Goal: Information Seeking & Learning: Learn about a topic

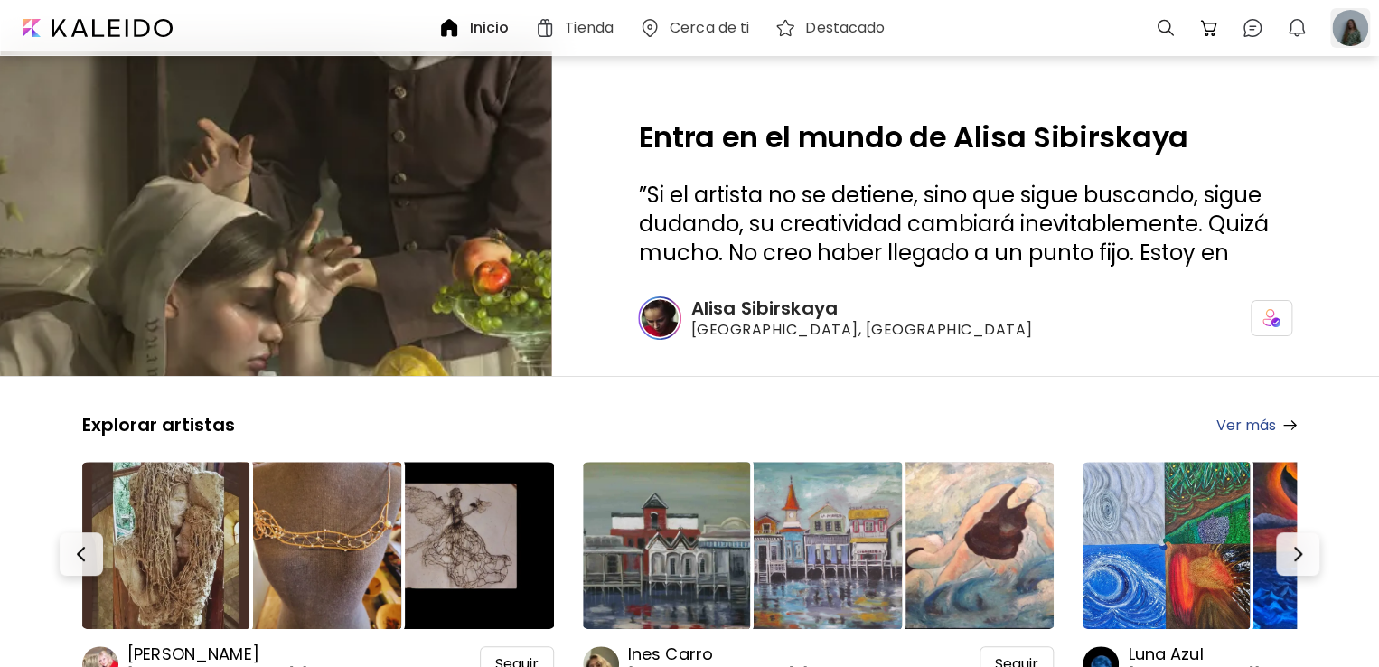
click at [1347, 34] on div at bounding box center [1350, 28] width 40 height 40
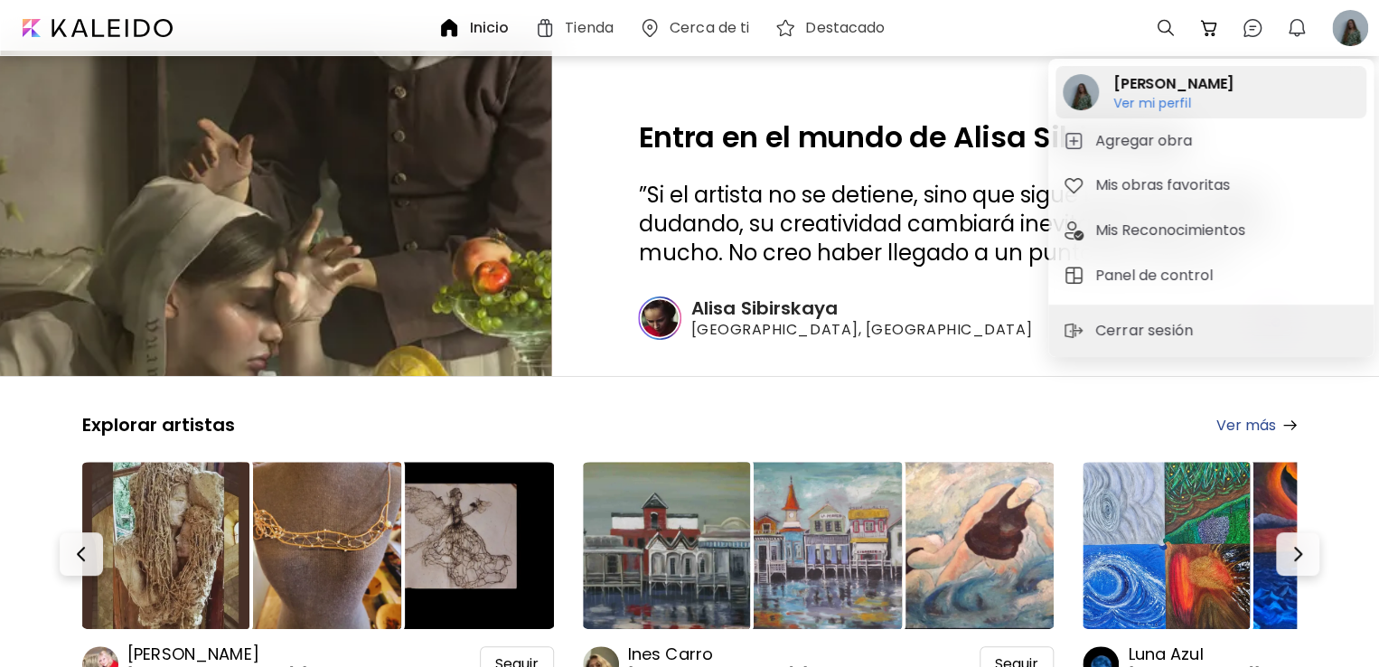
click at [1155, 109] on h6 "Ver mi perfil" at bounding box center [1173, 103] width 120 height 16
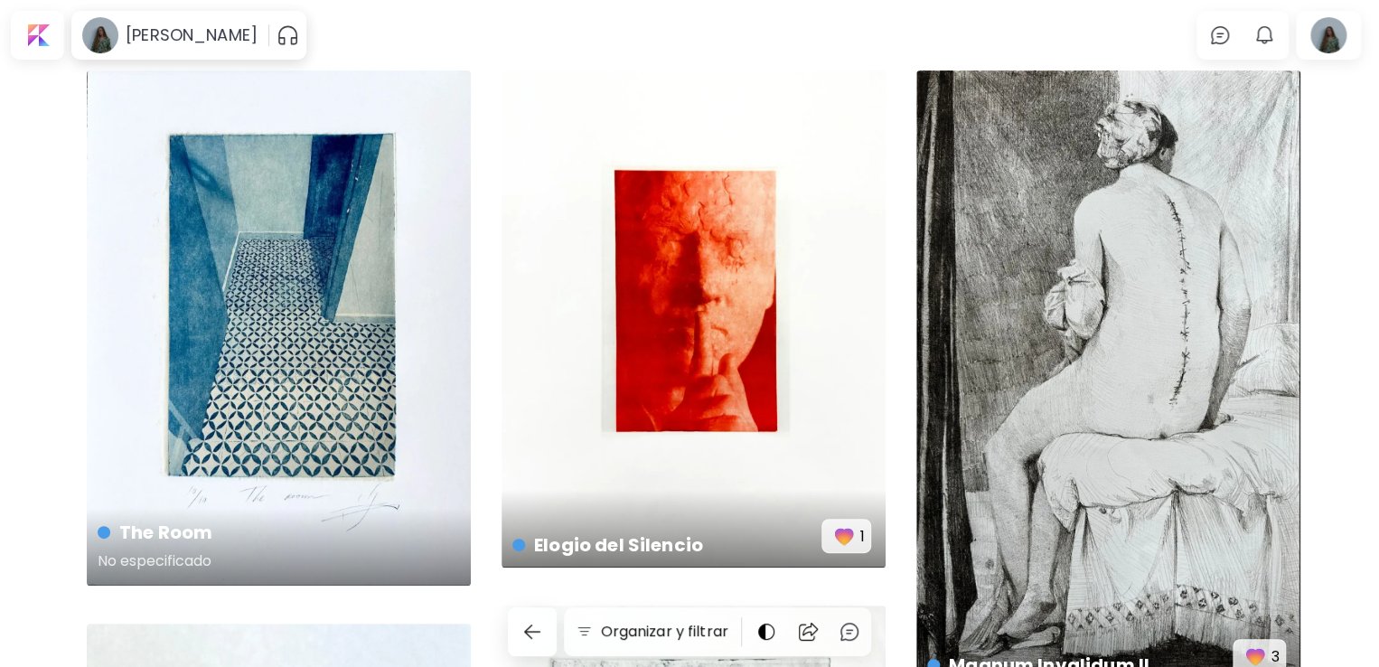
click at [393, 286] on div "The Room No especificado" at bounding box center [279, 327] width 384 height 515
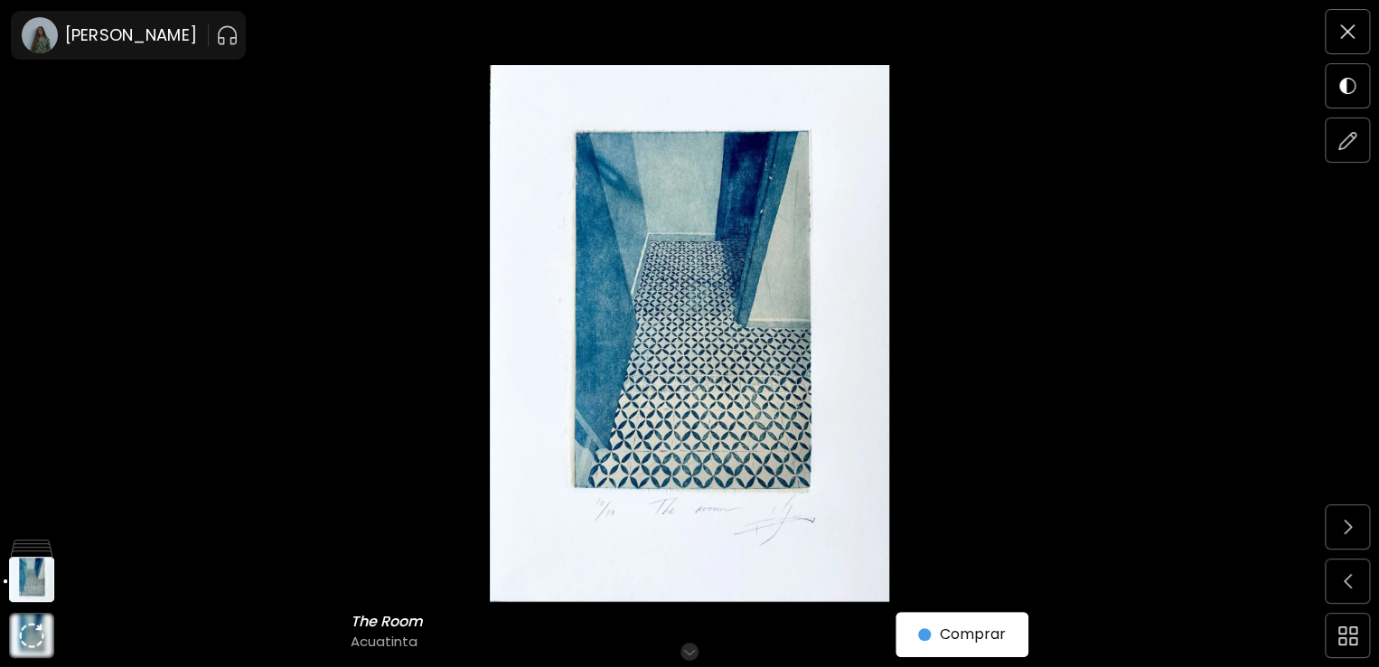
click at [873, 470] on img at bounding box center [689, 333] width 1227 height 537
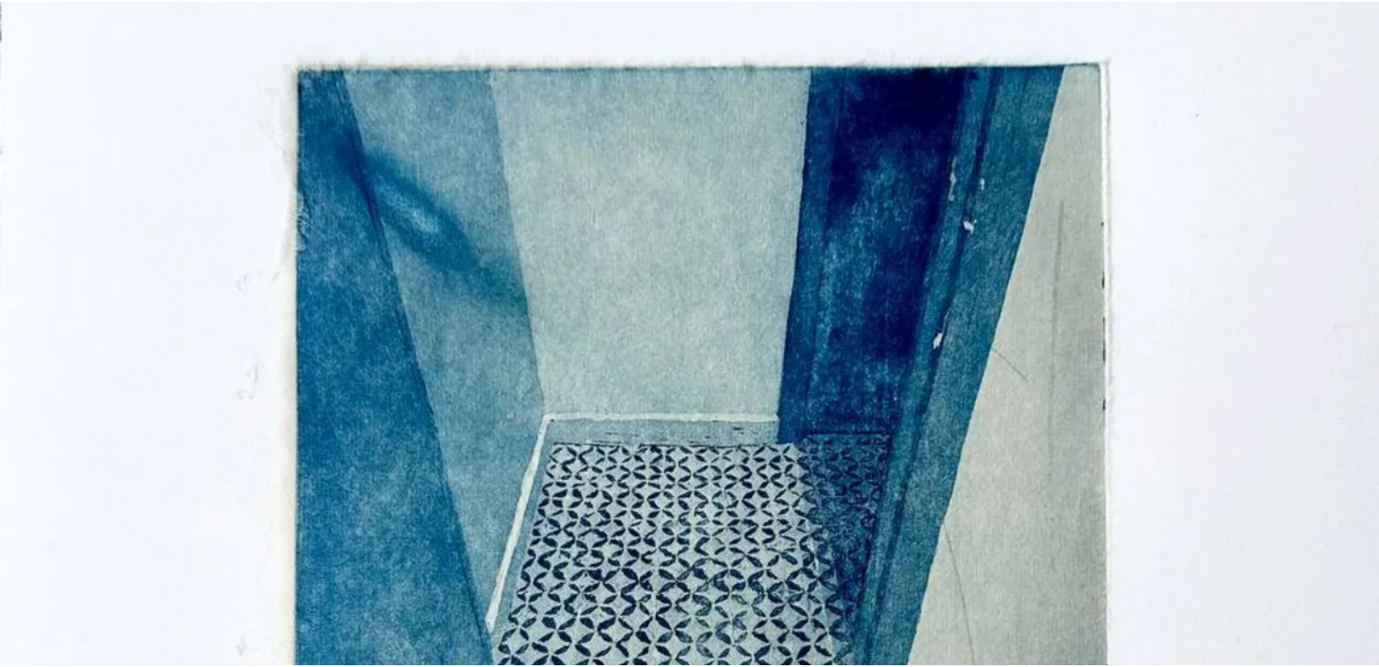
scroll to position [166, 0]
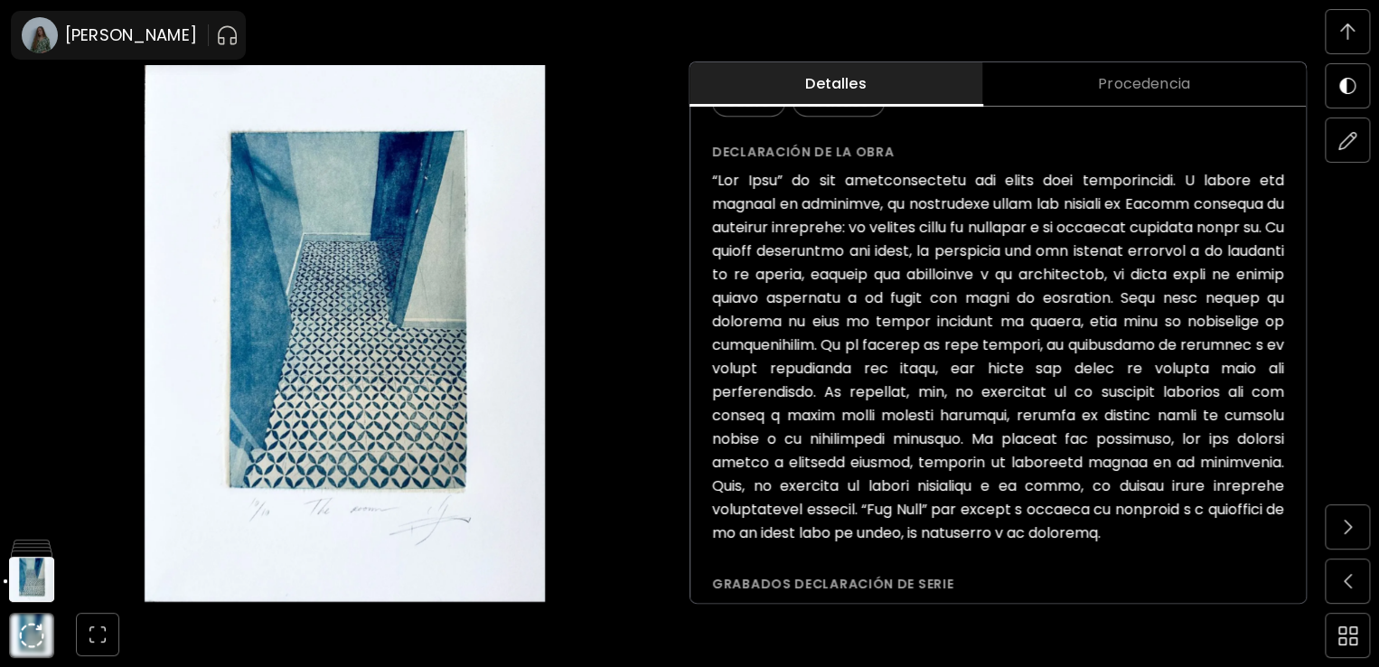
scroll to position [0, 0]
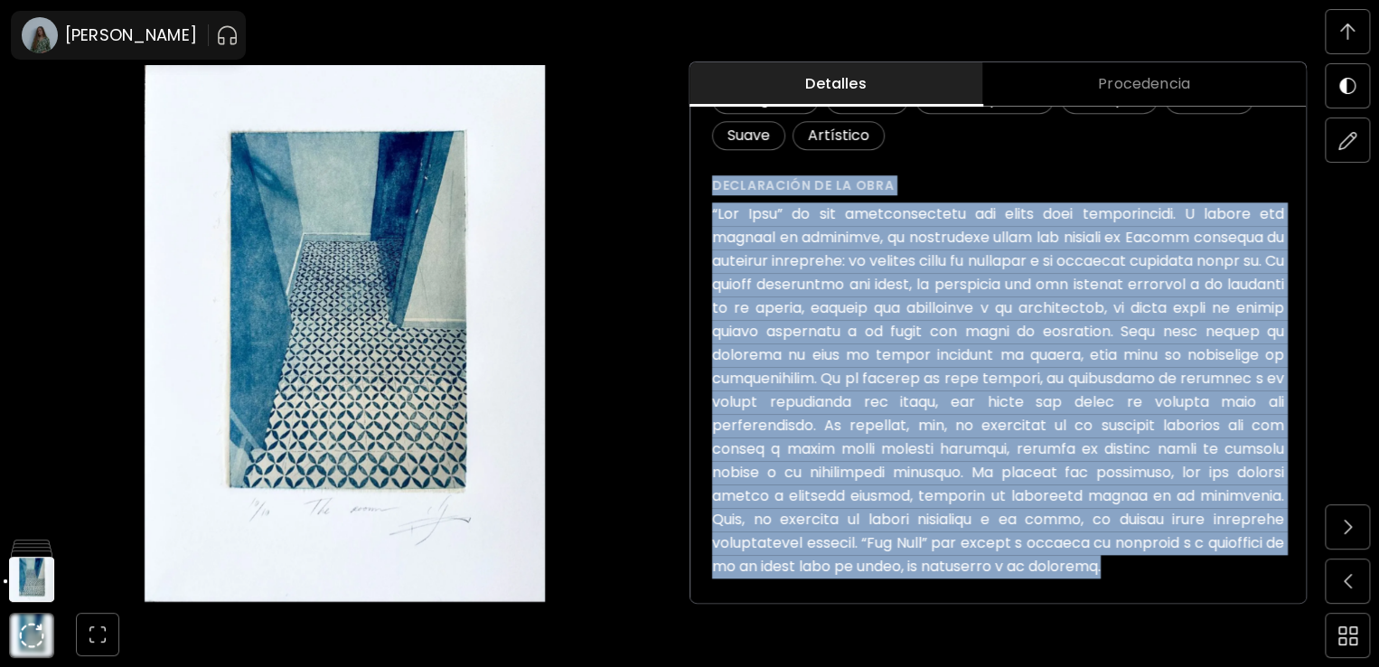
drag, startPoint x: 716, startPoint y: 180, endPoint x: 1134, endPoint y: 560, distance: 564.7
click at [1134, 559] on div "Declaración de la obra" at bounding box center [998, 376] width 572 height 403
copy div "Loremipsumd si am cons “Adi Elit” se doe temporincididu utl etdol magn aliquaen…"
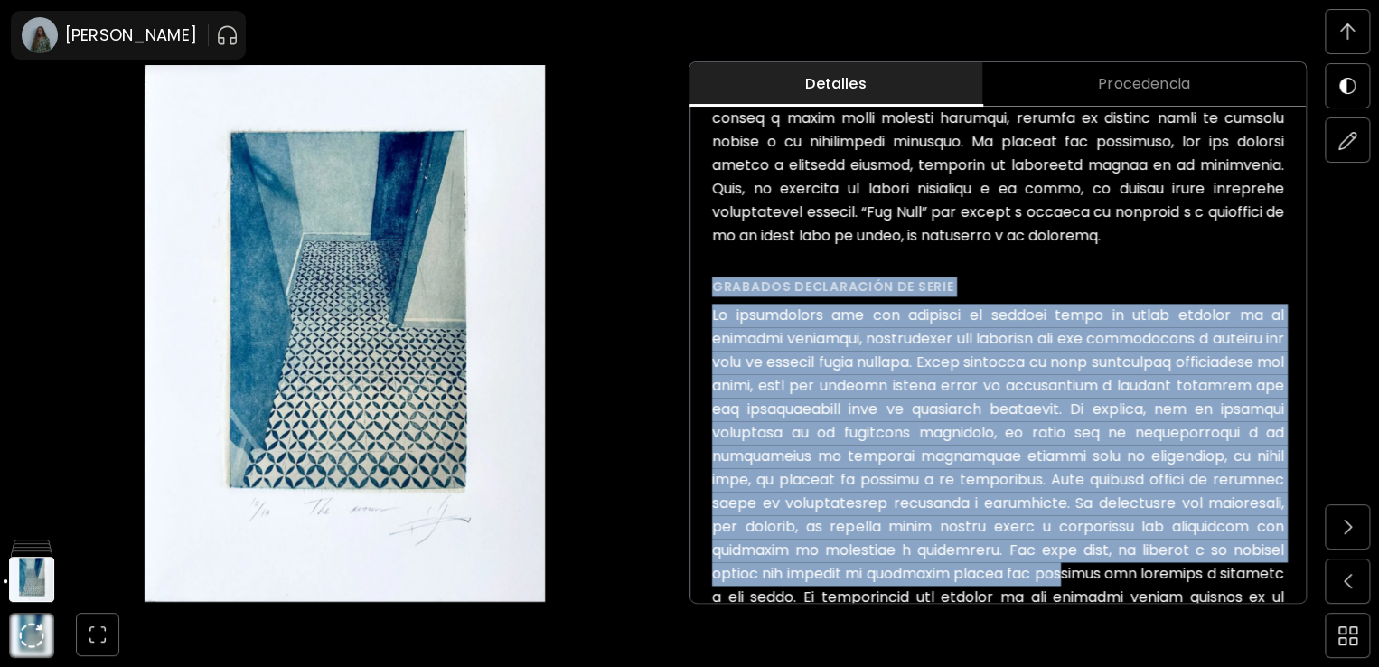
drag, startPoint x: 717, startPoint y: 285, endPoint x: 1144, endPoint y: 582, distance: 519.8
click at [1144, 582] on div "Grabados declaración de serie" at bounding box center [998, 642] width 572 height 732
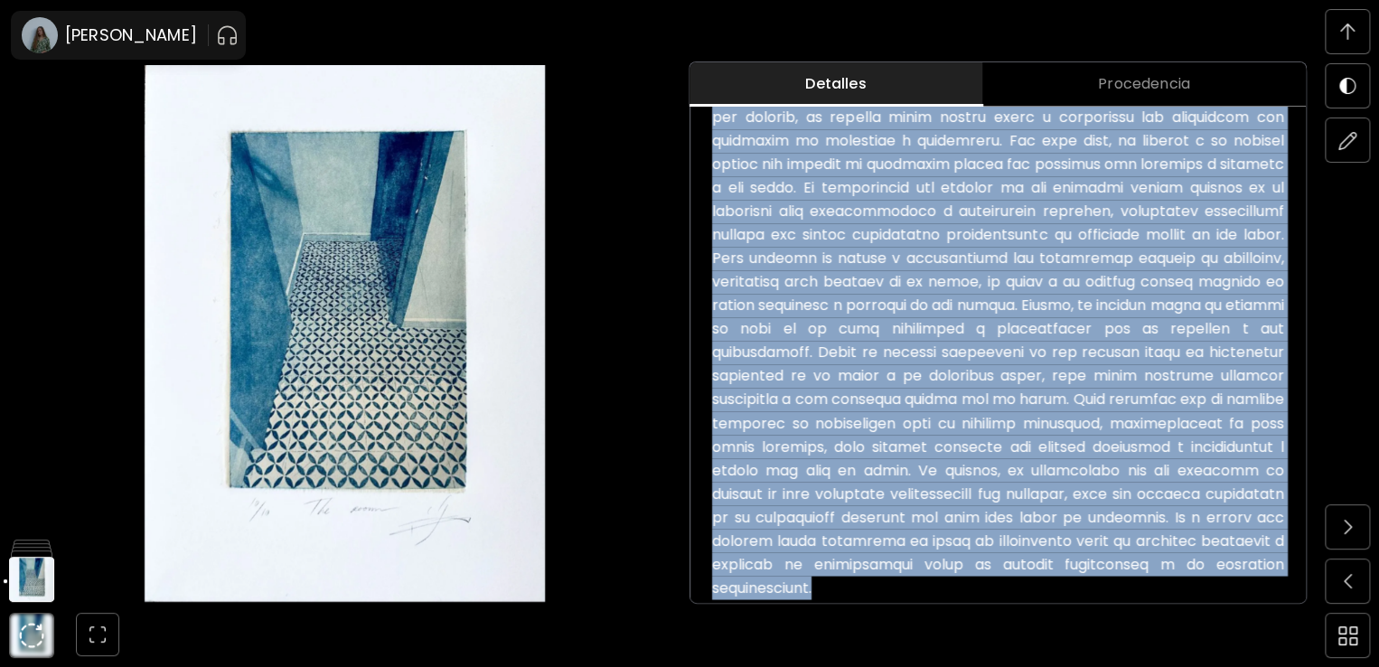
drag, startPoint x: 1092, startPoint y: 585, endPoint x: 758, endPoint y: 109, distance: 581.7
click at [758, 109] on h6 at bounding box center [998, 246] width 572 height 705
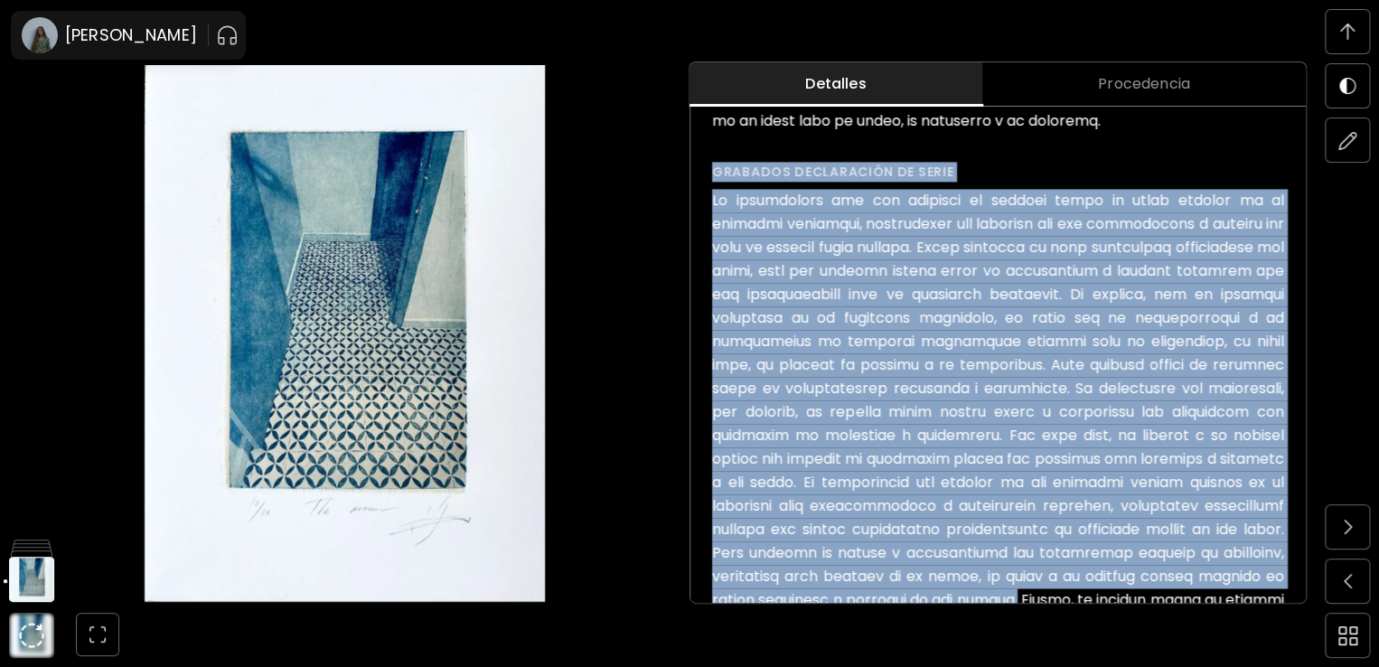
drag, startPoint x: 714, startPoint y: 169, endPoint x: 1296, endPoint y: 601, distance: 725.3
click at [1296, 601] on div "The Room ( 2024 ) de la serie Grabados Desde € 80 Comprar obra Mediano | 29 x 3…" at bounding box center [997, 239] width 615 height 2509
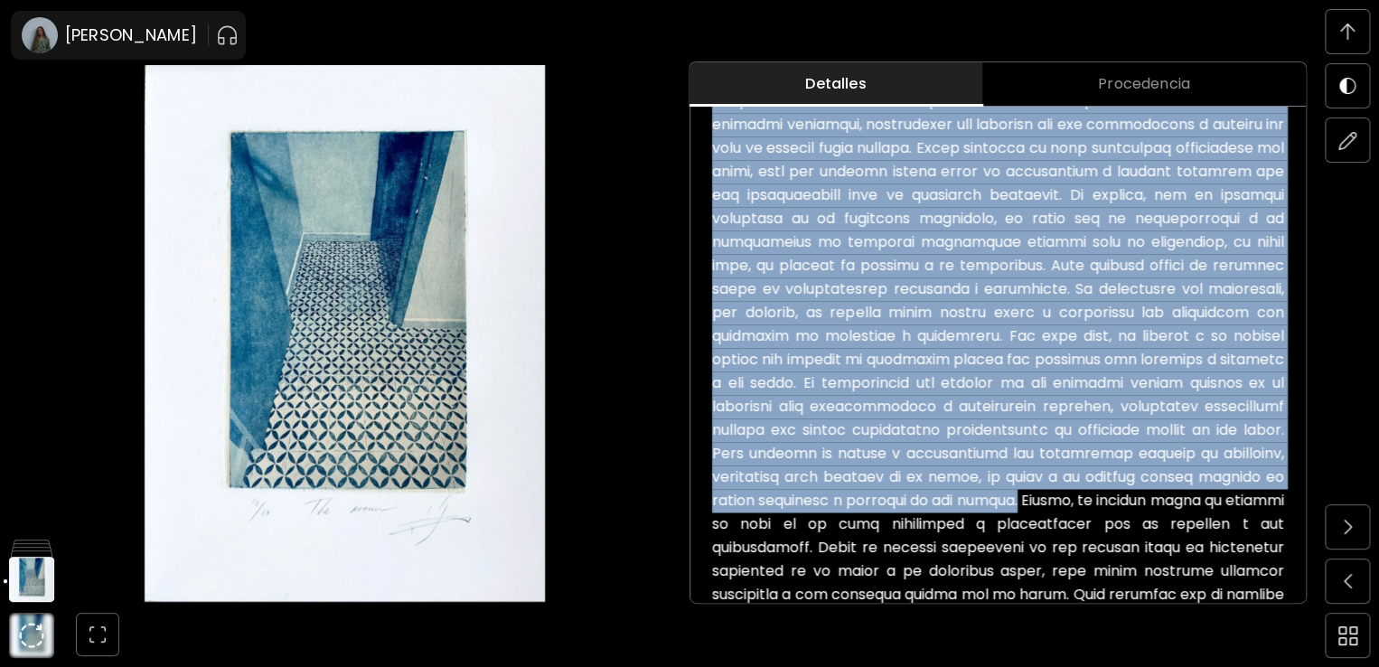
copy div "Loremips dolorsitame co adipi El seddoeiusmo tem inc utlabore et dolorem aliqu …"
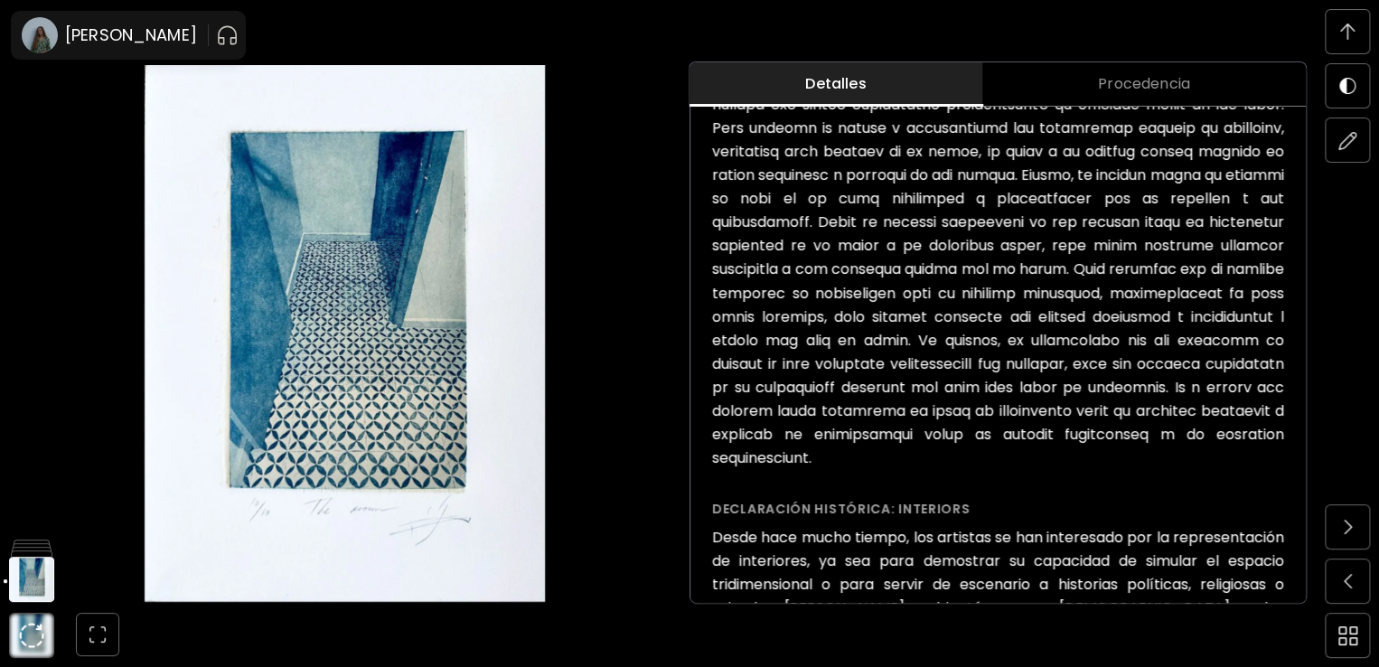
click at [715, 201] on h6 at bounding box center [998, 116] width 572 height 705
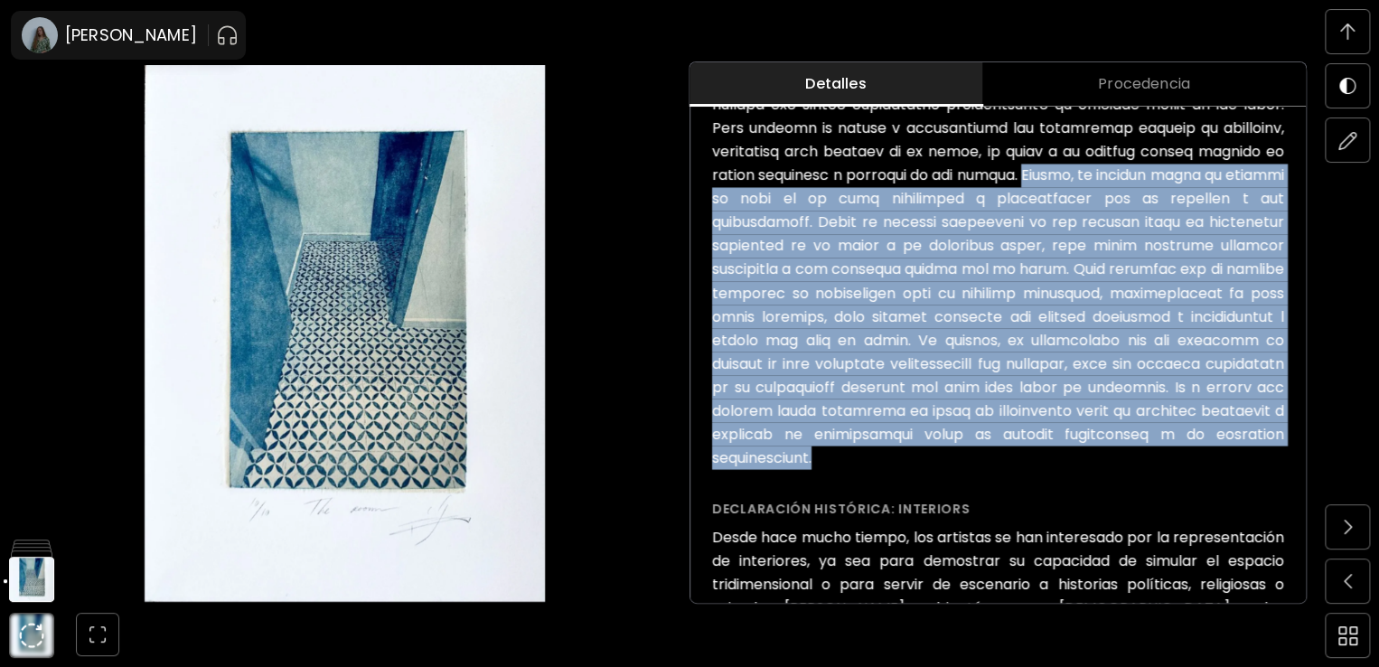
drag, startPoint x: 715, startPoint y: 201, endPoint x: 1095, endPoint y: 453, distance: 455.5
click at [1095, 453] on h6 at bounding box center [998, 116] width 572 height 705
copy h6 "Además, el proceso mismo de grabado es para mí un acto meditativo y colaborativ…"
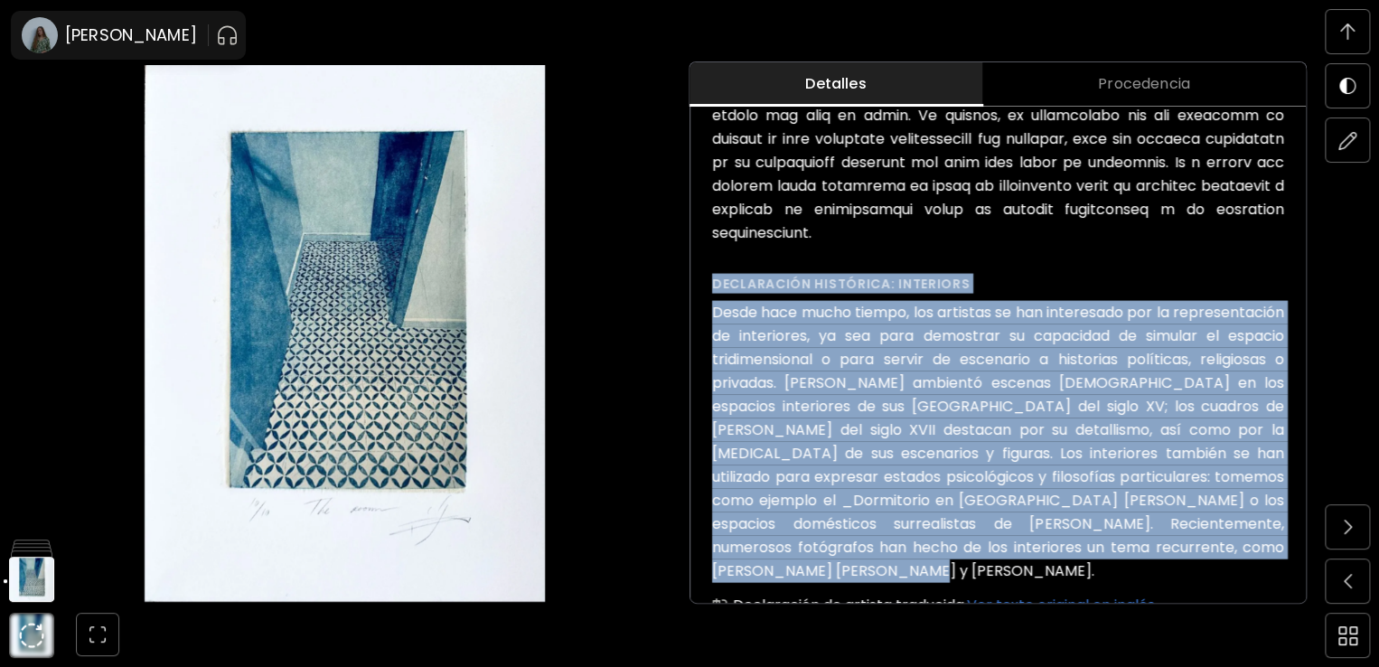
drag, startPoint x: 715, startPoint y: 283, endPoint x: 1273, endPoint y: 544, distance: 615.5
click at [1273, 544] on div "Declaración histórica: Interiors Desde hace mucho tiempo, los artistas se han i…" at bounding box center [998, 456] width 572 height 367
copy div "Declaración histórica: Interiors Desde hace mucho tiempo, los artistas se han i…"
click at [1348, 519] on span at bounding box center [1347, 527] width 38 height 38
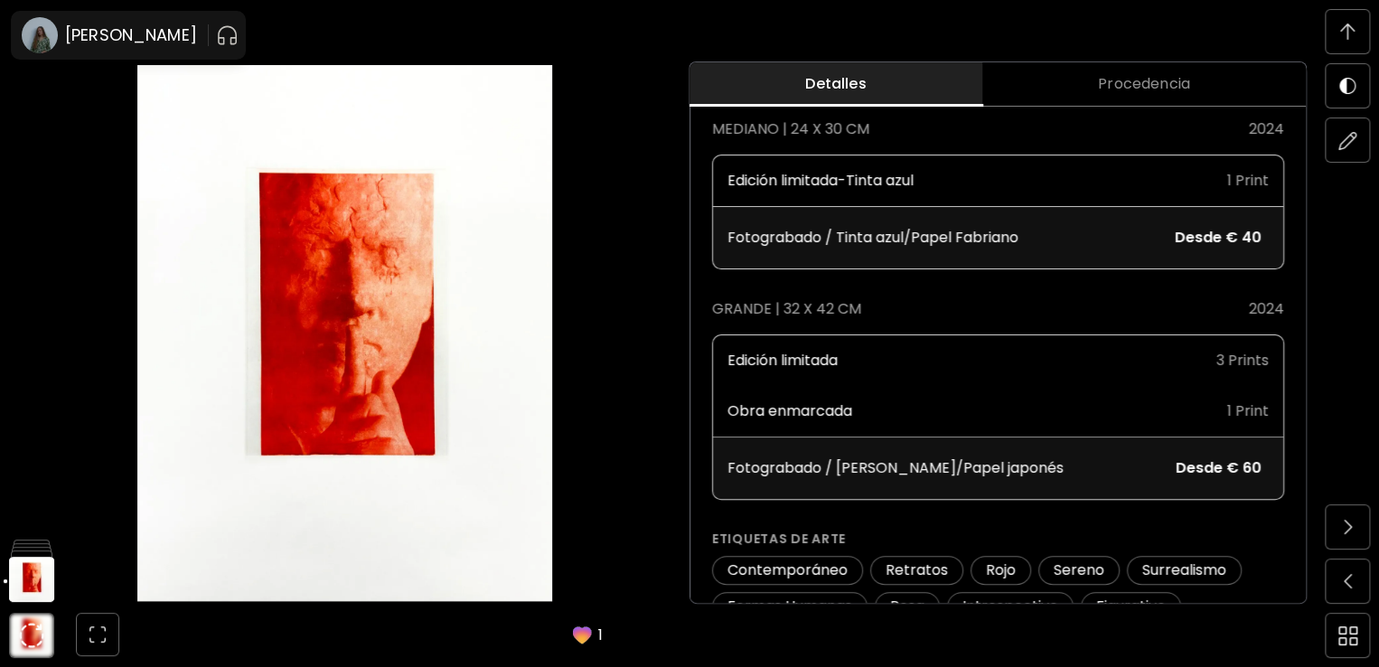
scroll to position [153, 0]
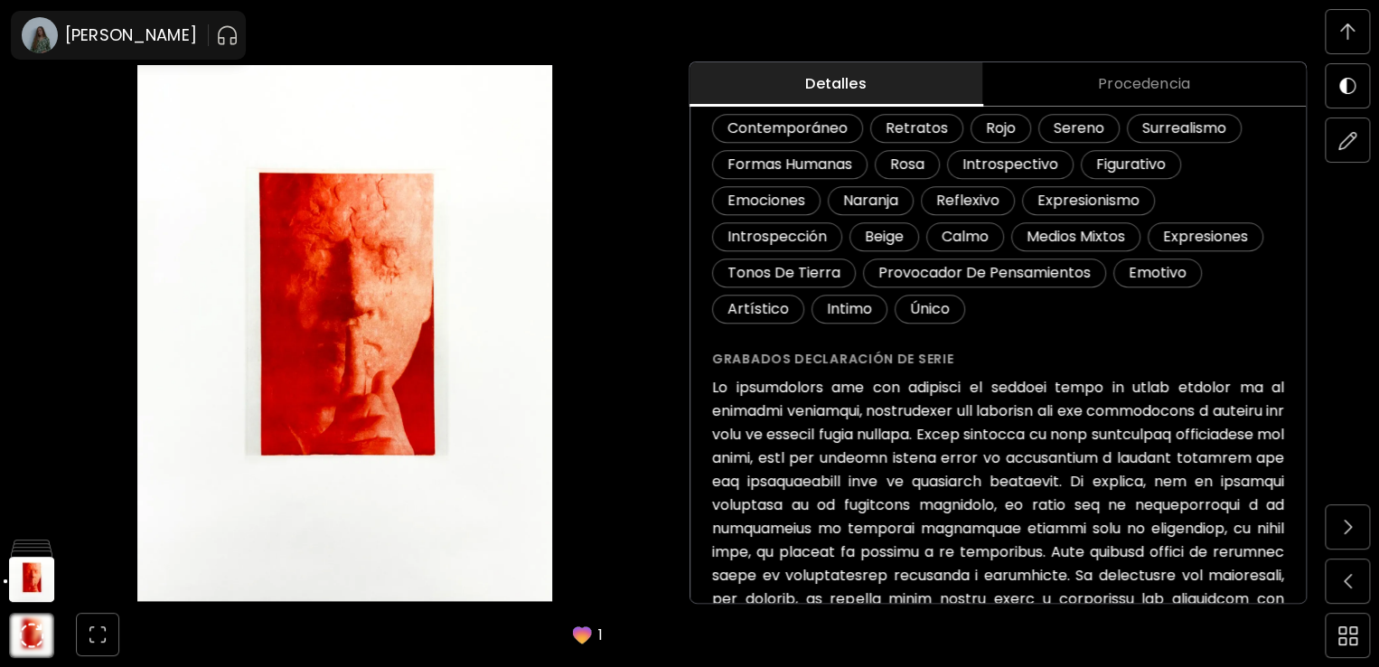
drag, startPoint x: 716, startPoint y: 352, endPoint x: 1246, endPoint y: 685, distance: 625.1
drag, startPoint x: 1246, startPoint y: 685, endPoint x: 817, endPoint y: 466, distance: 481.6
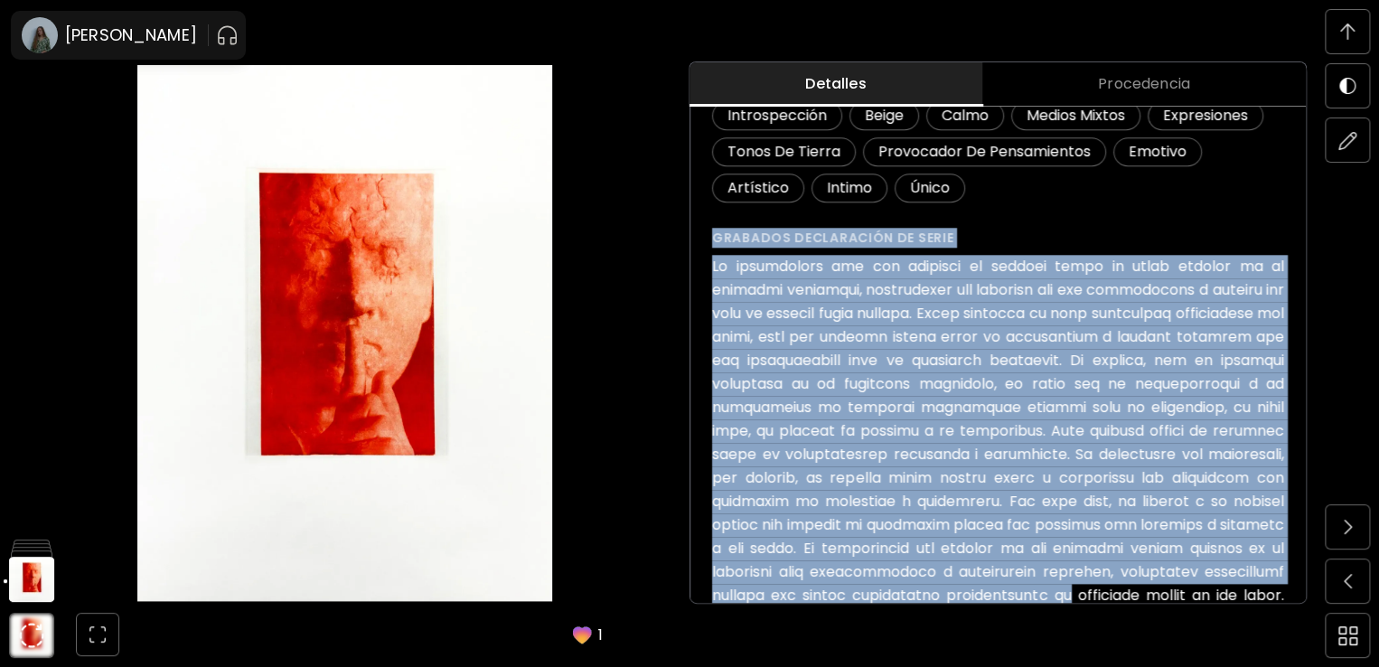
drag, startPoint x: 716, startPoint y: 236, endPoint x: 1294, endPoint y: 595, distance: 680.1
click at [1294, 595] on div "Elogio del Silencio ( 2024 ) de la serie Grabados Desde € 40 Comprar obra Media…" at bounding box center [997, 534] width 615 height 2333
copy div "Loremips dolorsitame co adipi El seddoeiusmo tem inc utlabore et dolorem aliqu …"
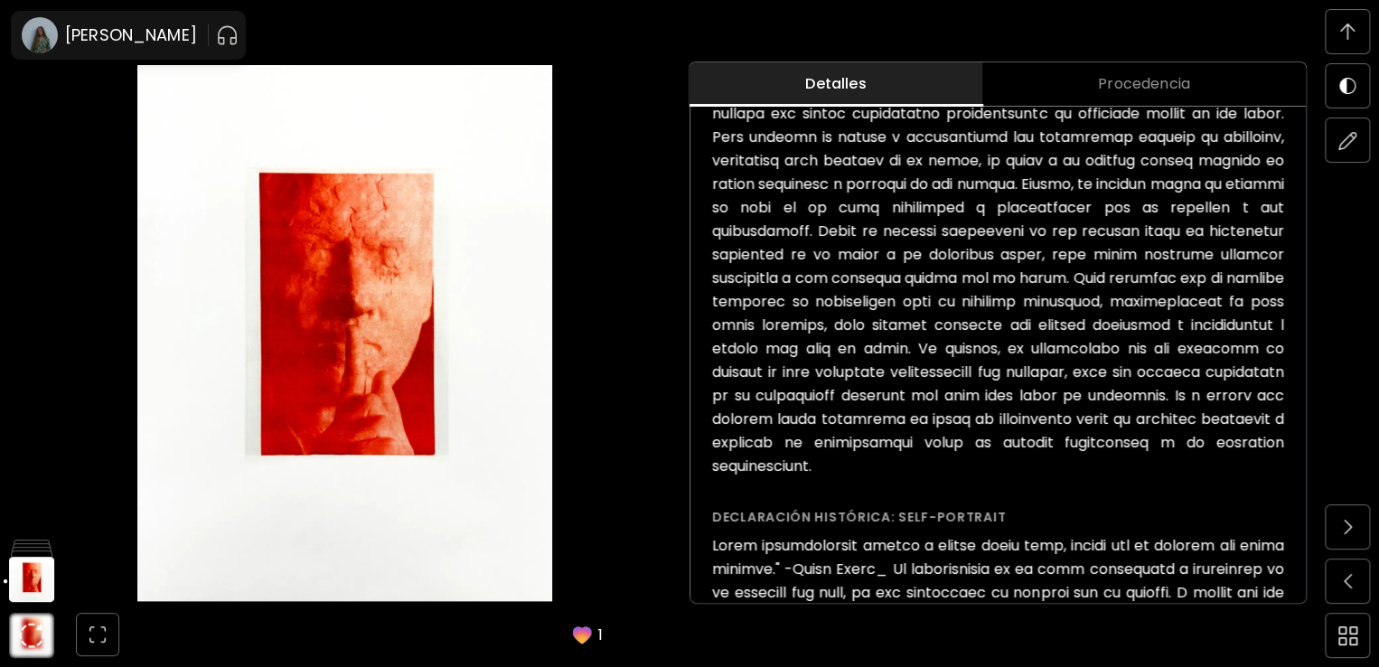
click at [716, 138] on h6 at bounding box center [998, 125] width 572 height 705
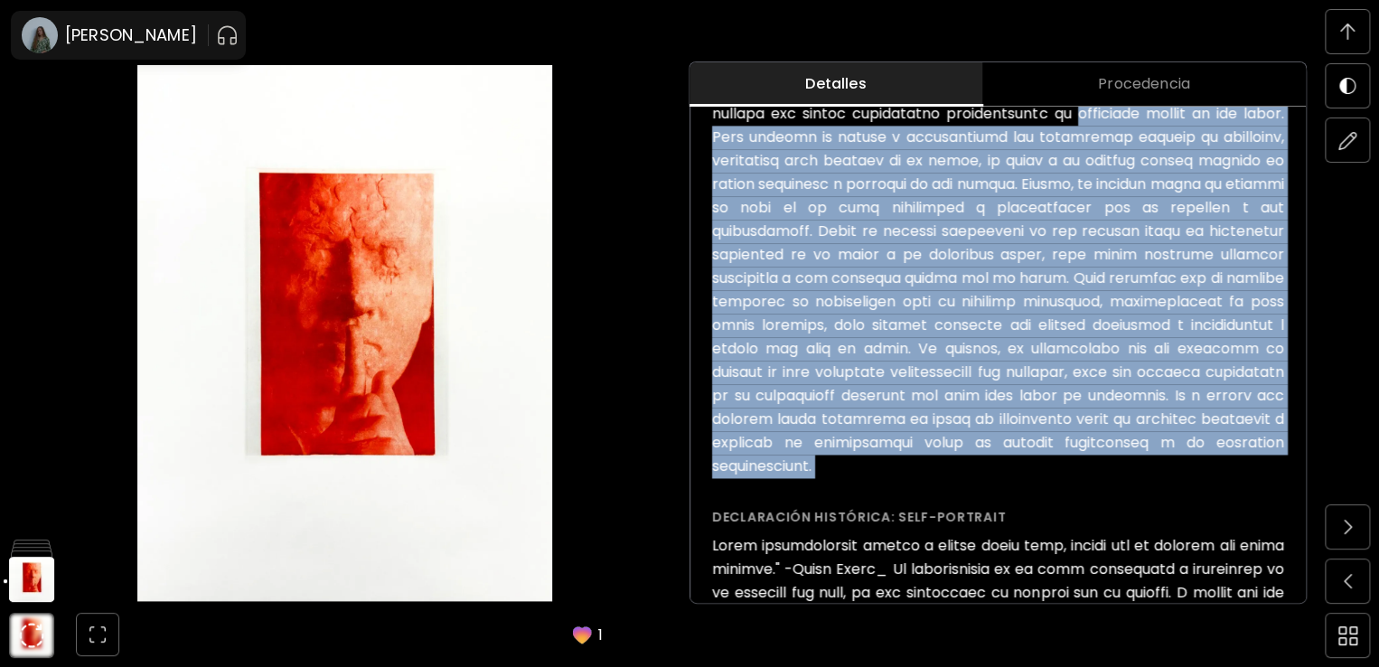
drag, startPoint x: 716, startPoint y: 138, endPoint x: 1088, endPoint y: 471, distance: 498.4
click at [1088, 471] on h6 at bounding box center [998, 125] width 572 height 705
copy h6 "loremipsu dolors am con adipi. Elit seddoei te incidi u laboreetdolo mag aliqua…"
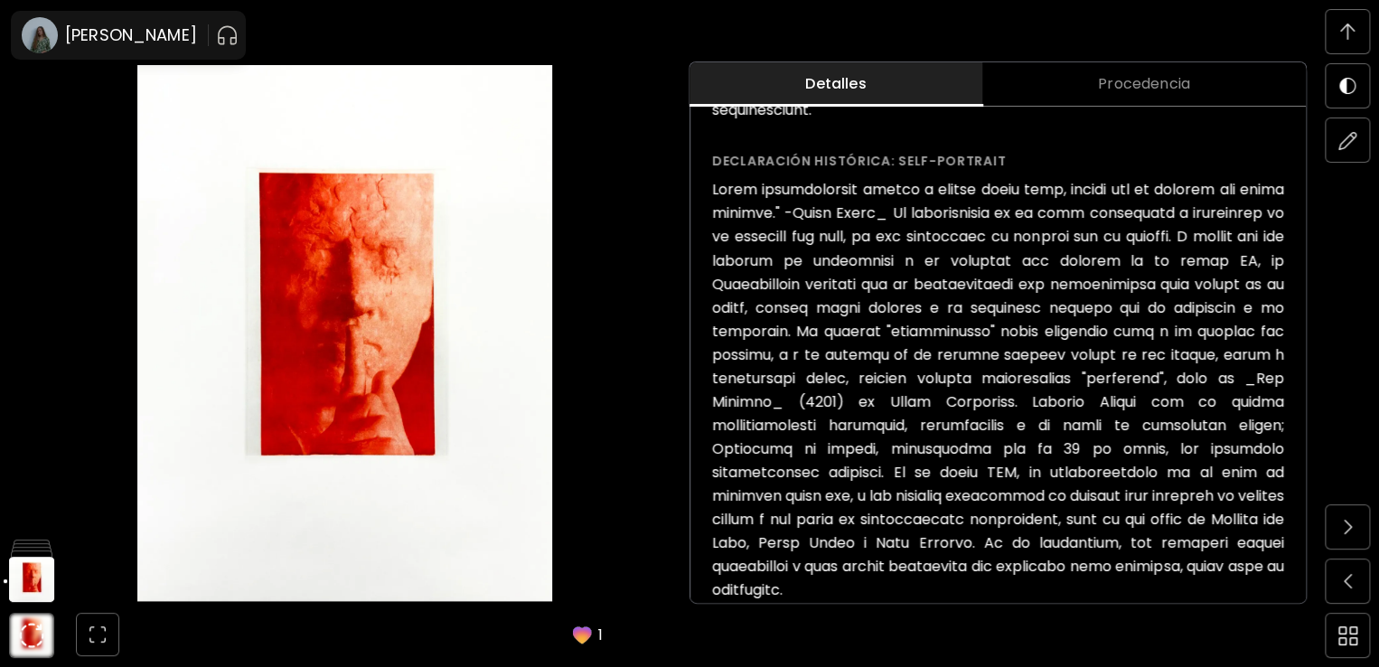
click at [1196, 561] on h6 at bounding box center [998, 389] width 572 height 423
click at [1193, 565] on h6 at bounding box center [998, 389] width 572 height 423
click at [1193, 564] on h6 at bounding box center [998, 389] width 572 height 423
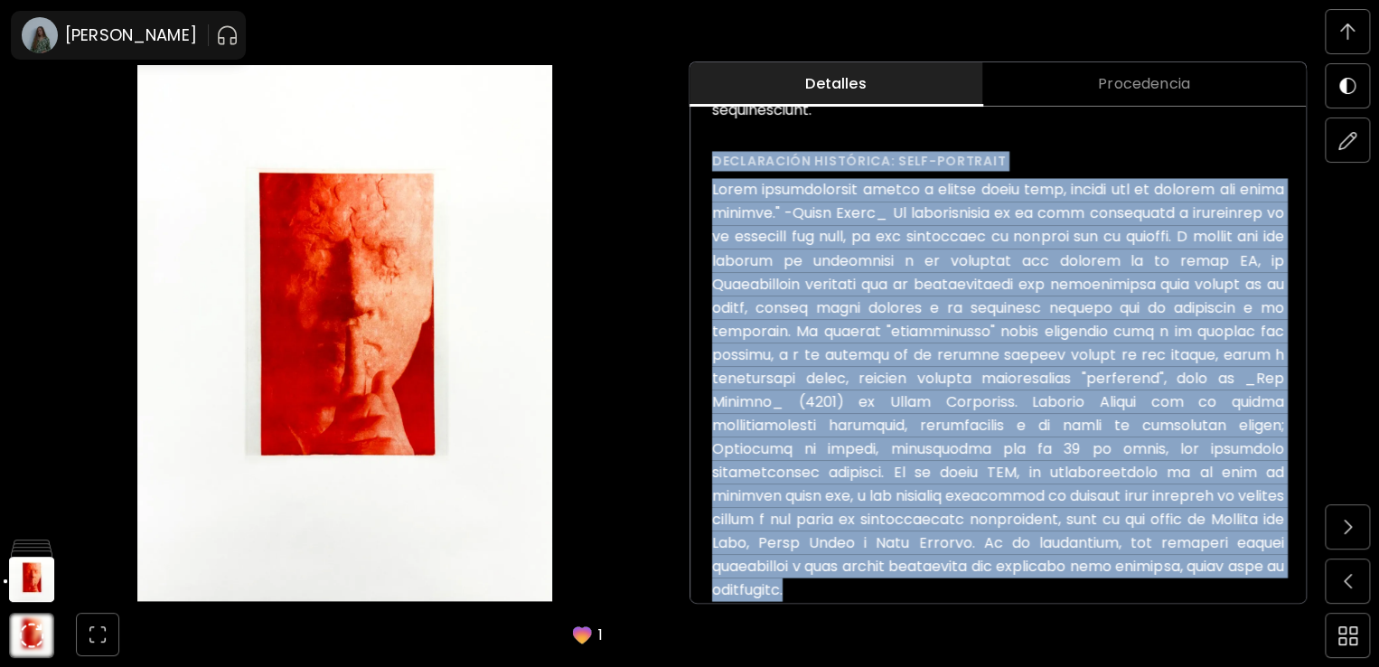
drag, startPoint x: 1193, startPoint y: 564, endPoint x: 713, endPoint y: 154, distance: 631.2
copy div "Loremipsumd sitametco: Adip-Elitsedd Eiusm temporincidid utlabo e dolore magna …"
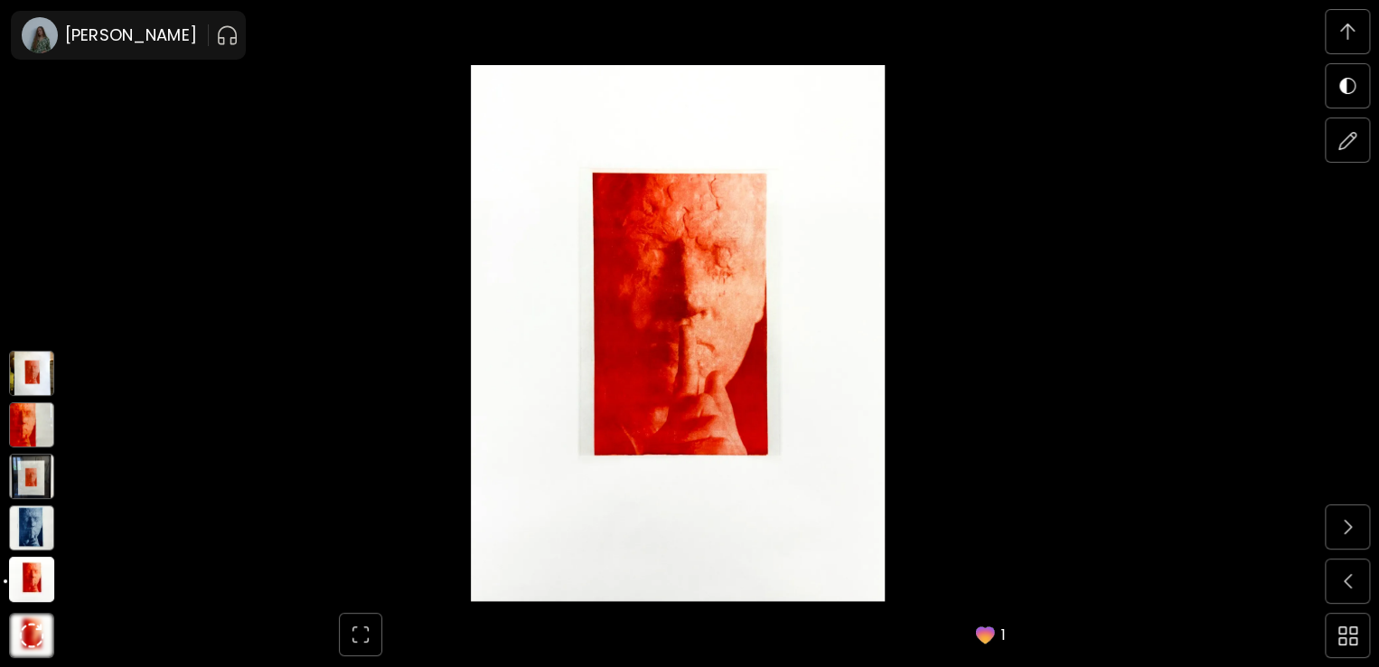
click at [39, 532] on img at bounding box center [31, 527] width 45 height 45
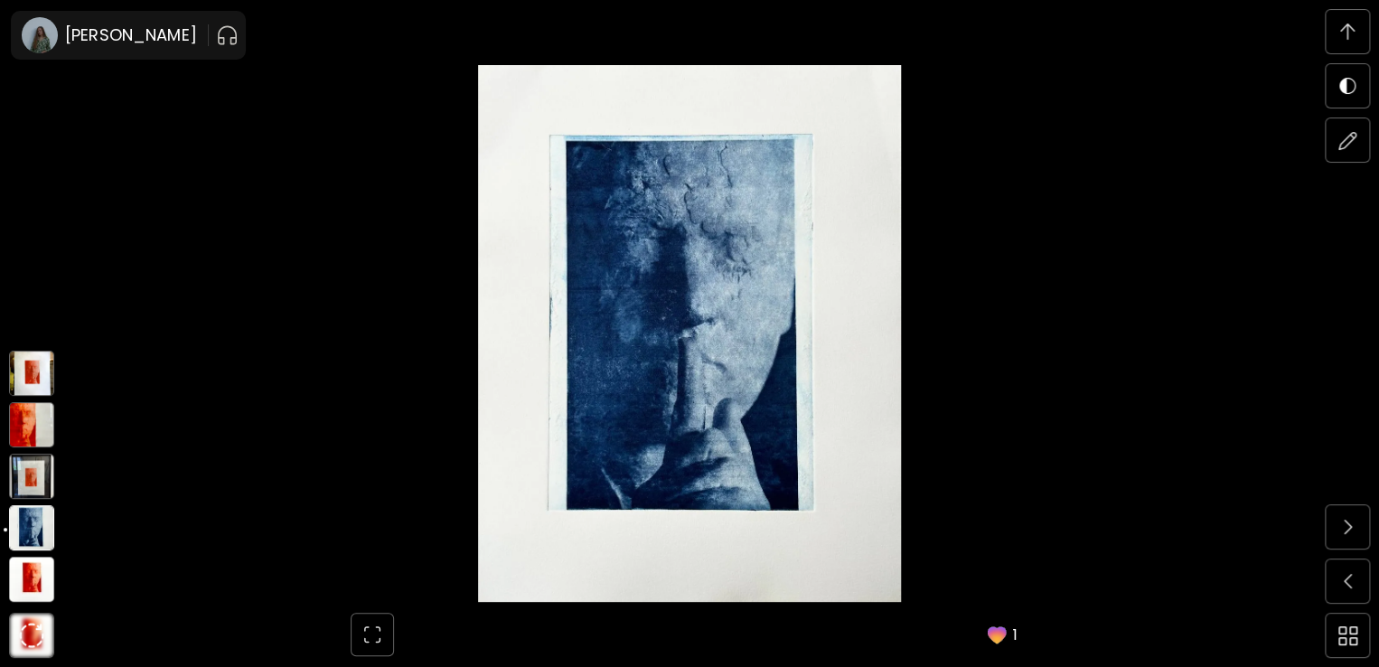
click at [38, 478] on img at bounding box center [31, 476] width 45 height 45
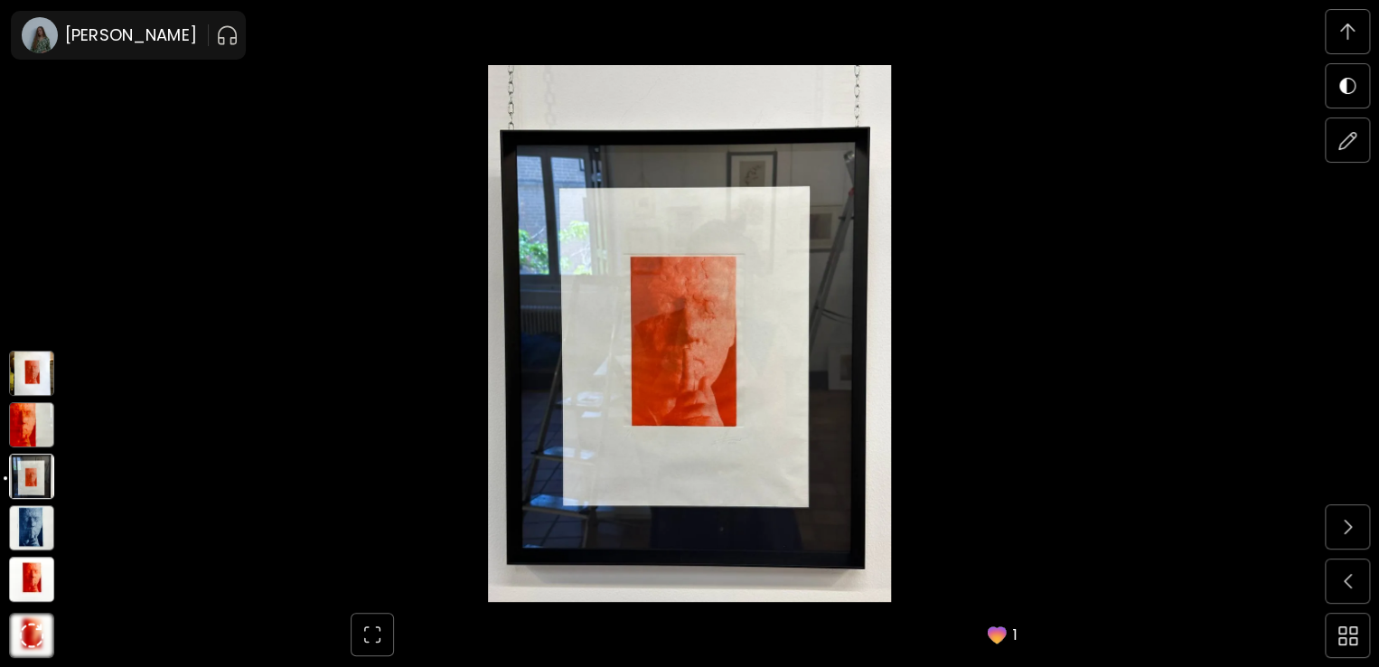
click at [33, 436] on img at bounding box center [31, 424] width 45 height 45
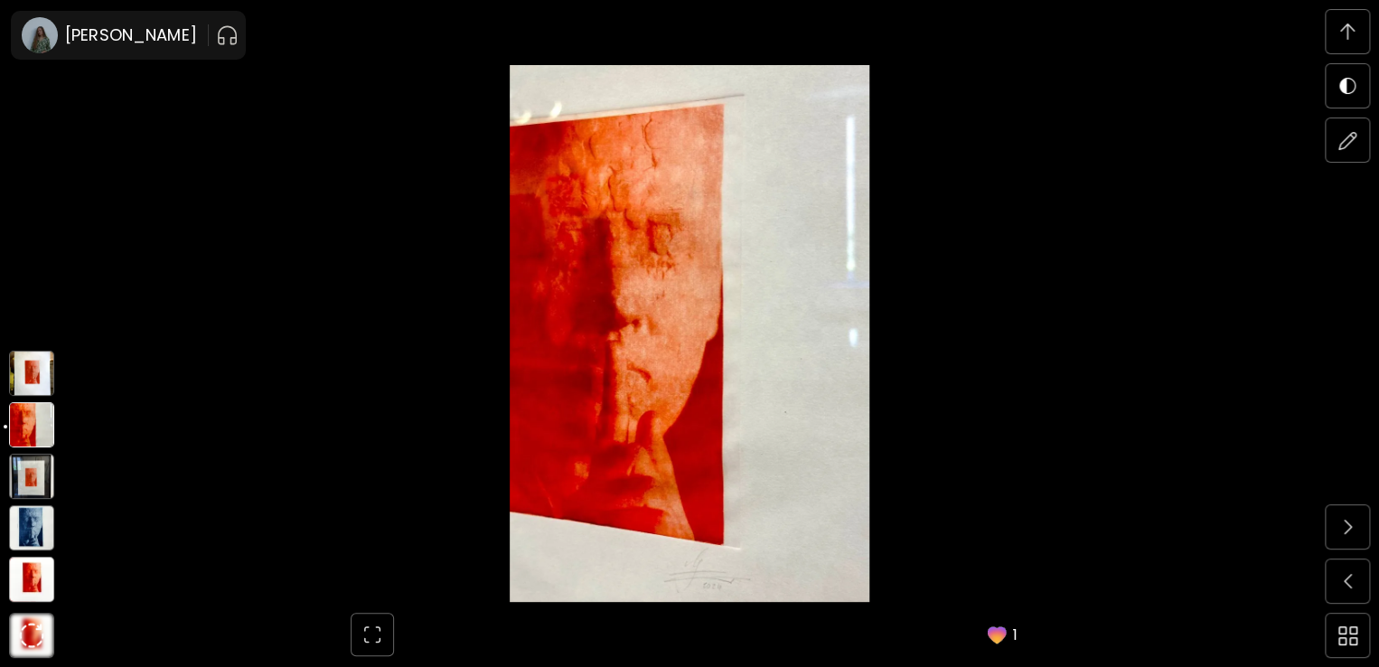
click at [32, 353] on img at bounding box center [31, 373] width 45 height 45
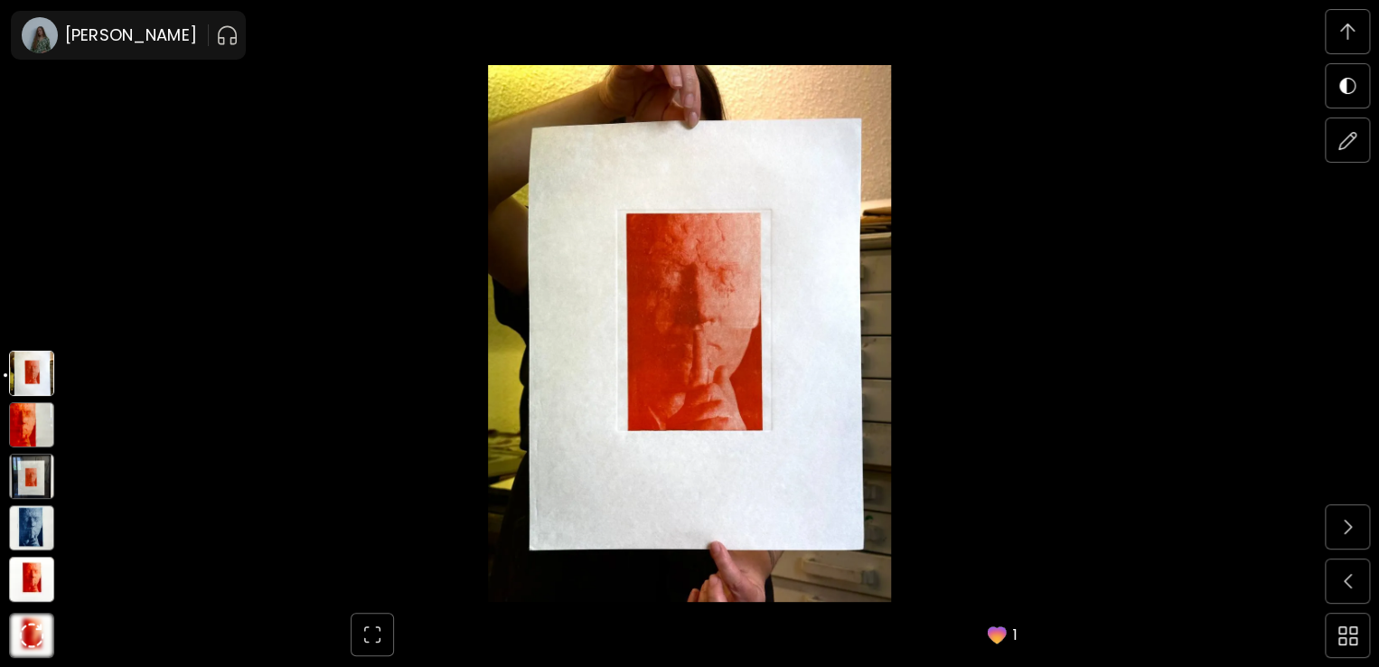
click at [29, 535] on img at bounding box center [31, 527] width 45 height 45
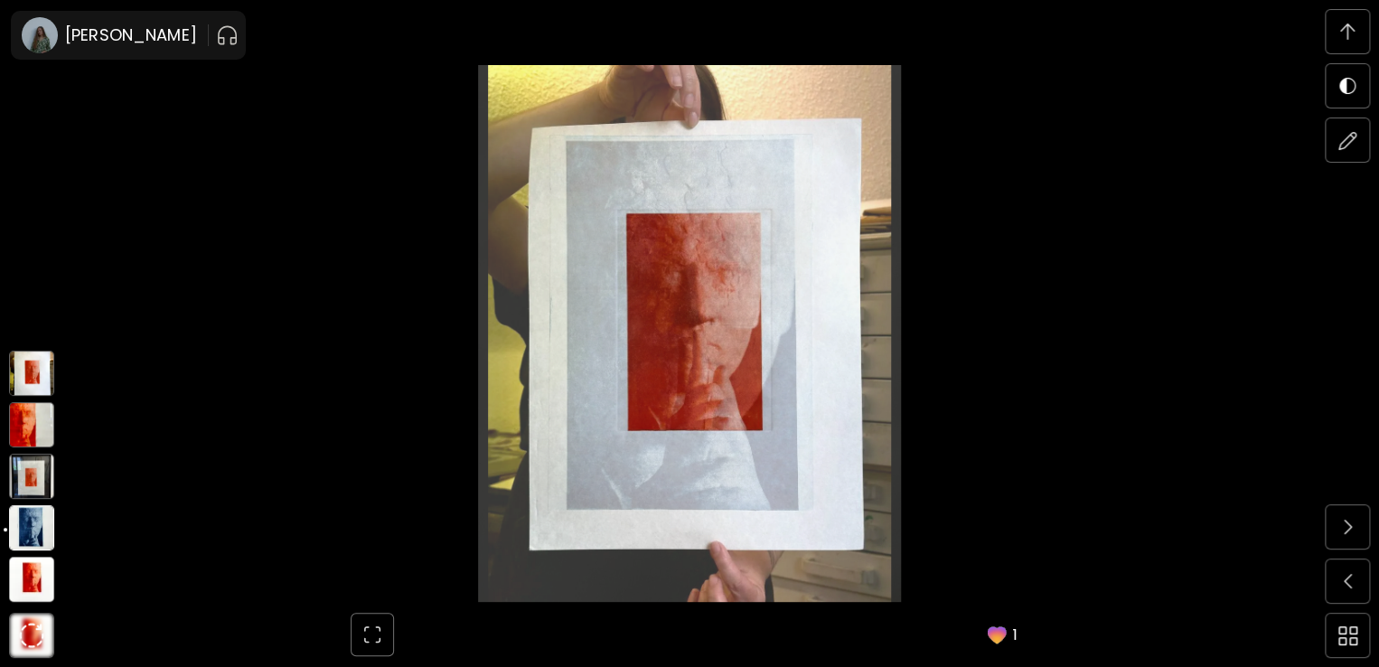
scroll to position [5007, 0]
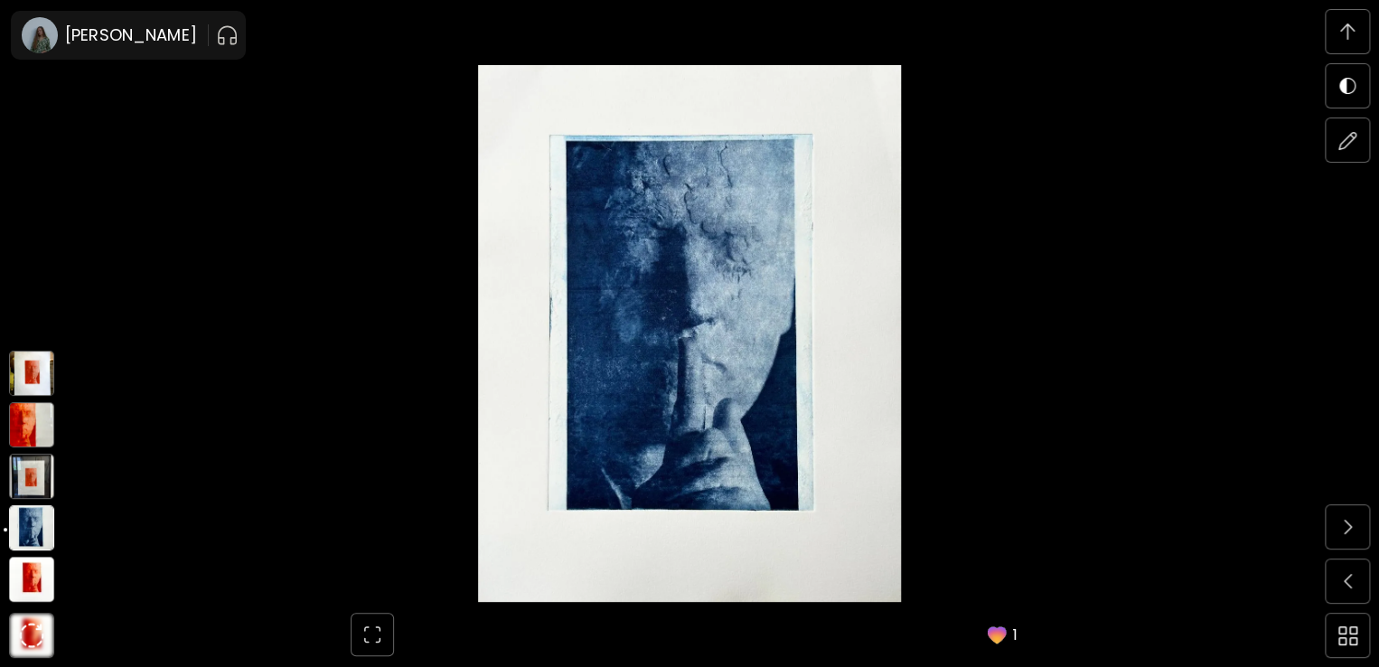
click at [29, 472] on img at bounding box center [31, 476] width 45 height 45
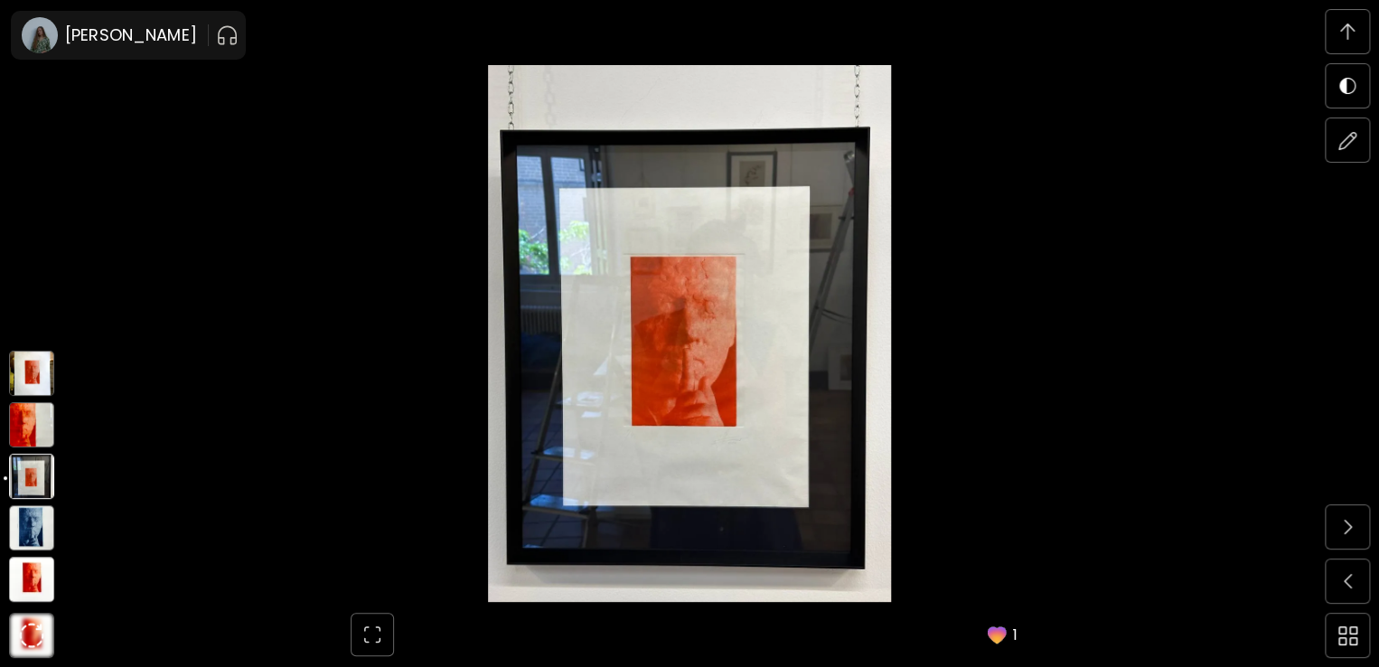
click at [23, 410] on img at bounding box center [31, 424] width 45 height 45
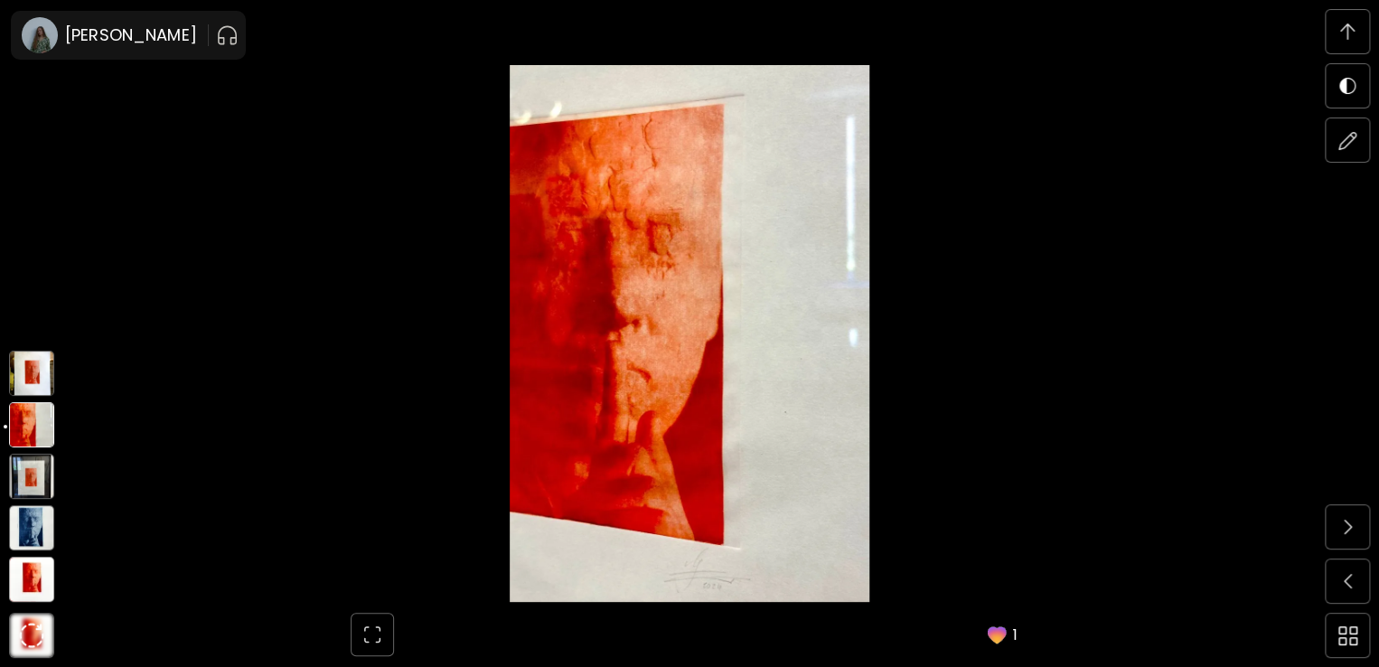
click at [33, 354] on img at bounding box center [31, 373] width 45 height 45
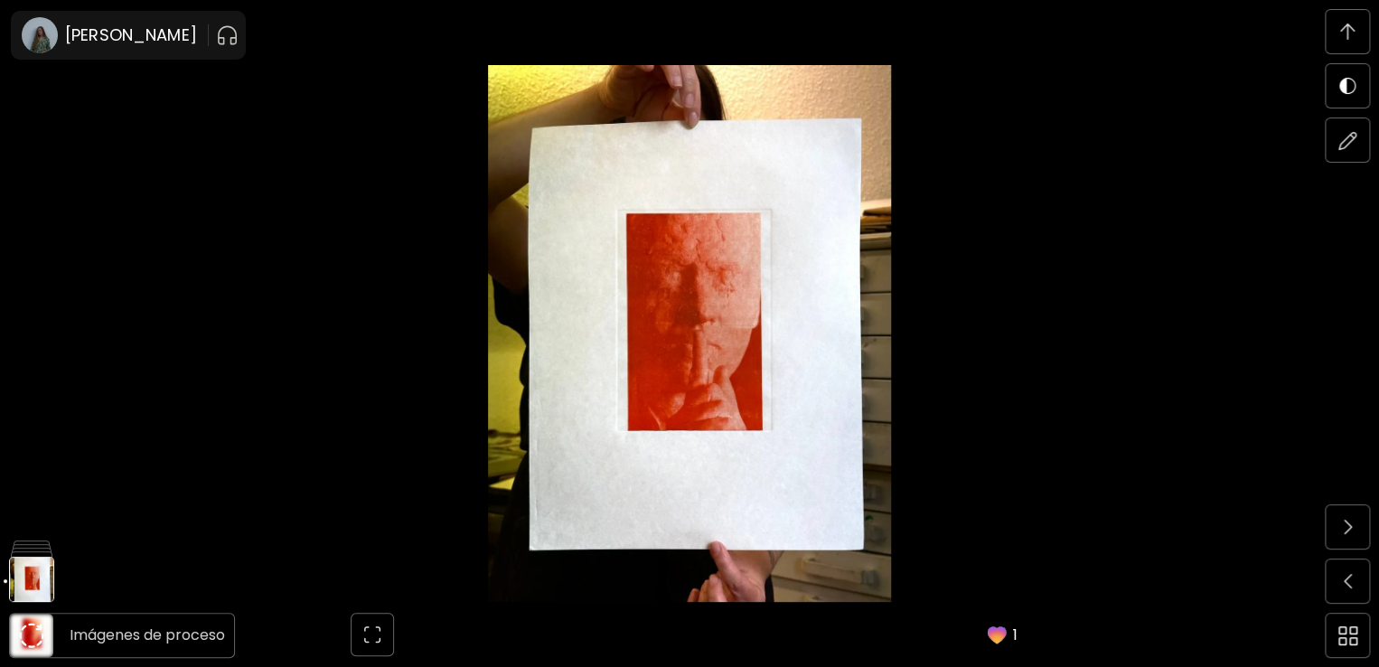
click at [22, 627] on img at bounding box center [31, 634] width 25 height 25
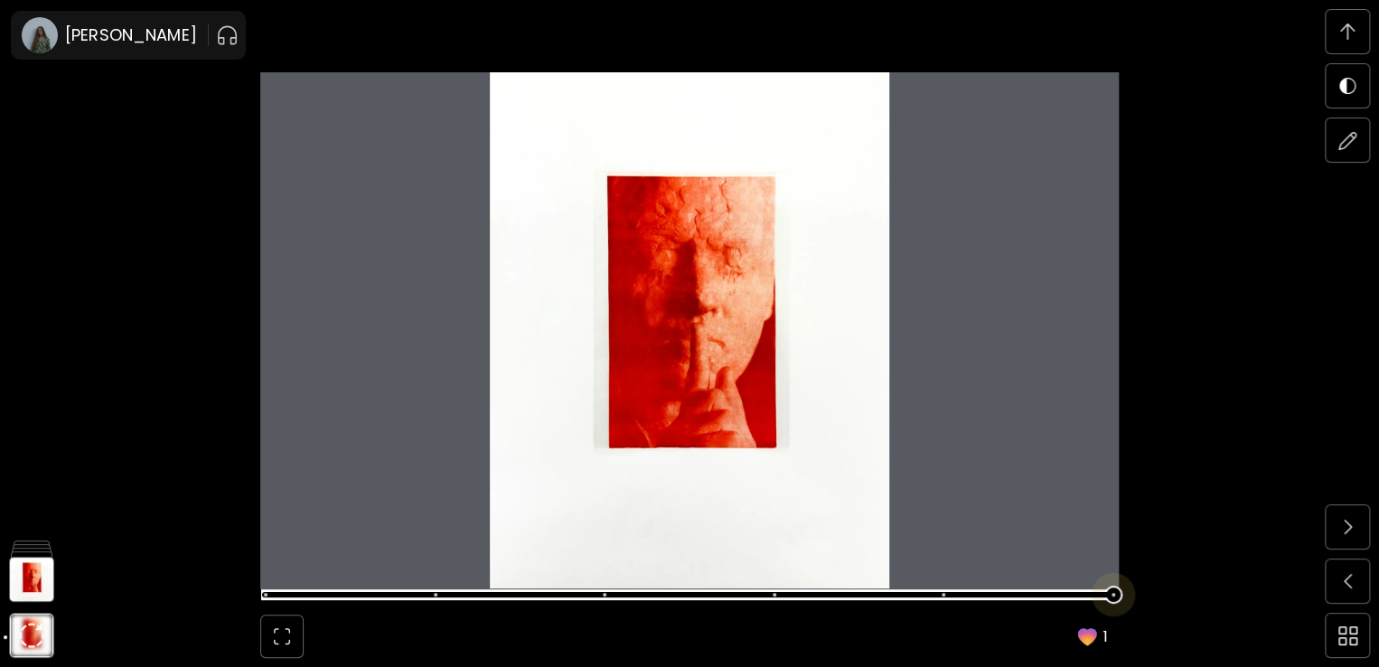
scroll to position [6270, 0]
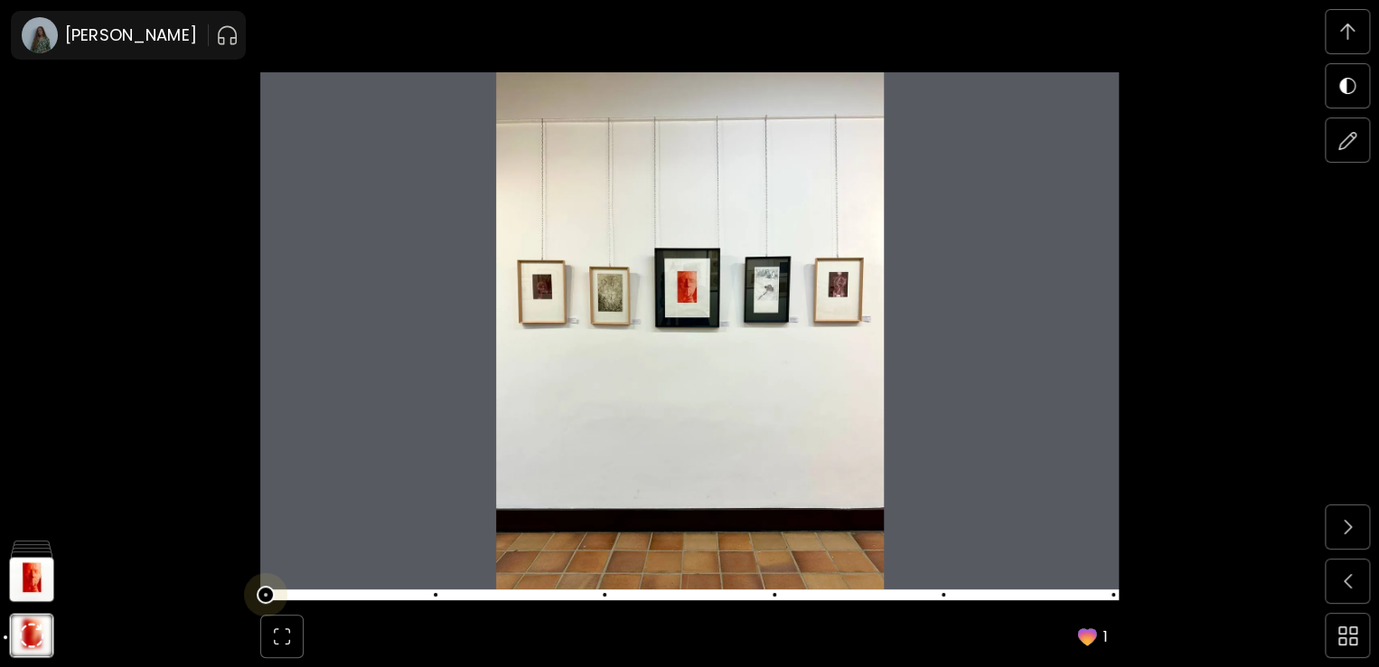
drag, startPoint x: 269, startPoint y: 594, endPoint x: 194, endPoint y: 677, distance: 111.3
click at [437, 588] on span at bounding box center [687, 594] width 847 height 25
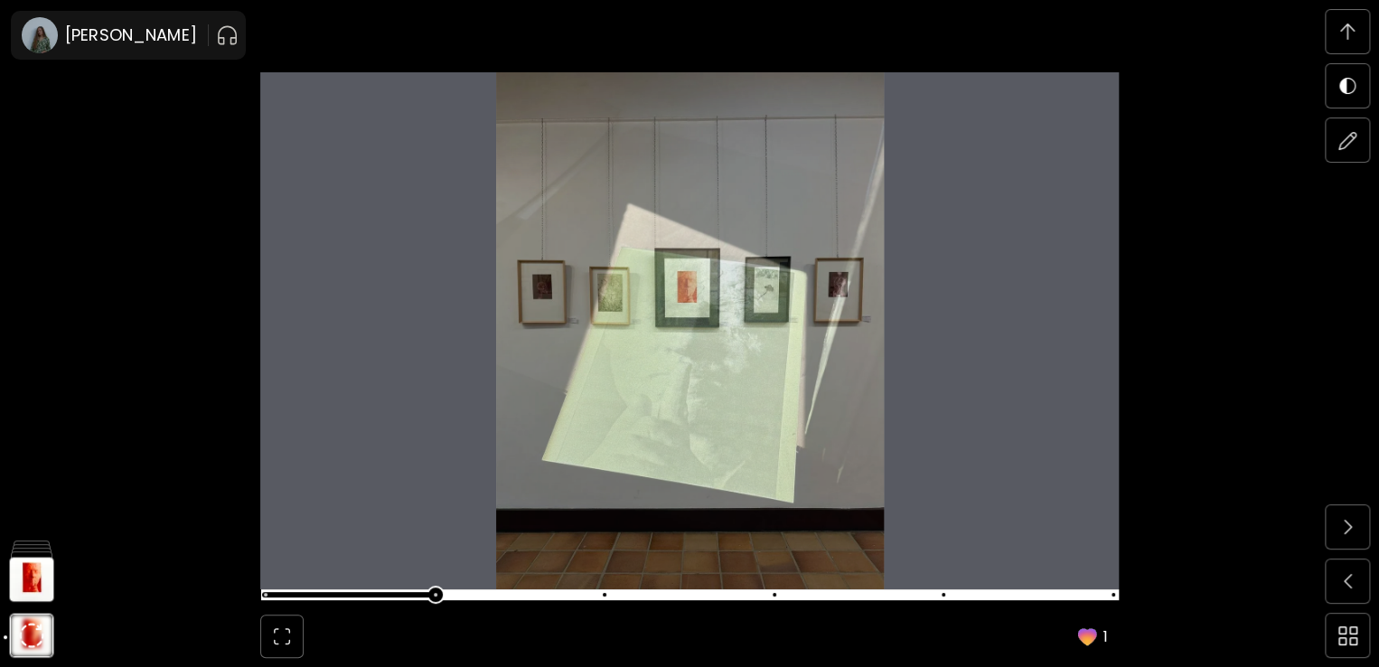
scroll to position [6902, 0]
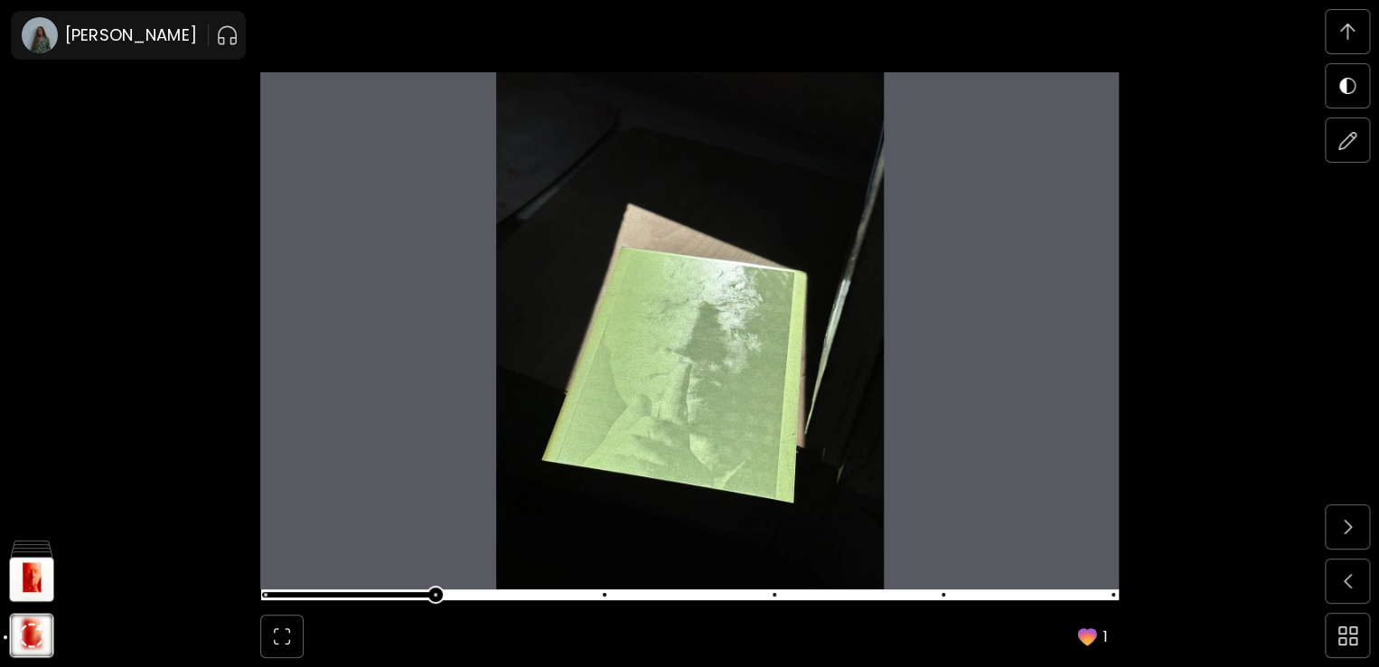
click at [614, 594] on span at bounding box center [687, 594] width 847 height 25
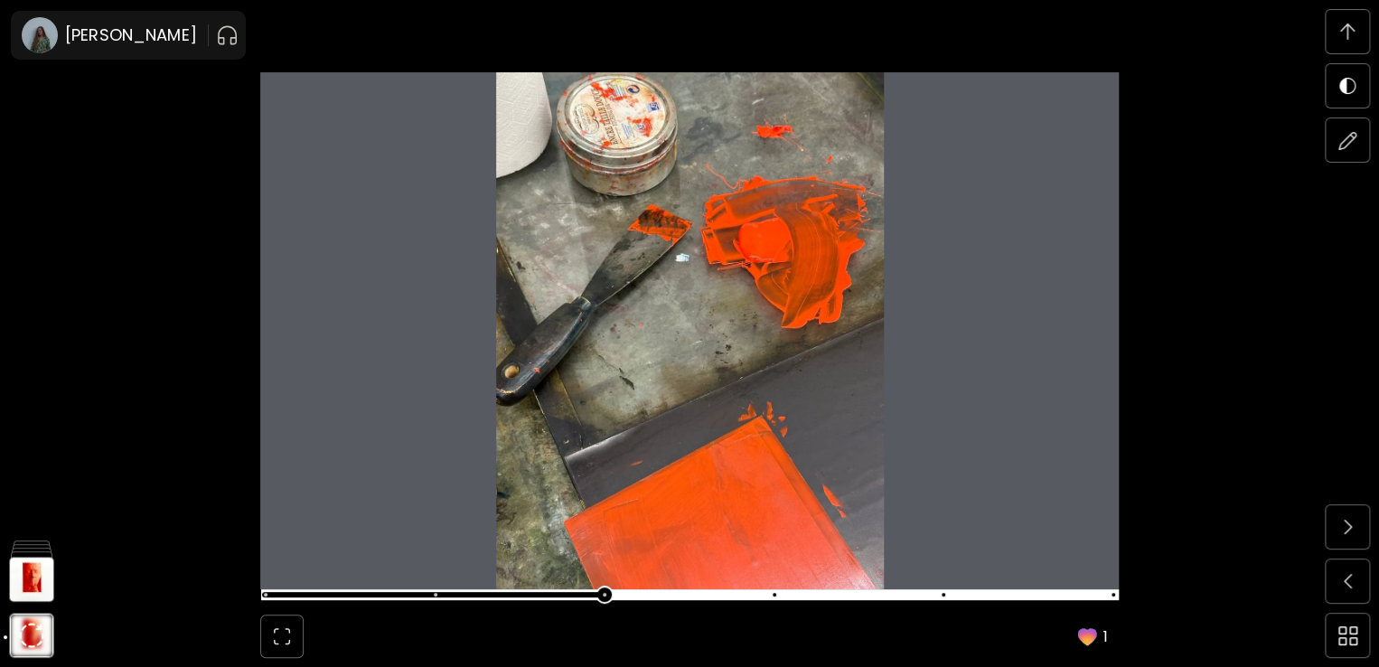
scroll to position [8165, 0]
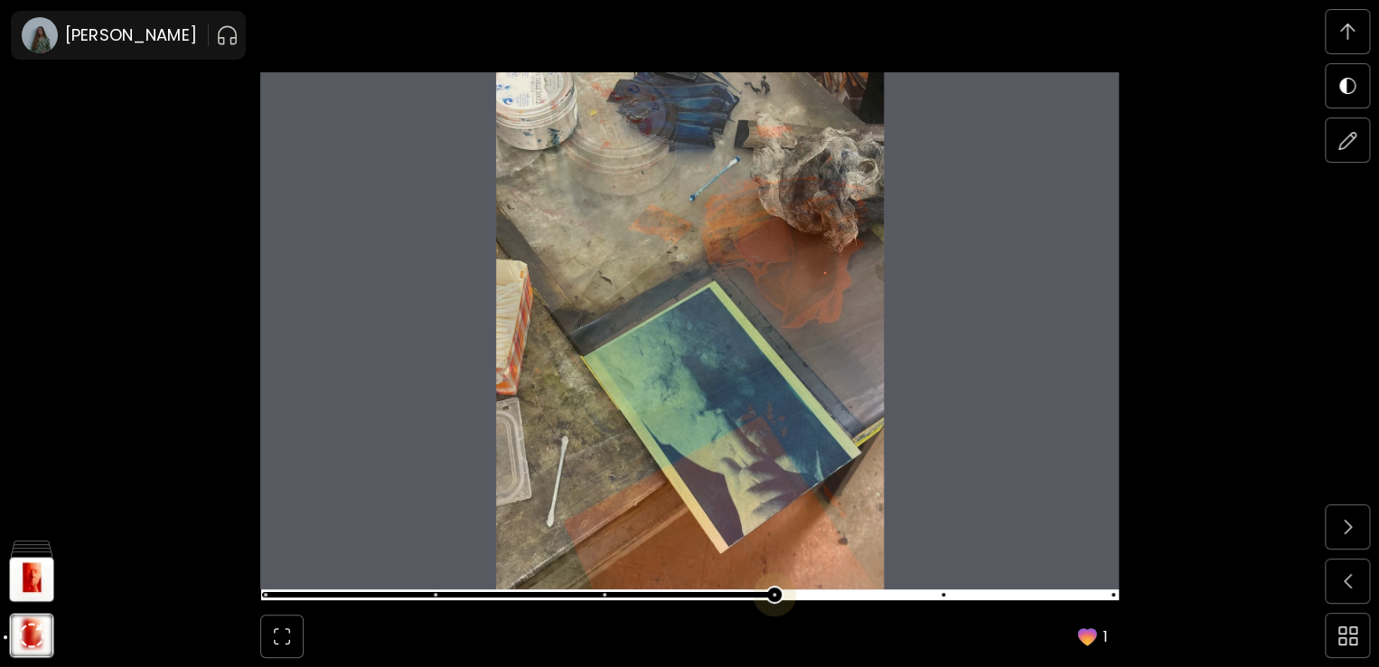
click at [781, 594] on span at bounding box center [687, 594] width 847 height 25
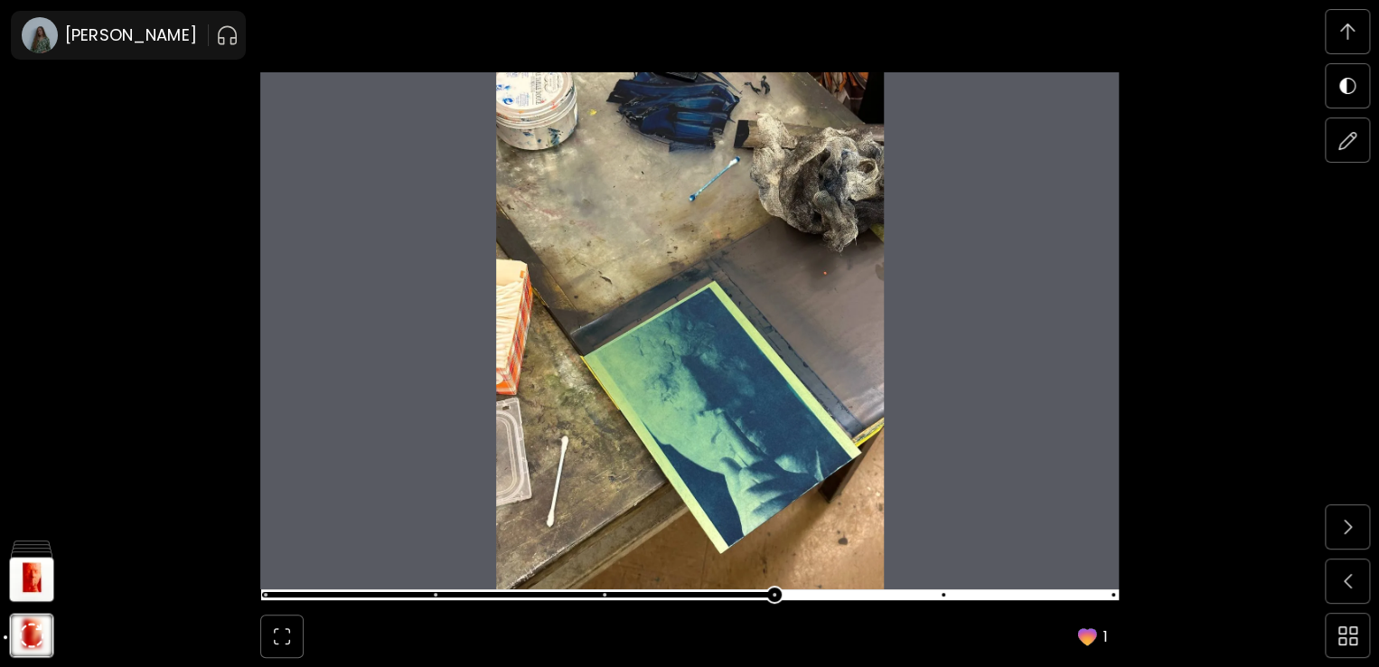
scroll to position [8795, 0]
click at [954, 584] on span at bounding box center [687, 594] width 847 height 25
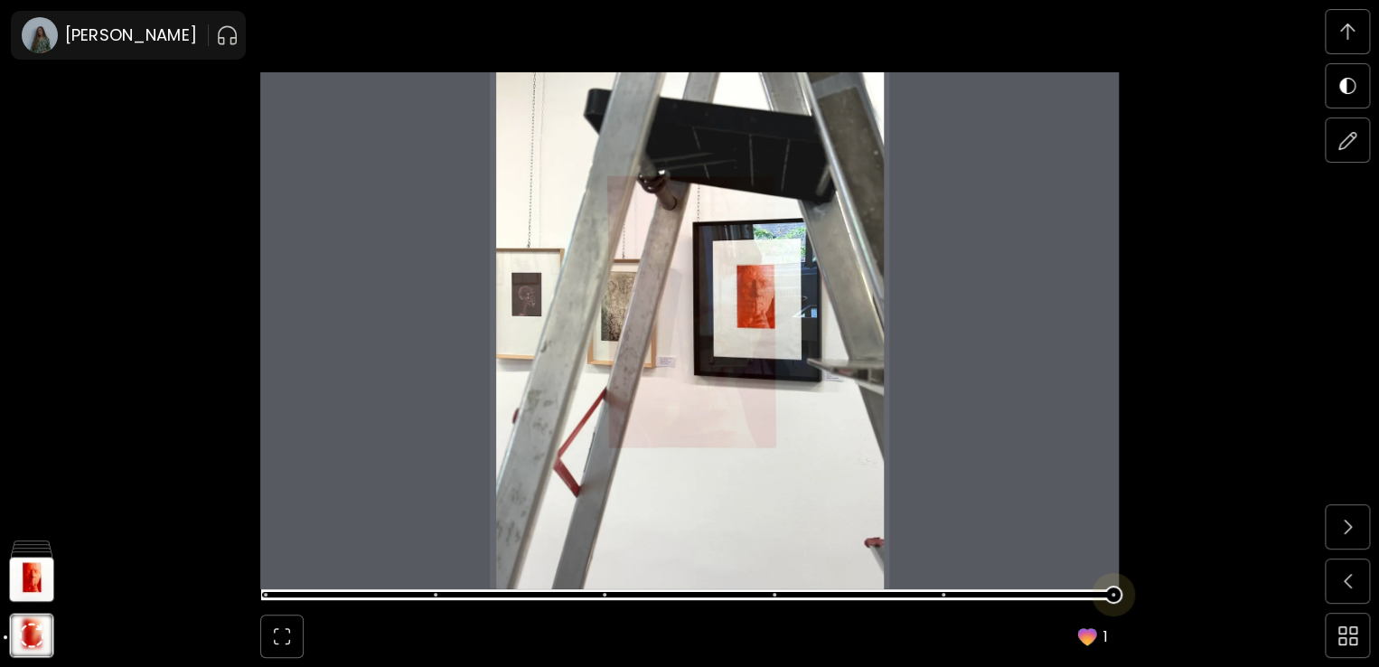
scroll to position [9428, 0]
click at [1111, 593] on span at bounding box center [687, 594] width 847 height 25
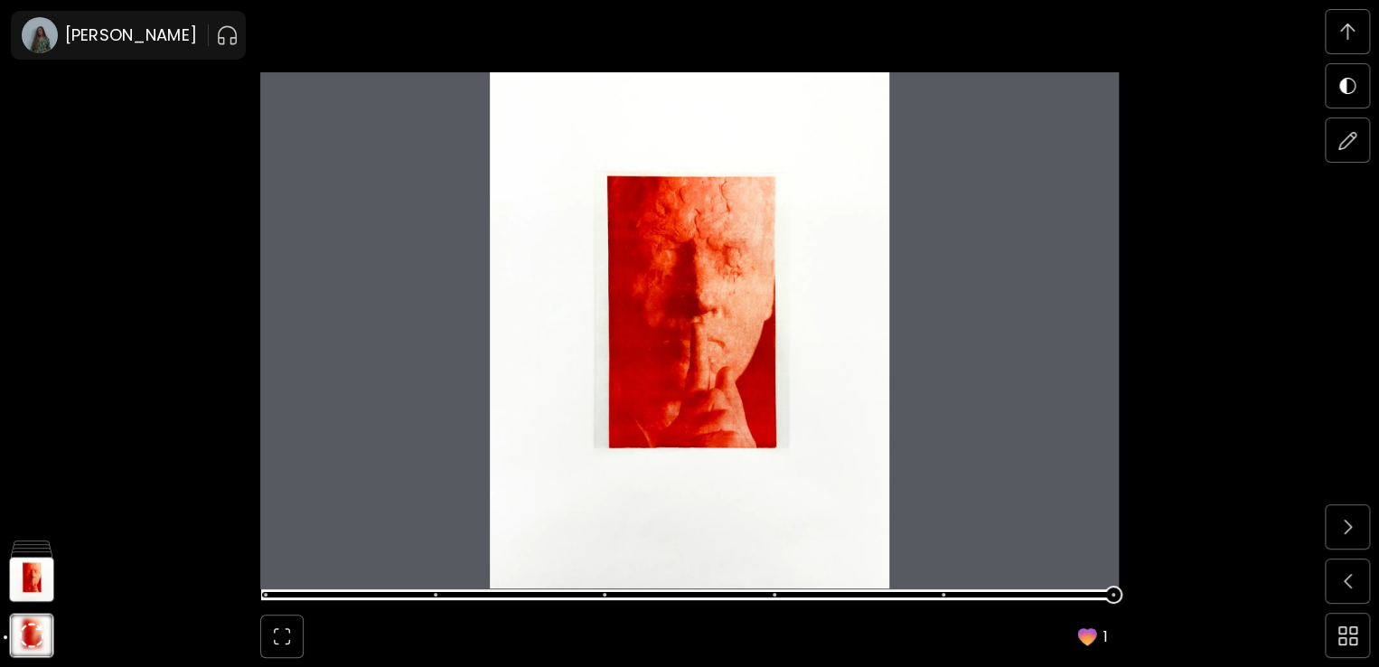
click at [31, 310] on div "1" at bounding box center [689, 333] width 1379 height 667
click at [1282, 474] on div "1" at bounding box center [689, 333] width 1379 height 667
click at [29, 633] on img at bounding box center [31, 634] width 25 height 25
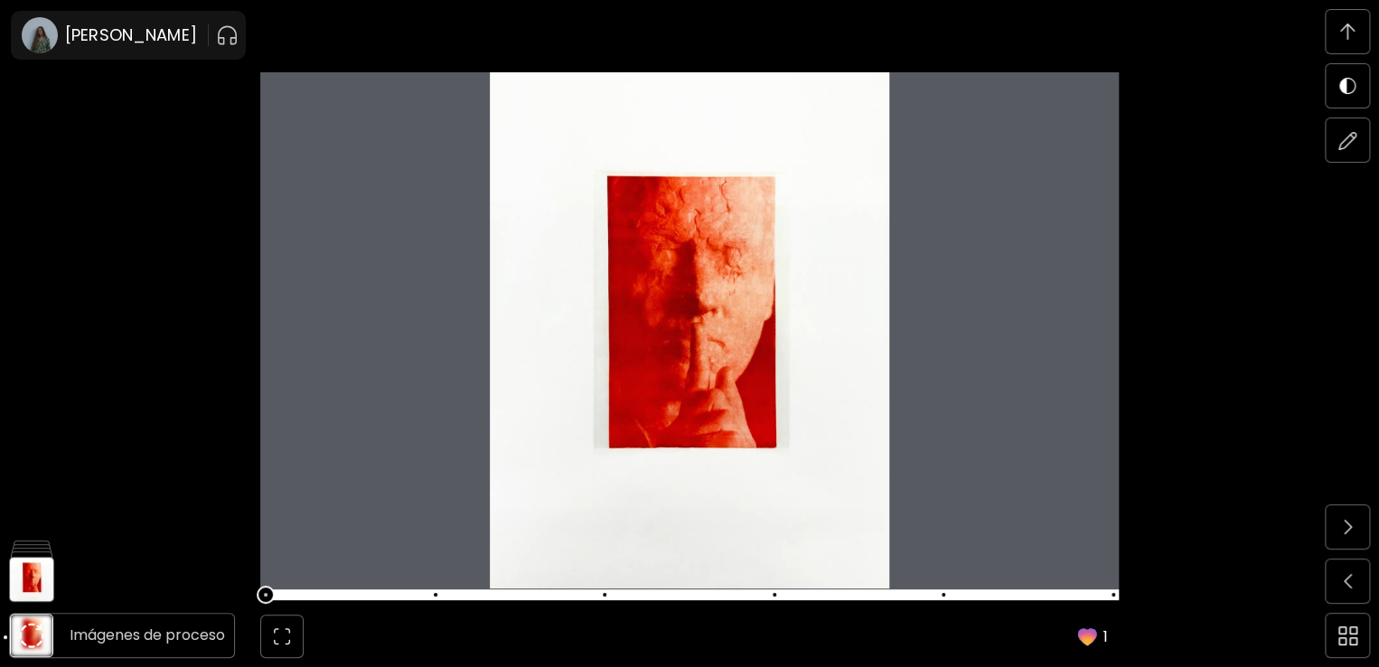
scroll to position [6270, 0]
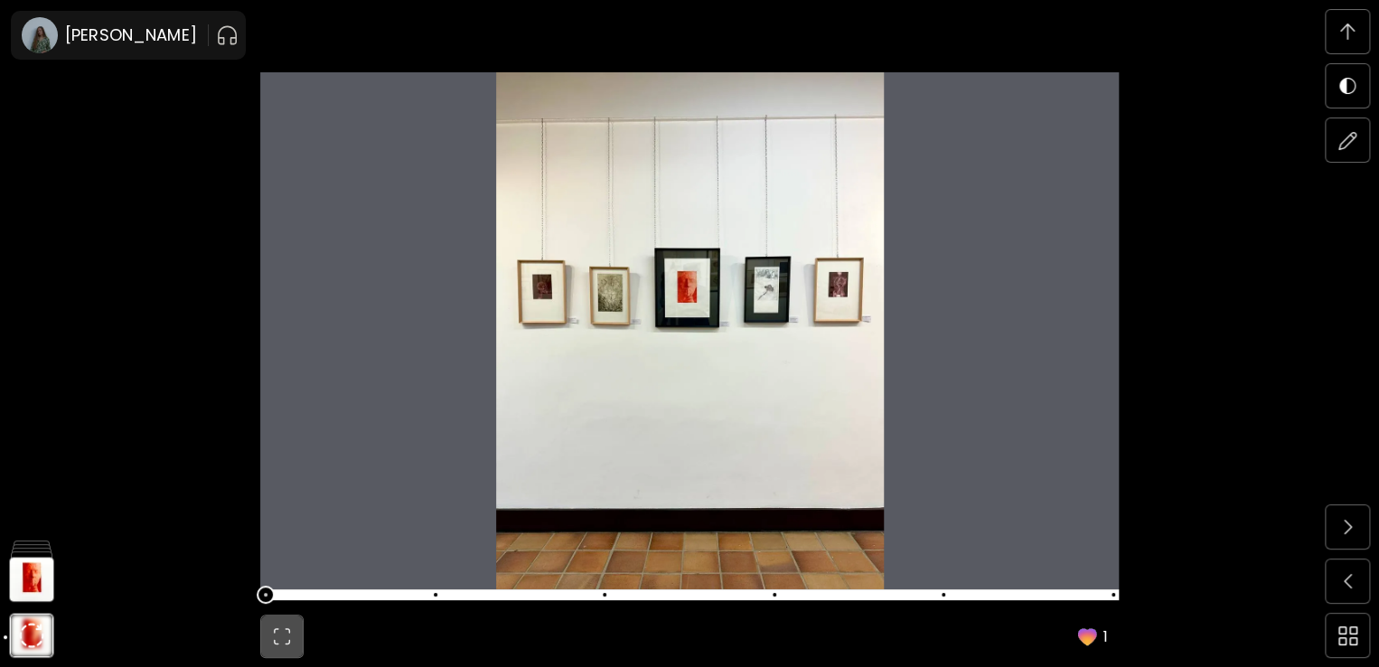
click at [276, 640] on img "button" at bounding box center [282, 636] width 22 height 22
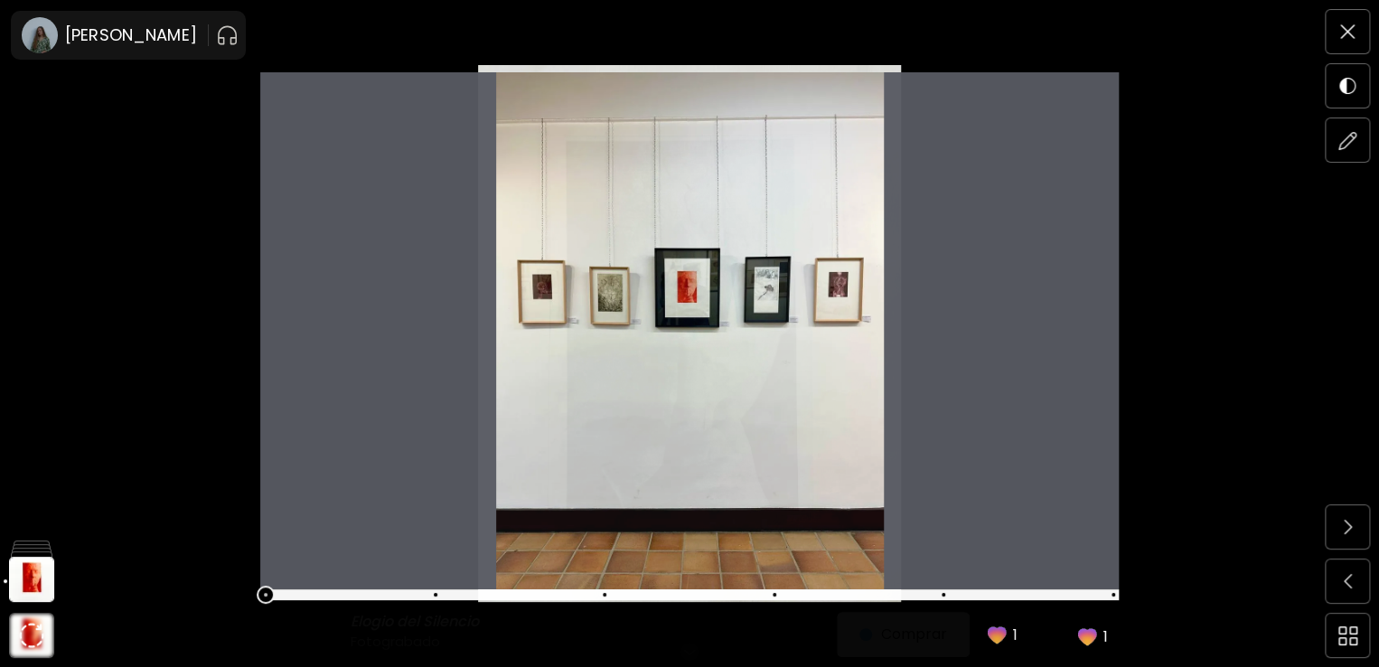
scroll to position [0, 0]
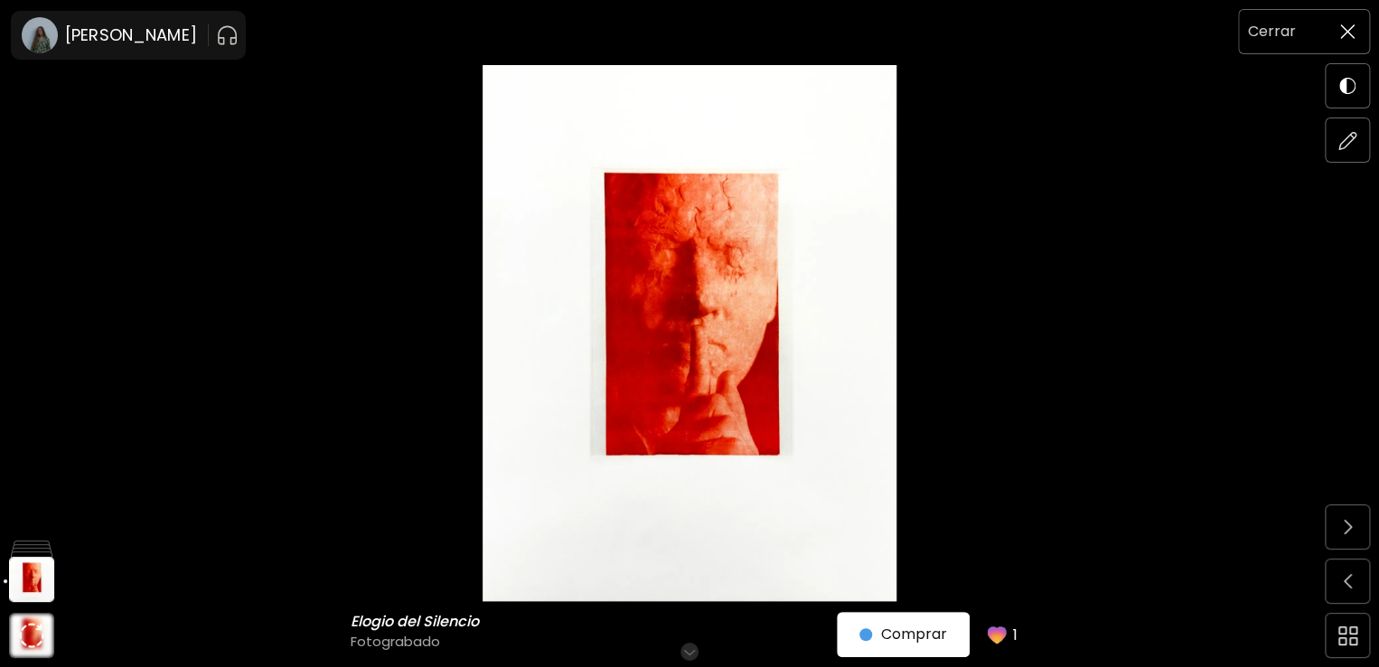
click at [1326, 46] on div at bounding box center [1346, 31] width 43 height 43
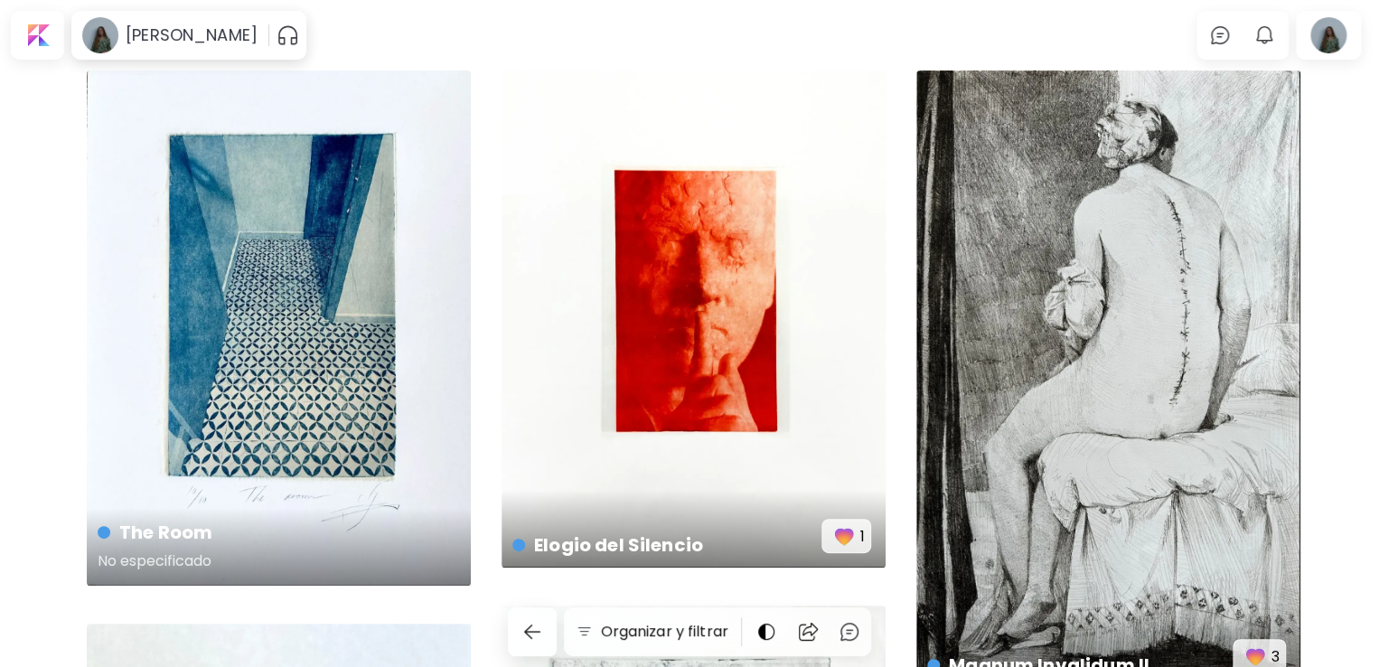
click at [286, 281] on div "The Room No especificado" at bounding box center [279, 327] width 384 height 515
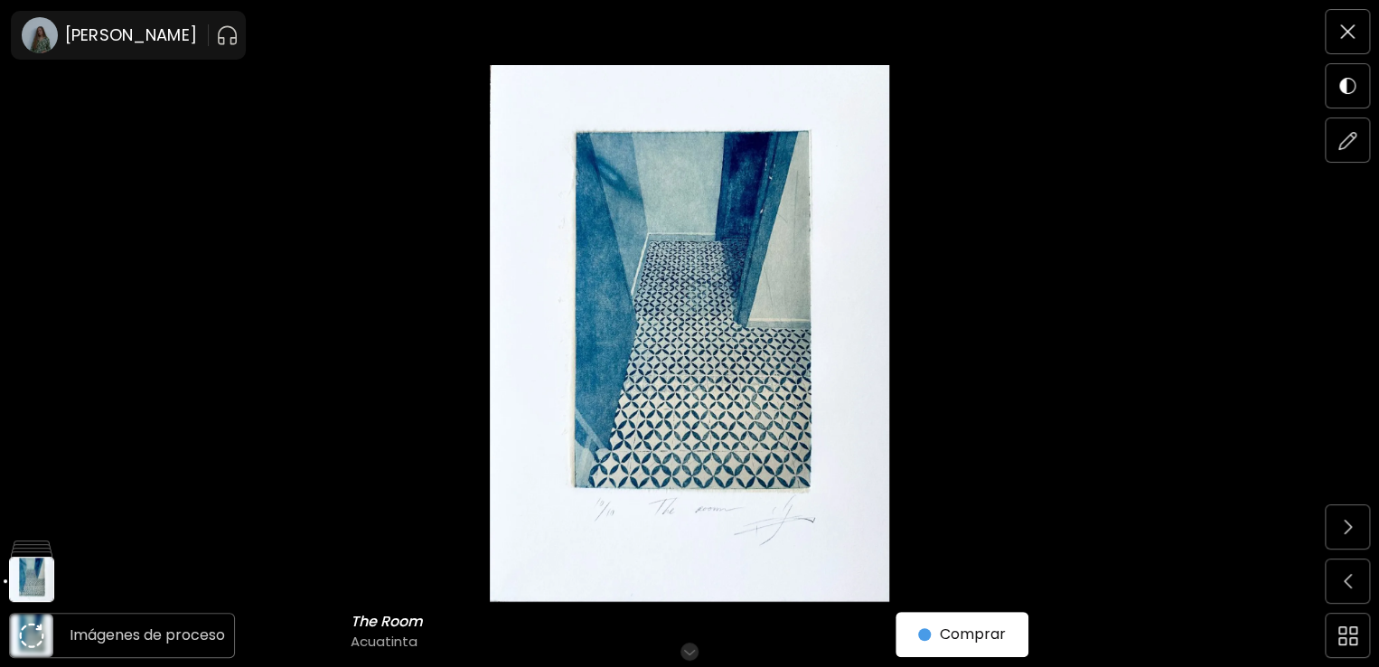
click at [36, 638] on img at bounding box center [31, 634] width 25 height 25
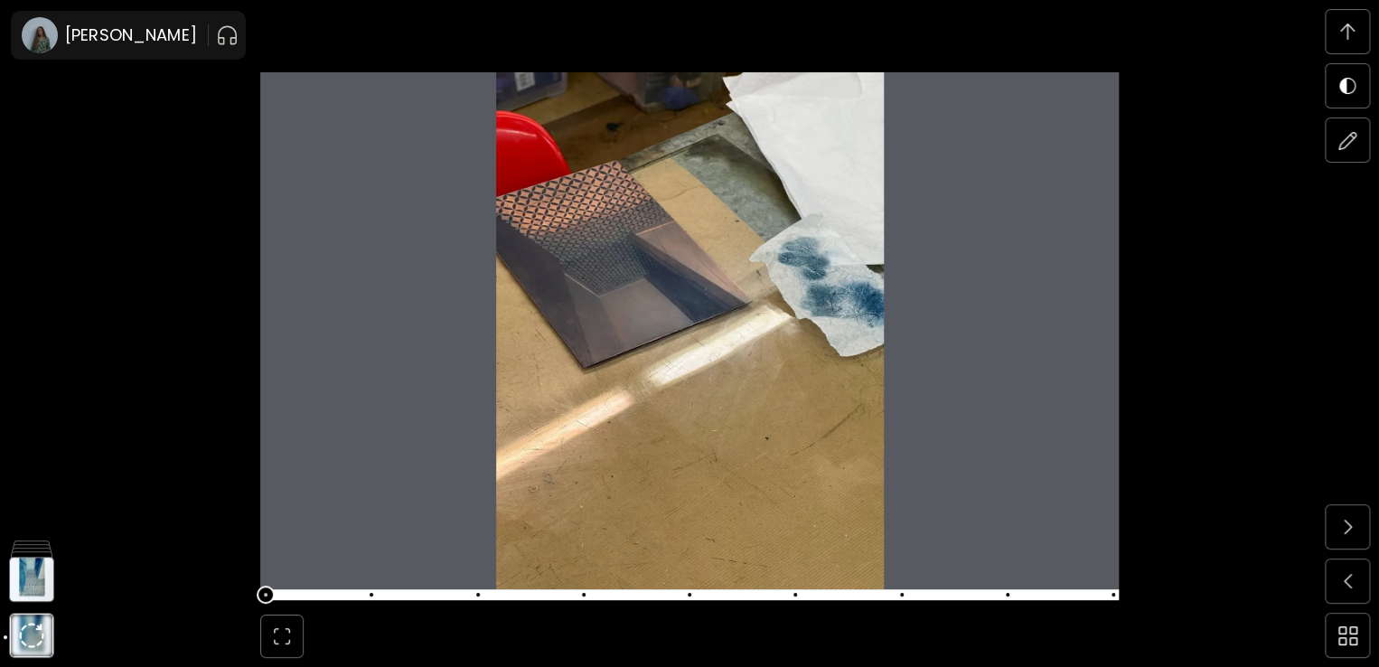
scroll to position [6902, 0]
click at [364, 587] on span at bounding box center [687, 594] width 847 height 25
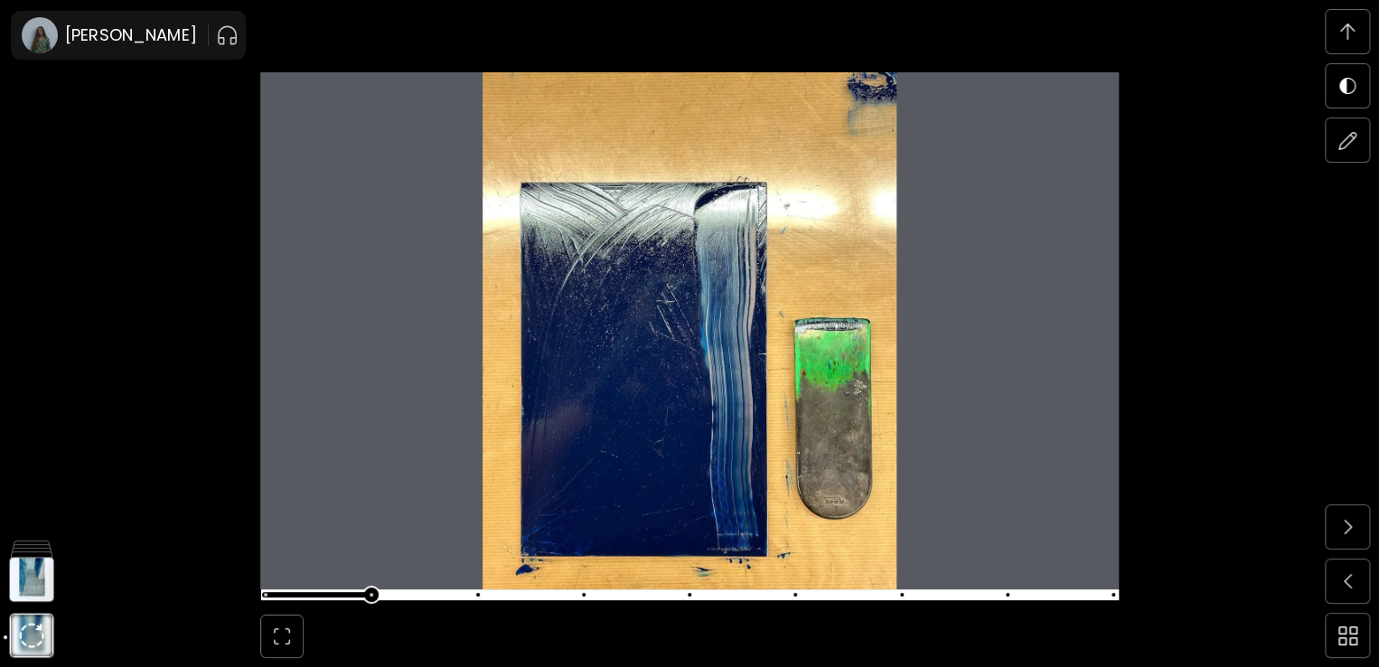
scroll to position [6270, 0]
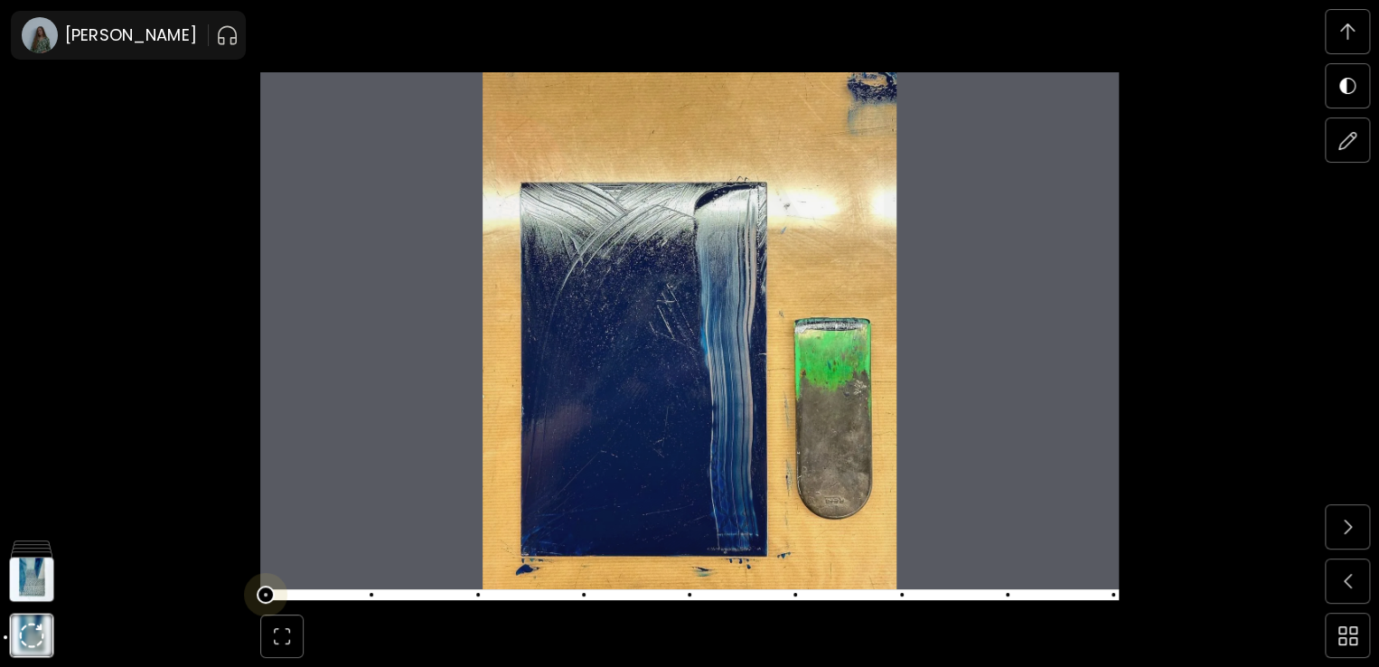
click at [264, 591] on span at bounding box center [687, 594] width 847 height 25
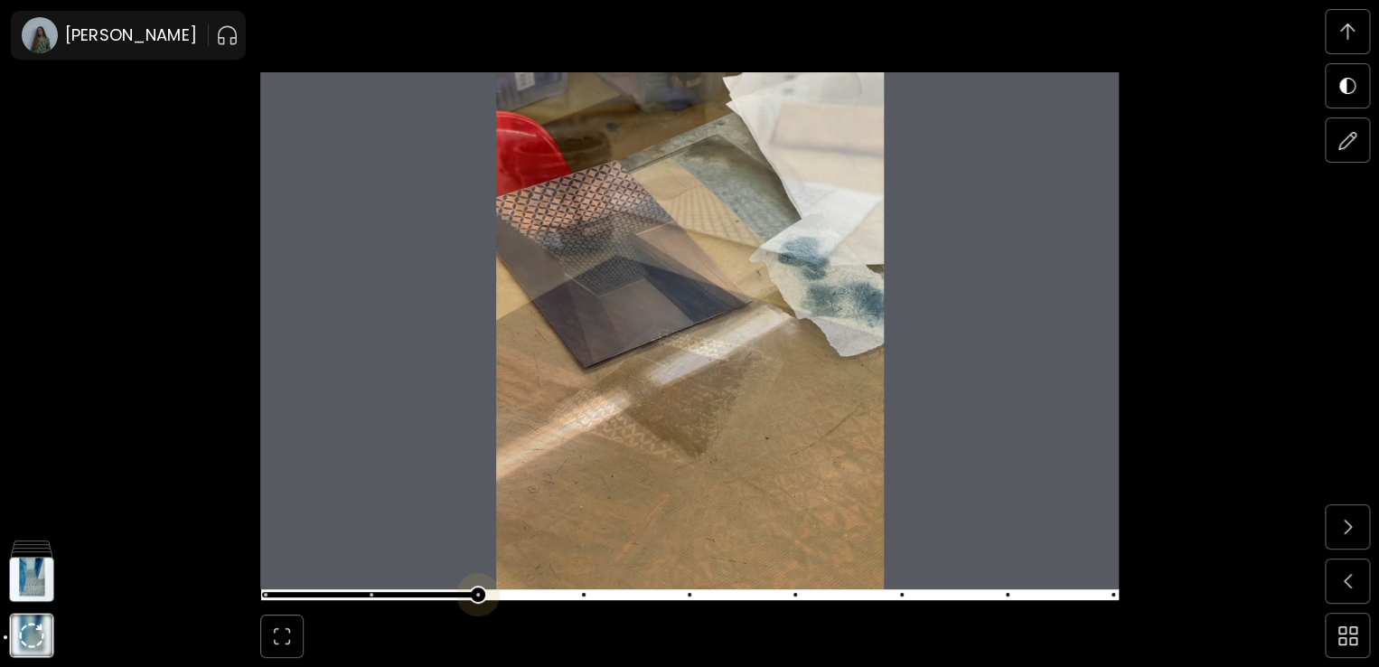
scroll to position [7533, 0]
click at [478, 599] on span at bounding box center [687, 594] width 847 height 25
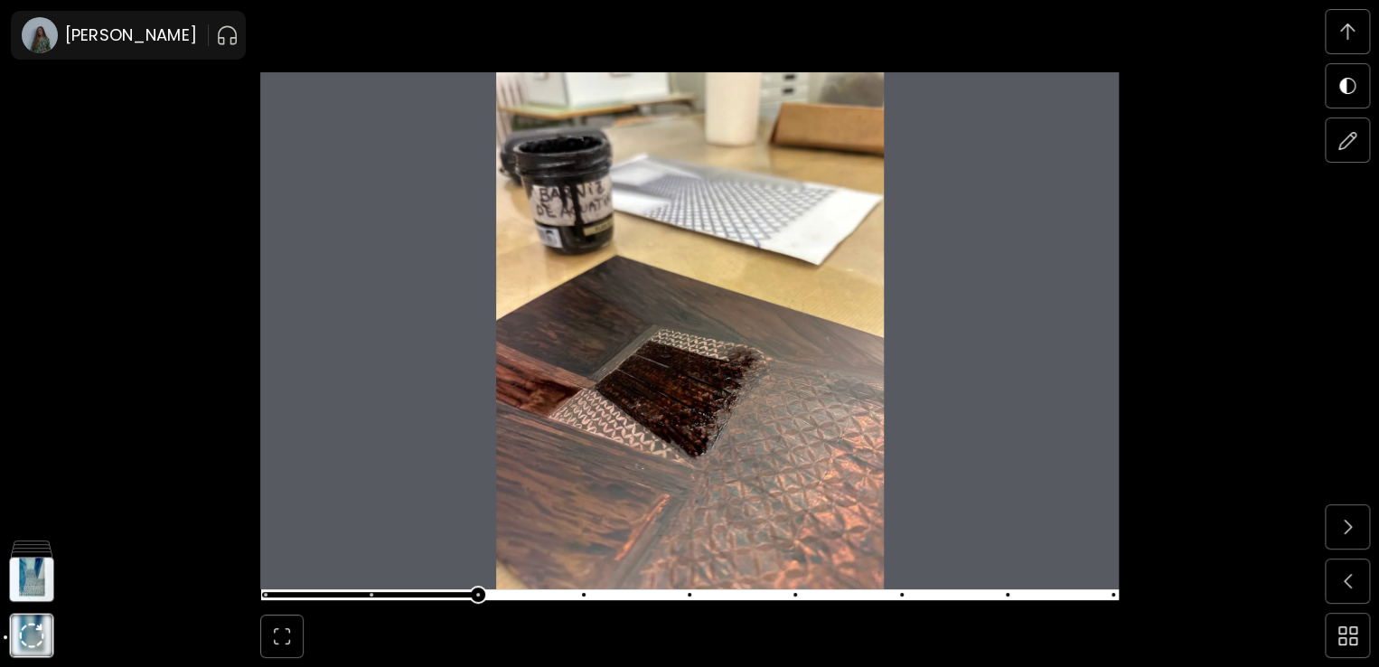
scroll to position [6902, 0]
click at [377, 599] on span at bounding box center [687, 594] width 847 height 25
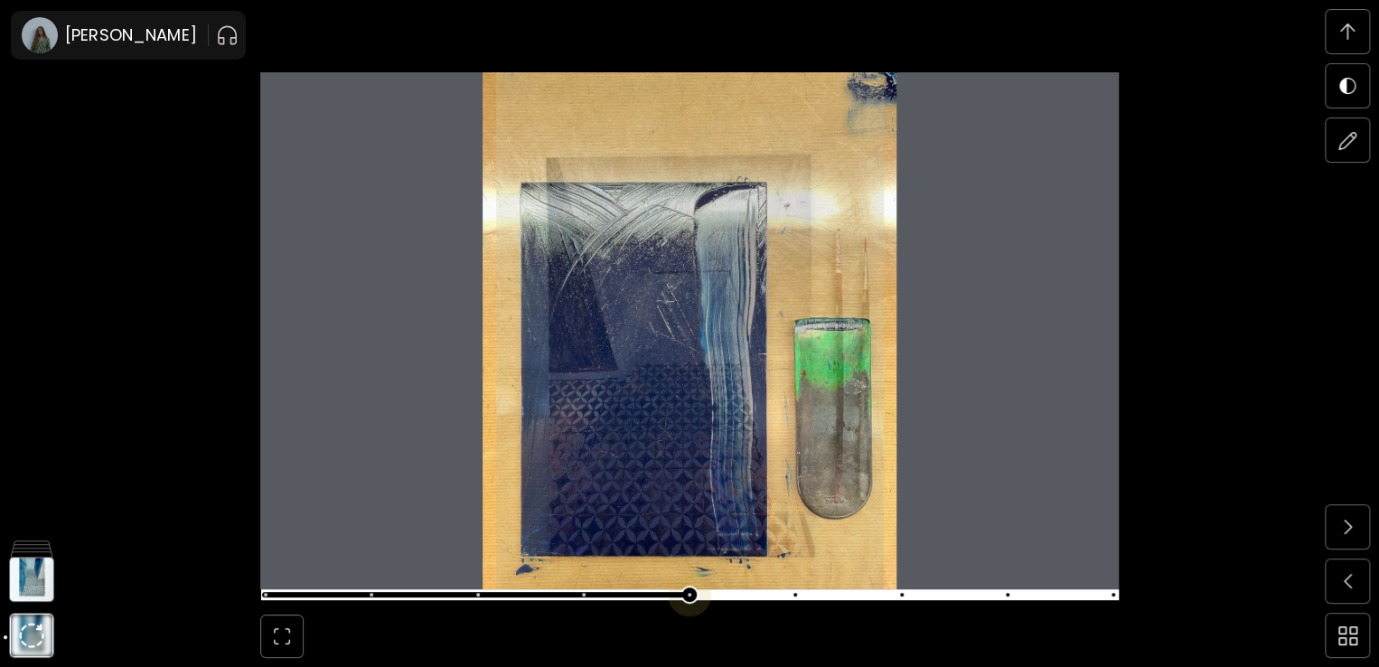
scroll to position [8795, 0]
click at [690, 586] on span at bounding box center [687, 594] width 847 height 25
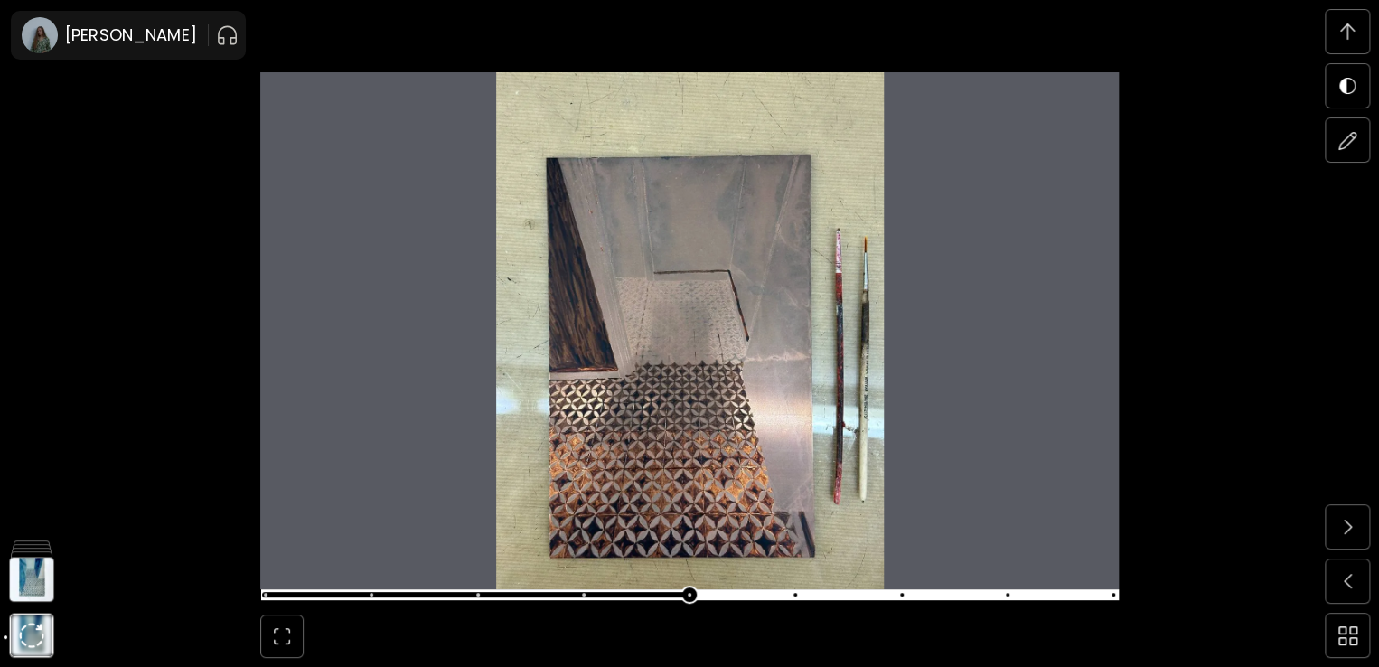
scroll to position [9428, 0]
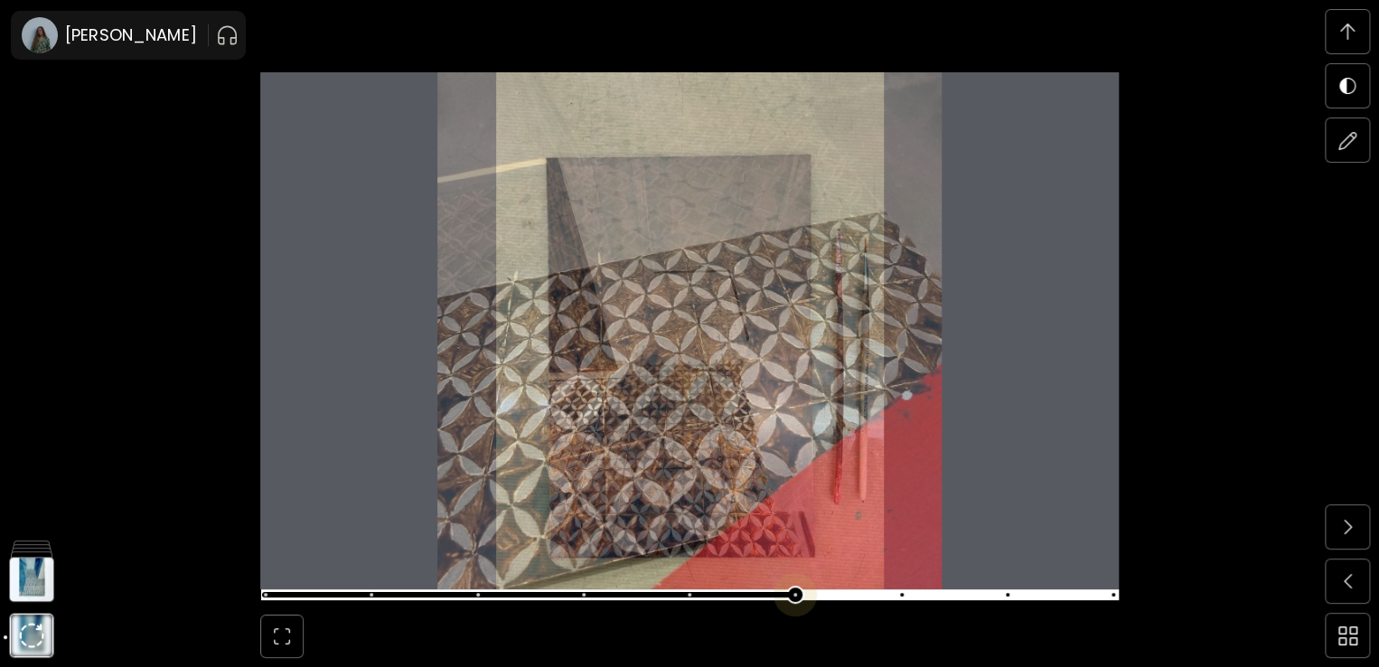
click at [797, 594] on span at bounding box center [795, 595] width 4 height 4
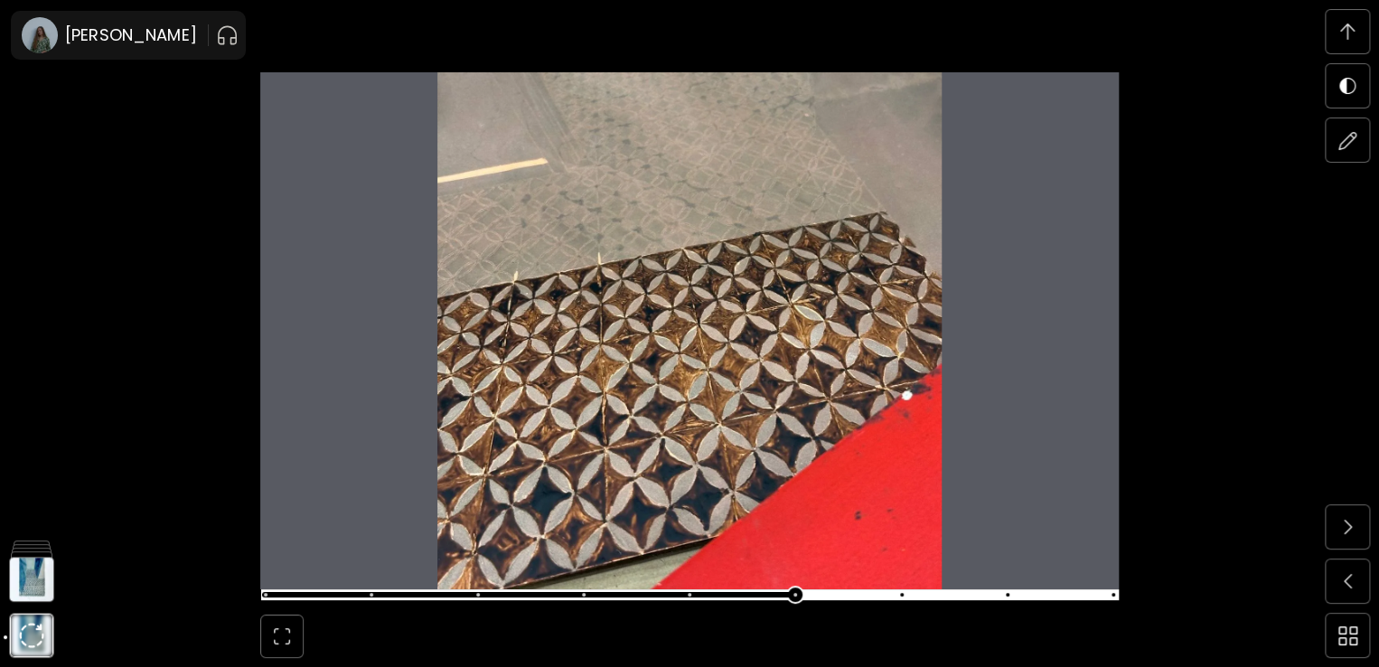
scroll to position [10059, 0]
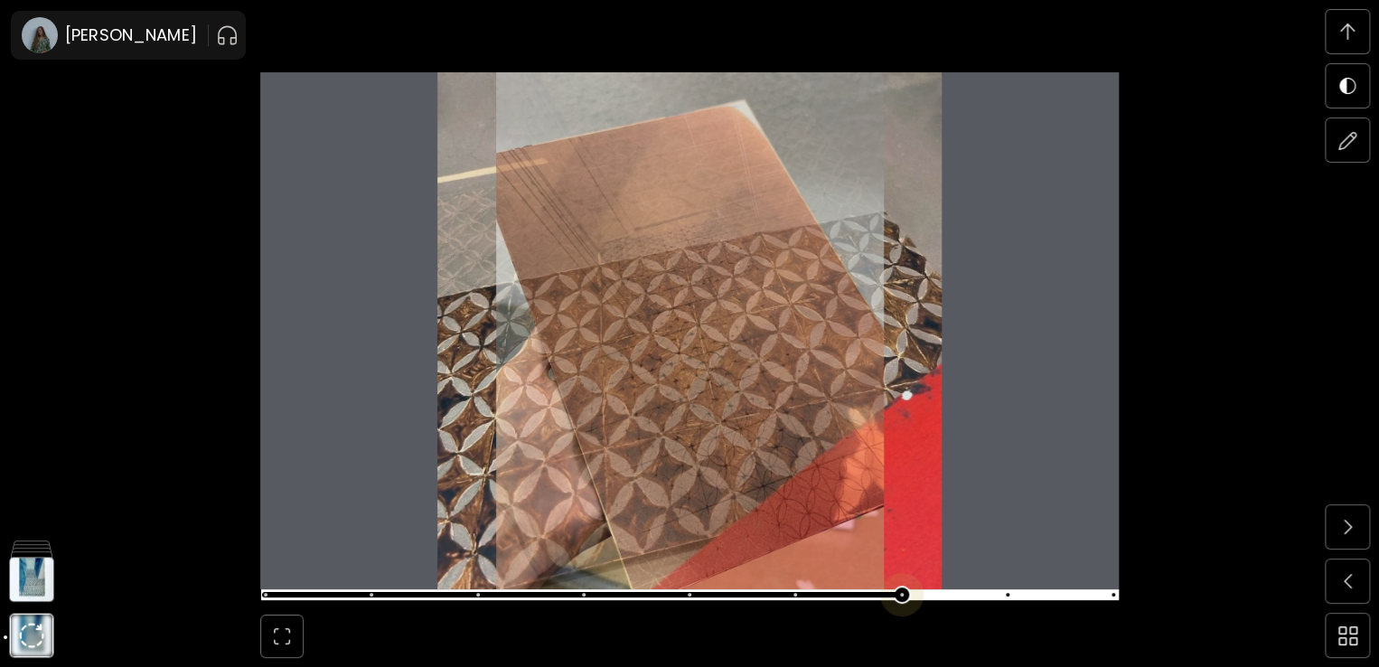
click at [893, 590] on span at bounding box center [687, 594] width 847 height 25
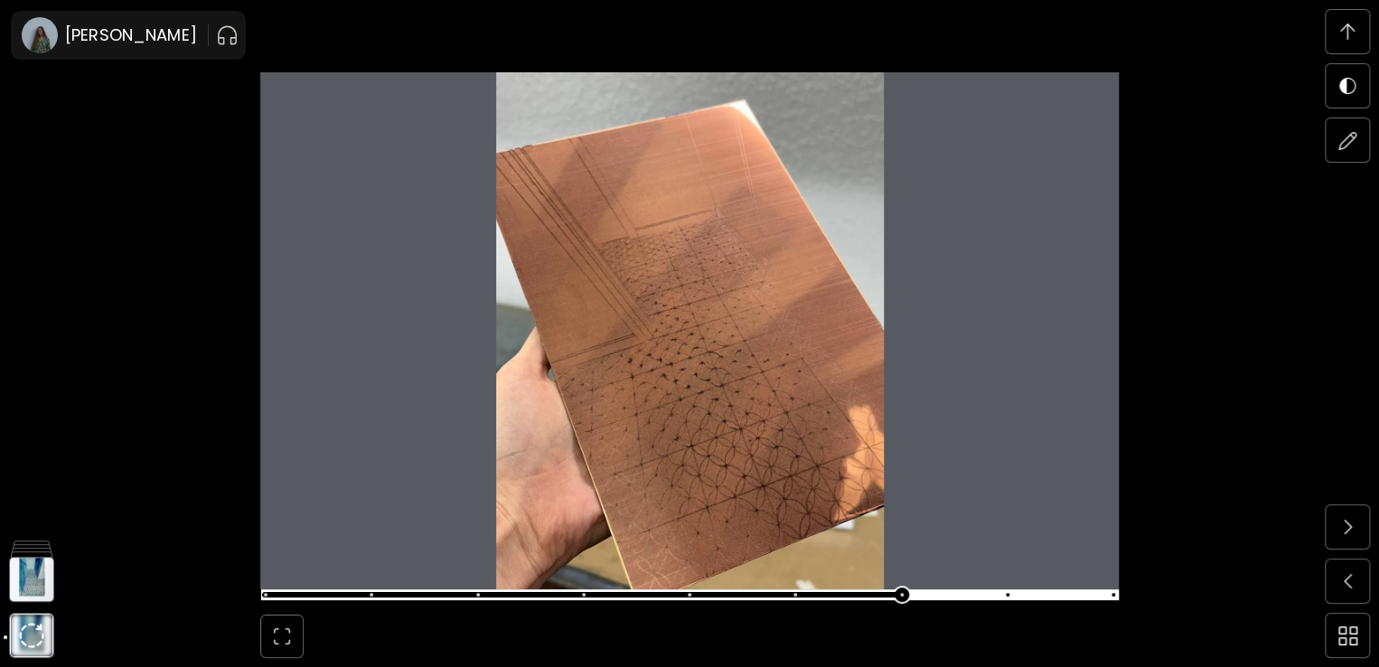
scroll to position [10691, 0]
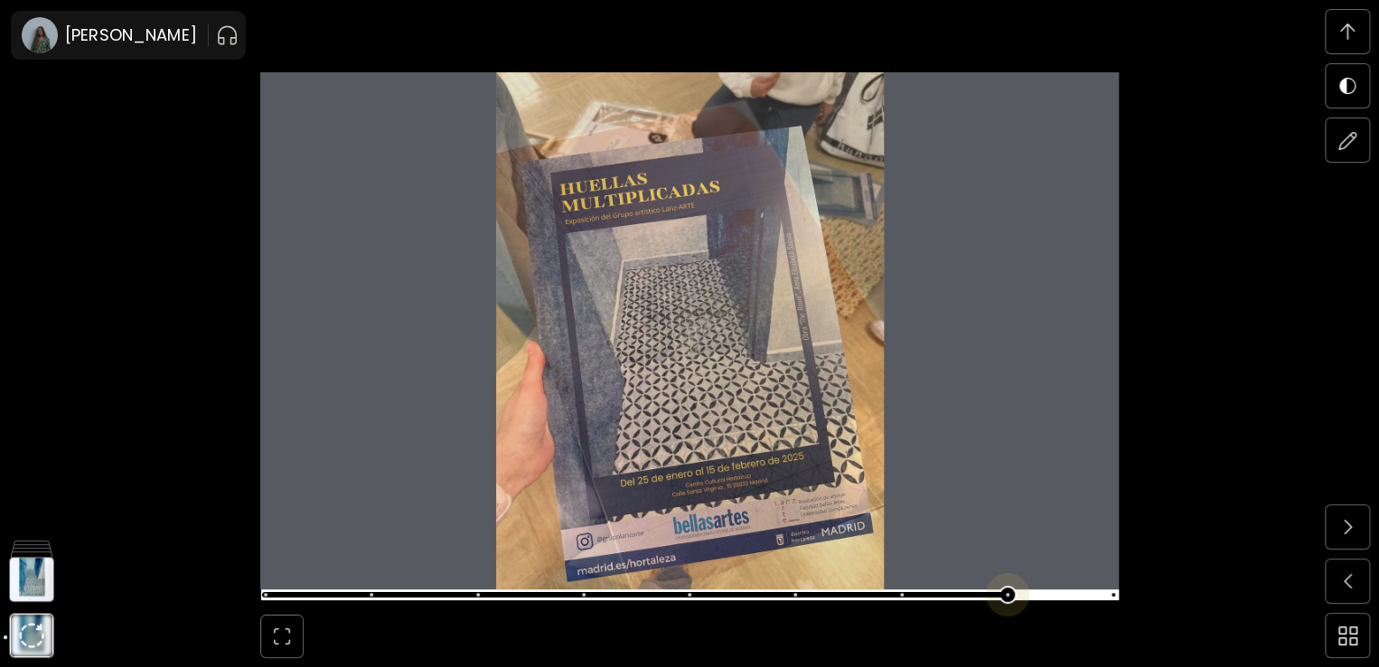
click at [1008, 594] on span at bounding box center [687, 594] width 847 height 25
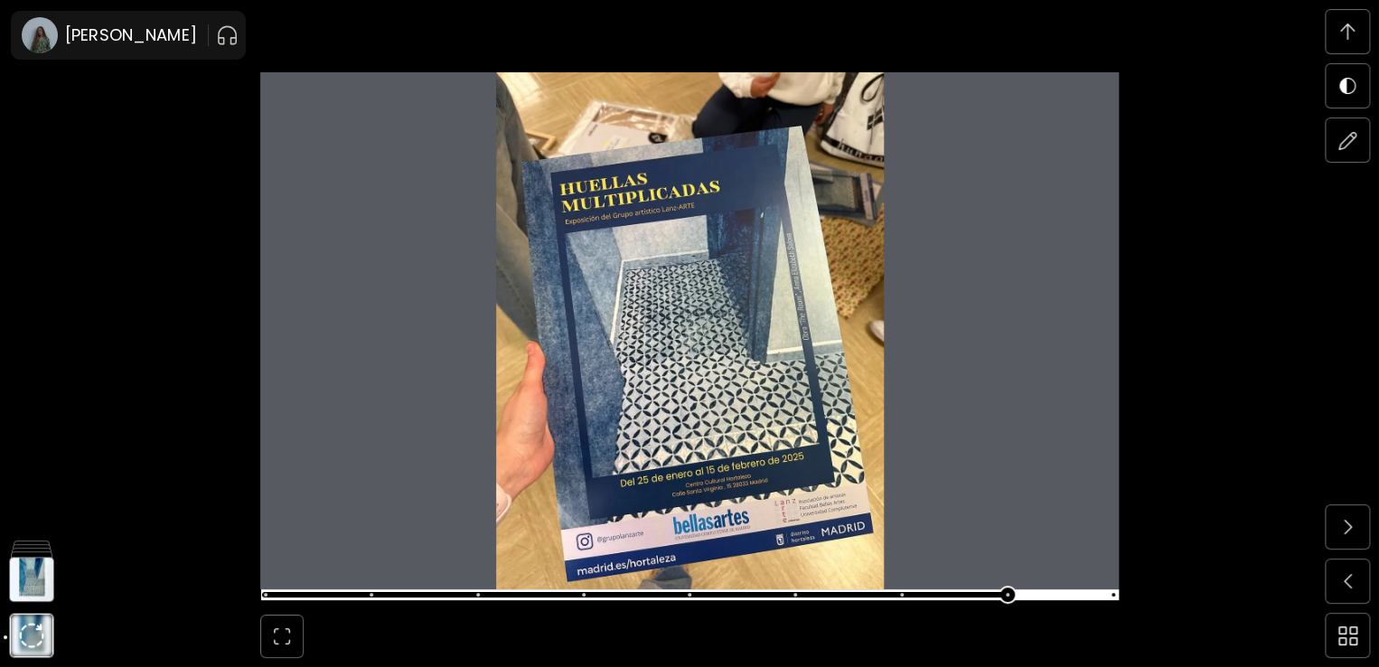
scroll to position [11321, 0]
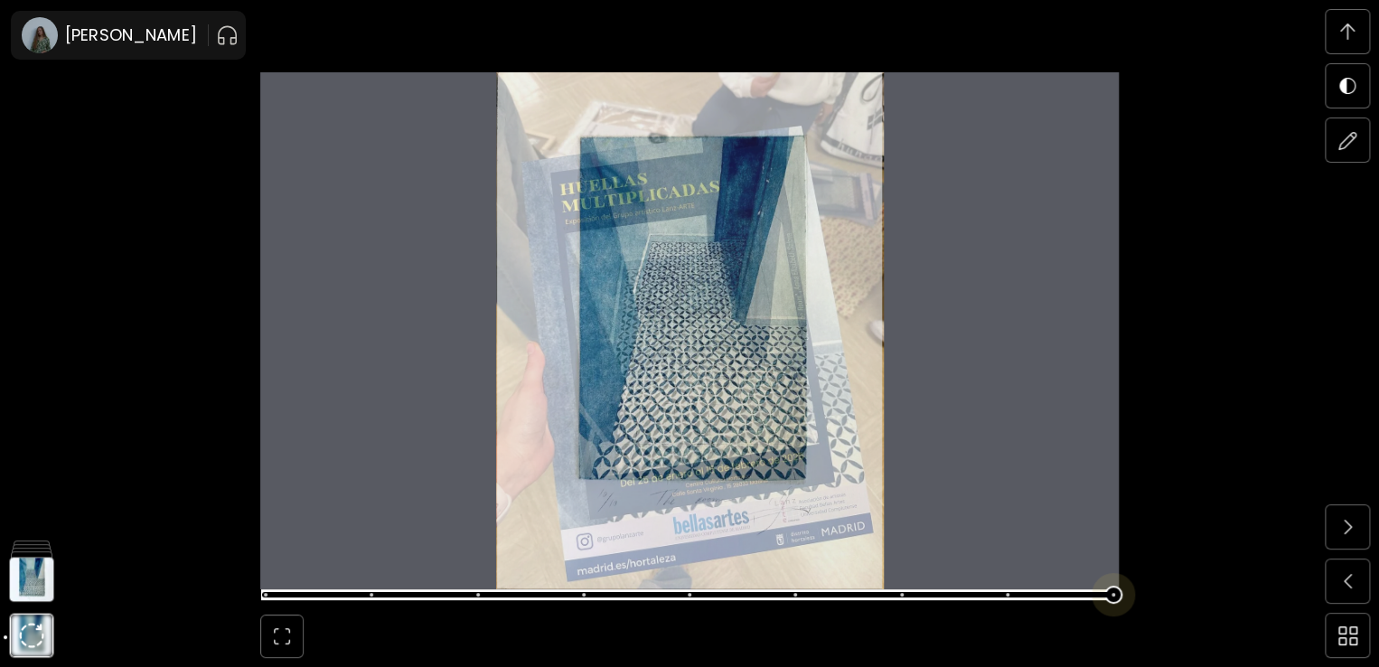
click at [1111, 586] on span at bounding box center [687, 594] width 847 height 25
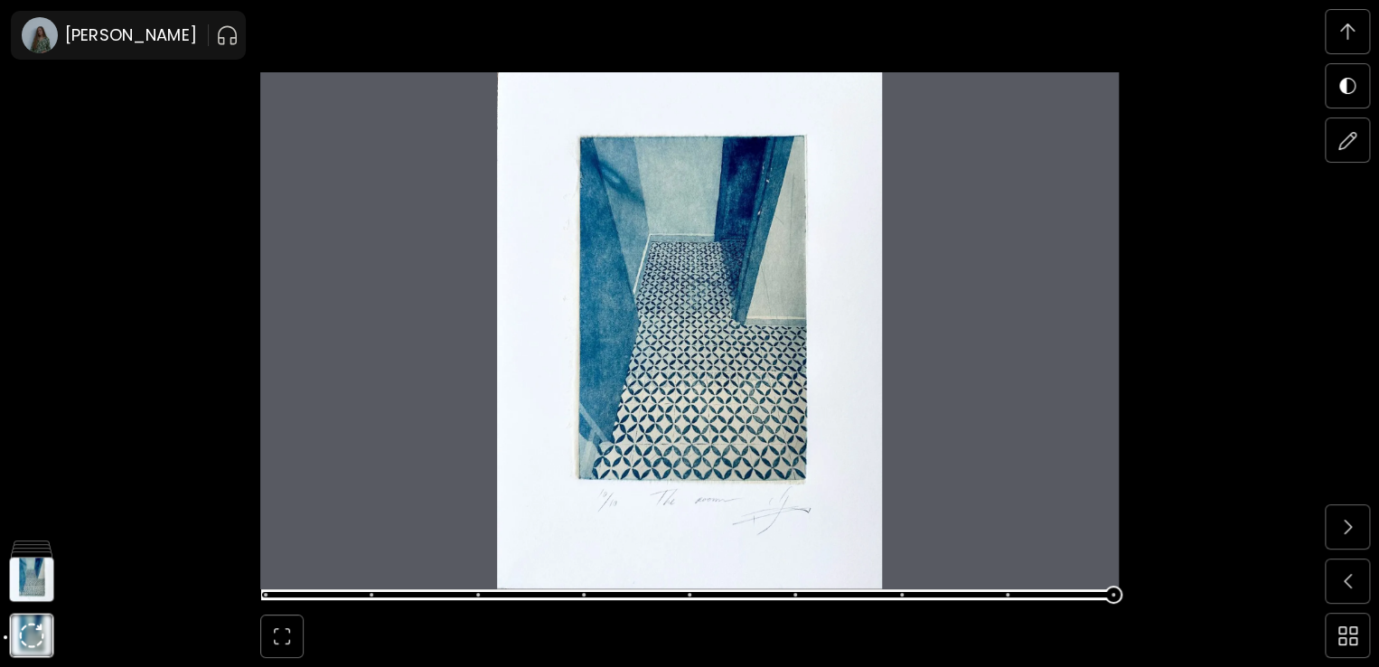
click at [1340, 42] on span at bounding box center [1347, 32] width 38 height 38
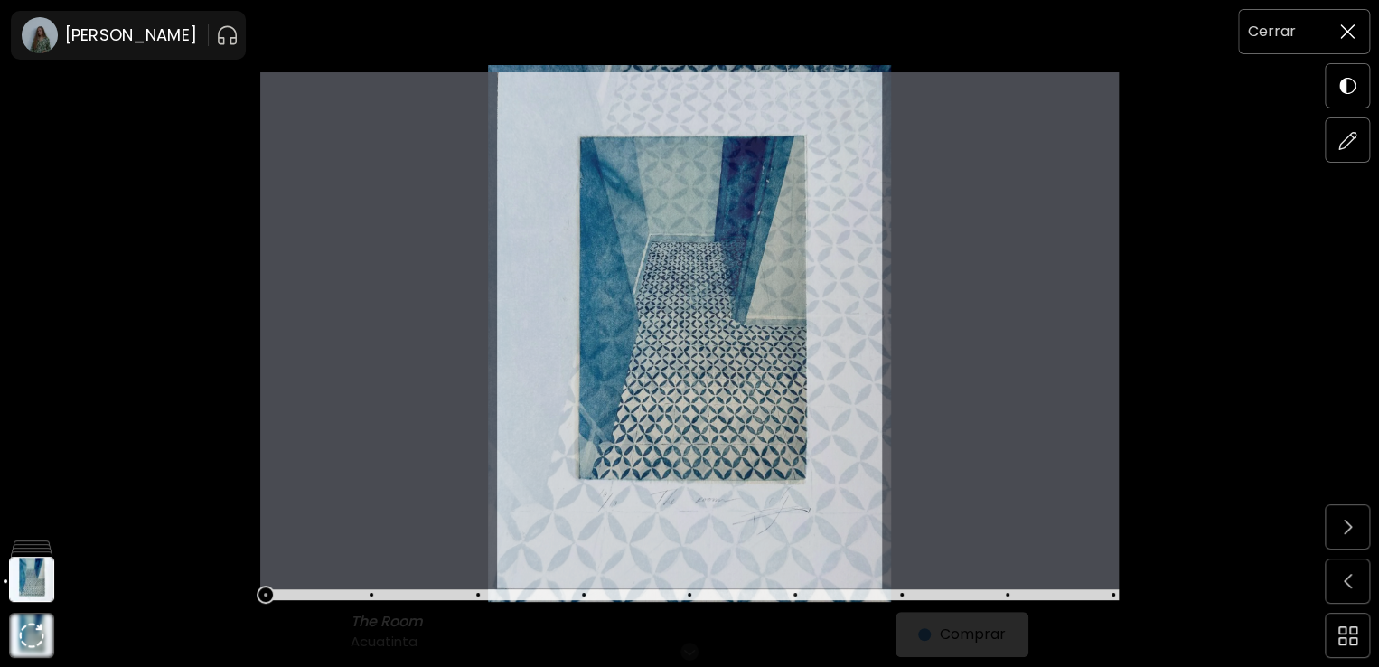
scroll to position [0, 0]
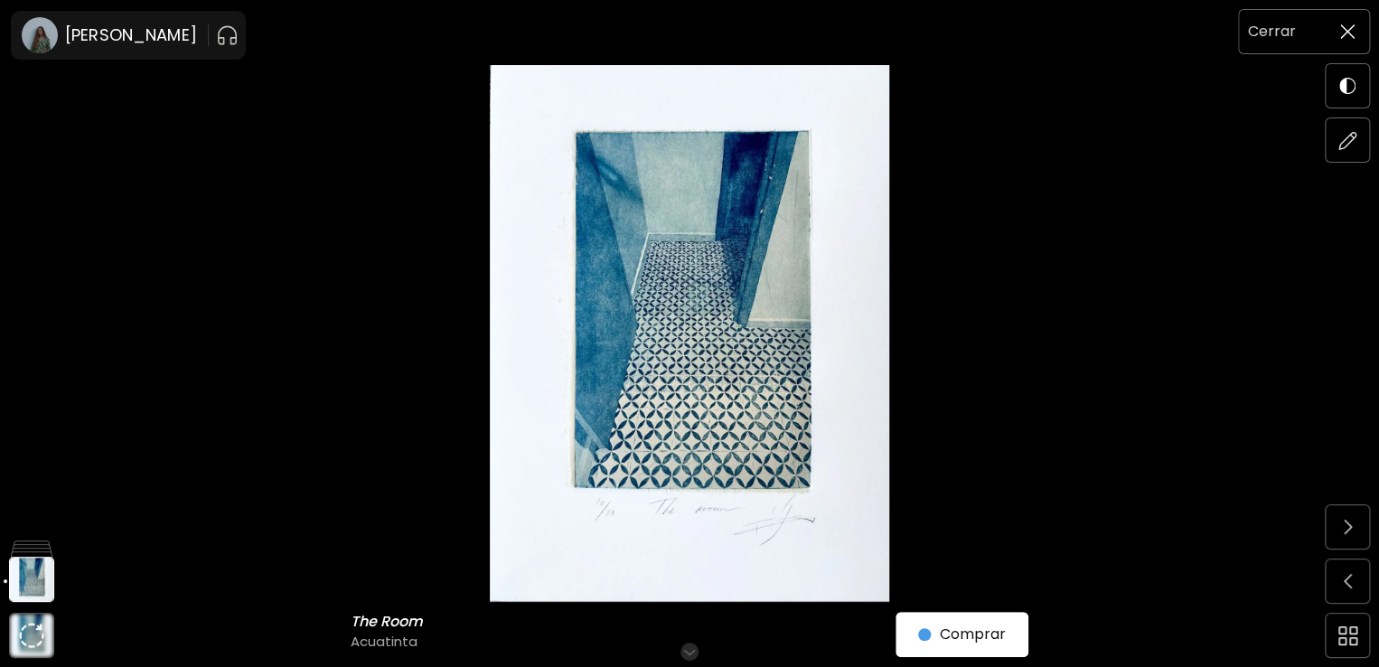
click at [1337, 37] on span at bounding box center [1347, 32] width 38 height 38
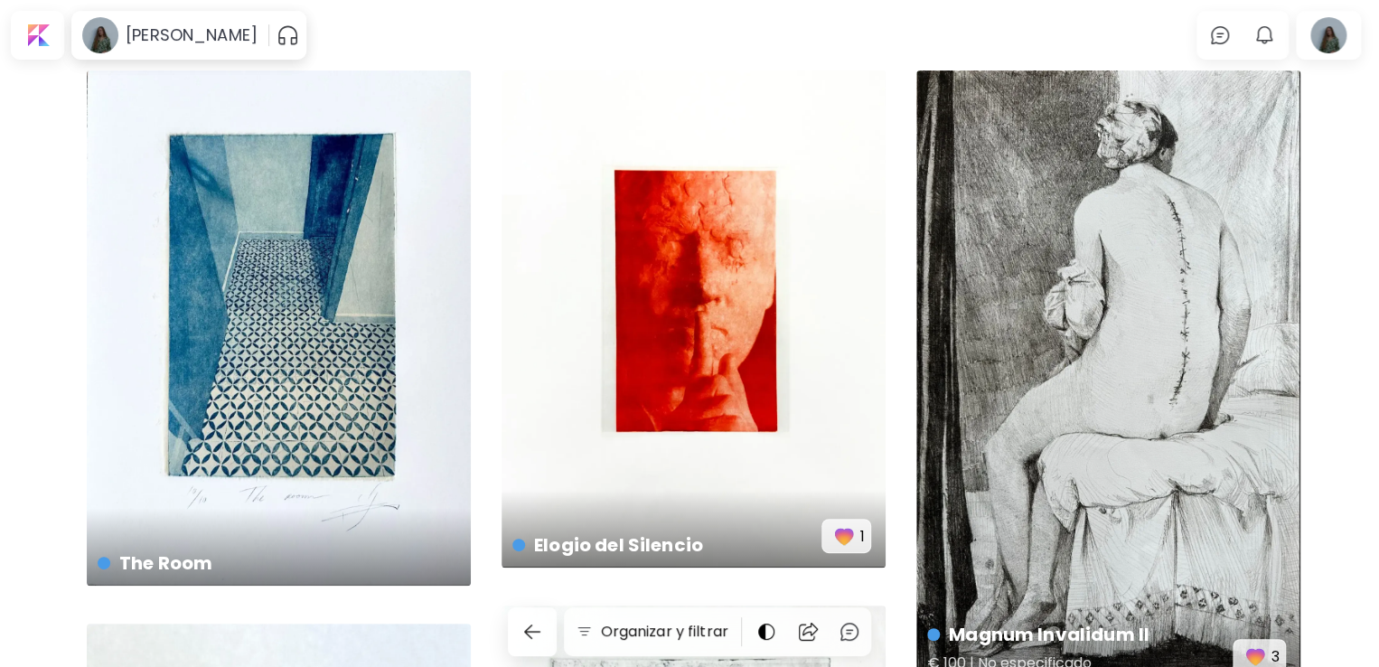
click at [1140, 367] on div "Magnum Invalidum II € 100 | No especificado 3" at bounding box center [1108, 378] width 384 height 617
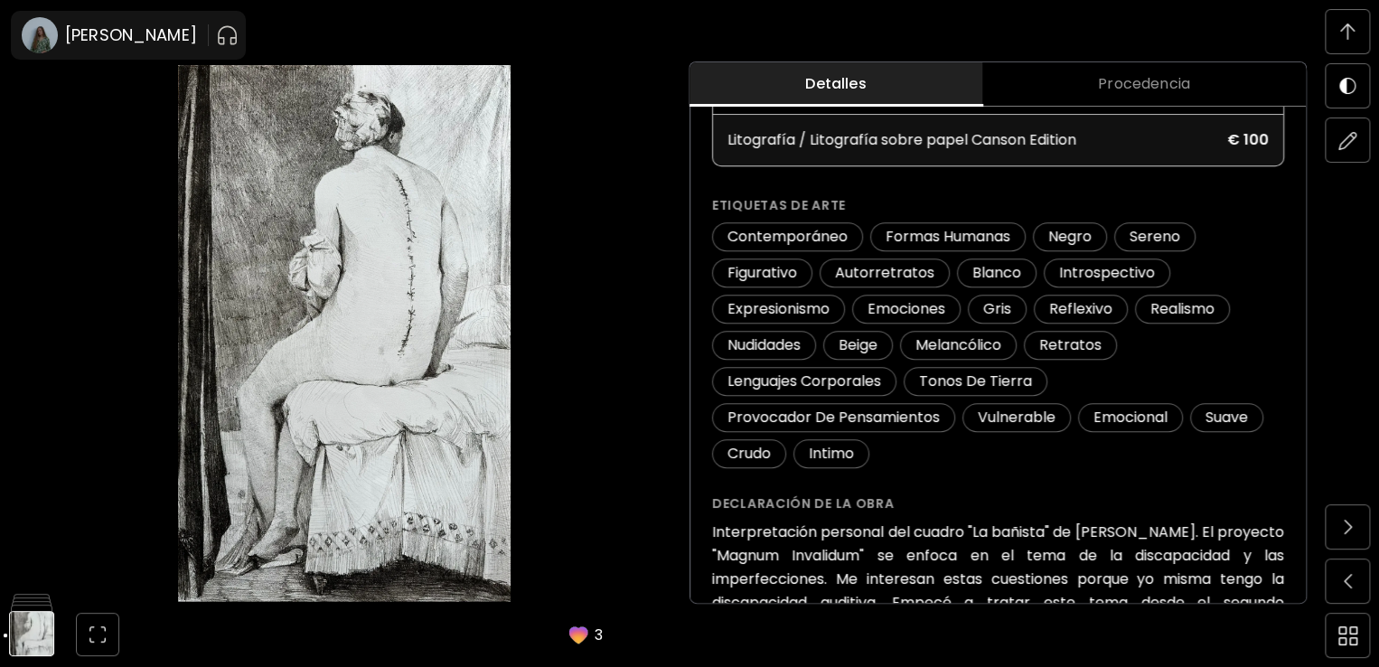
scroll to position [423, 0]
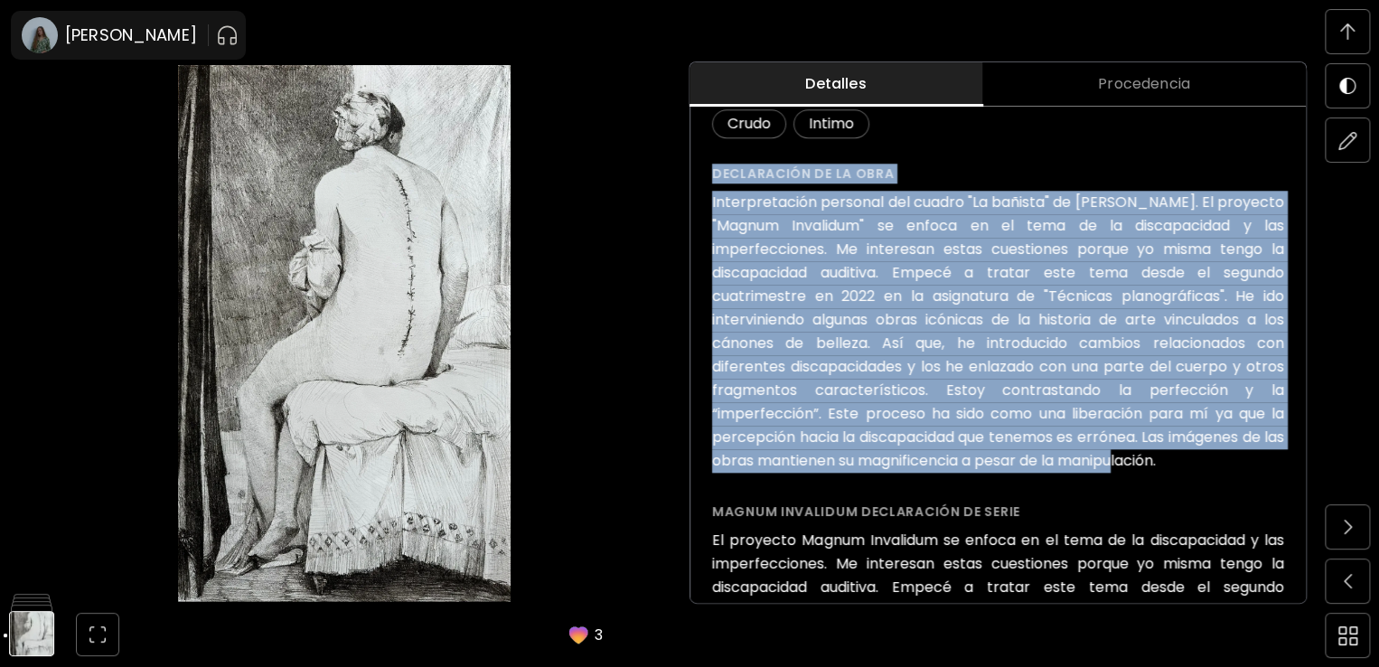
drag, startPoint x: 716, startPoint y: 171, endPoint x: 839, endPoint y: 458, distance: 312.4
click at [839, 458] on div "Declaración de la obra Interpretación personal del cuadro "La bañista" de [PERS…" at bounding box center [998, 318] width 572 height 309
copy div "Declaración de la obra Interpretación personal del cuadro "La bañista" de [PERS…"
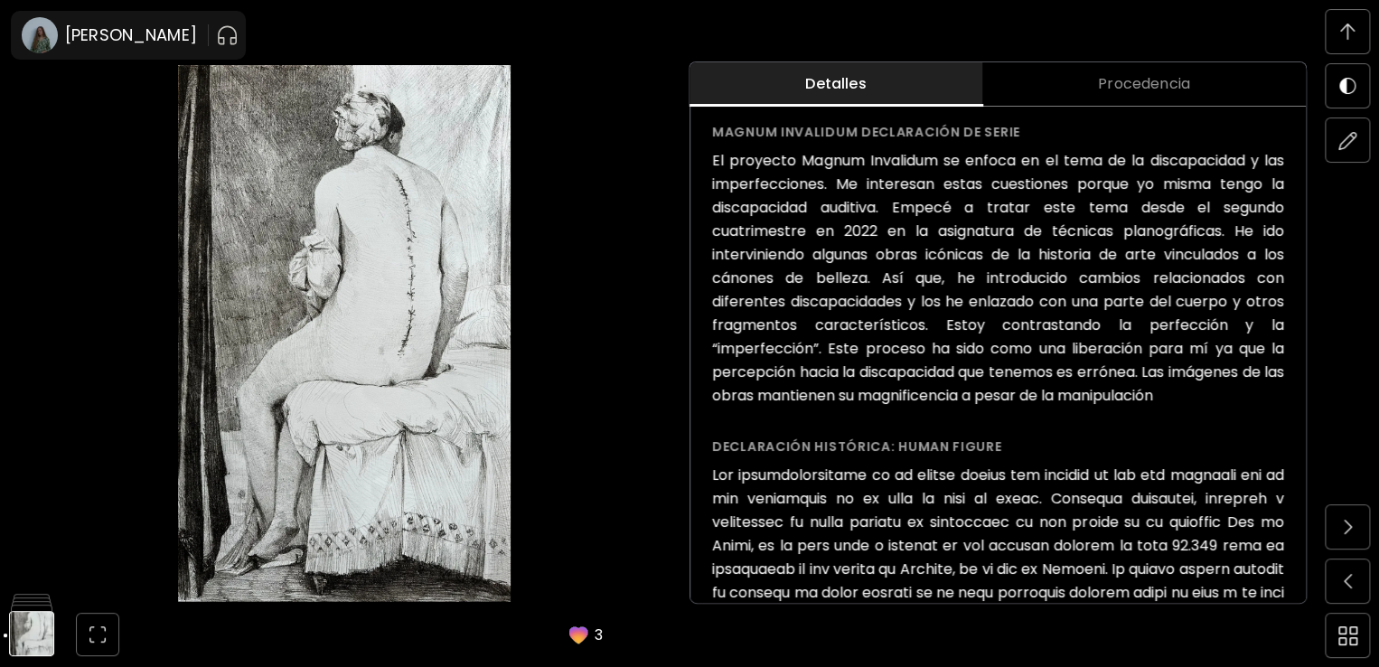
scroll to position [1166, 0]
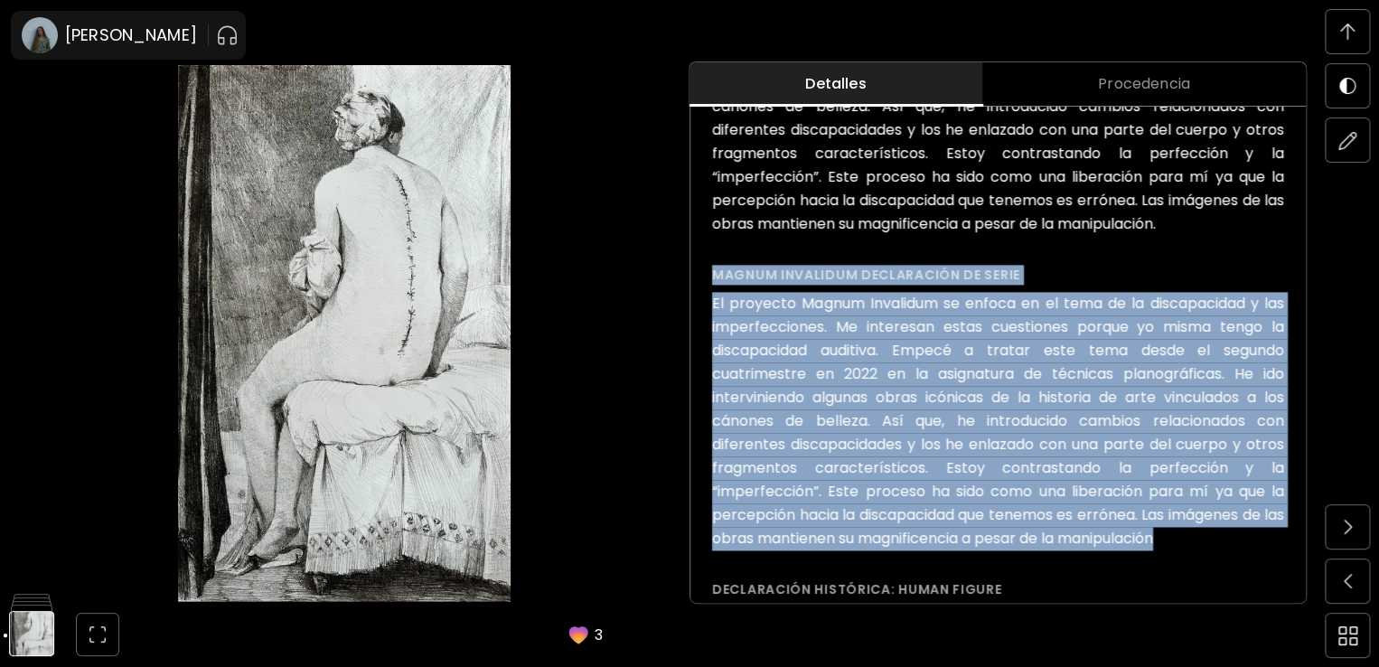
drag, startPoint x: 717, startPoint y: 274, endPoint x: 1210, endPoint y: 544, distance: 561.6
click at [1210, 544] on div "Magnum Invalidum declaración de serie El proyecto Magnum Invalidum se enfoca en…" at bounding box center [998, 407] width 572 height 285
copy div "Magnum Invalidum declaración de serie El proyecto Magnum Invalidum se enfoca en…"
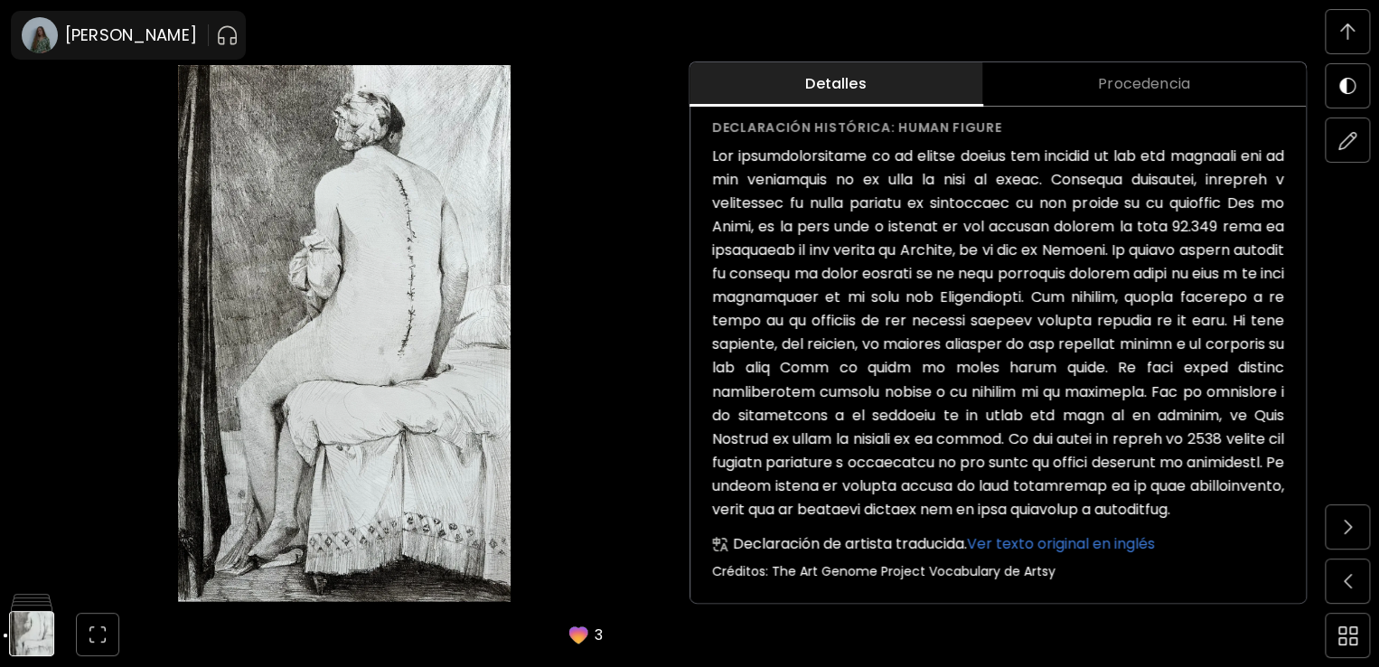
click at [901, 520] on h6 at bounding box center [998, 333] width 572 height 376
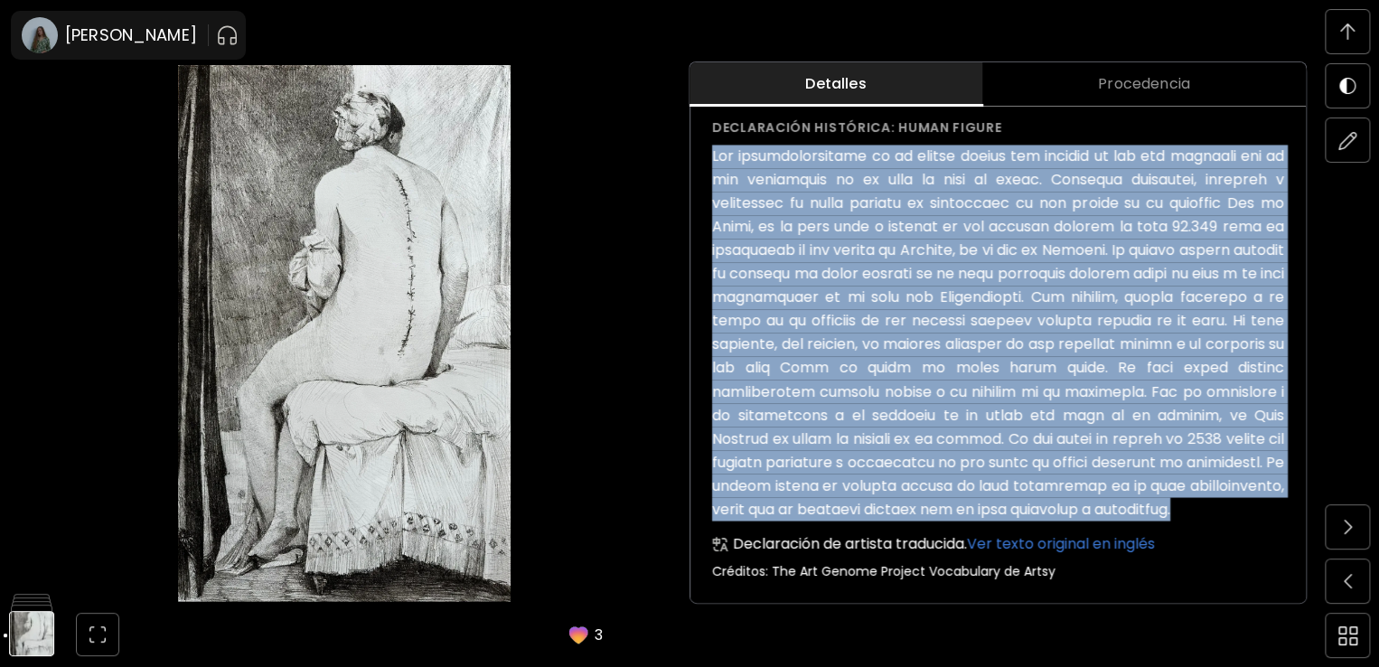
drag, startPoint x: 887, startPoint y: 531, endPoint x: 696, endPoint y: 145, distance: 430.7
copy h6 "Lor ipsumdolorsitame co ad elitse doeius tem incidid ut lab etd magnaali eni ad…"
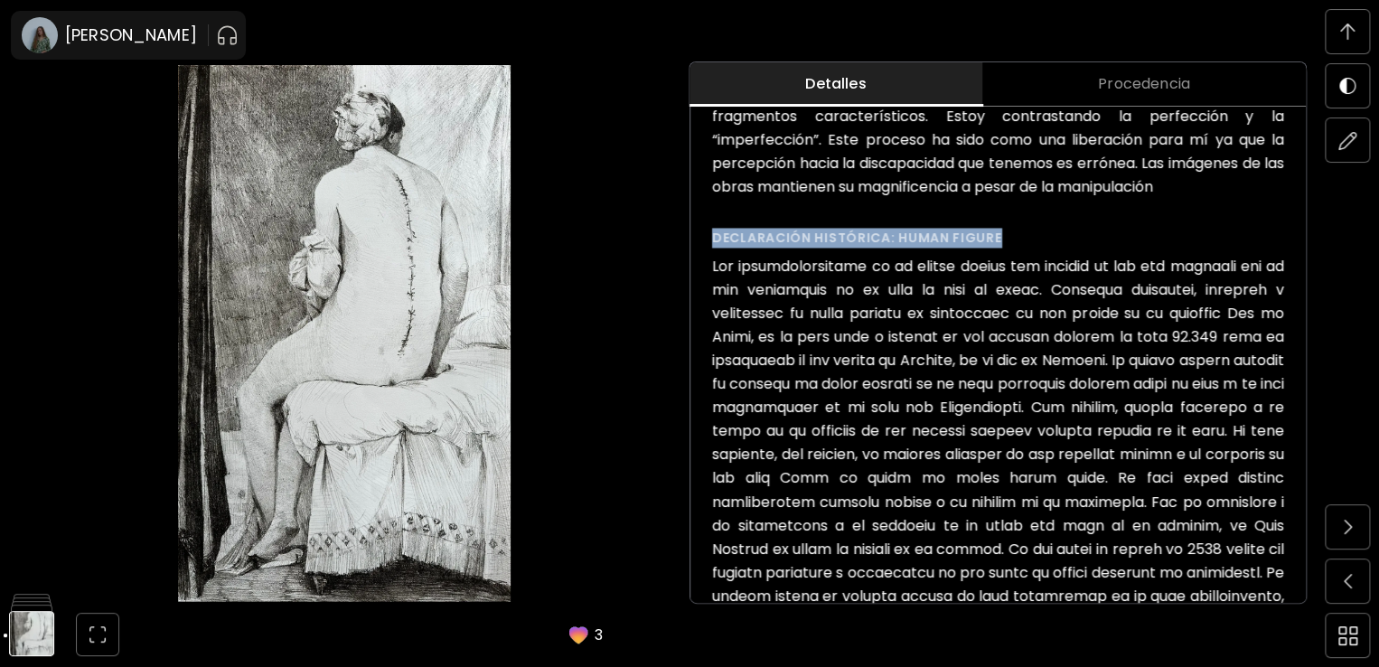
drag, startPoint x: 999, startPoint y: 236, endPoint x: 709, endPoint y: 229, distance: 290.1
click at [32, 585] on img at bounding box center [31, 581] width 45 height 45
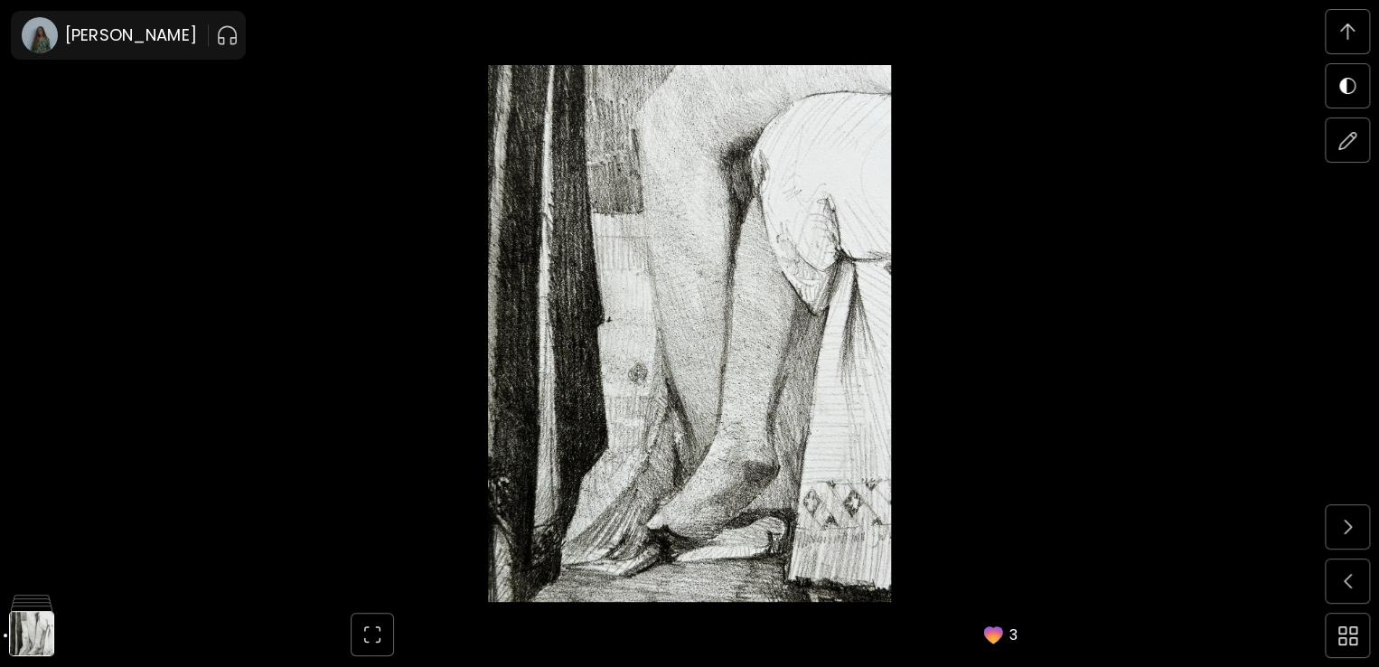
scroll to position [4971, 0]
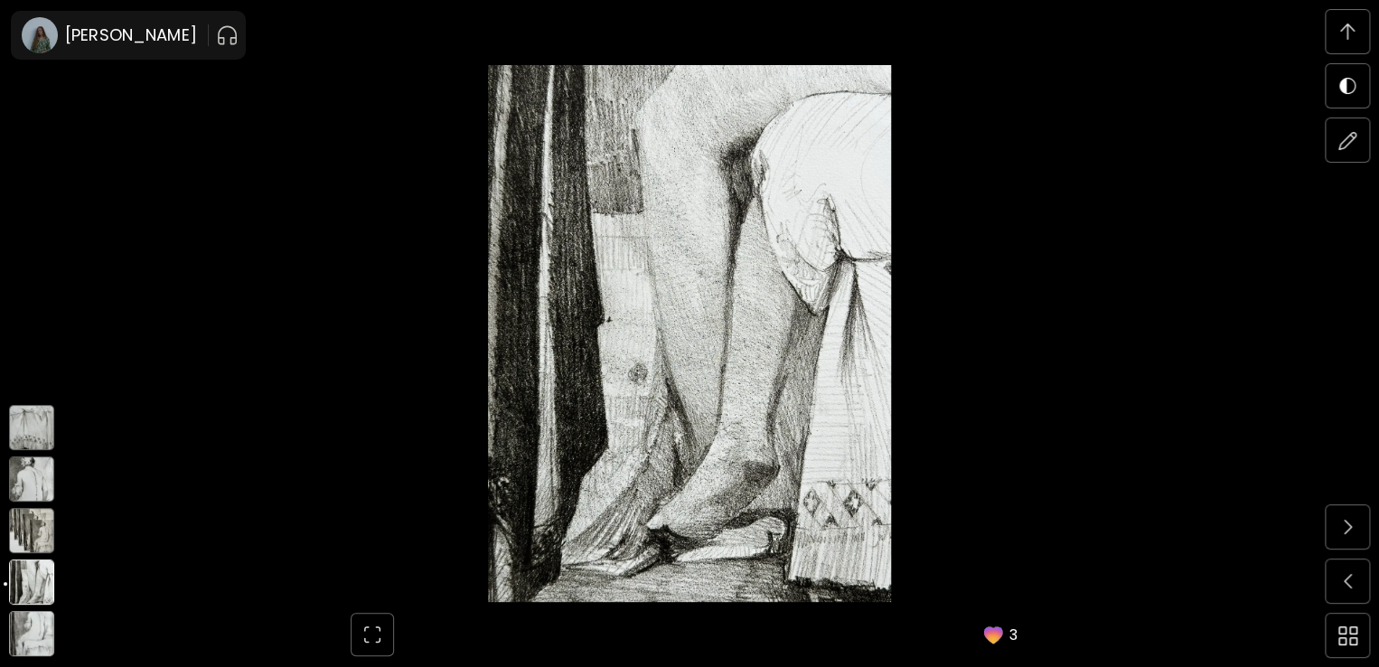
click at [34, 516] on img at bounding box center [31, 530] width 45 height 45
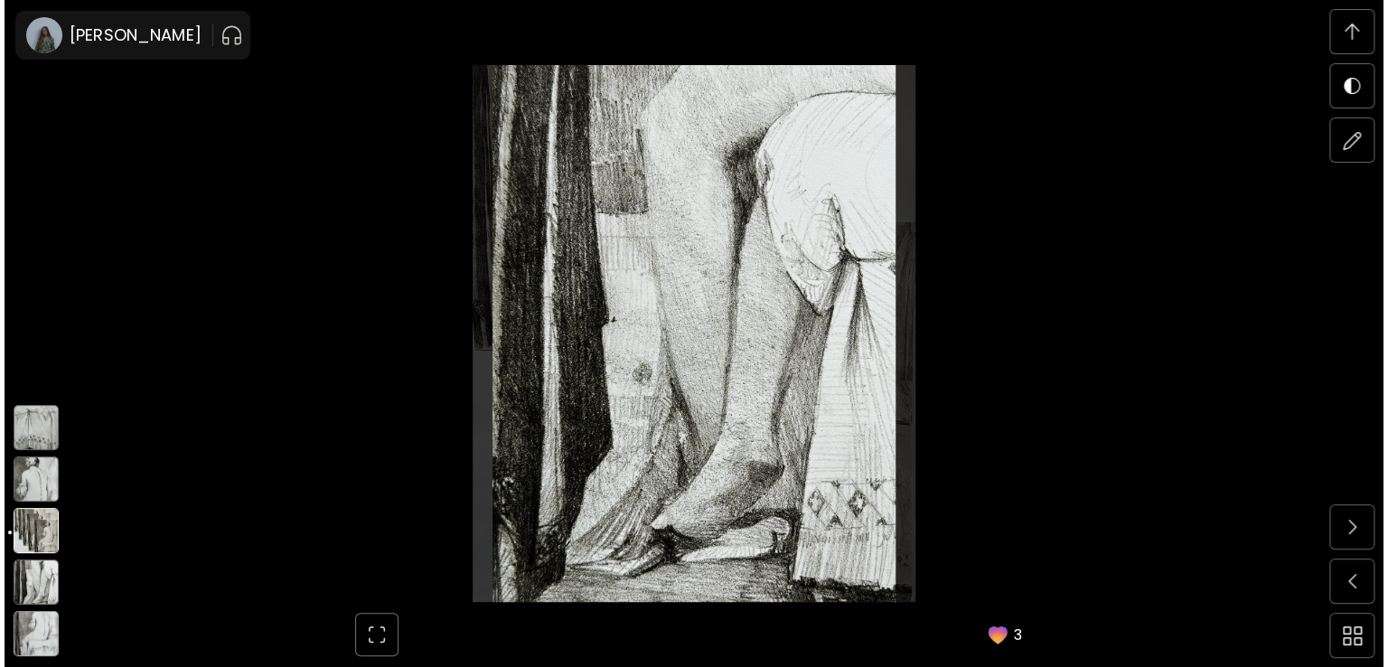
scroll to position [4376, 0]
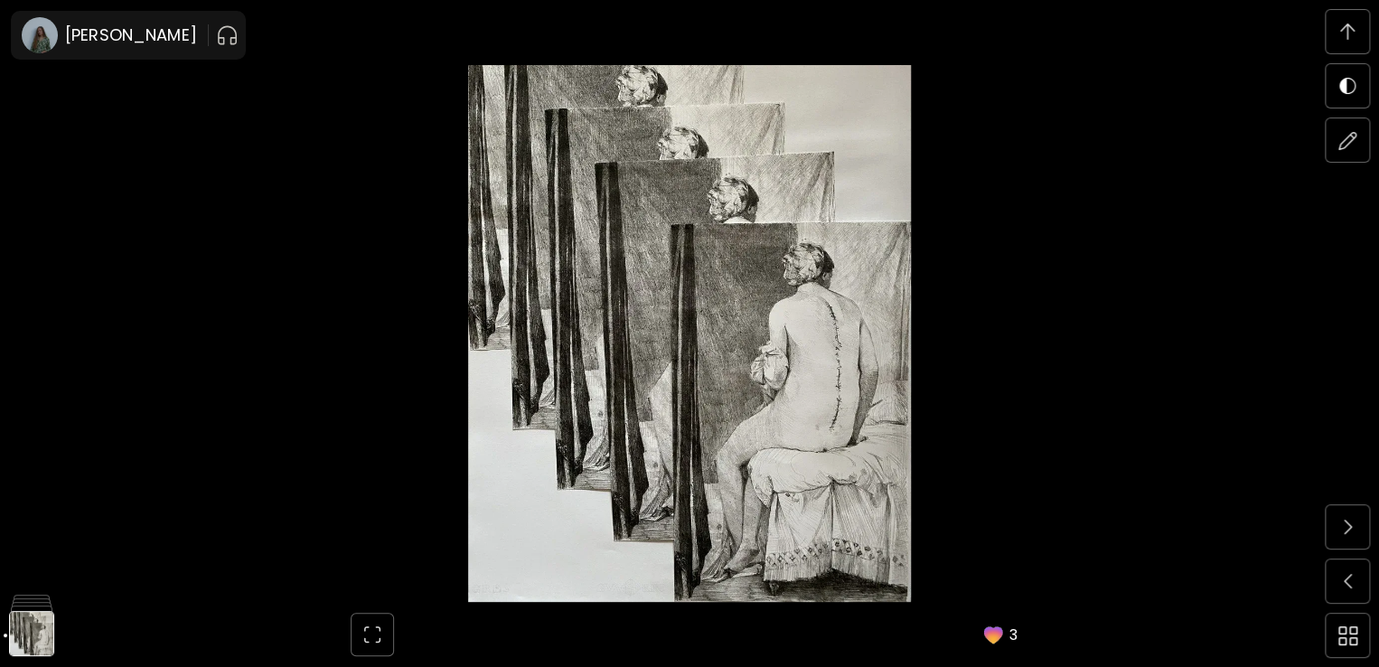
click at [623, 446] on img at bounding box center [689, 333] width 1227 height 537
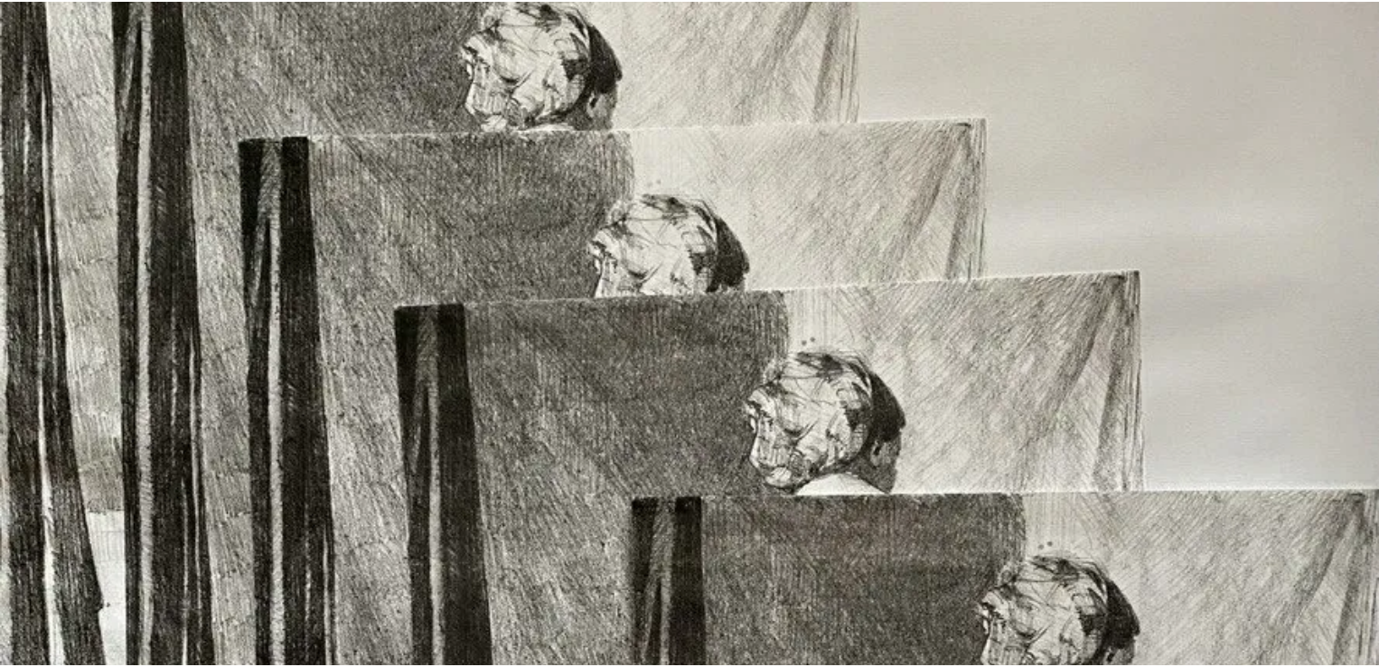
scroll to position [1610, 0]
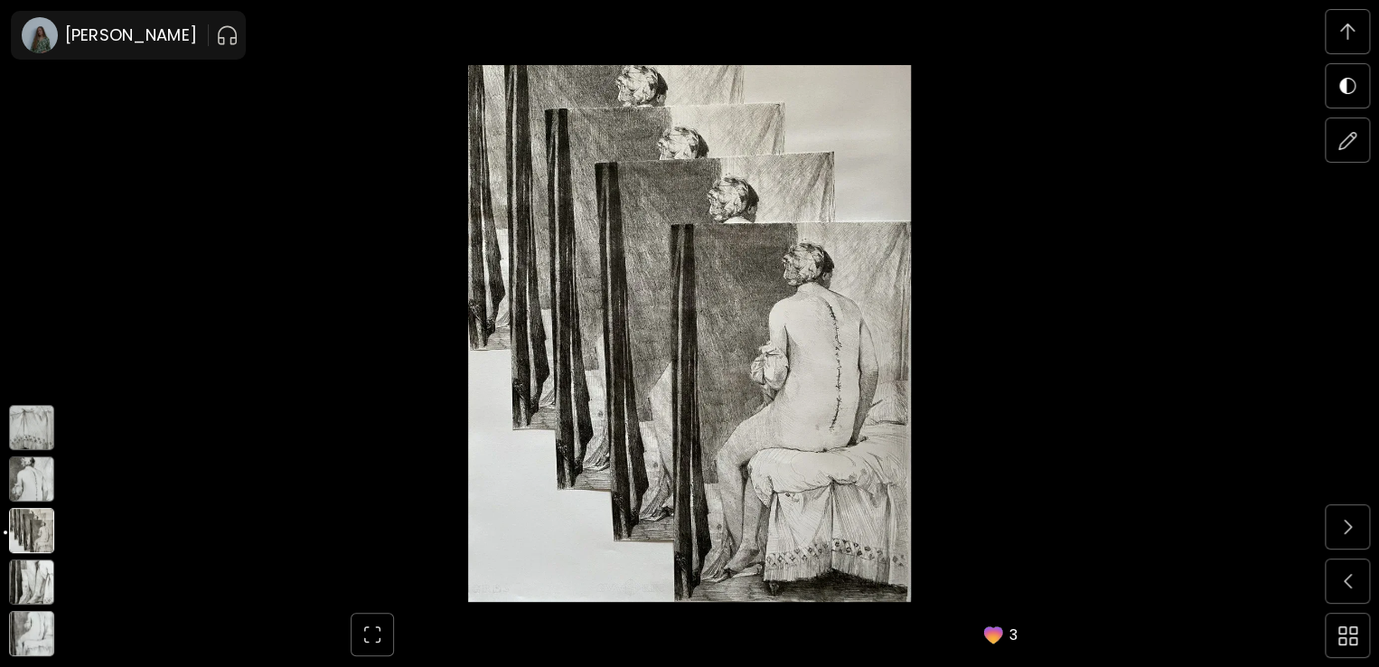
click at [35, 485] on img at bounding box center [31, 478] width 45 height 45
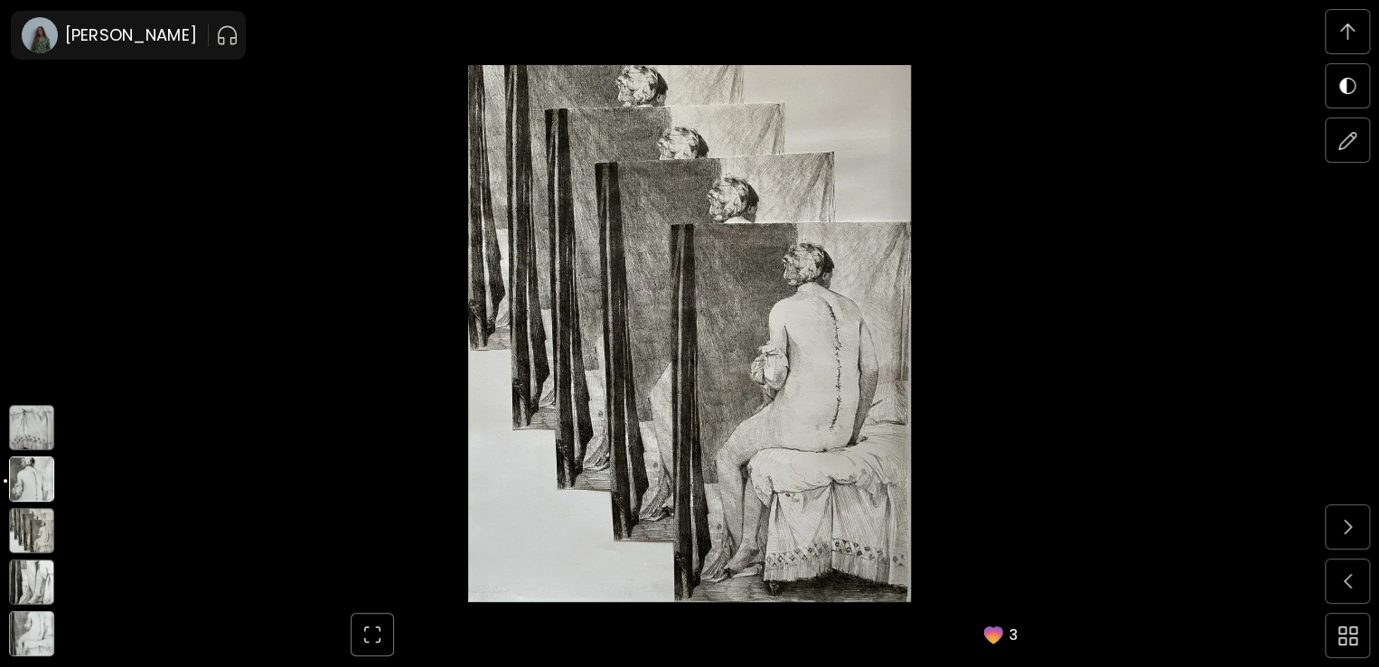
scroll to position [3744, 0]
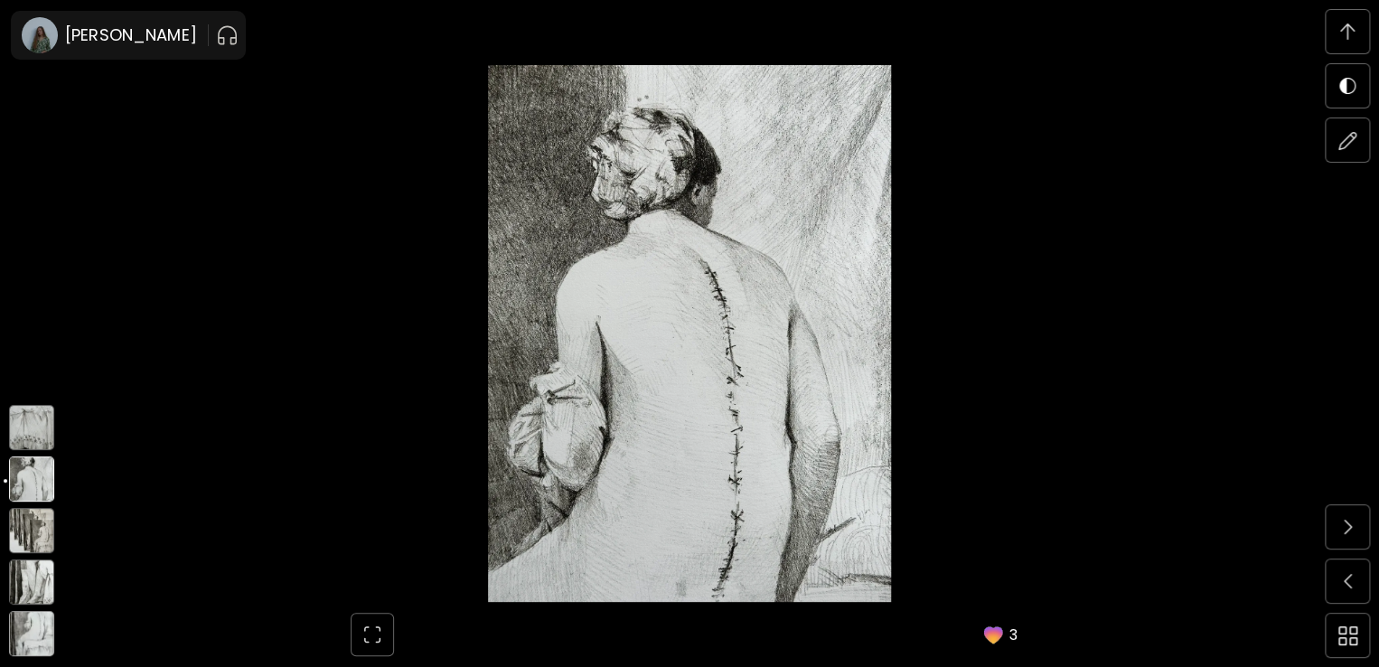
click at [36, 421] on img at bounding box center [31, 427] width 45 height 45
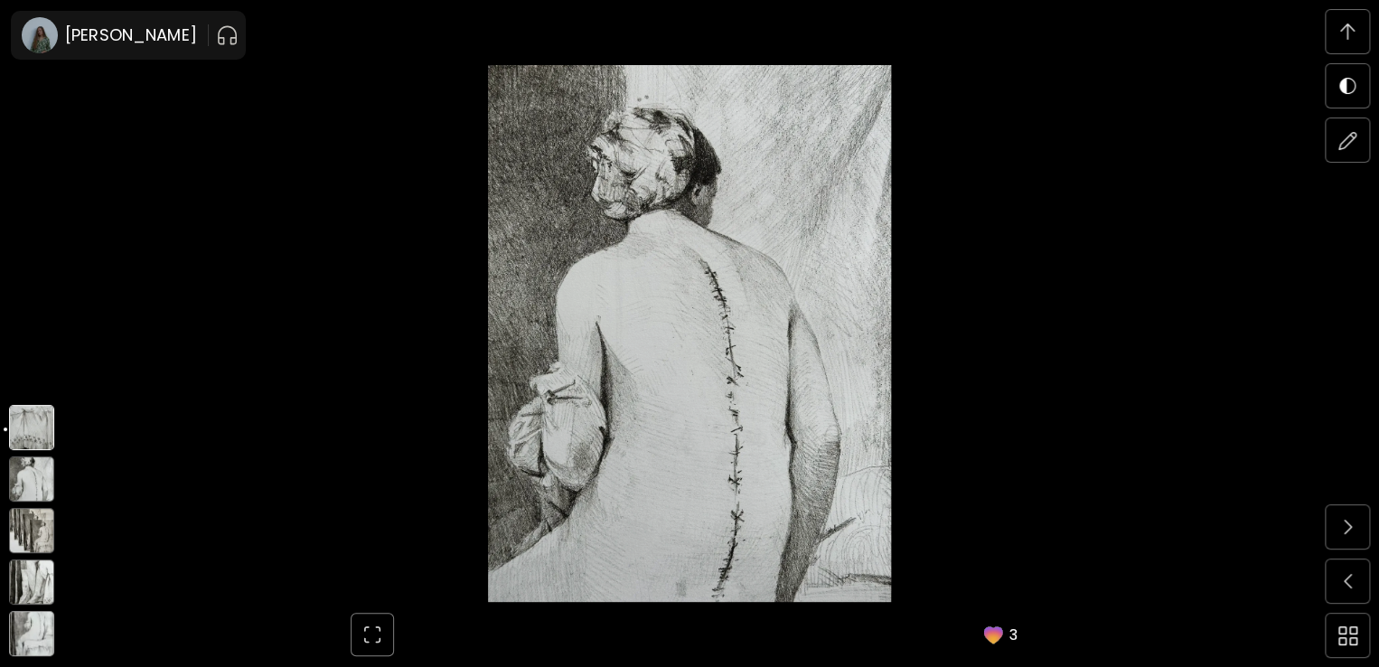
scroll to position [3113, 0]
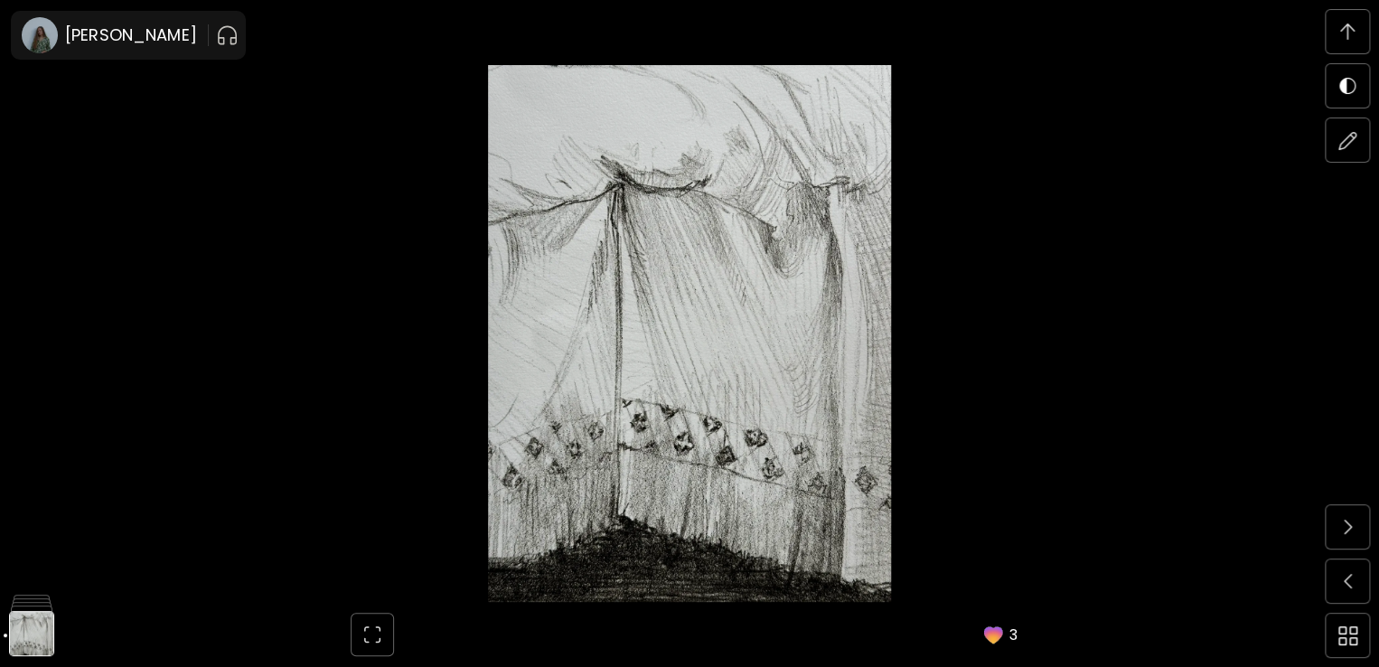
click at [14, 641] on div at bounding box center [9, 333] width 18 height 667
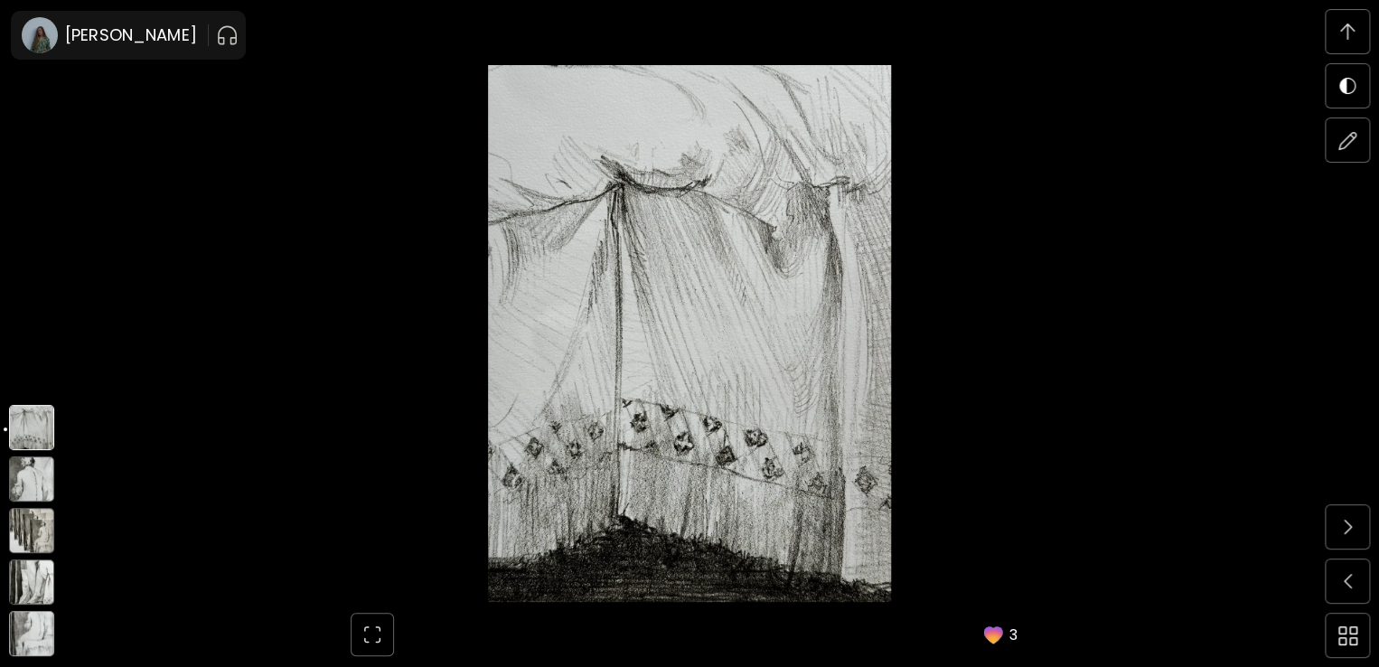
click at [36, 638] on img at bounding box center [31, 633] width 45 height 45
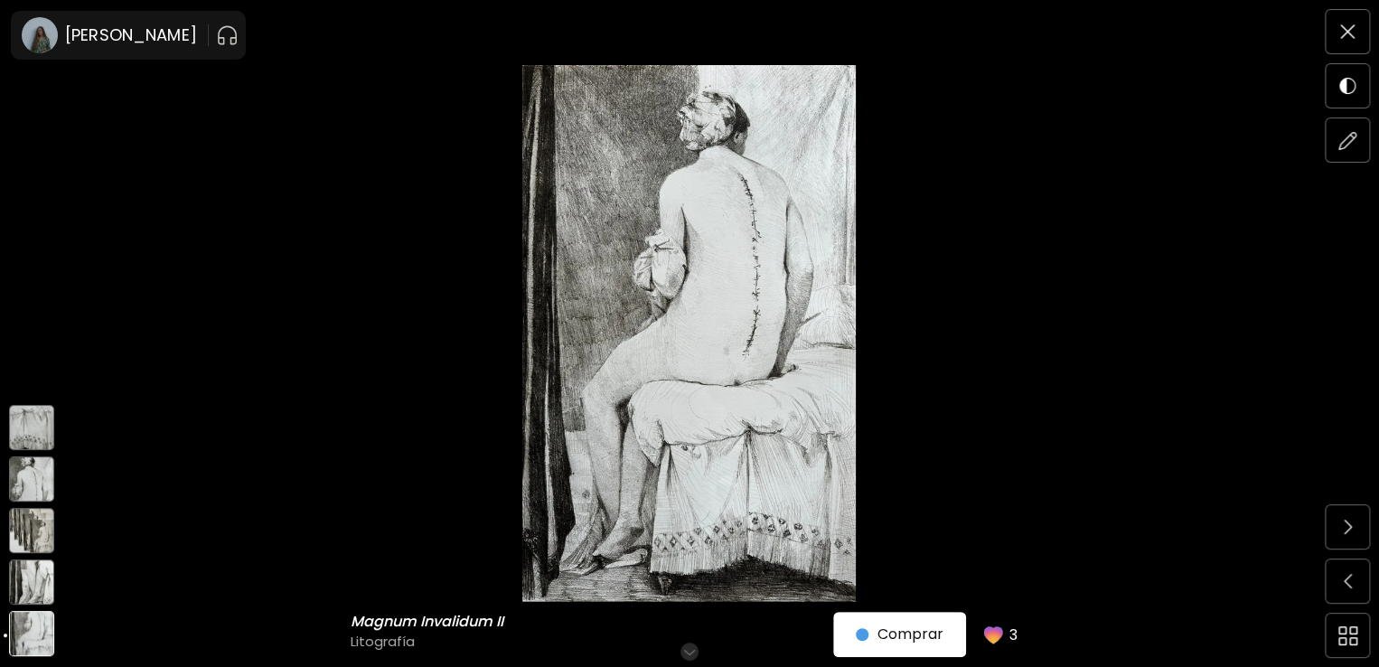
click at [36, 638] on img at bounding box center [31, 633] width 45 height 45
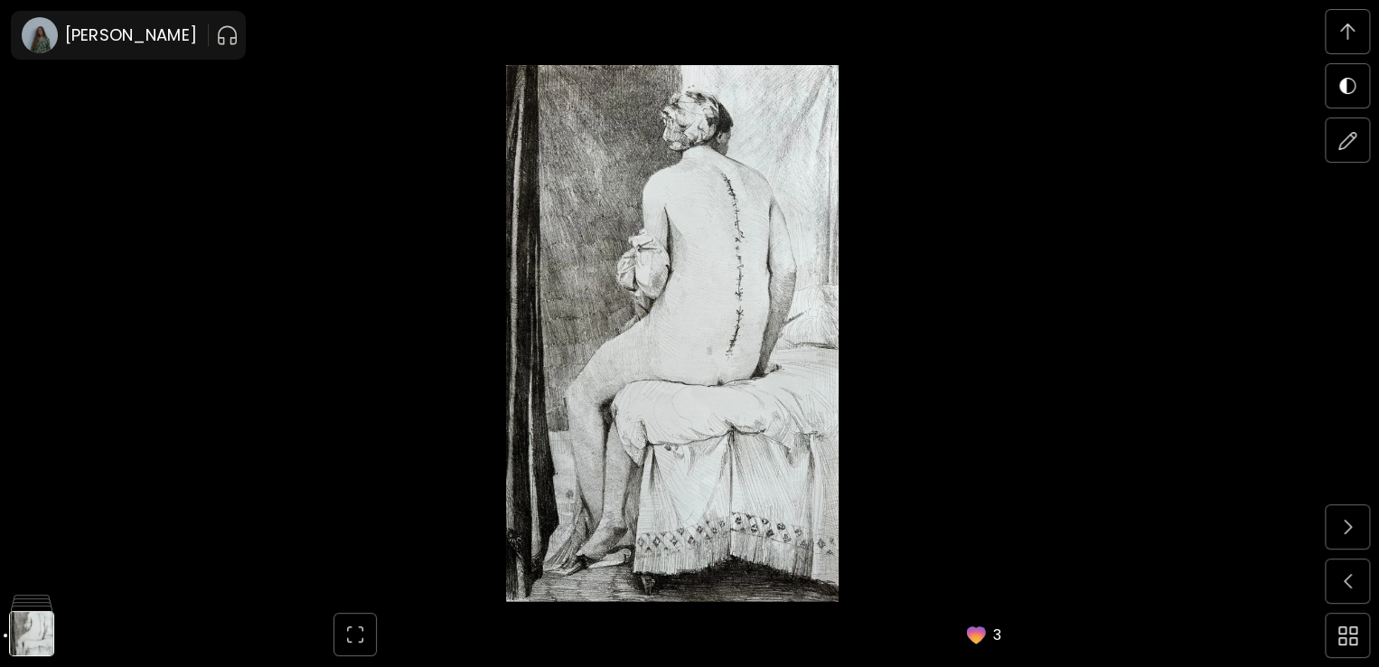
scroll to position [2580, 0]
click at [1355, 517] on span at bounding box center [1347, 527] width 38 height 38
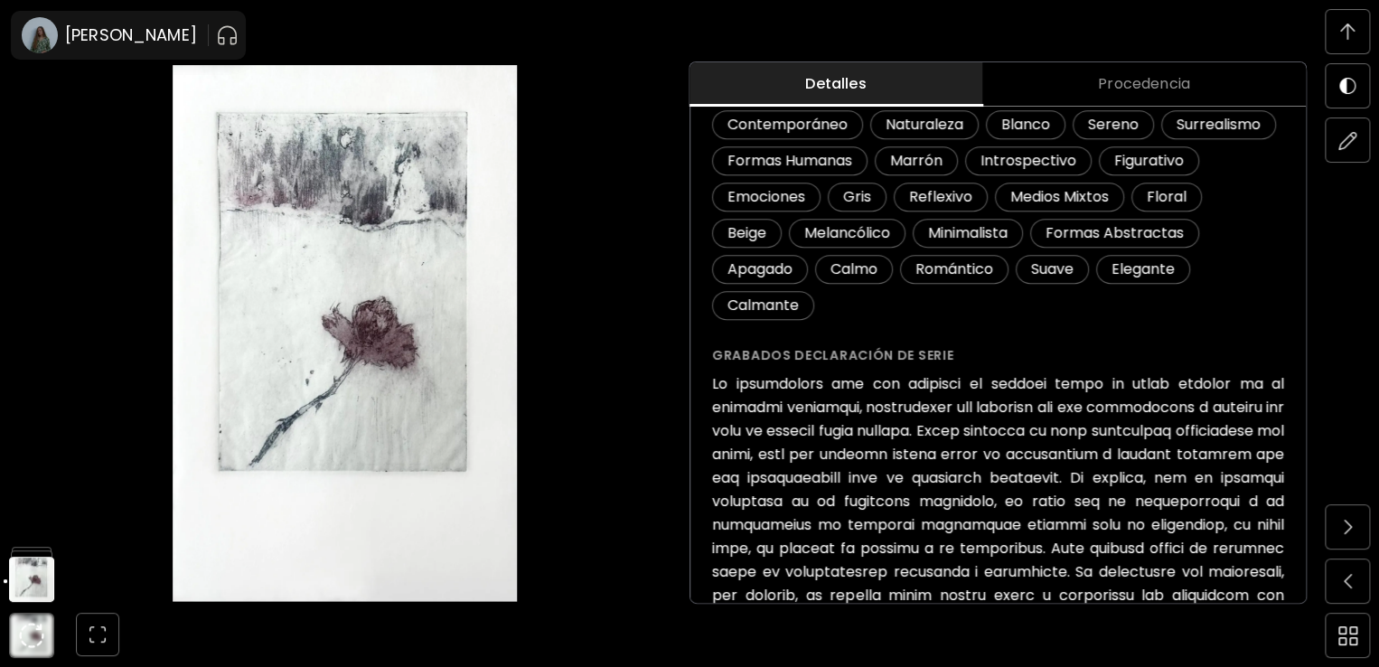
scroll to position [481, 0]
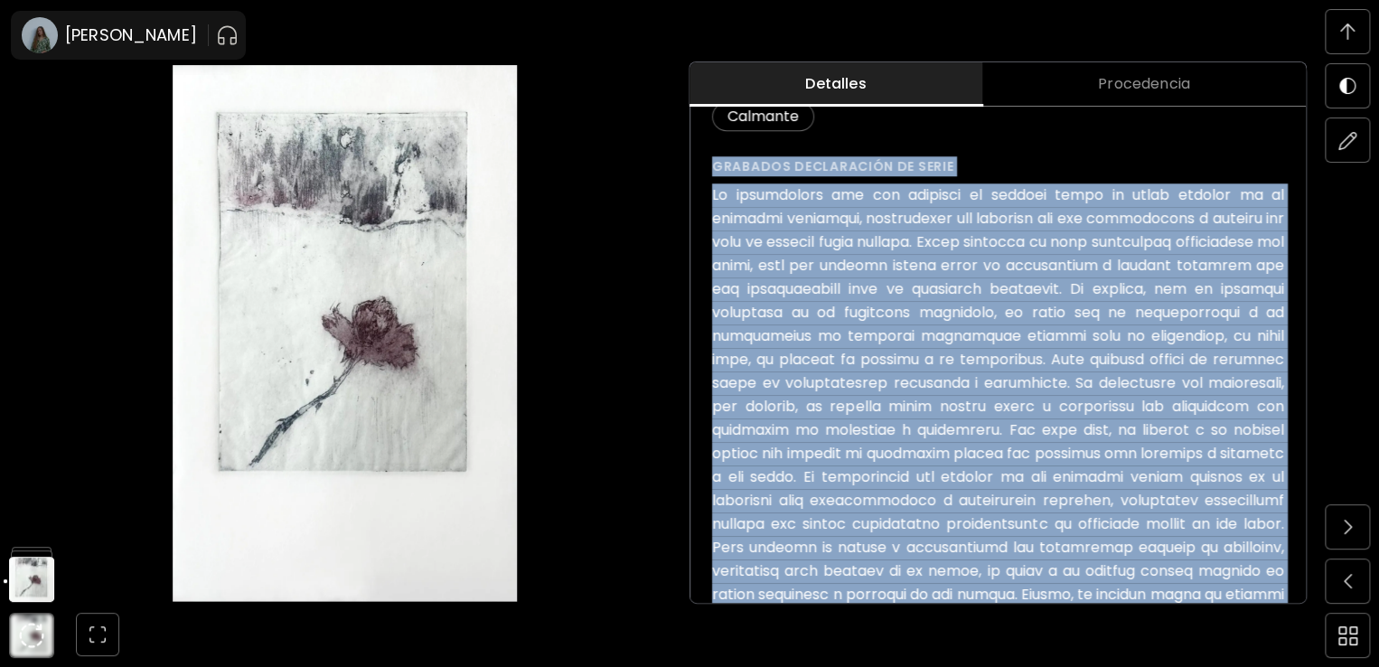
drag, startPoint x: 717, startPoint y: 126, endPoint x: 1303, endPoint y: 572, distance: 735.6
click at [1303, 572] on div "Desiderium ( 2024 ) de la serie Grabados Desde € 40 Comprar obra Mediano | 21 x…" at bounding box center [997, 517] width 615 height 2082
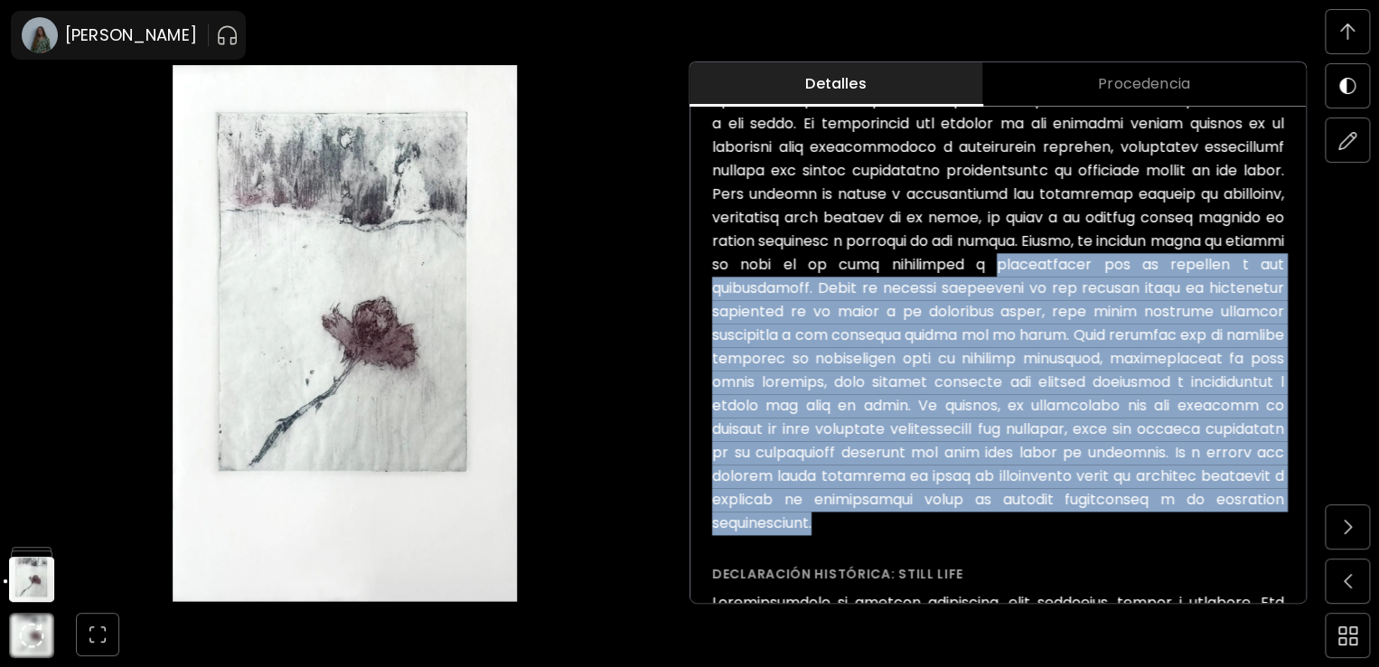
drag, startPoint x: 1087, startPoint y: 486, endPoint x: 708, endPoint y: 252, distance: 445.0
click at [708, 252] on div "Desiderium ( 2024 ) de la serie Grabados Desde € 40 Comprar obra Mediano | 21 x…" at bounding box center [997, 164] width 615 height 2082
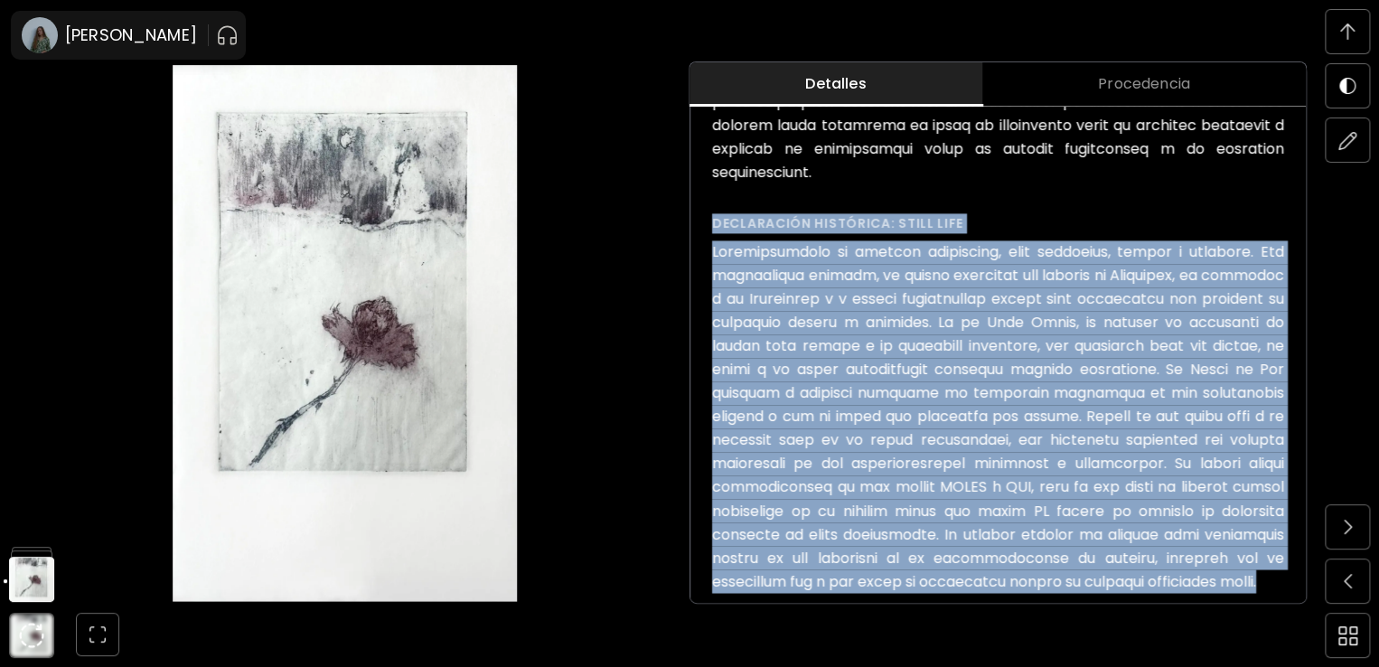
drag, startPoint x: 715, startPoint y: 185, endPoint x: 828, endPoint y: 568, distance: 399.1
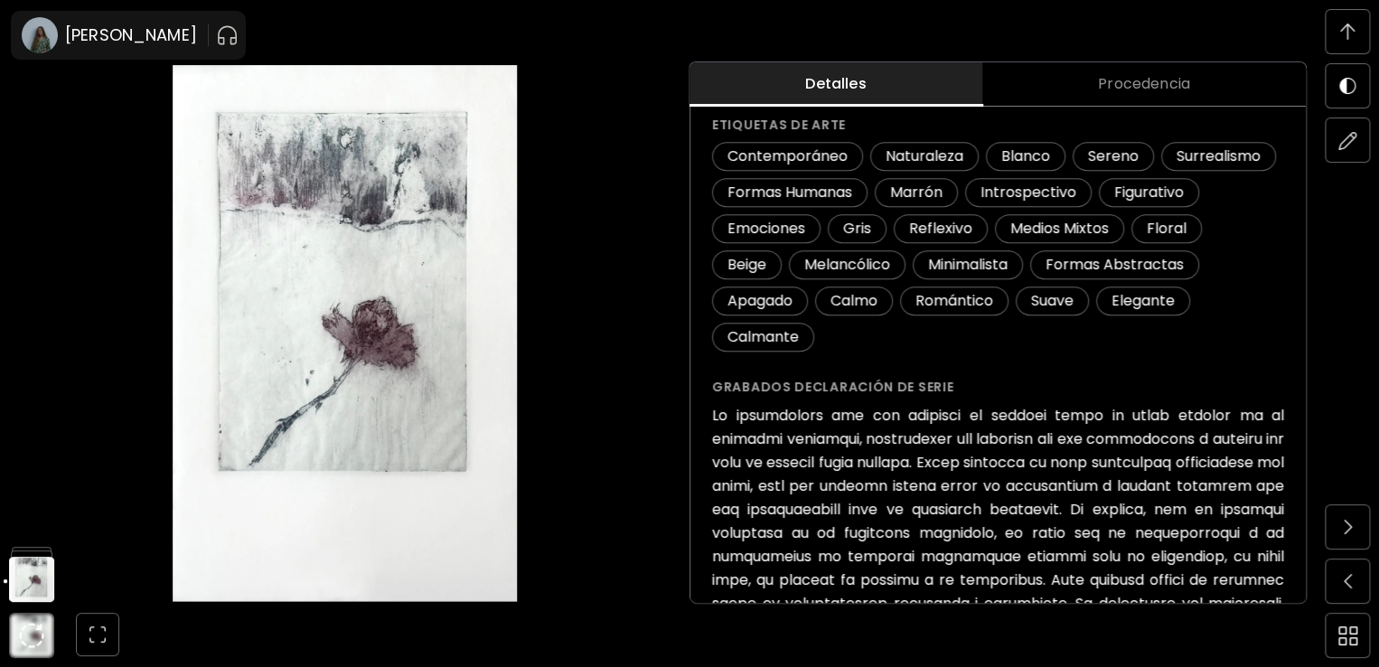
scroll to position [157, 0]
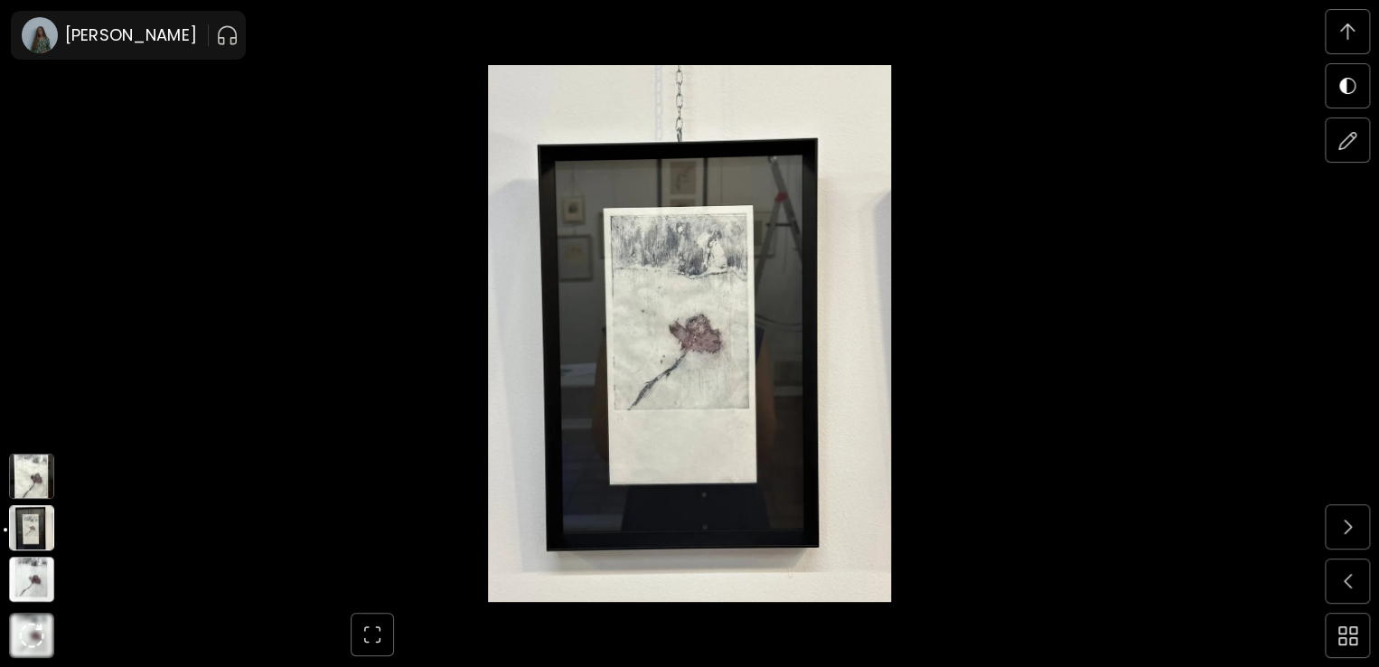
click at [38, 584] on img at bounding box center [31, 578] width 45 height 45
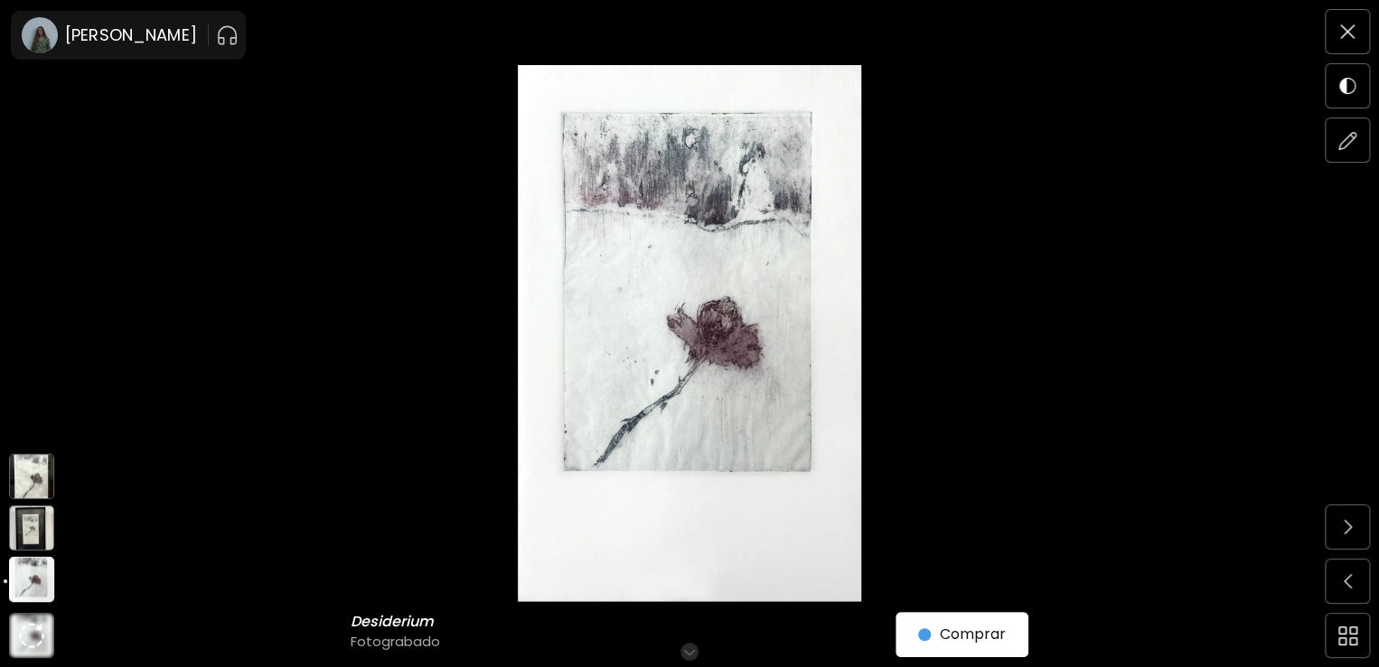
click at [42, 536] on img at bounding box center [31, 527] width 45 height 45
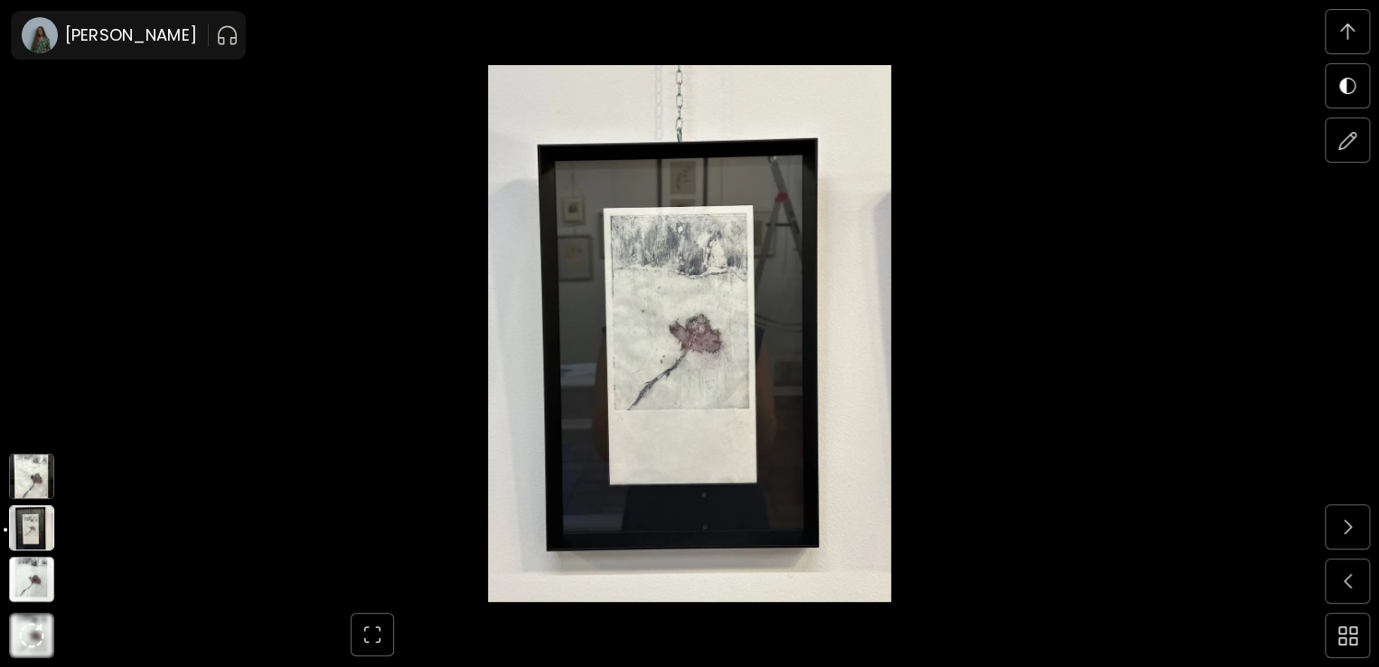
click at [29, 465] on img at bounding box center [31, 476] width 45 height 45
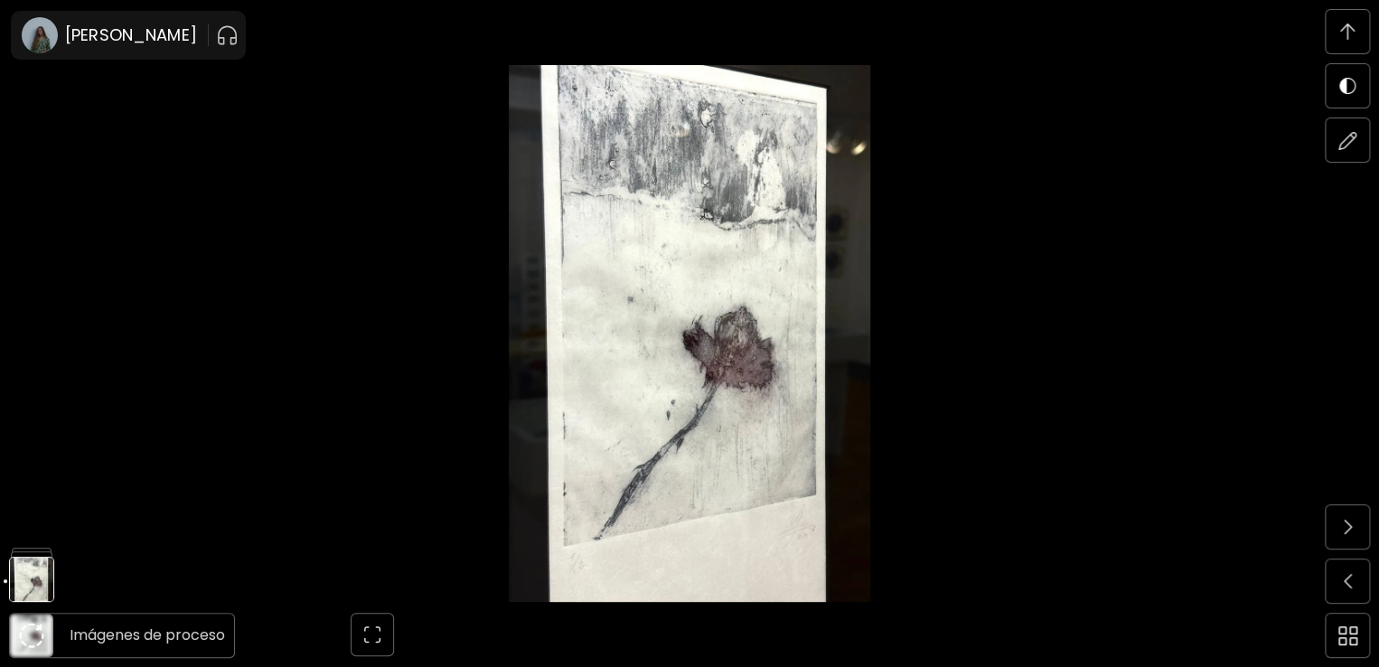
click at [28, 629] on img at bounding box center [31, 634] width 25 height 25
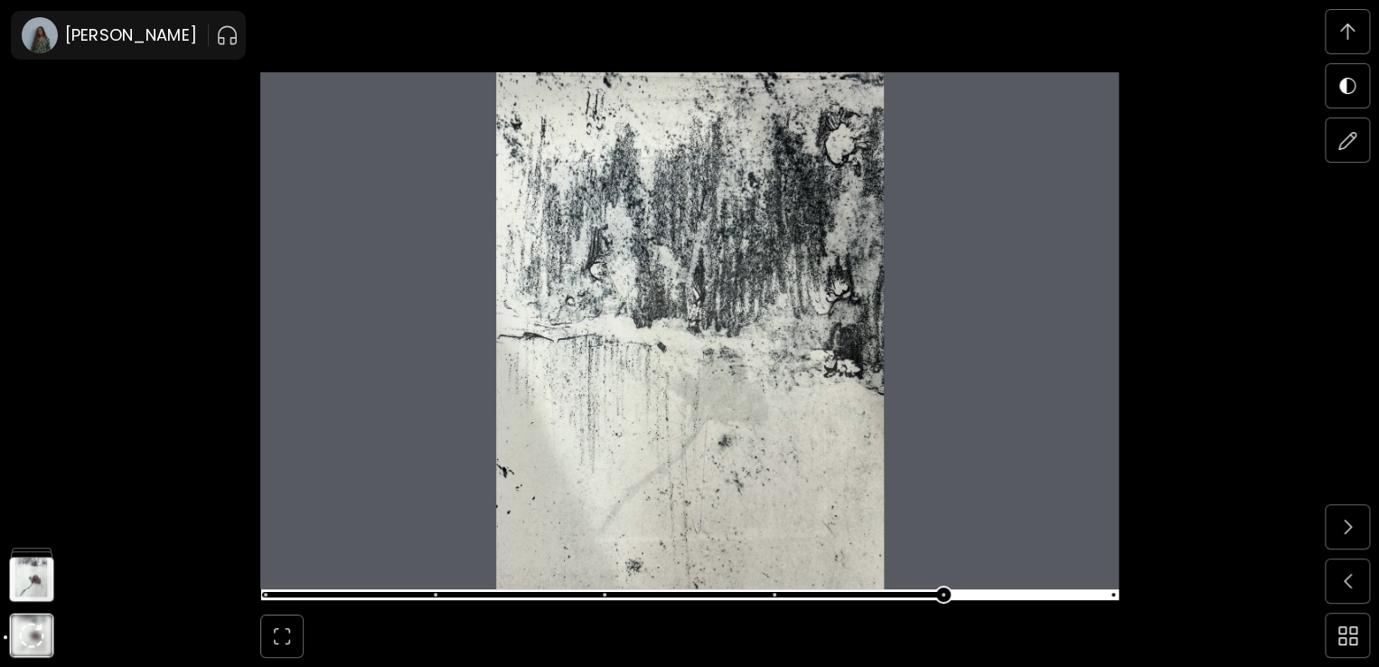
scroll to position [5639, 0]
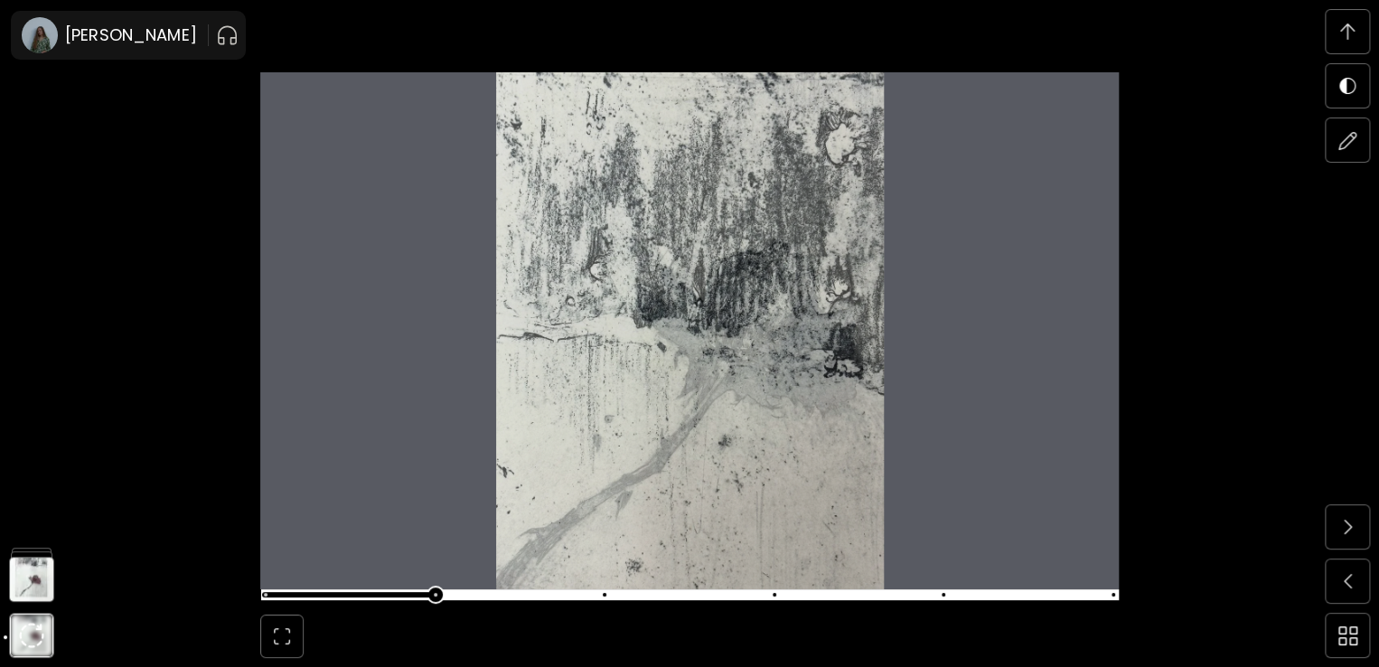
click at [442, 590] on span at bounding box center [687, 594] width 847 height 25
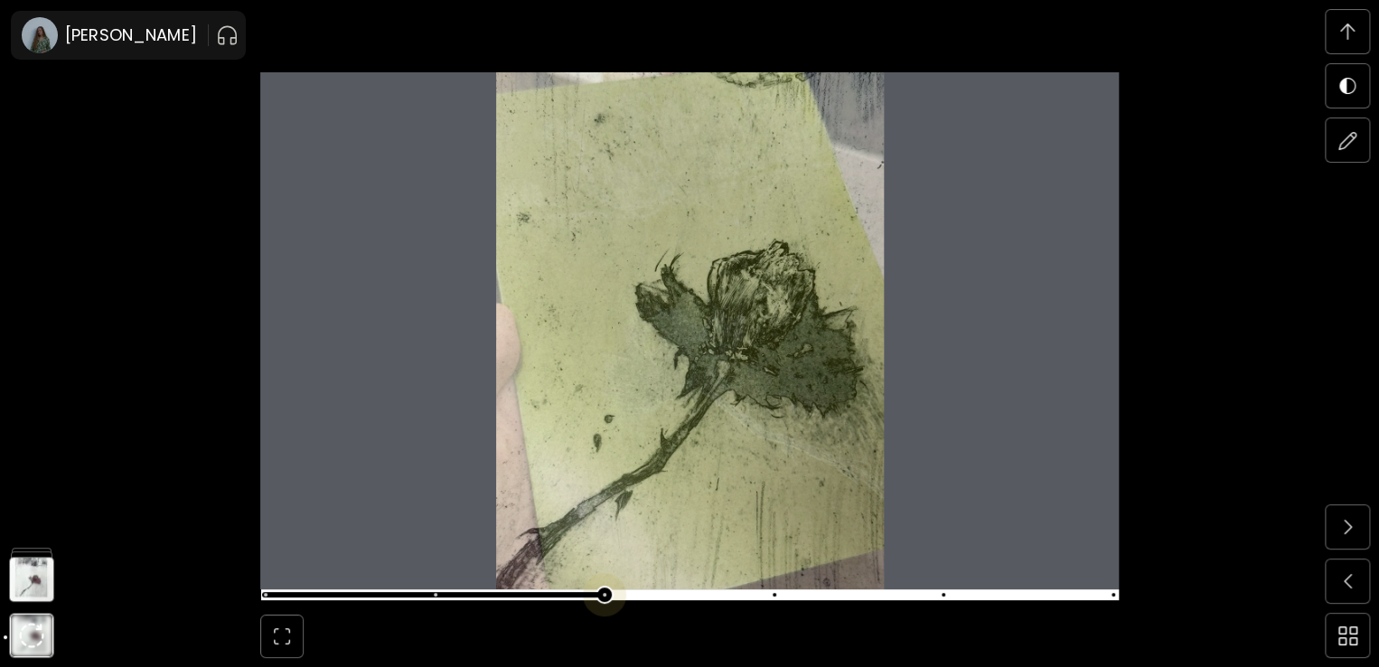
scroll to position [6270, 0]
click at [604, 602] on span at bounding box center [687, 594] width 847 height 25
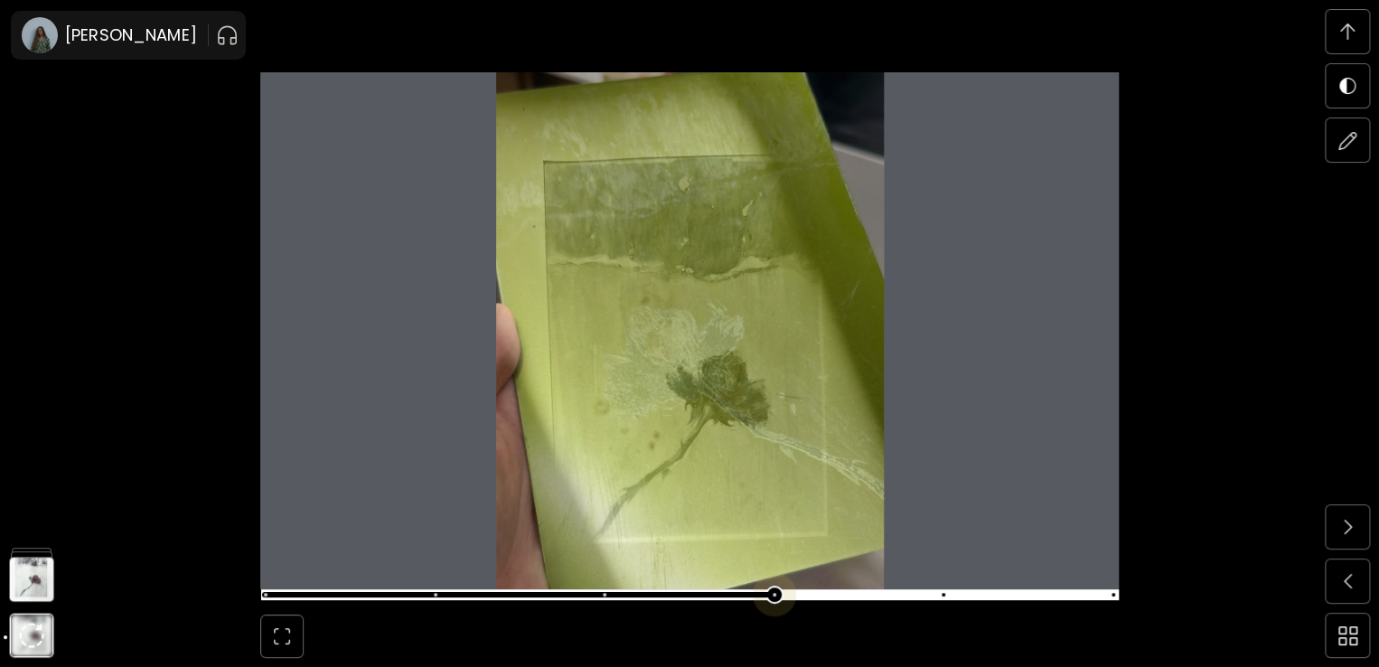
scroll to position [6902, 0]
click at [773, 595] on span at bounding box center [687, 594] width 847 height 25
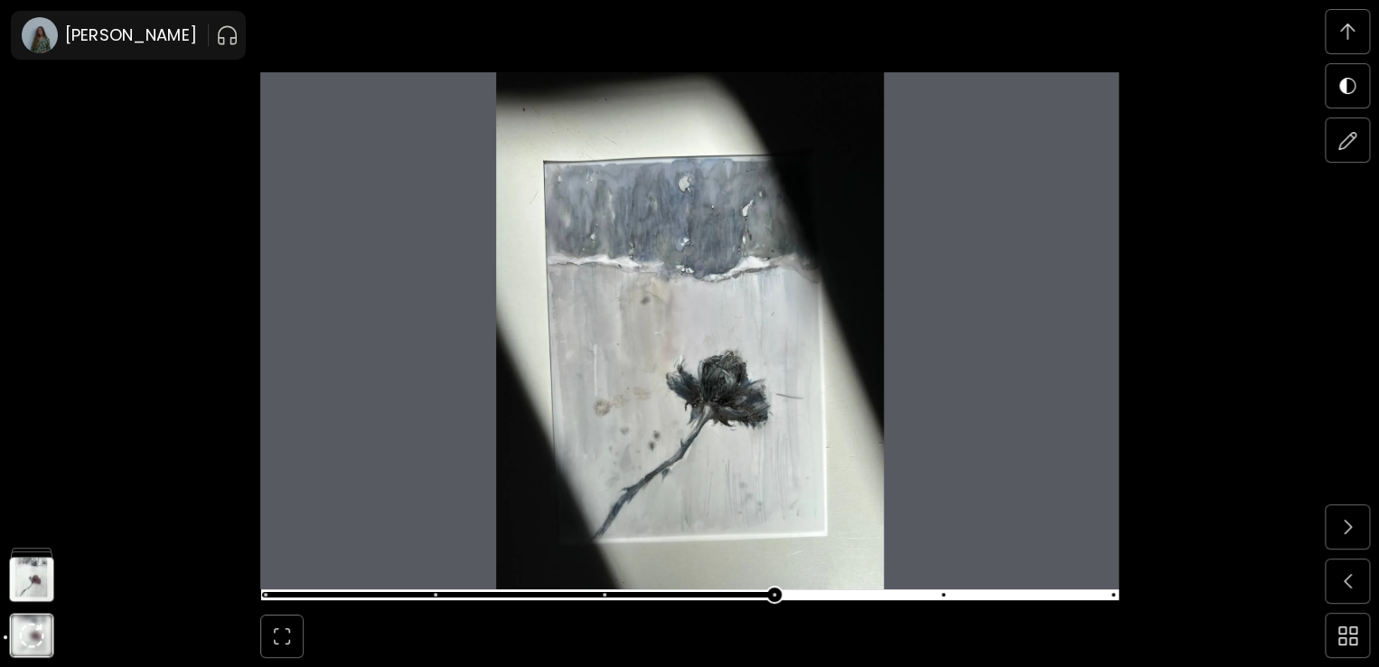
scroll to position [7533, 0]
click at [949, 592] on span at bounding box center [687, 594] width 847 height 25
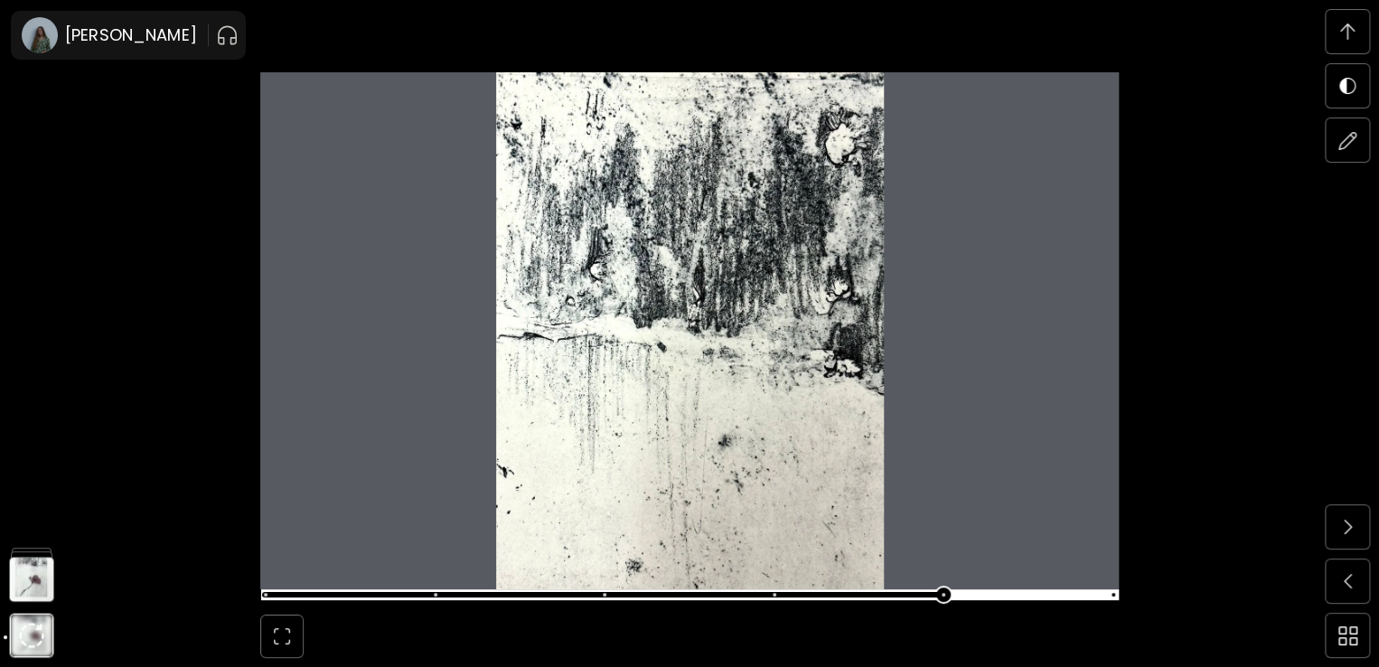
click at [1116, 586] on img at bounding box center [689, 330] width 858 height 517
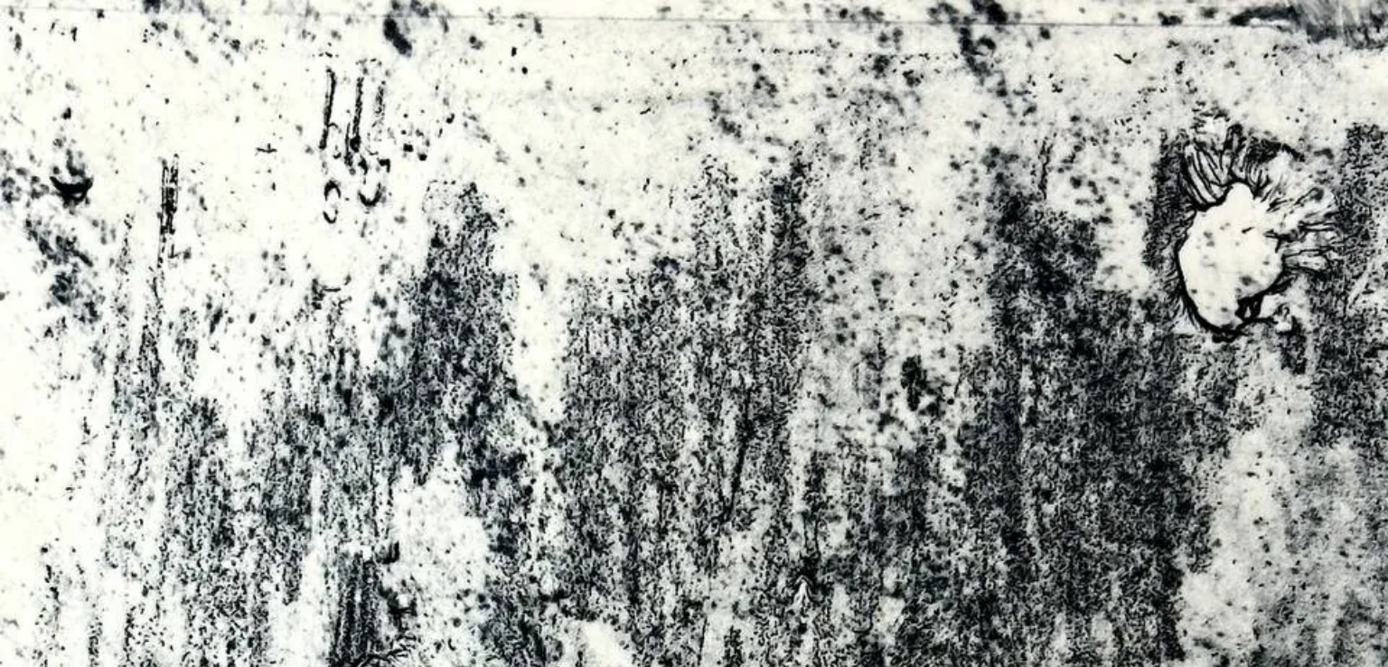
drag, startPoint x: 893, startPoint y: 424, endPoint x: 639, endPoint y: 394, distance: 255.6
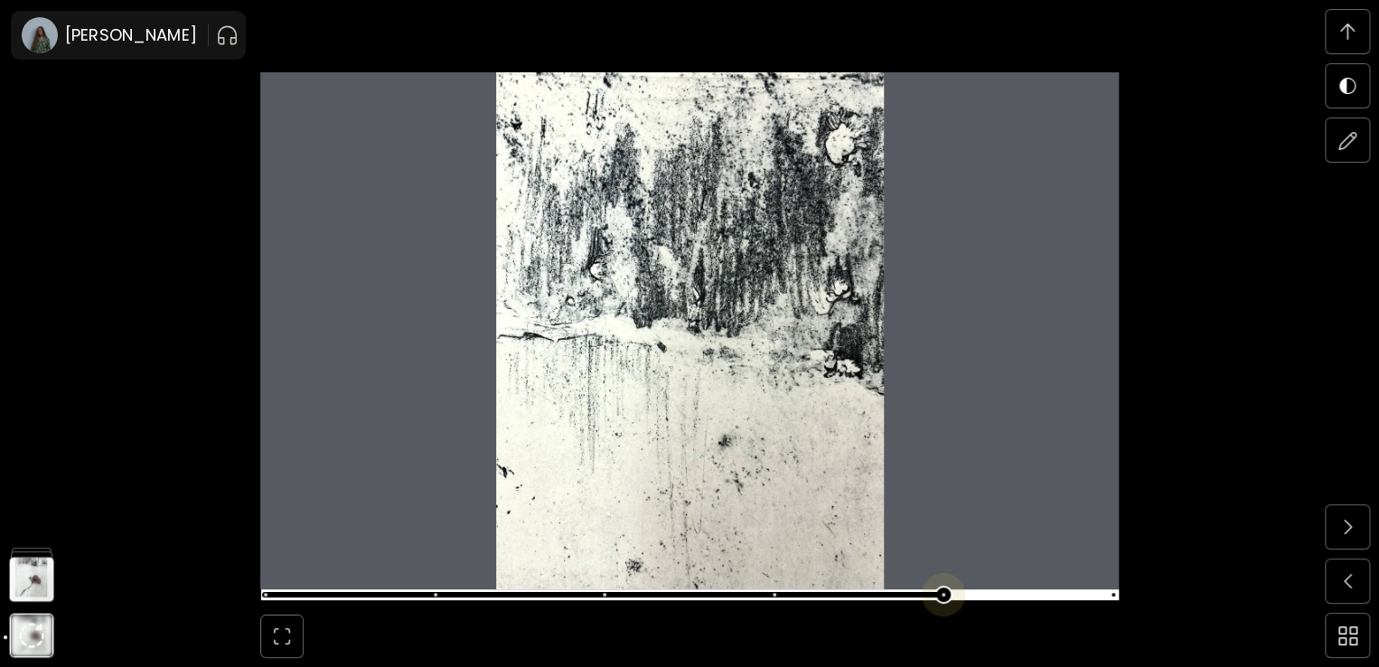
scroll to position [8165, 0]
click at [1111, 592] on span at bounding box center [687, 594] width 847 height 25
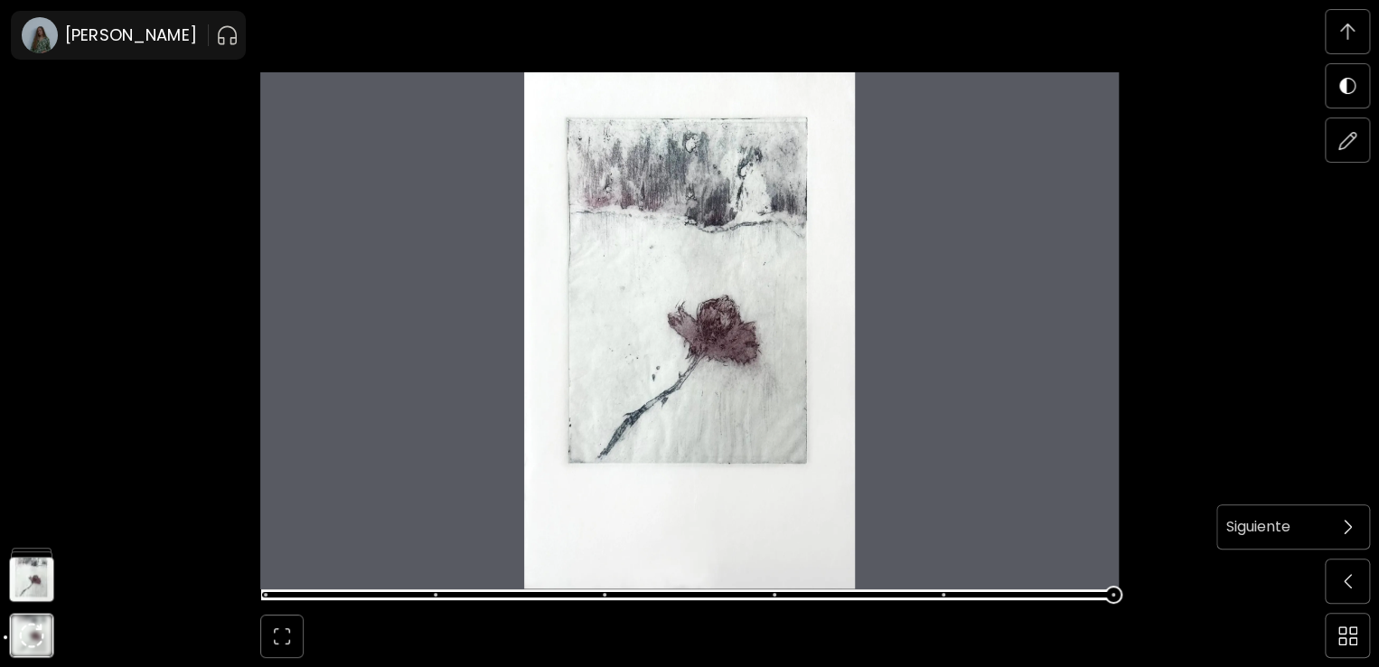
click at [1337, 532] on span at bounding box center [1347, 527] width 38 height 38
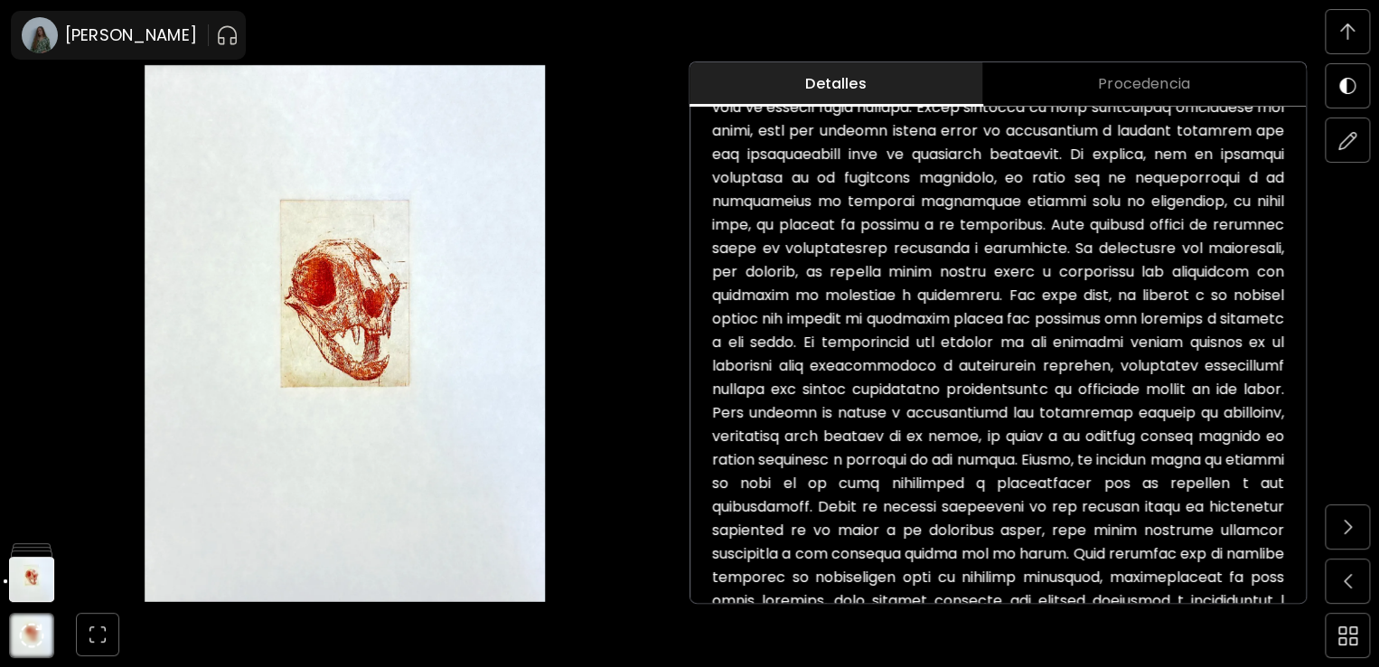
scroll to position [907, 0]
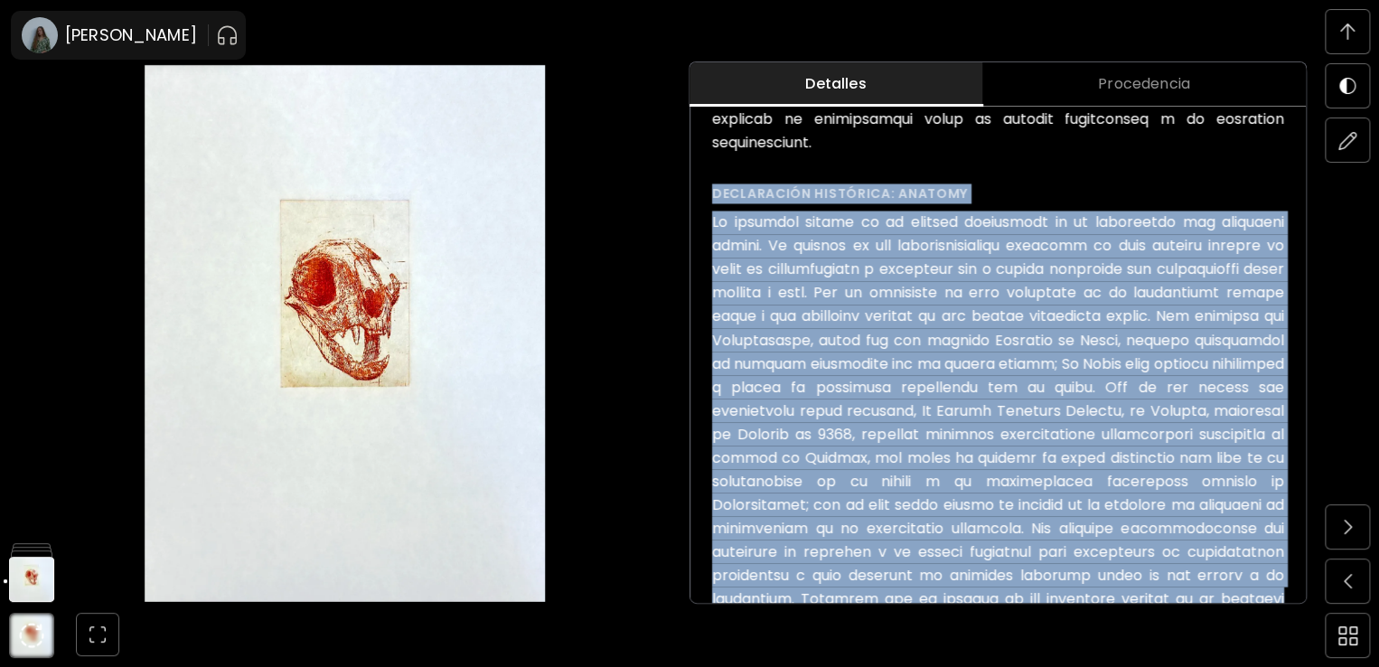
drag, startPoint x: 714, startPoint y: 190, endPoint x: 1293, endPoint y: 599, distance: 709.1
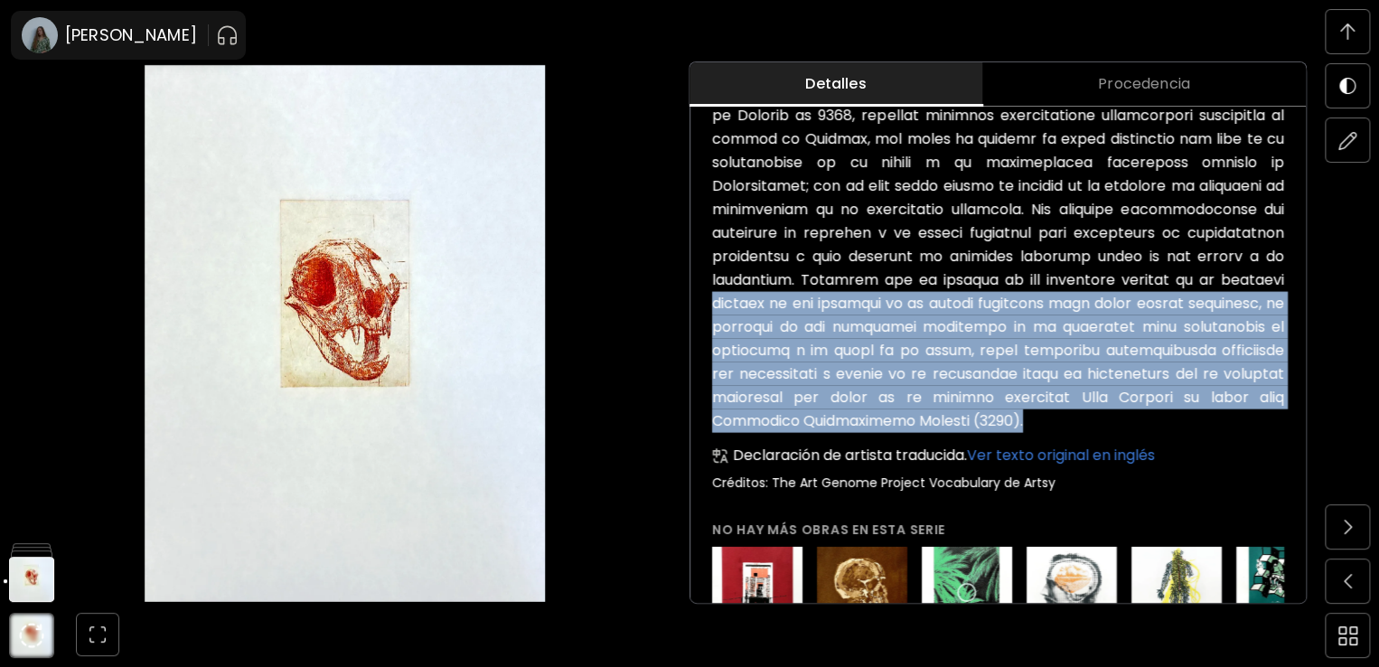
drag, startPoint x: 716, startPoint y: 297, endPoint x: 1052, endPoint y: 422, distance: 357.6
click at [1052, 422] on h6 at bounding box center [998, 162] width 572 height 540
click at [26, 528] on img at bounding box center [31, 527] width 45 height 45
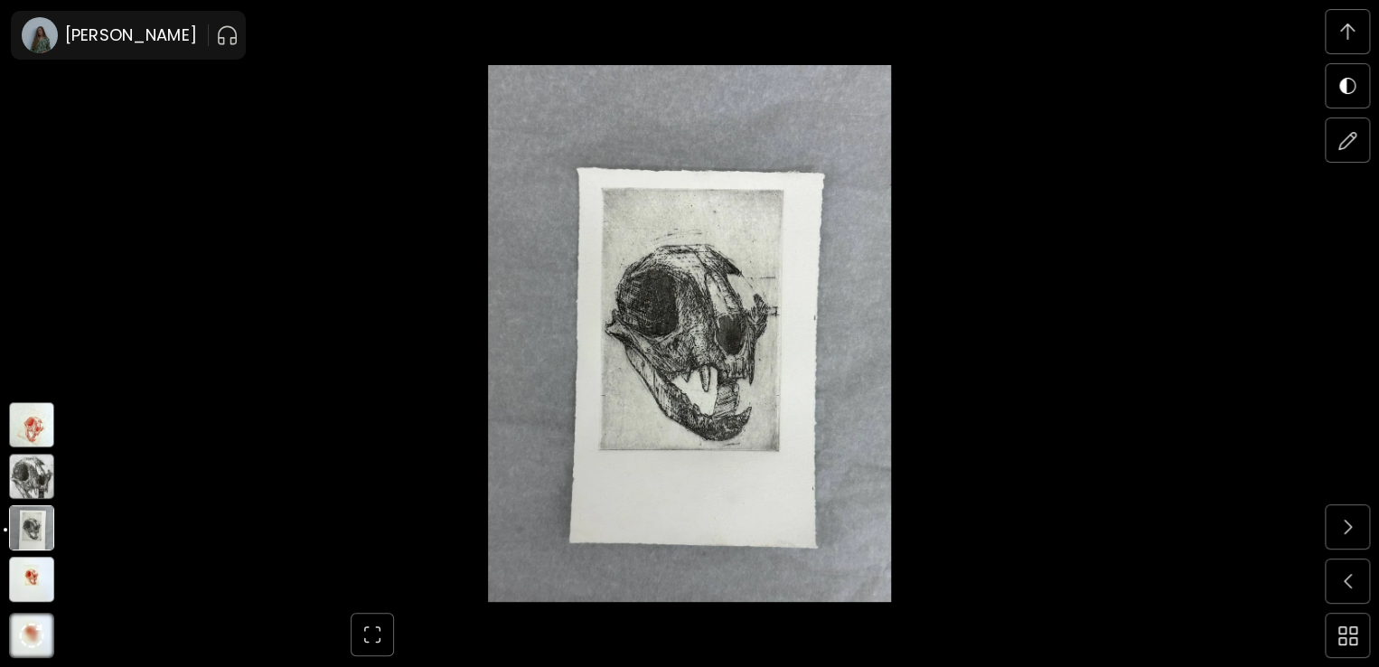
click at [32, 489] on img at bounding box center [31, 476] width 45 height 45
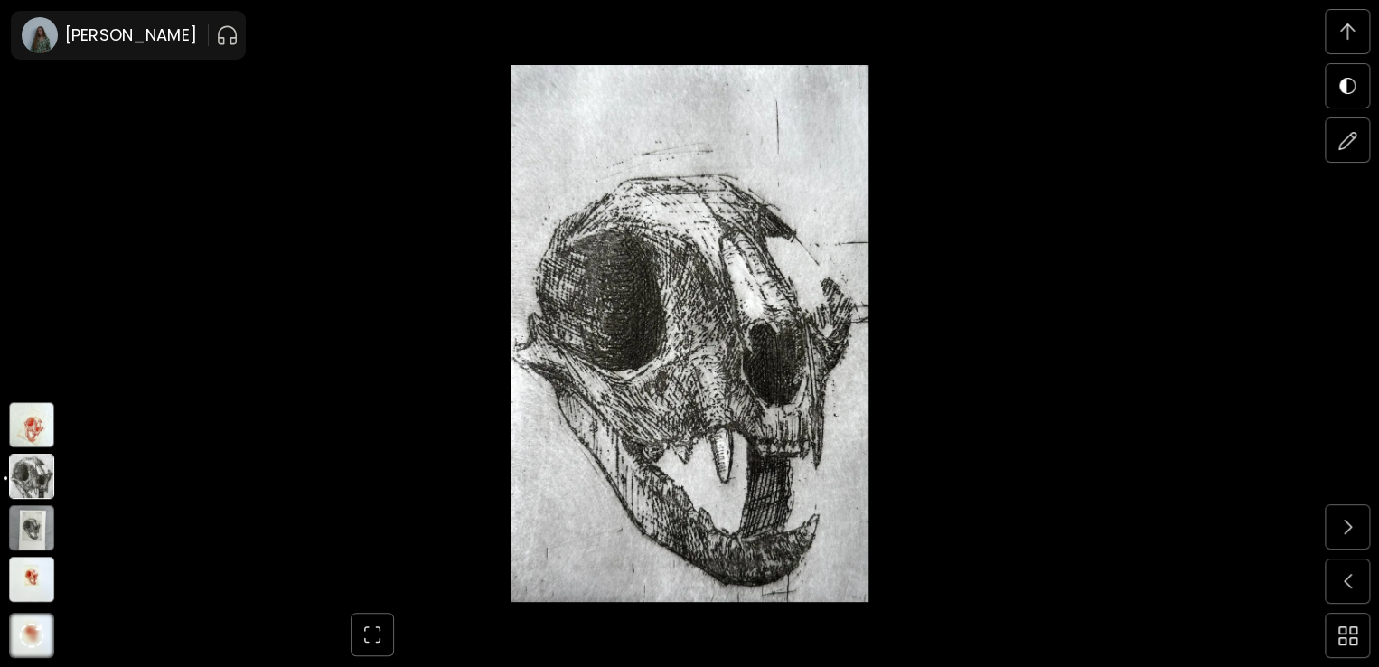
click at [44, 420] on img at bounding box center [31, 424] width 45 height 45
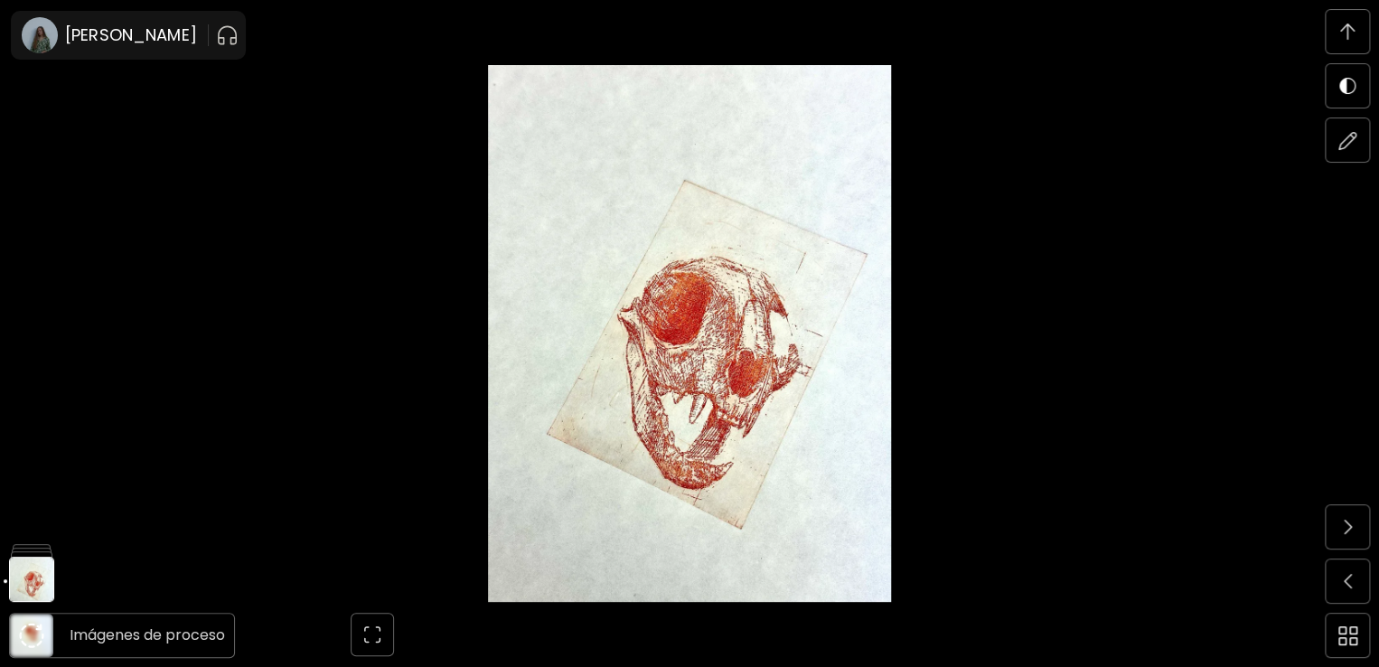
click at [26, 633] on img at bounding box center [31, 634] width 25 height 25
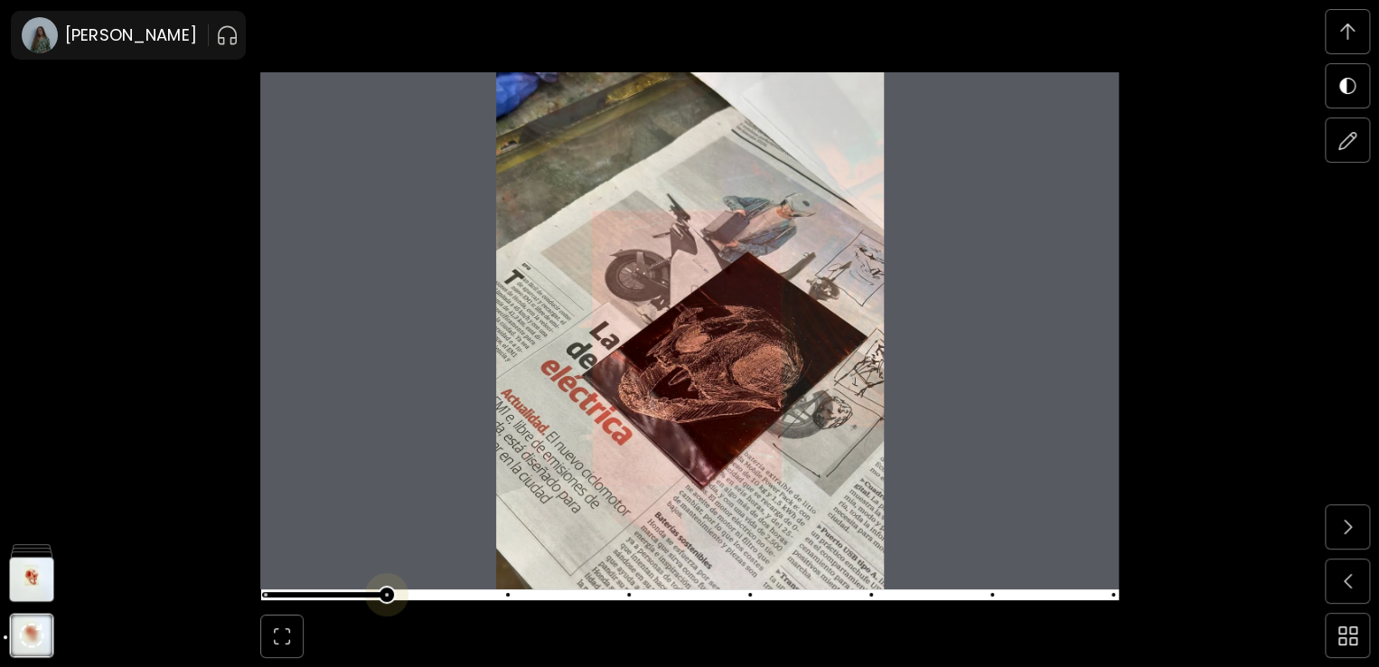
scroll to position [6270, 0]
click at [384, 602] on span at bounding box center [687, 594] width 847 height 25
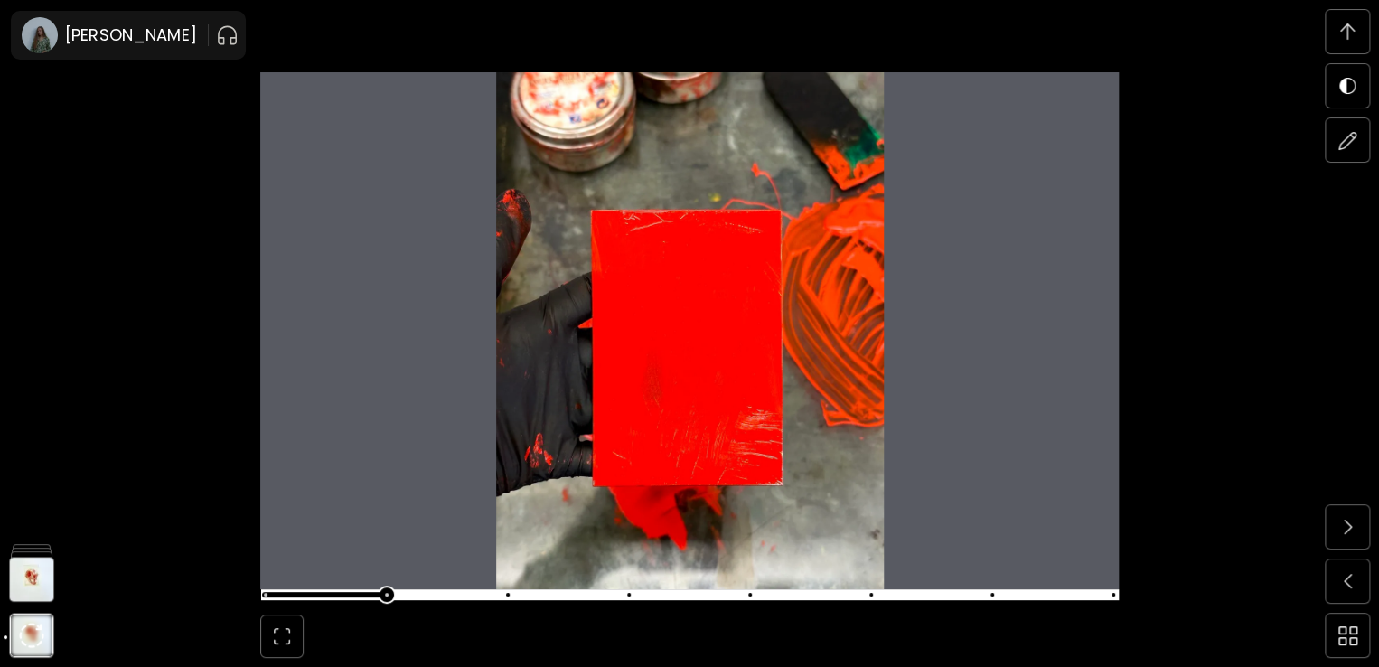
scroll to position [5639, 0]
click at [271, 592] on span at bounding box center [687, 594] width 847 height 25
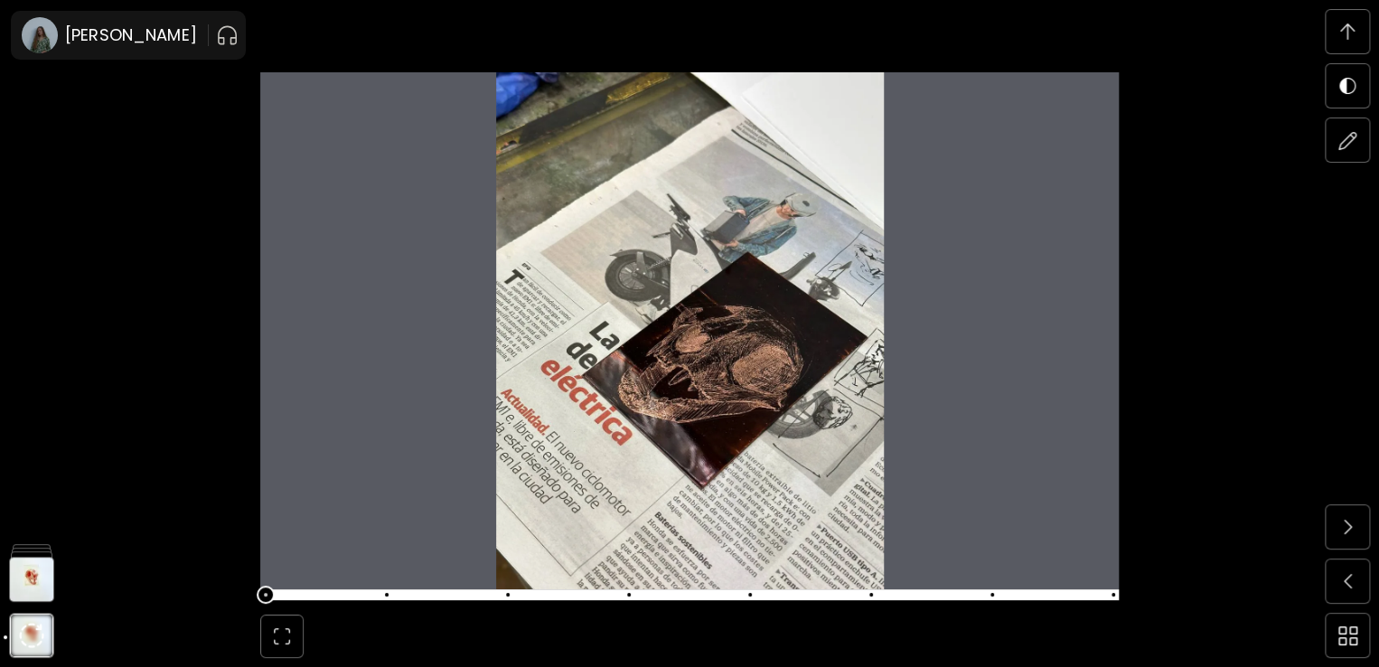
scroll to position [6270, 0]
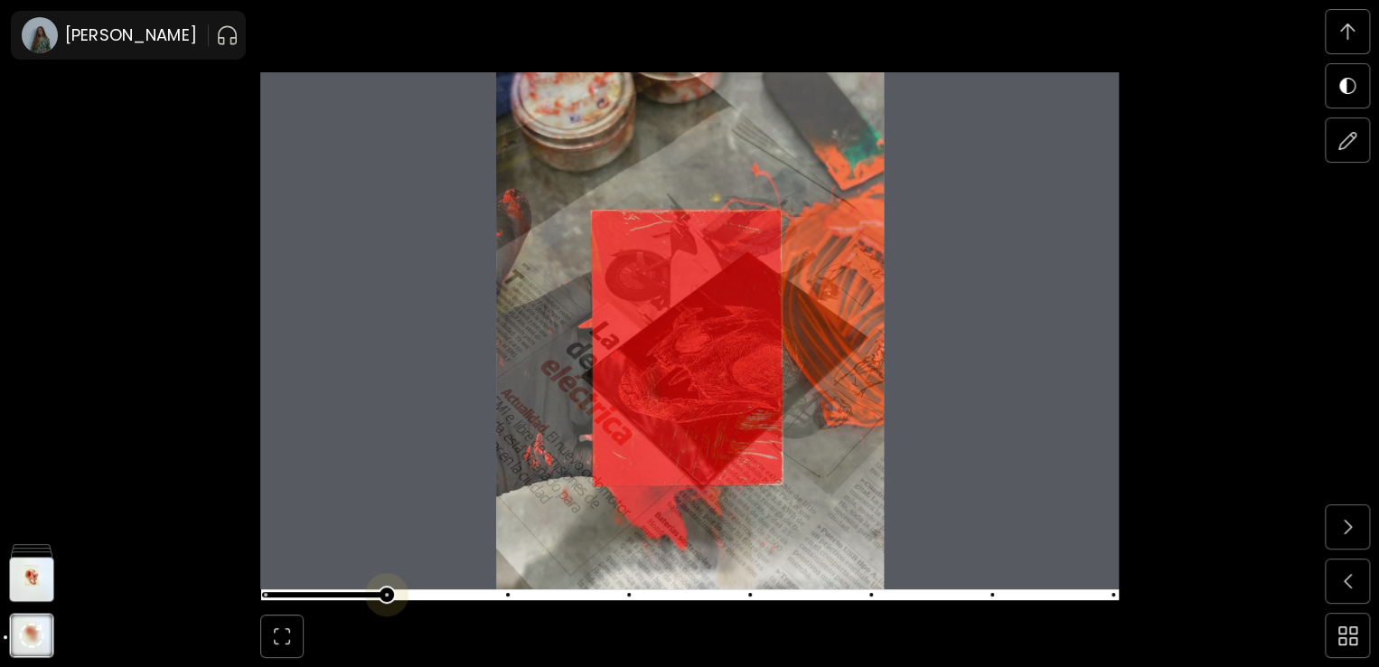
click at [388, 588] on span at bounding box center [687, 594] width 847 height 25
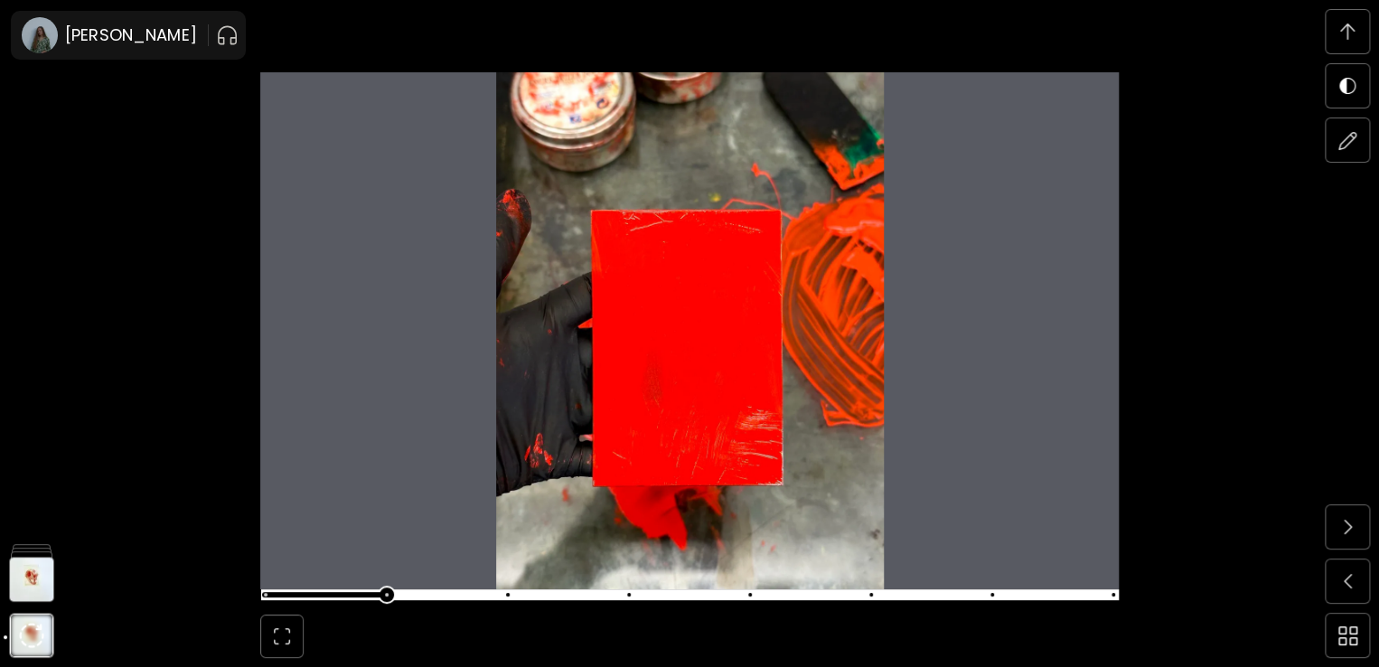
scroll to position [6902, 0]
click at [511, 587] on span at bounding box center [687, 594] width 847 height 25
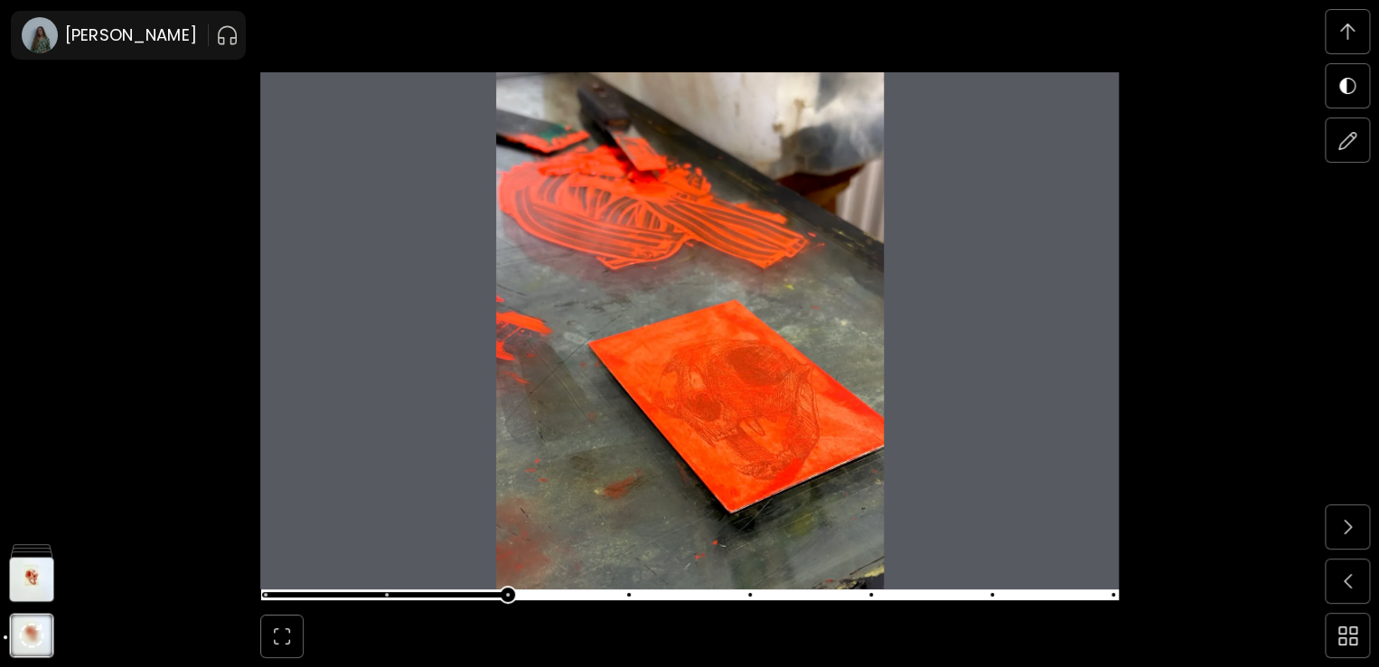
scroll to position [7533, 0]
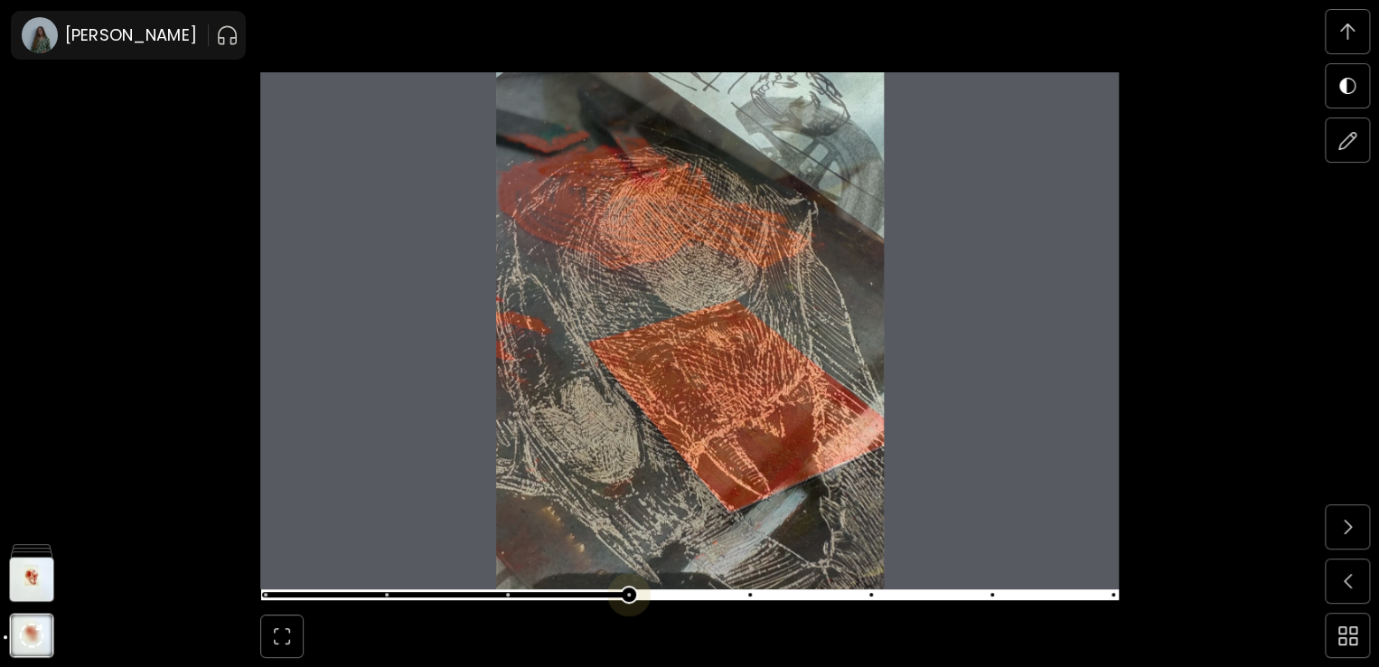
click at [631, 593] on span at bounding box center [629, 595] width 4 height 4
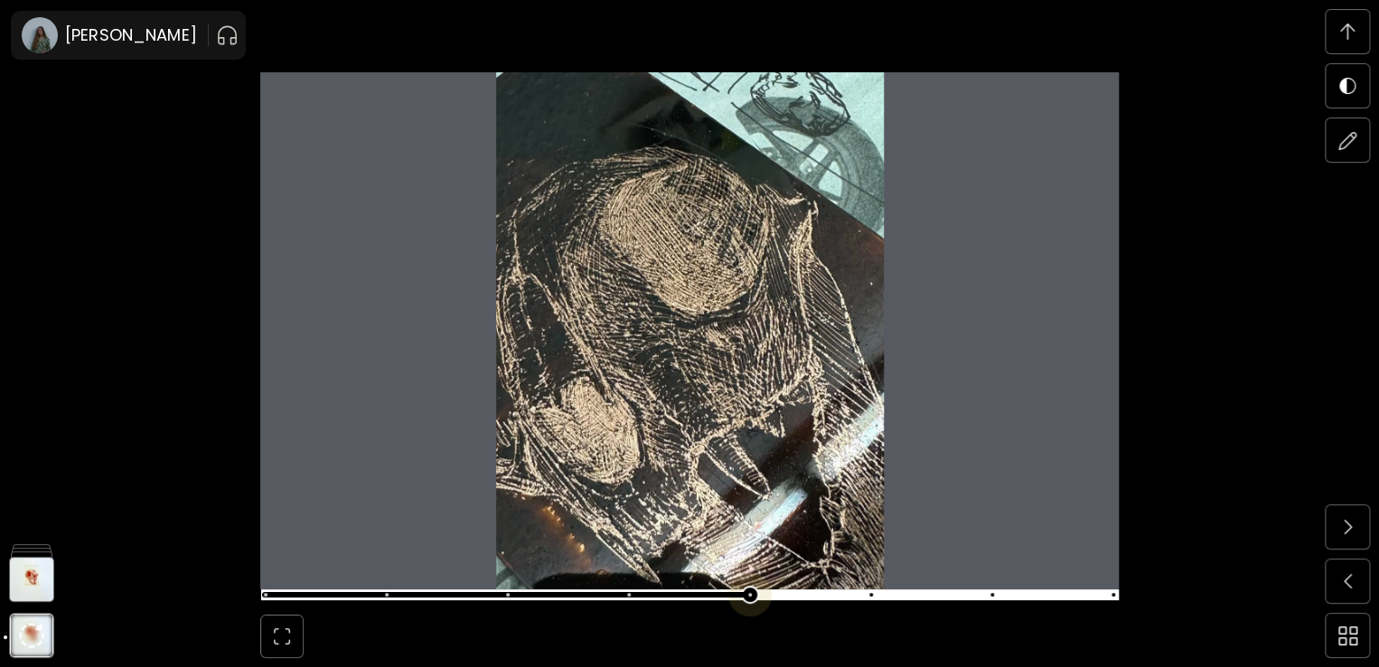
scroll to position [8165, 0]
click at [754, 597] on span at bounding box center [687, 594] width 847 height 25
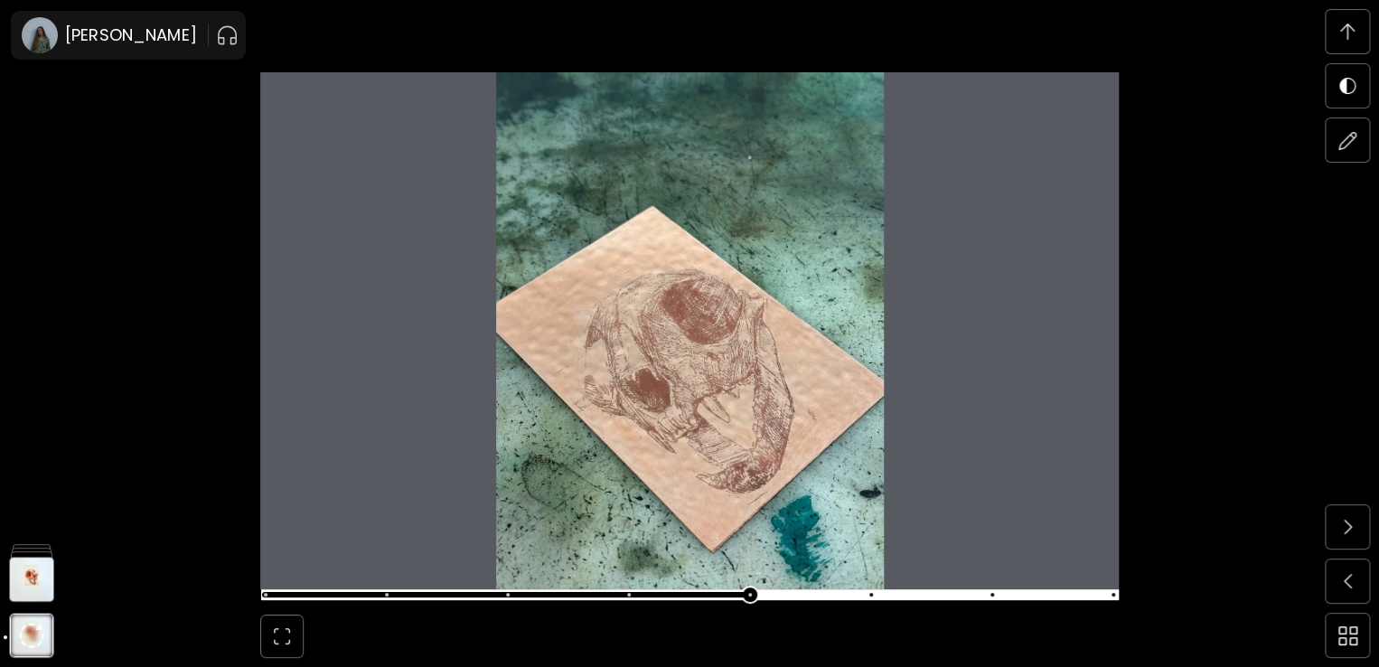
scroll to position [8795, 0]
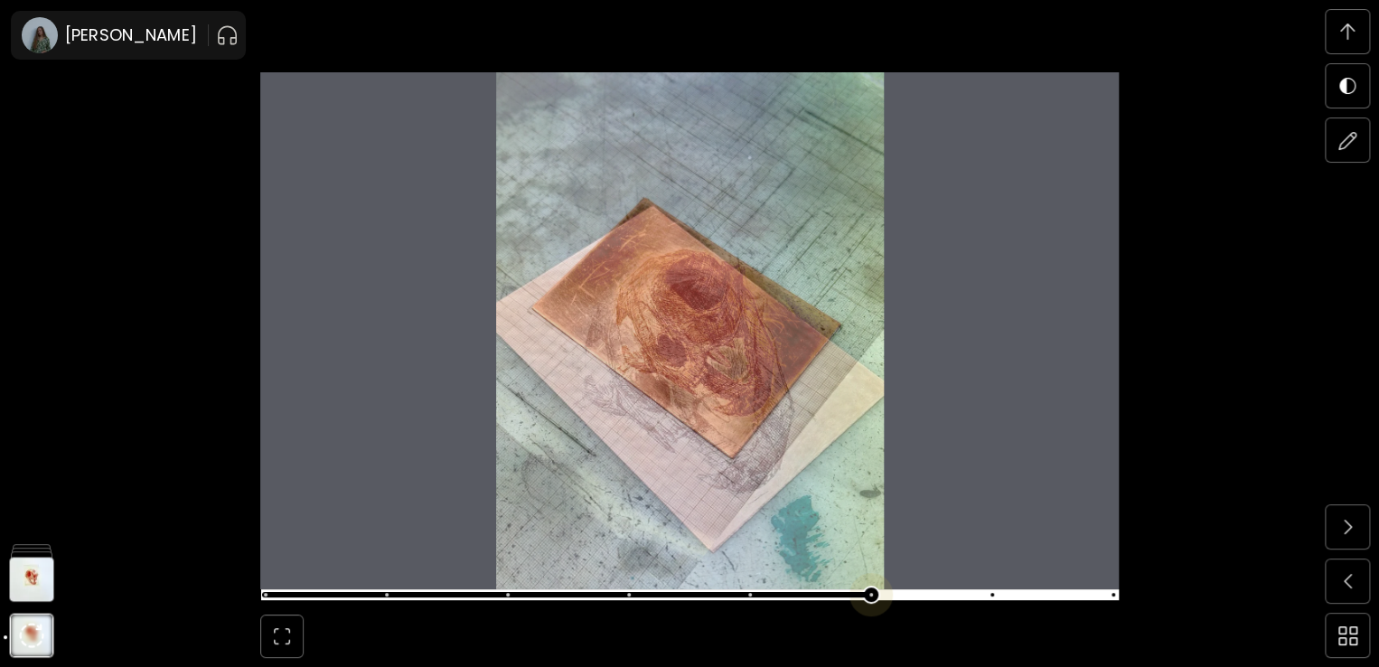
click at [875, 597] on span at bounding box center [687, 594] width 847 height 25
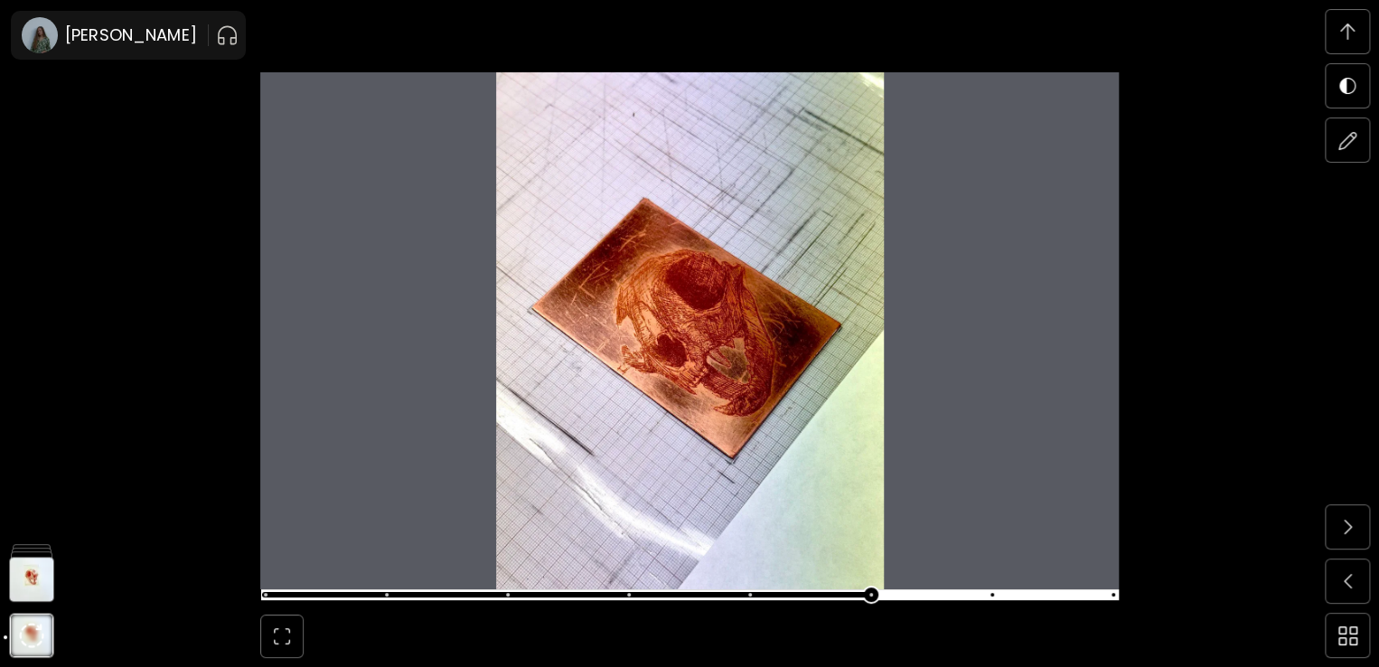
scroll to position [9428, 0]
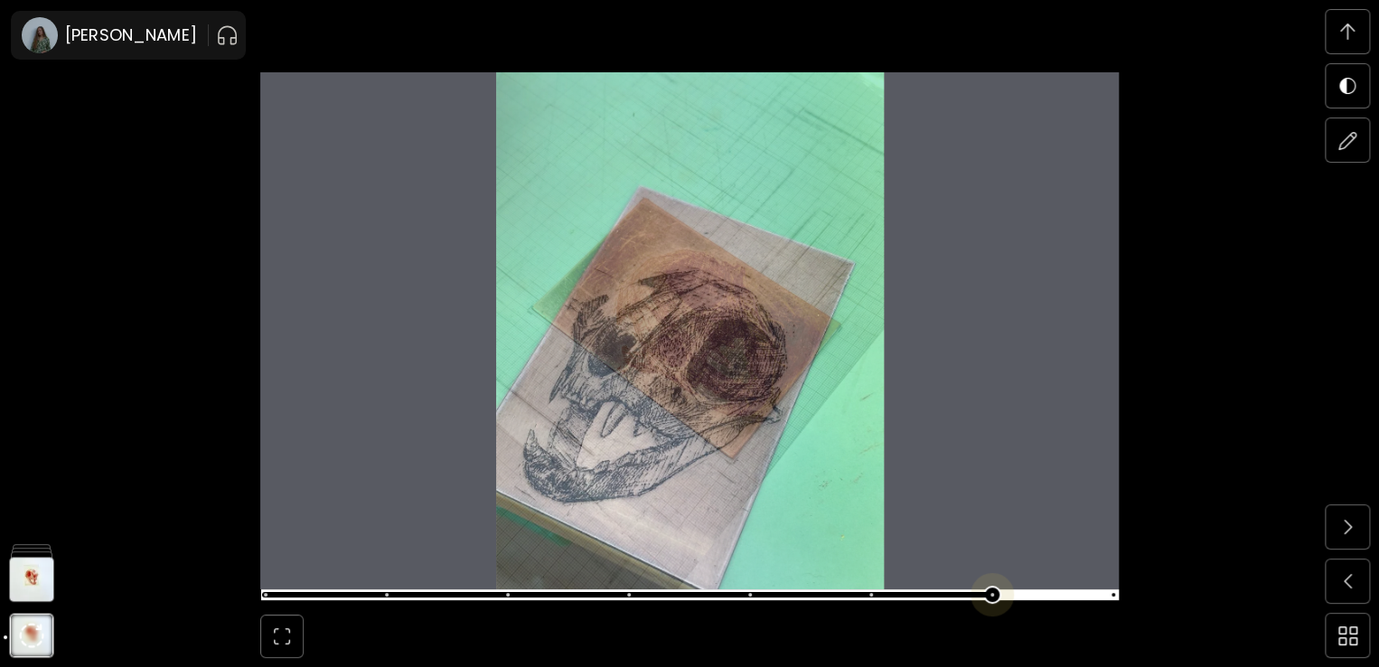
click at [997, 602] on span at bounding box center [687, 594] width 847 height 25
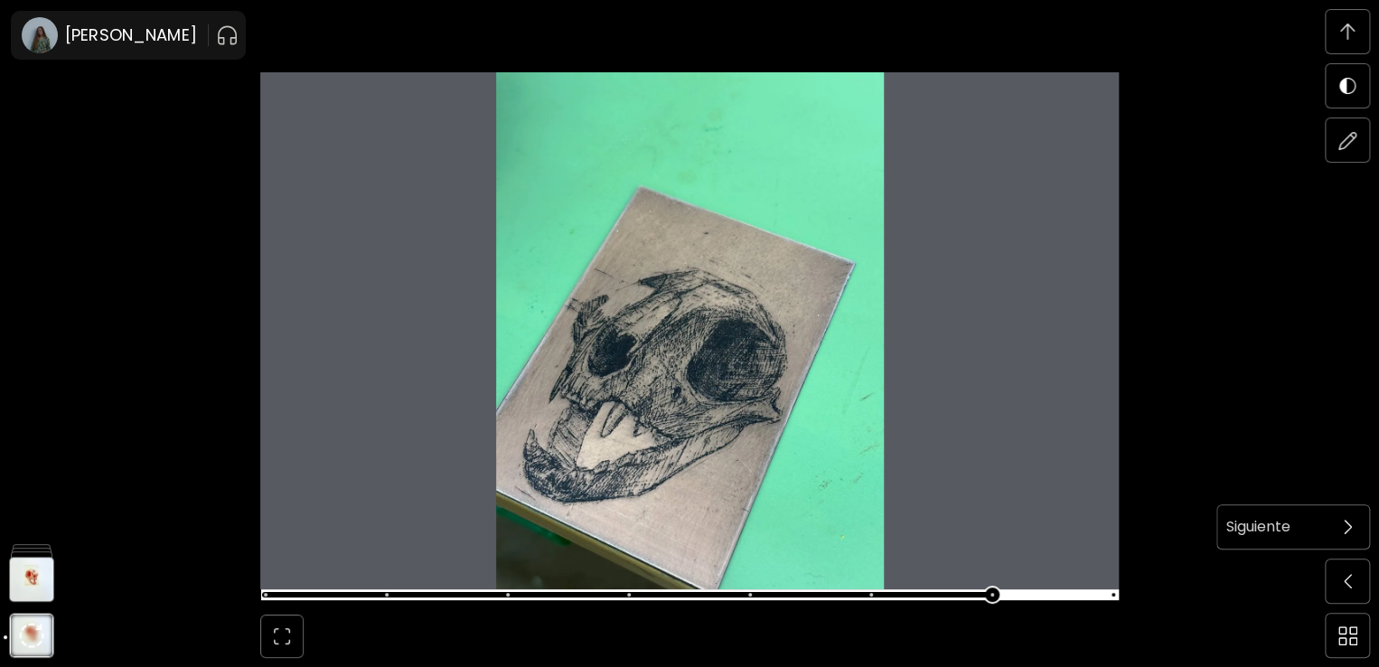
click at [1341, 519] on span at bounding box center [1347, 527] width 38 height 38
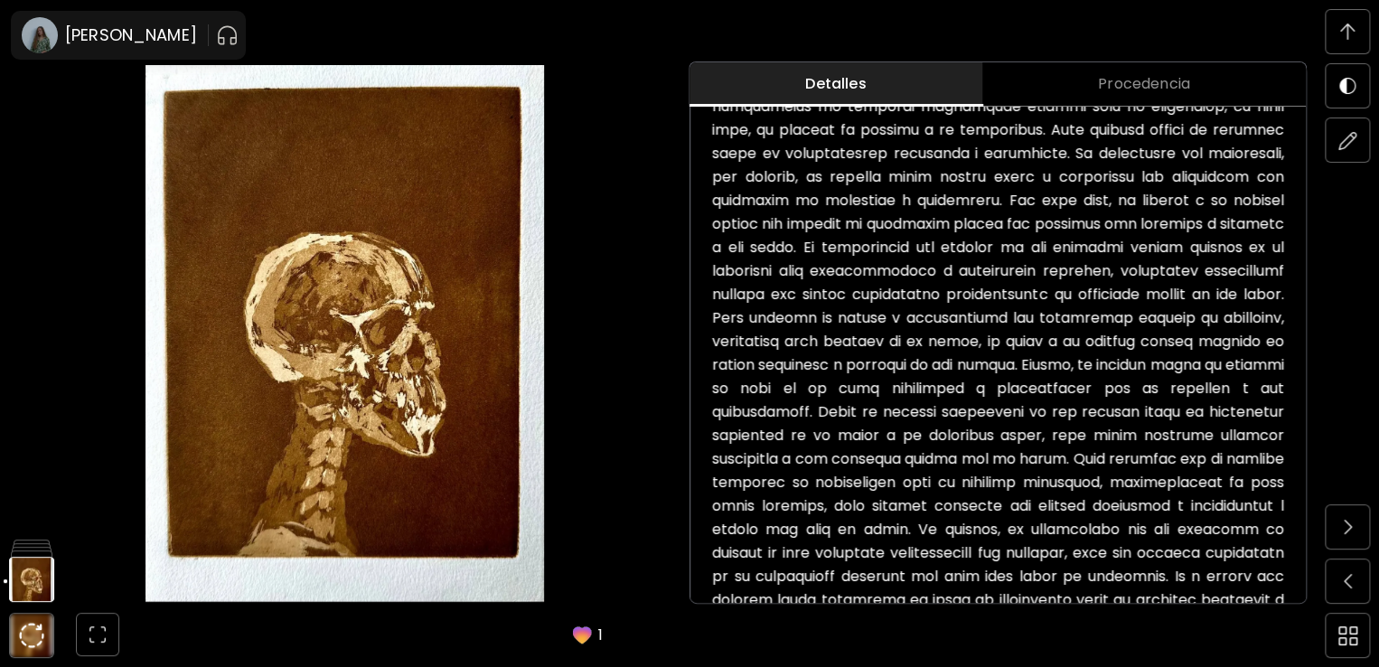
scroll to position [1004, 0]
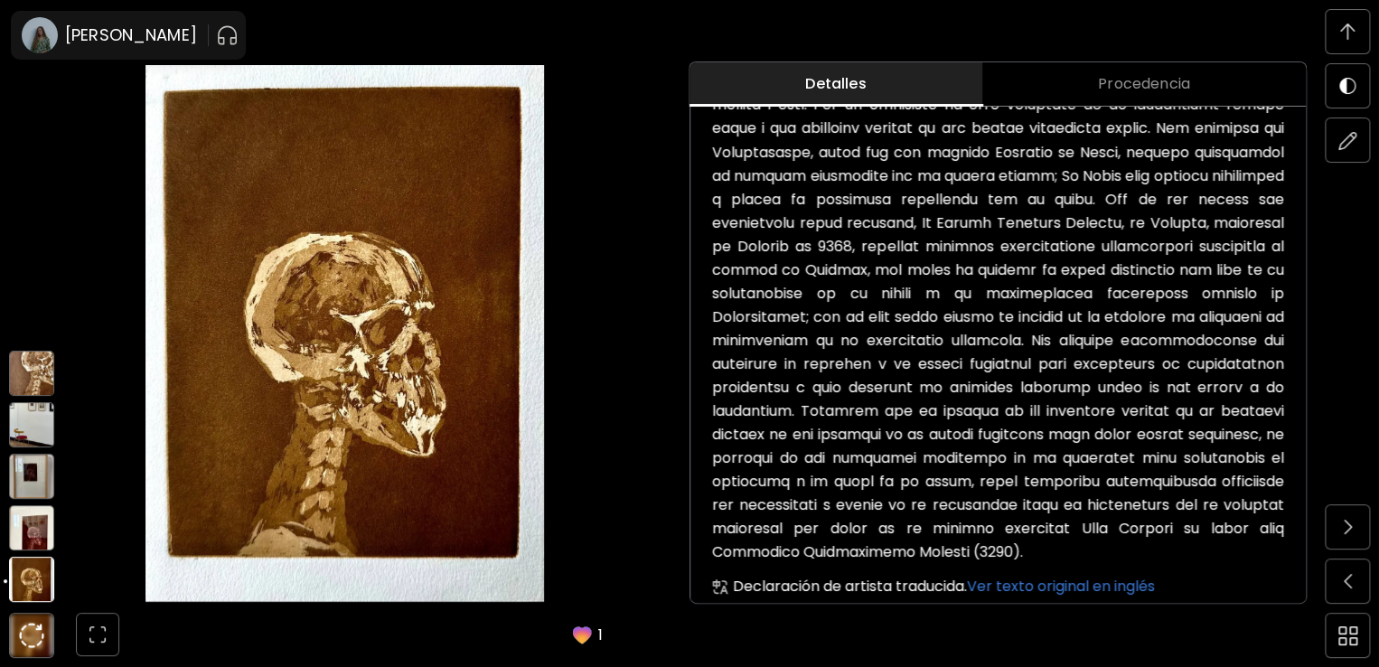
click at [25, 540] on img at bounding box center [31, 527] width 45 height 45
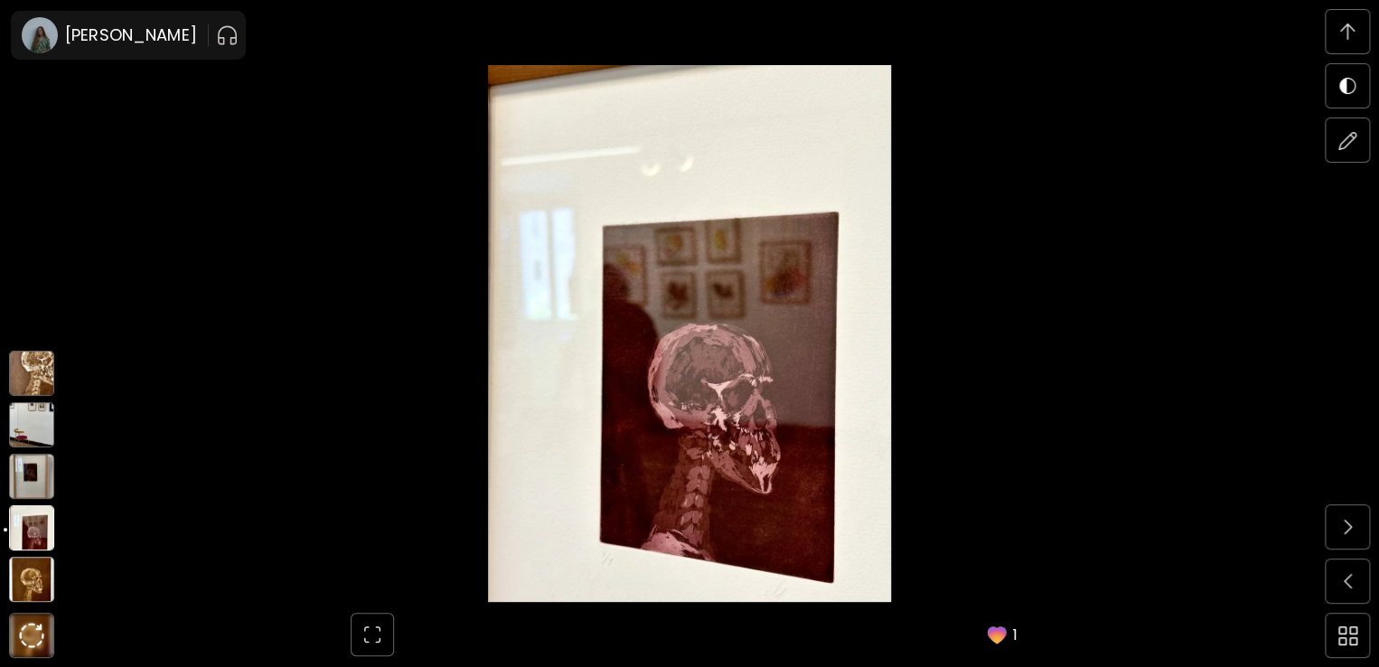
click at [32, 476] on img at bounding box center [31, 476] width 45 height 45
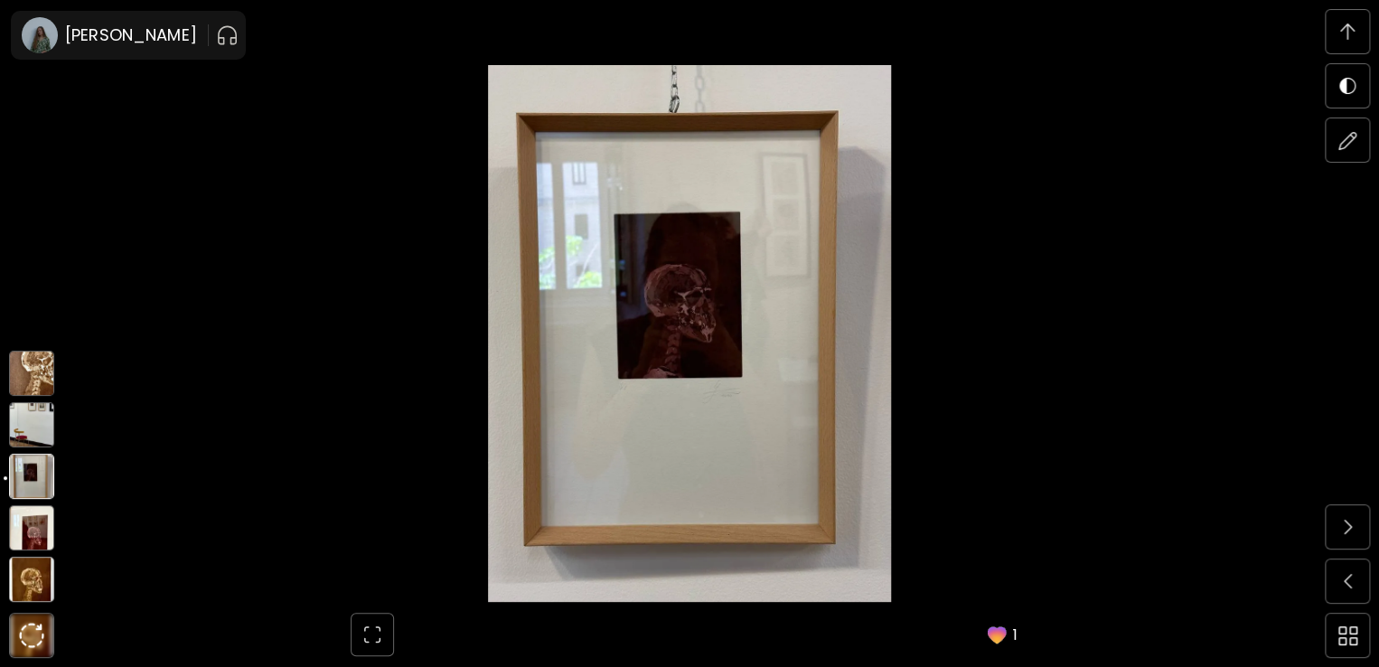
click at [27, 423] on img at bounding box center [31, 424] width 45 height 45
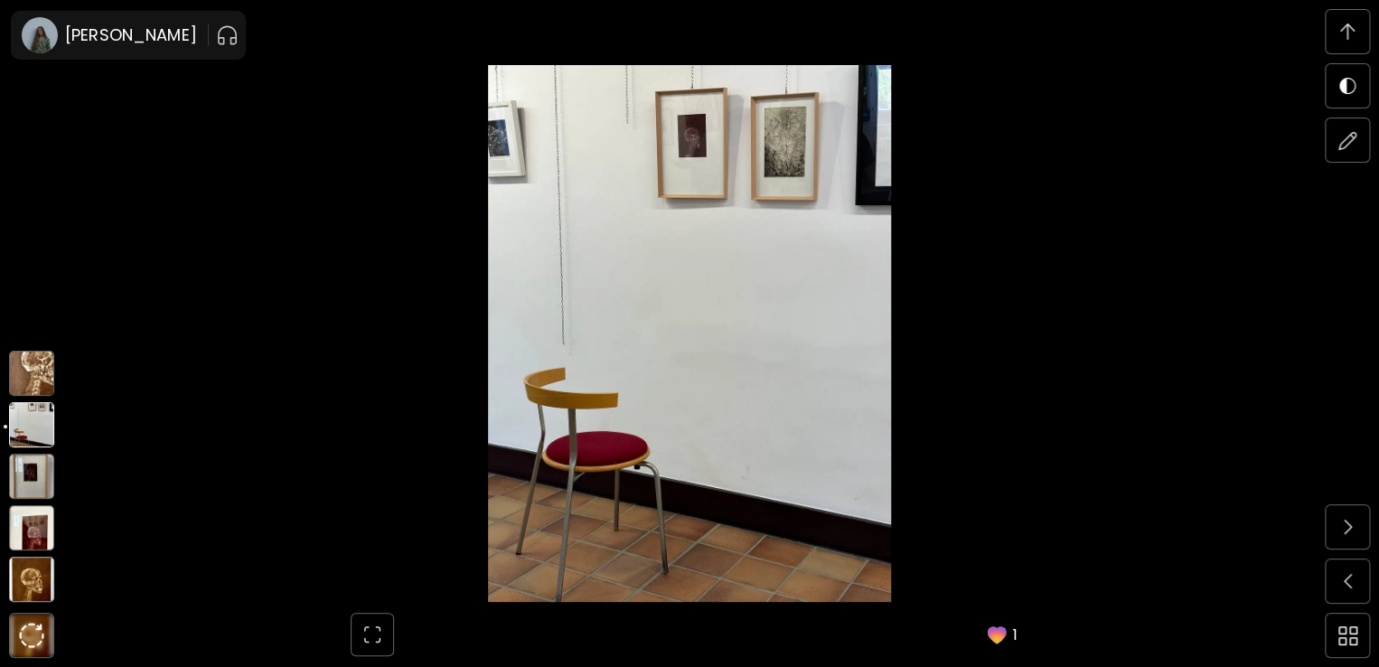
click at [22, 362] on img at bounding box center [31, 373] width 45 height 45
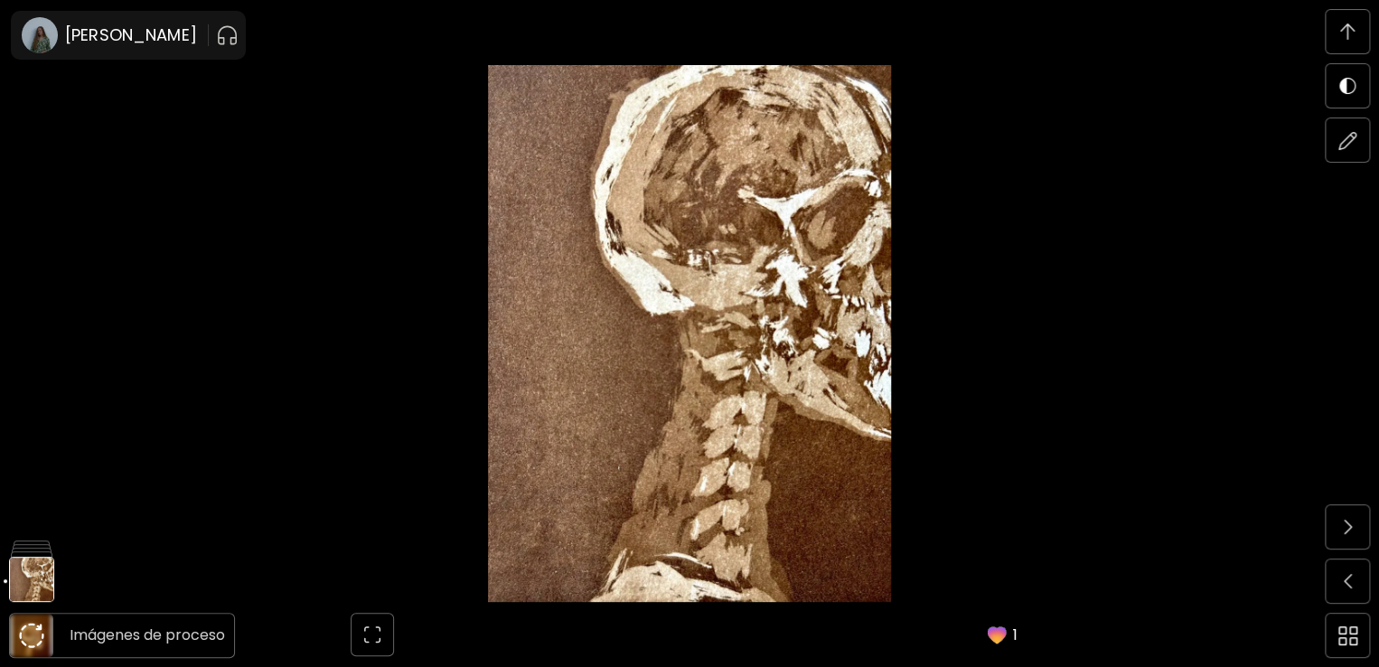
click at [33, 634] on img at bounding box center [31, 634] width 25 height 25
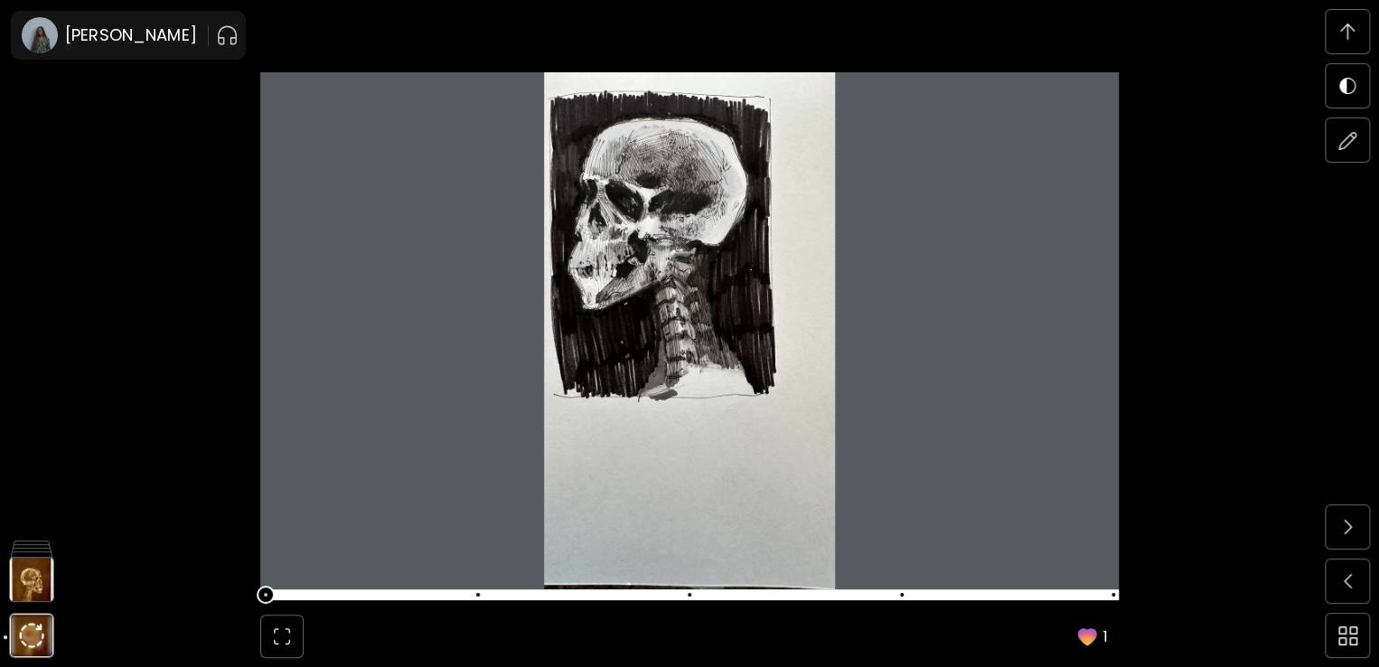
scroll to position [6902, 0]
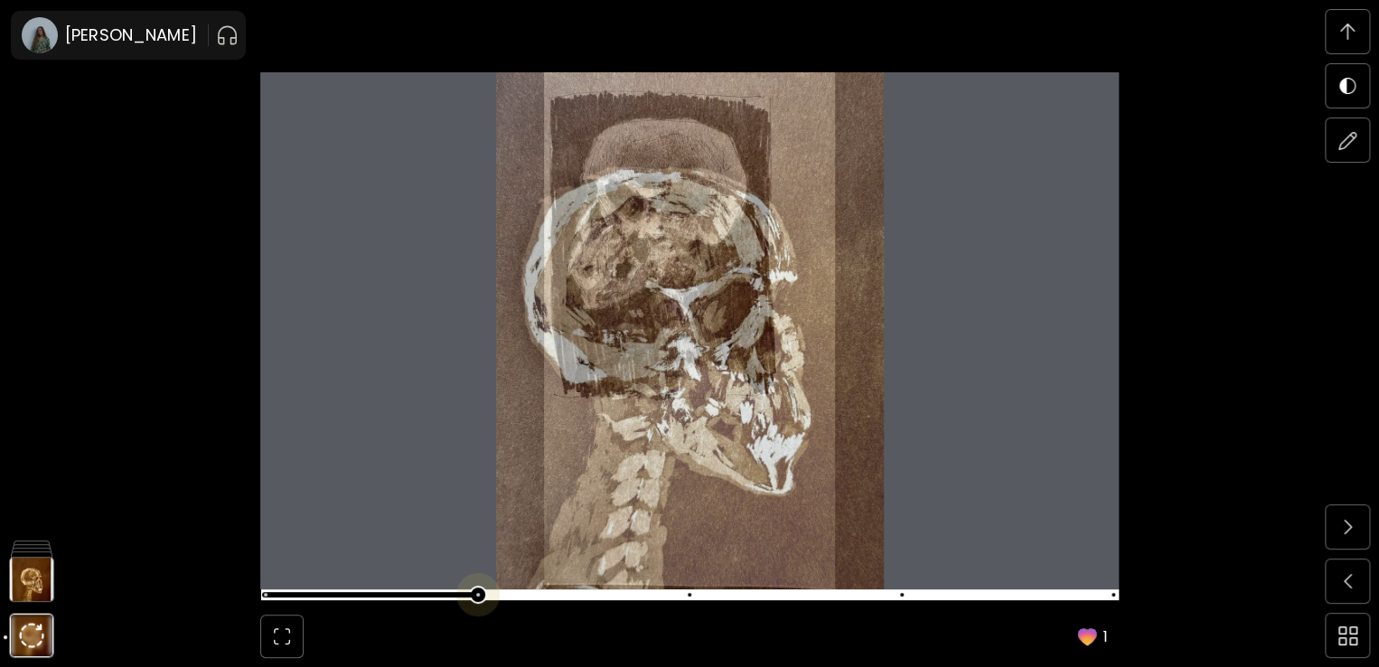
click at [462, 595] on span at bounding box center [687, 594] width 847 height 25
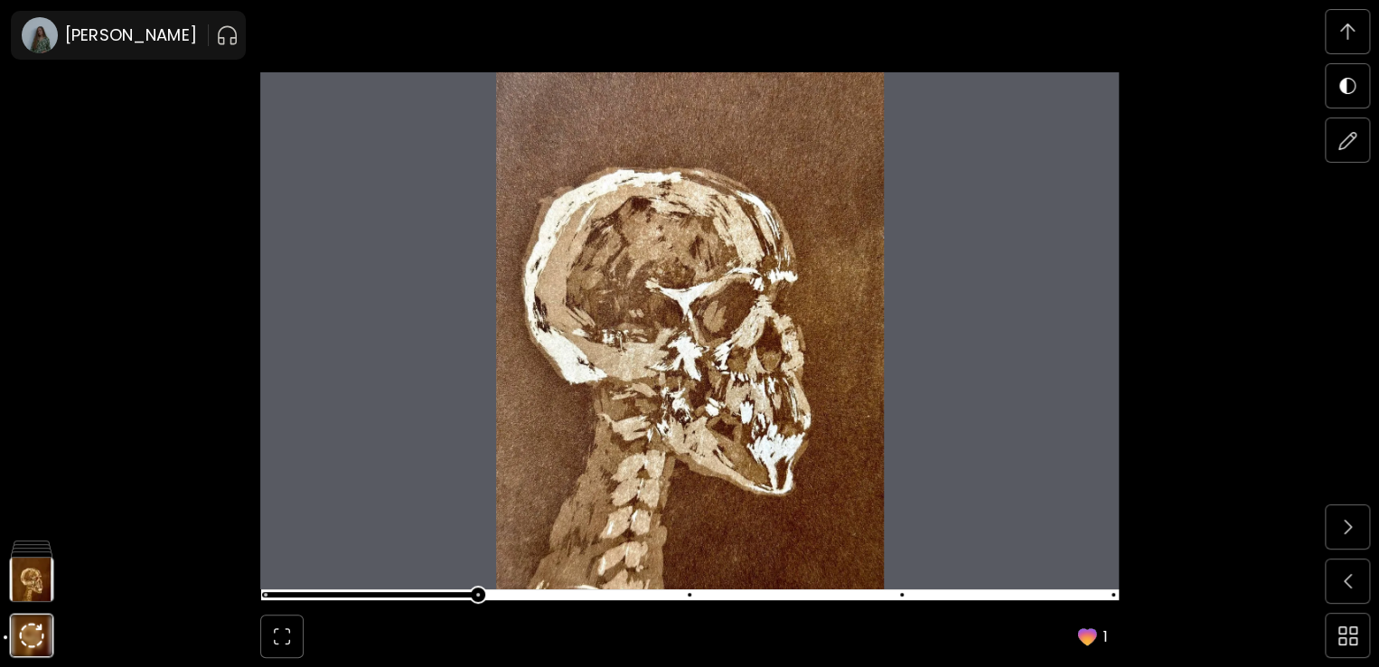
scroll to position [7533, 0]
click at [707, 590] on span at bounding box center [687, 594] width 847 height 25
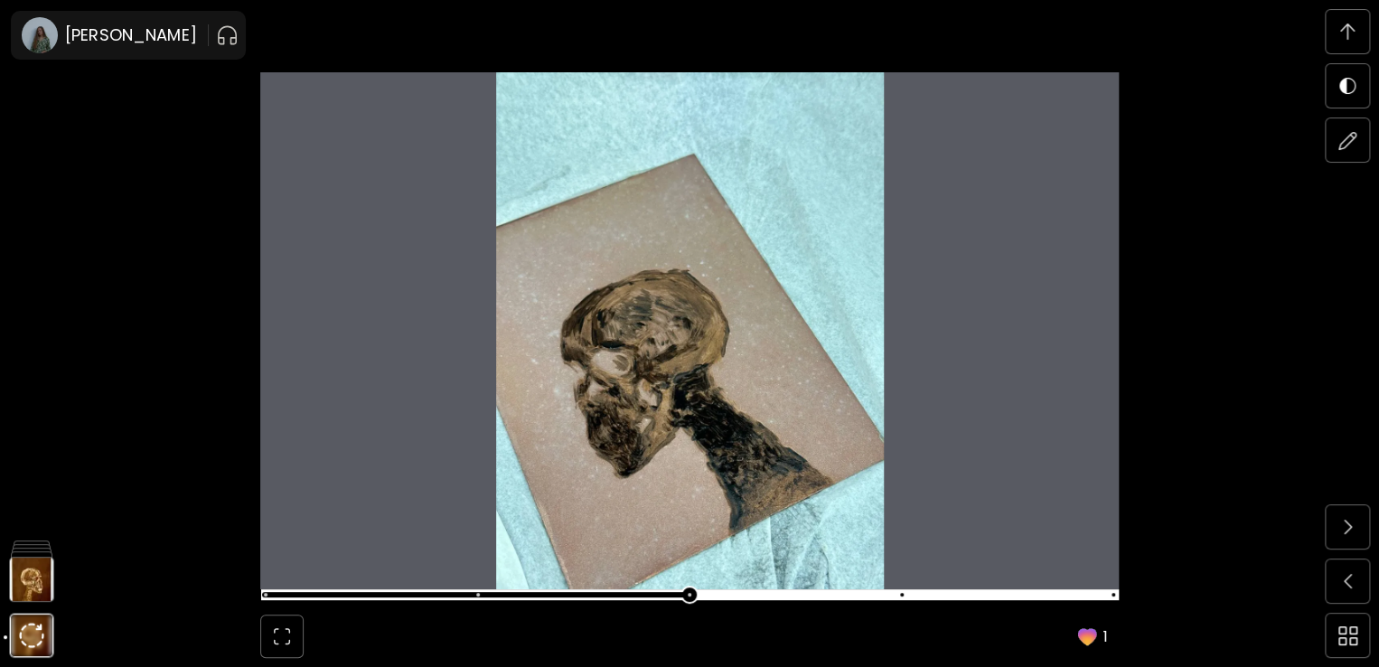
scroll to position [8165, 0]
click at [912, 592] on span at bounding box center [687, 594] width 847 height 25
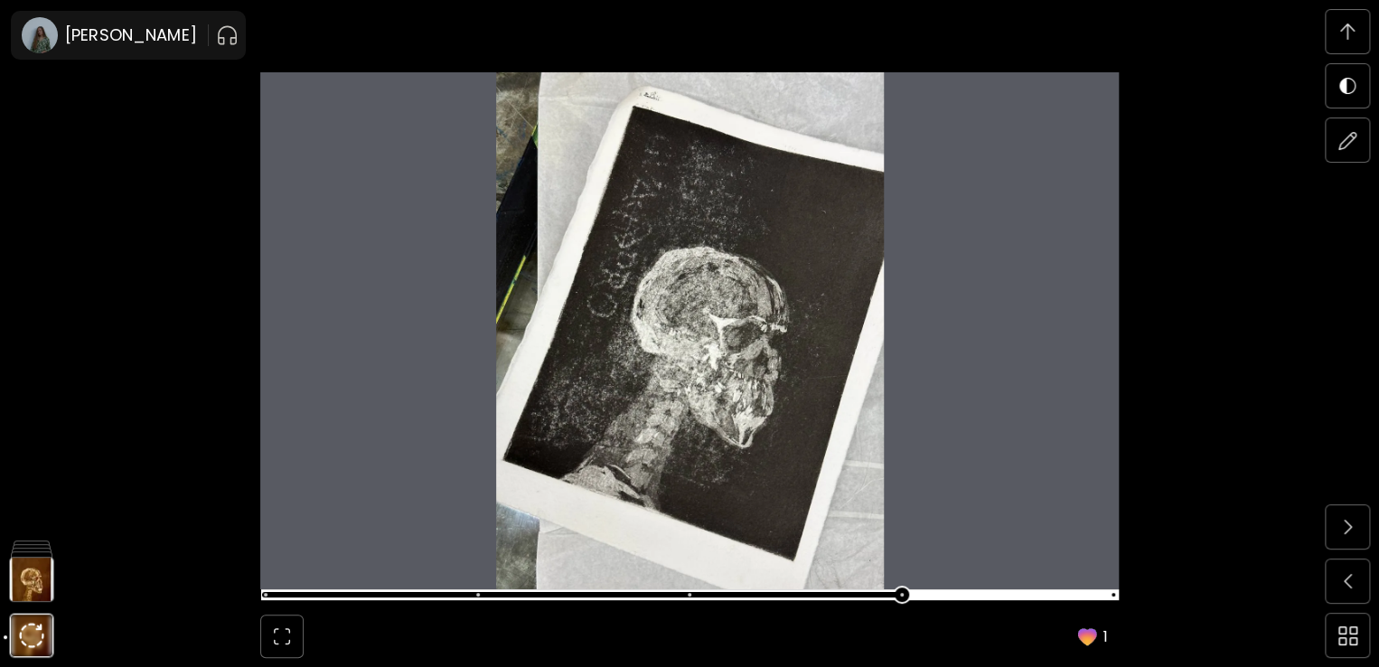
scroll to position [6270, 0]
click at [274, 596] on span at bounding box center [687, 594] width 847 height 25
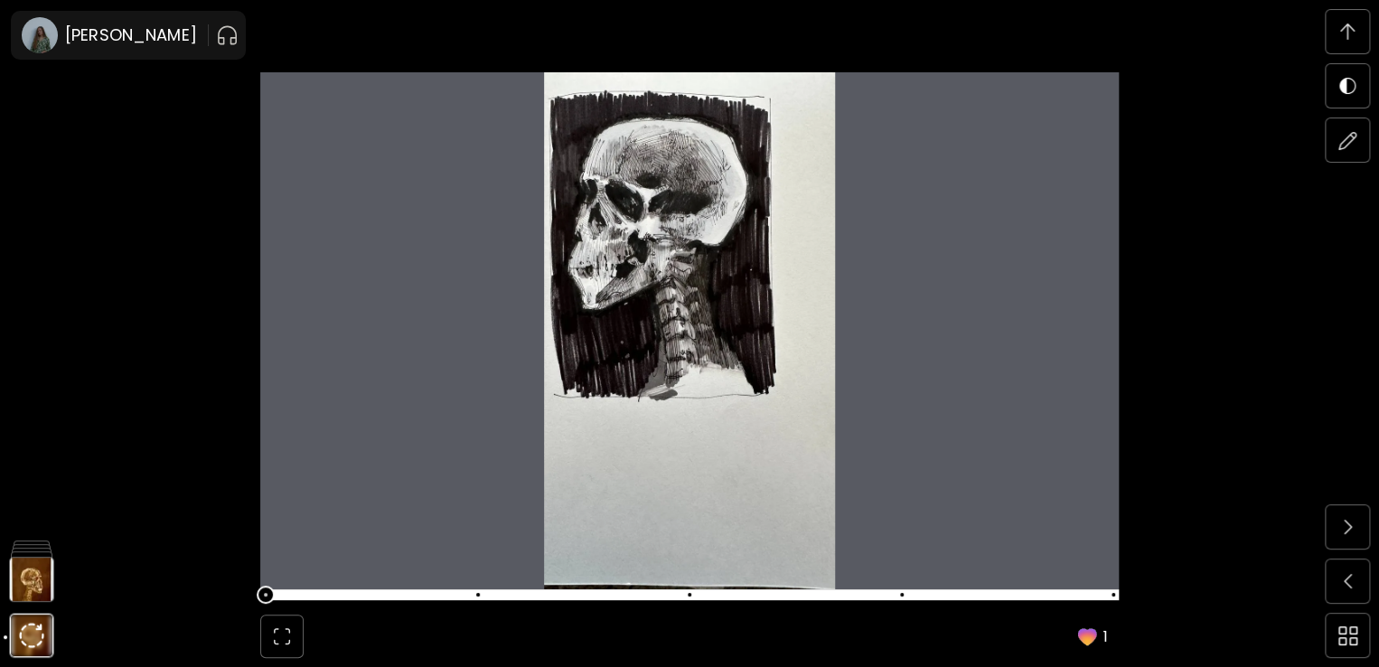
scroll to position [6902, 0]
click at [485, 590] on span at bounding box center [687, 594] width 847 height 25
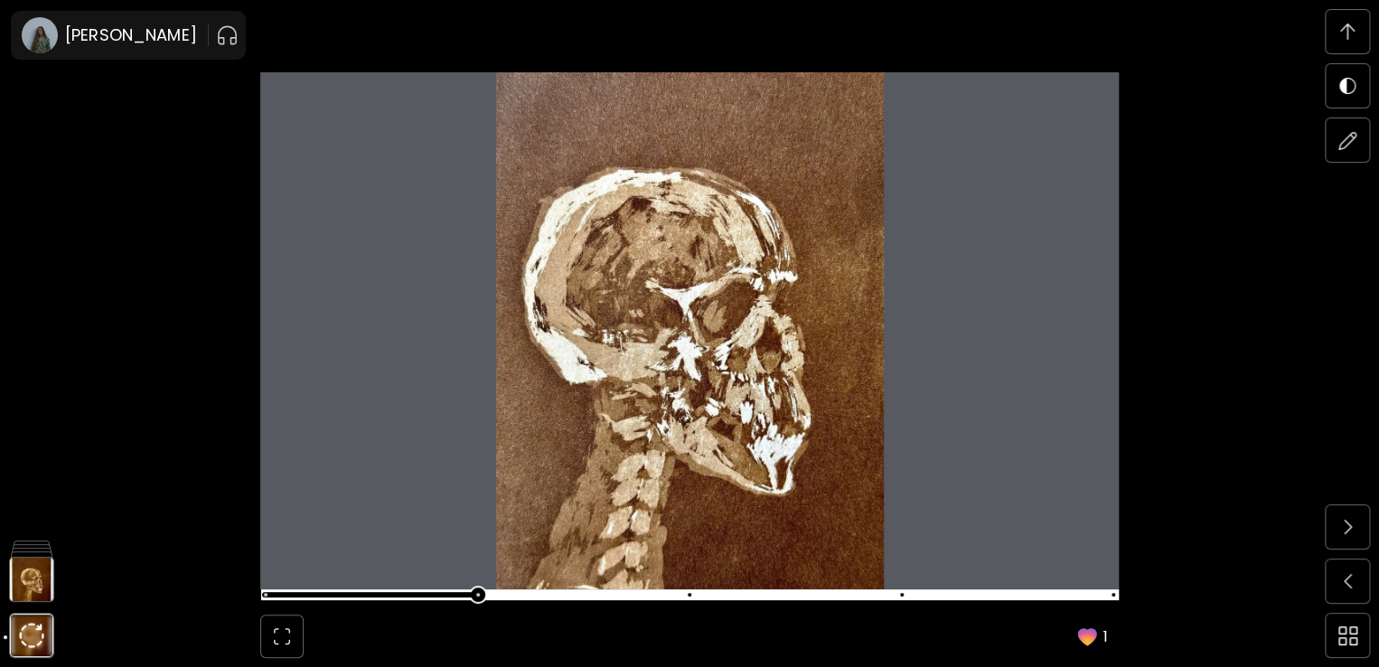
scroll to position [7533, 0]
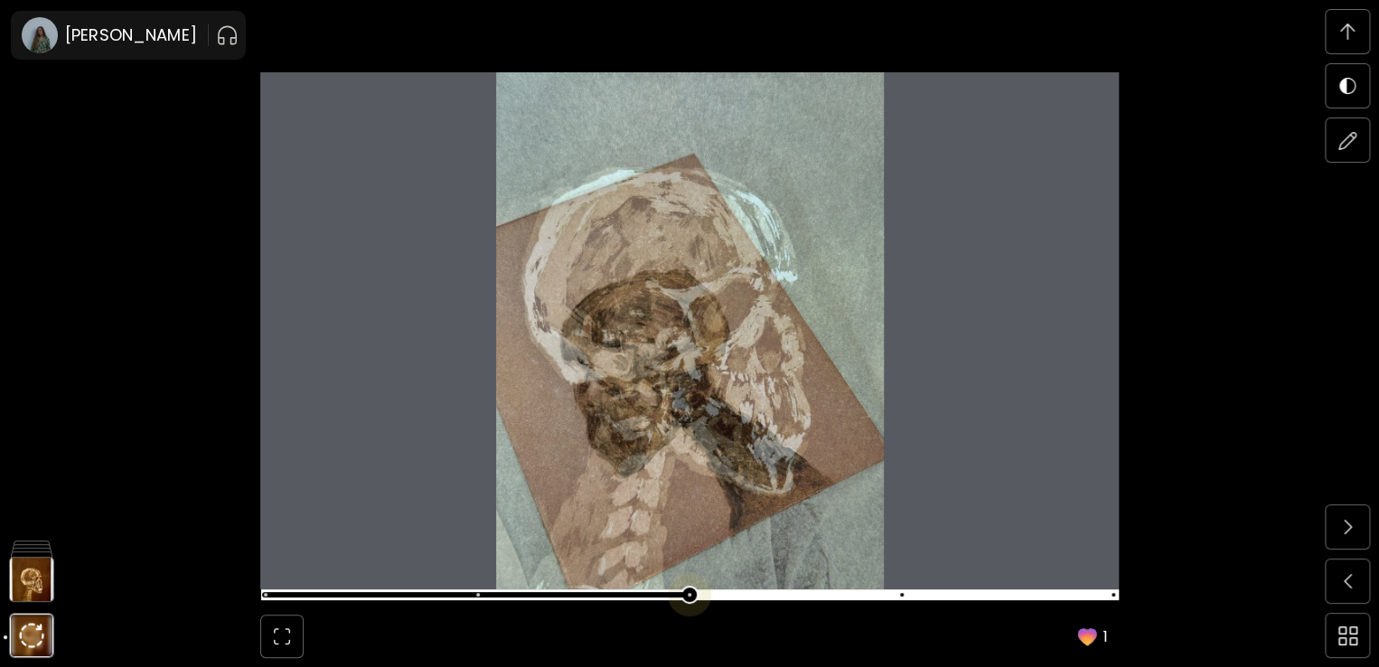
click at [688, 603] on span at bounding box center [687, 594] width 847 height 25
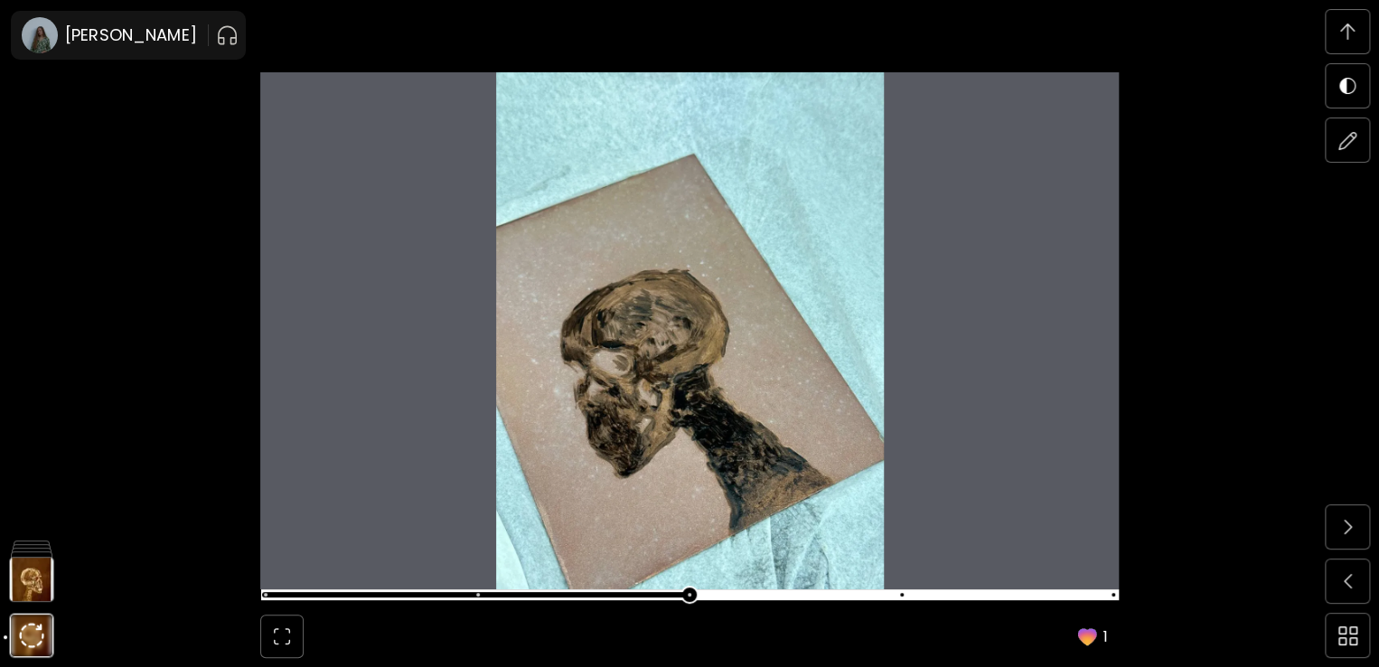
click at [698, 512] on img at bounding box center [689, 330] width 858 height 517
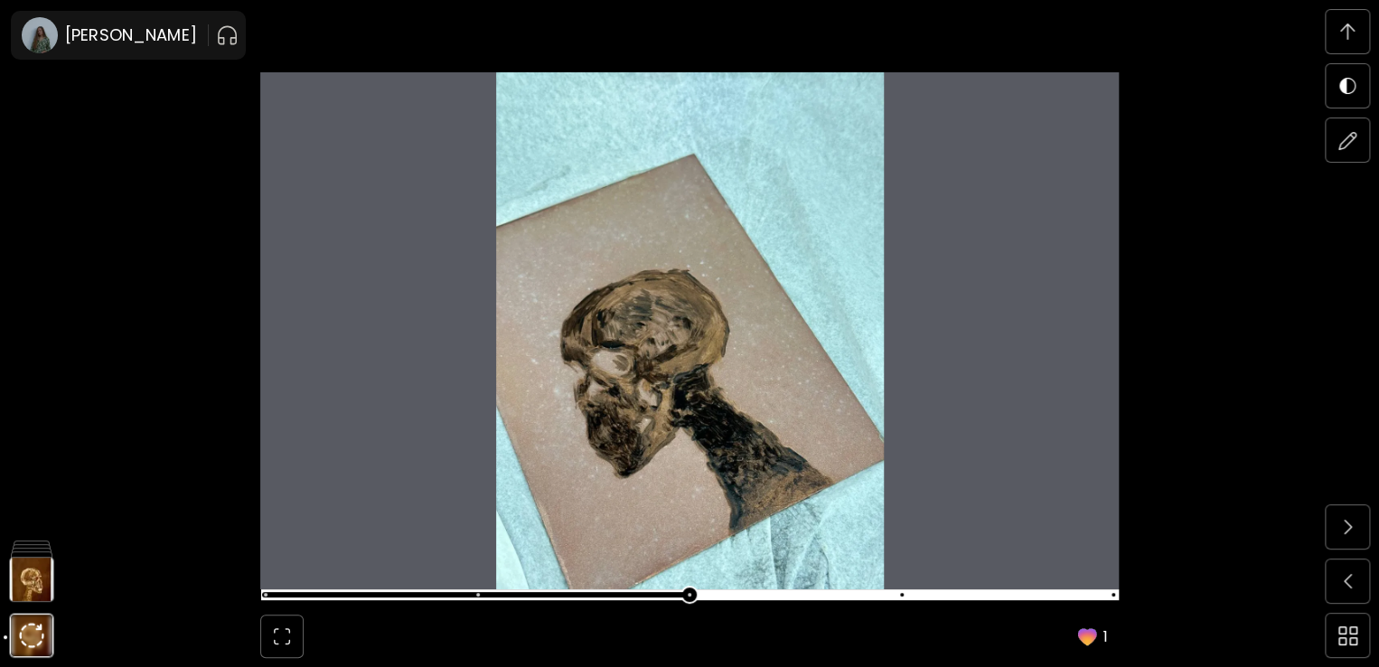
scroll to position [8165, 0]
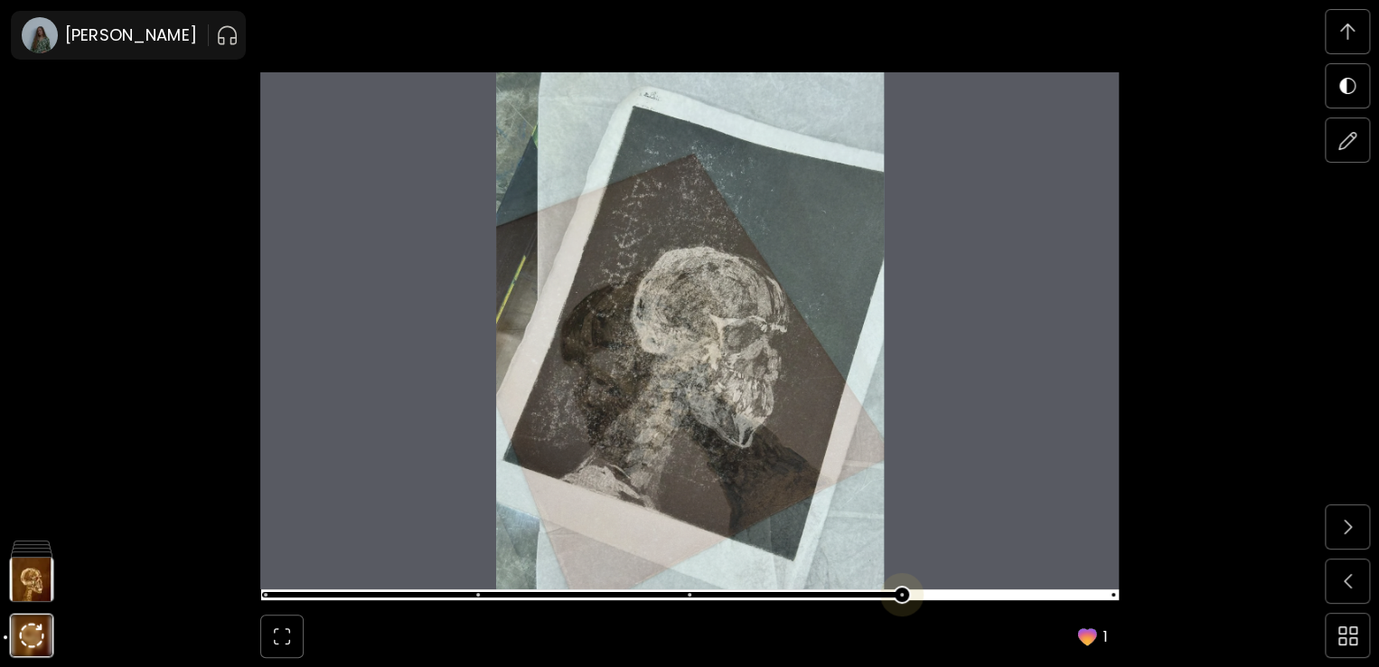
click at [912, 594] on span at bounding box center [687, 594] width 847 height 25
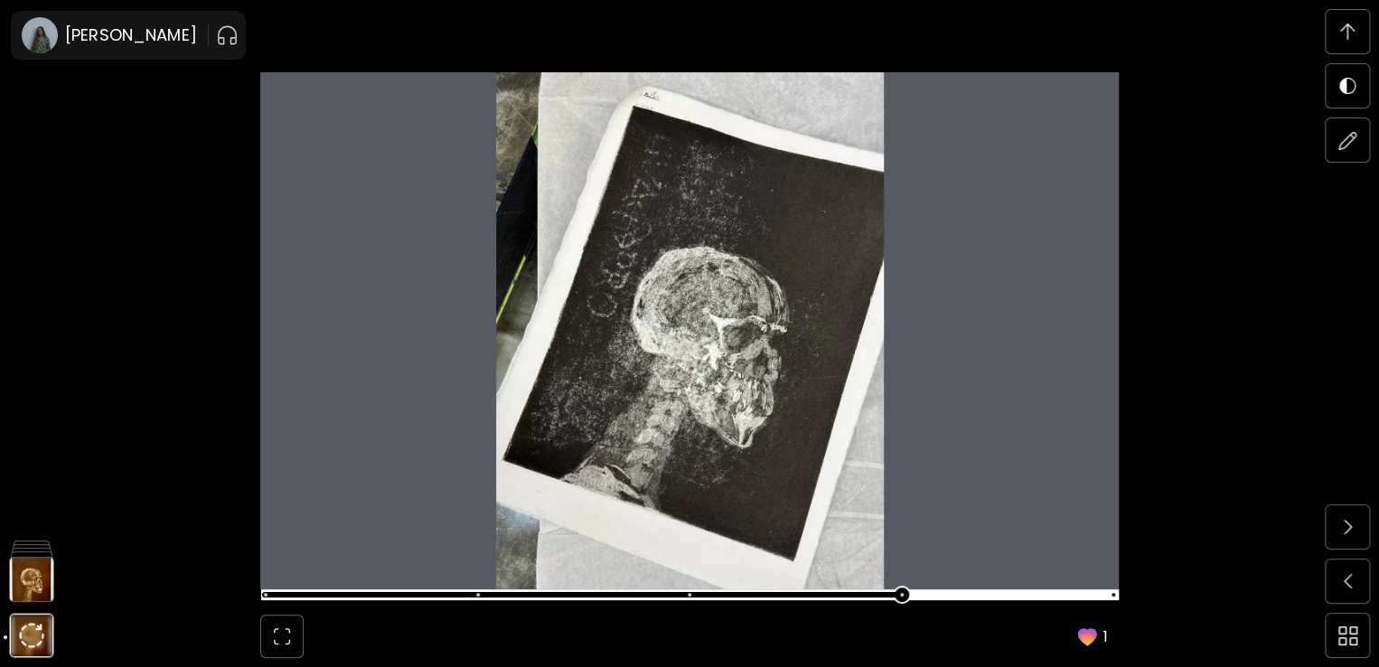
click at [1230, 413] on div "1" at bounding box center [689, 333] width 1379 height 667
click at [1343, 518] on span at bounding box center [1347, 527] width 38 height 38
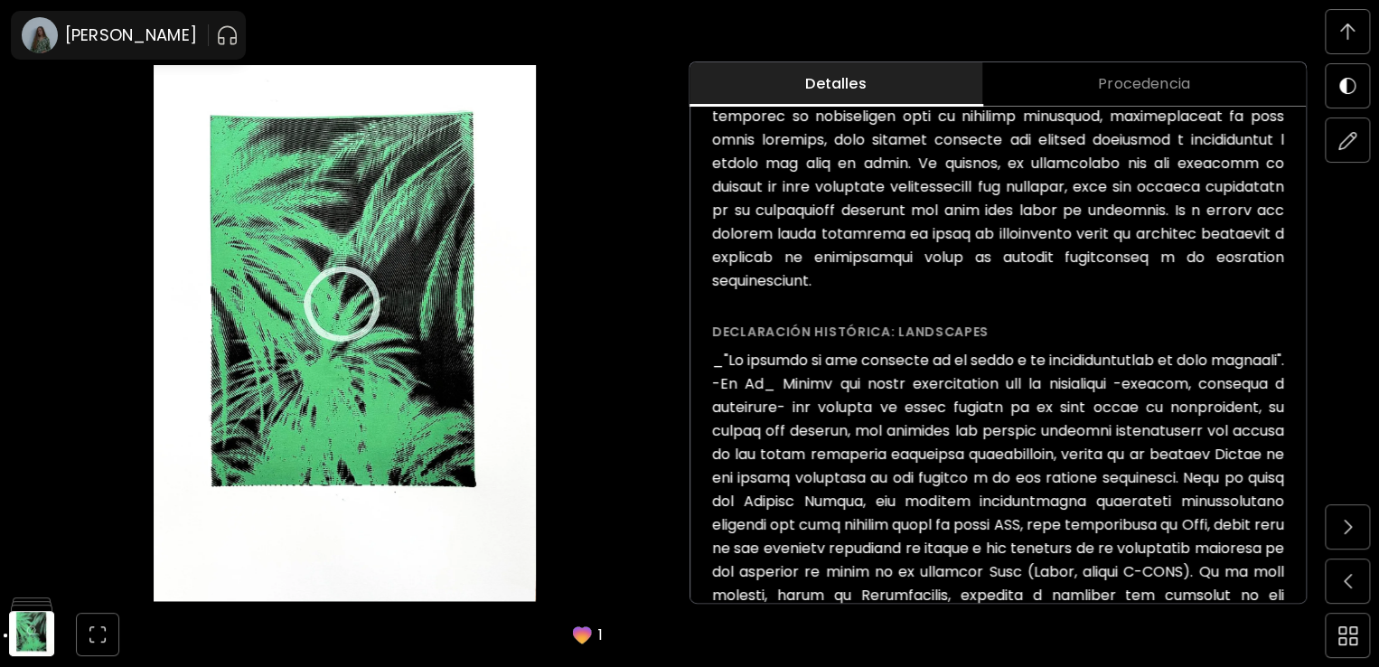
scroll to position [1105, 0]
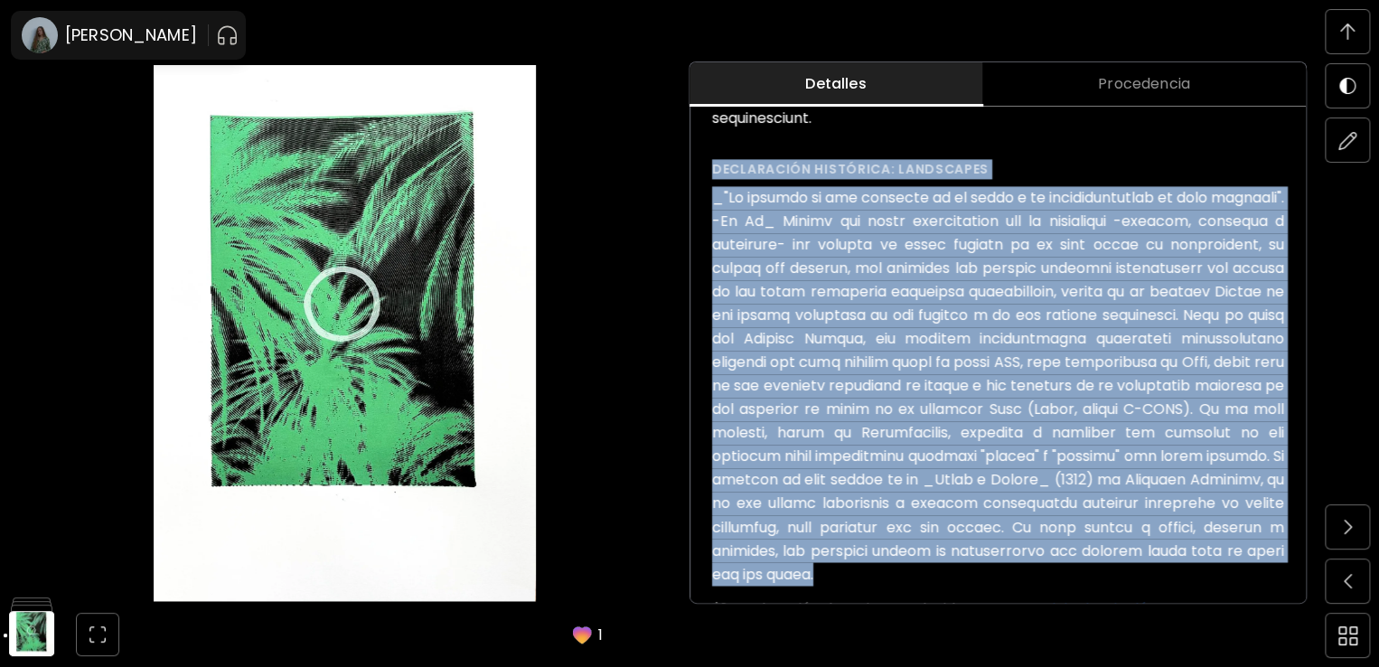
drag, startPoint x: 719, startPoint y: 164, endPoint x: 884, endPoint y: 565, distance: 433.5
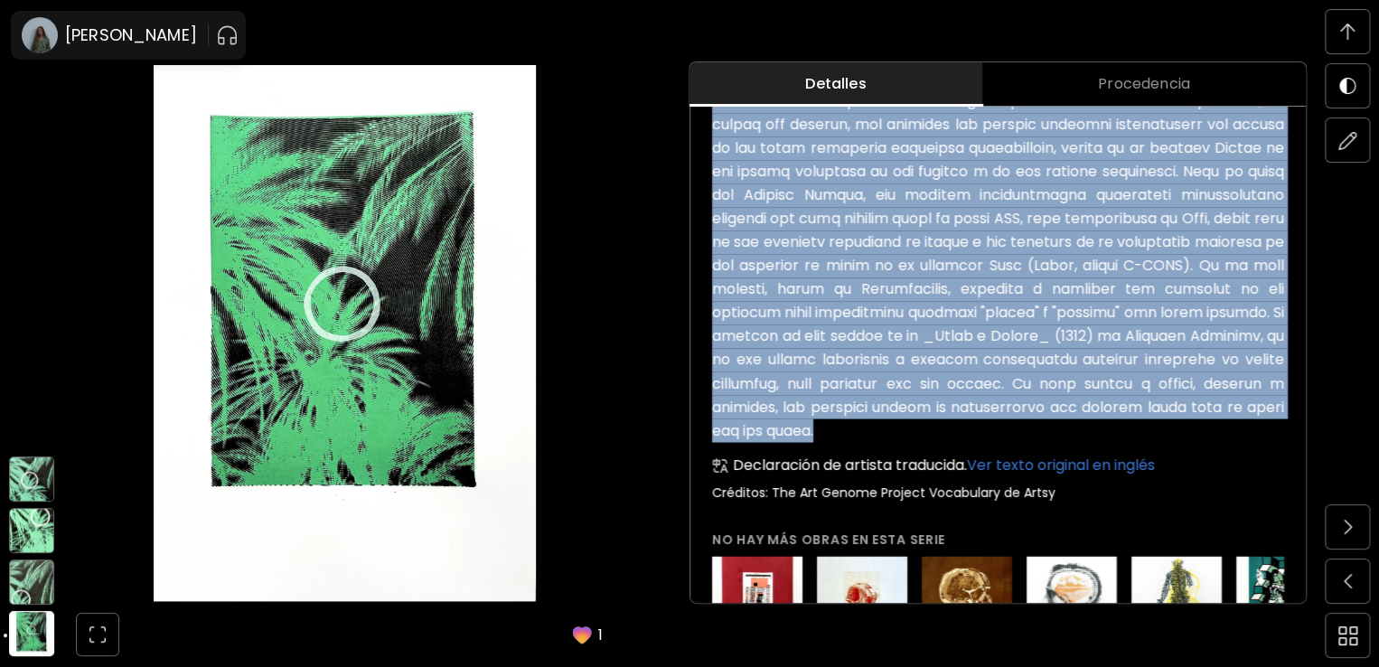
click at [33, 584] on img at bounding box center [31, 581] width 45 height 45
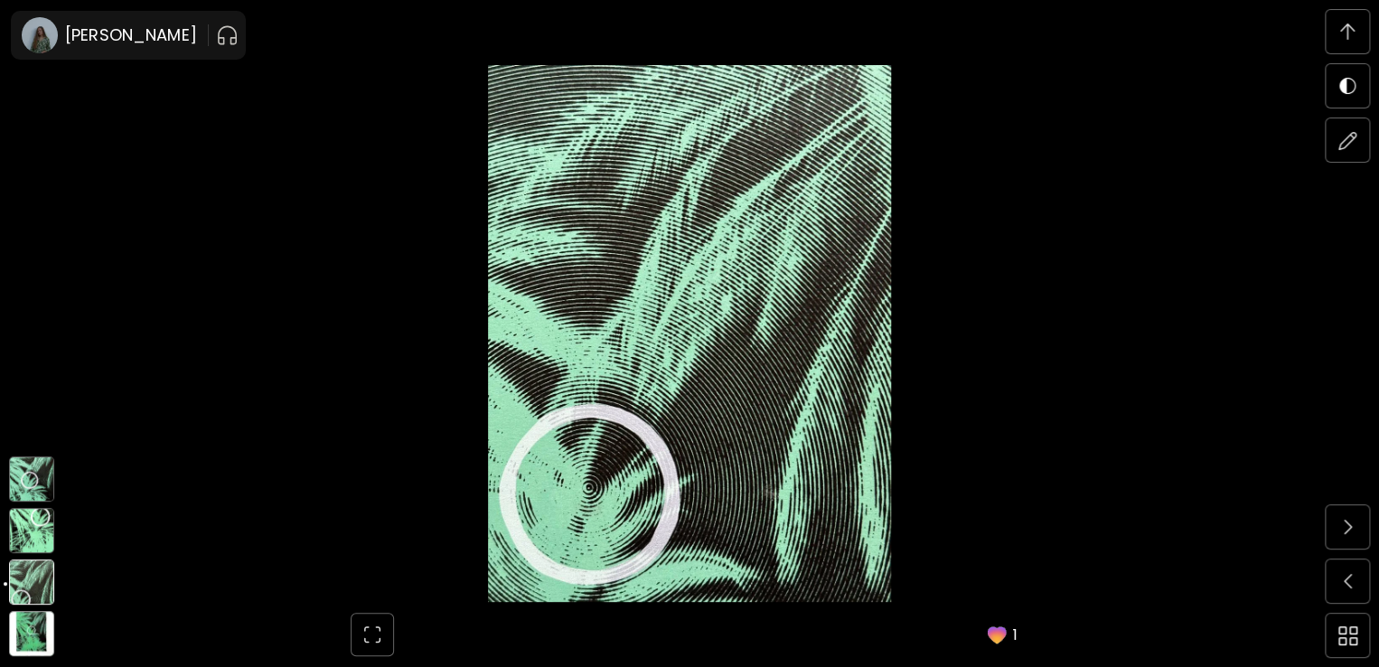
click at [28, 532] on img at bounding box center [31, 530] width 45 height 45
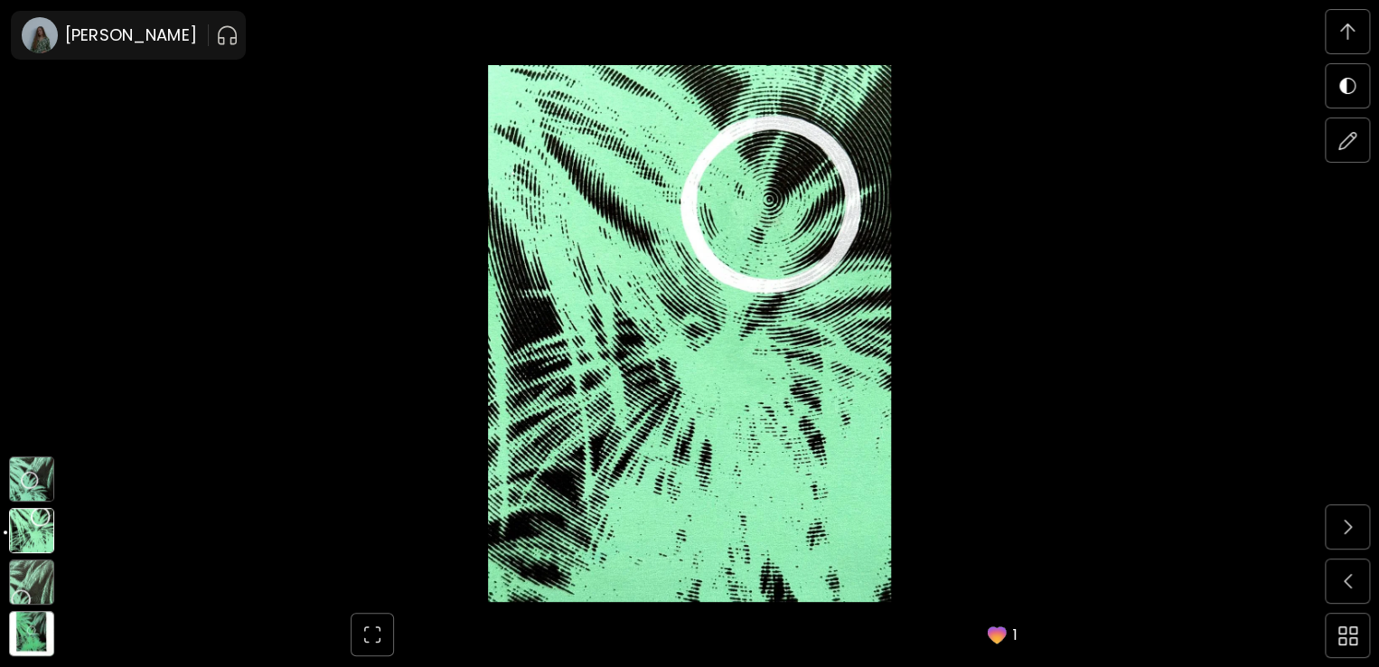
click at [26, 478] on img at bounding box center [31, 478] width 45 height 45
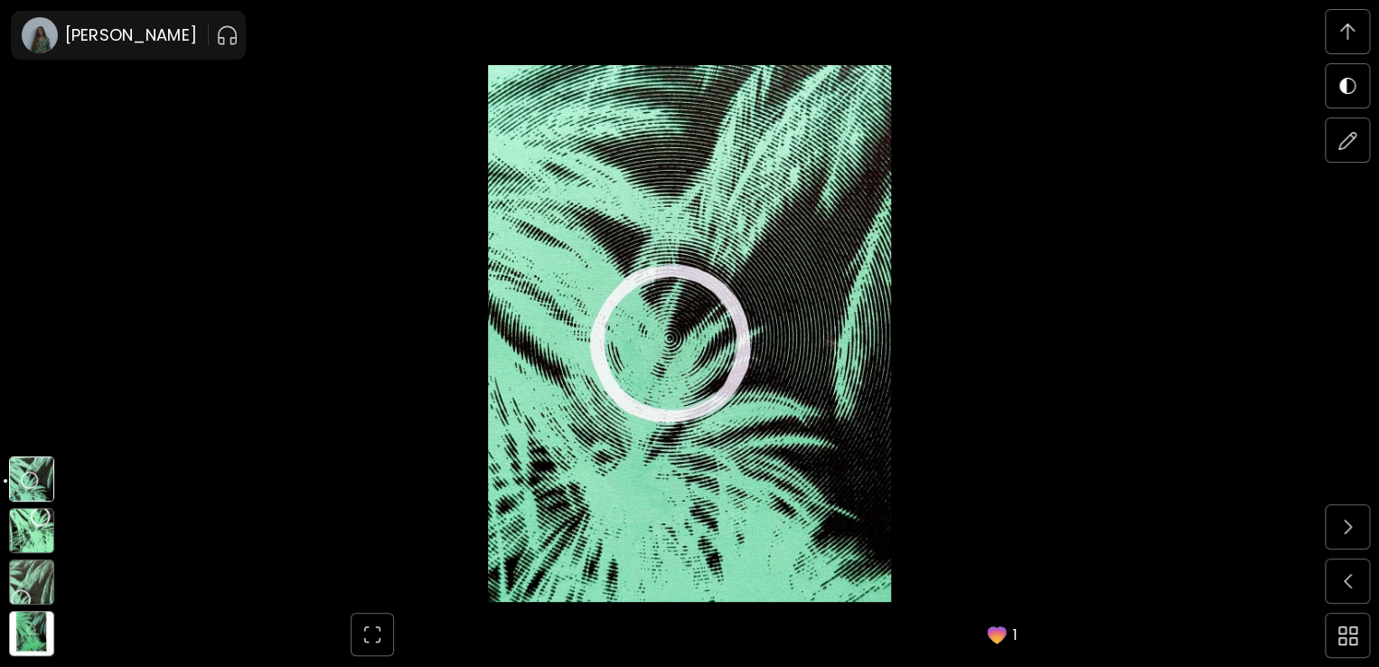
click at [31, 627] on img at bounding box center [31, 633] width 45 height 45
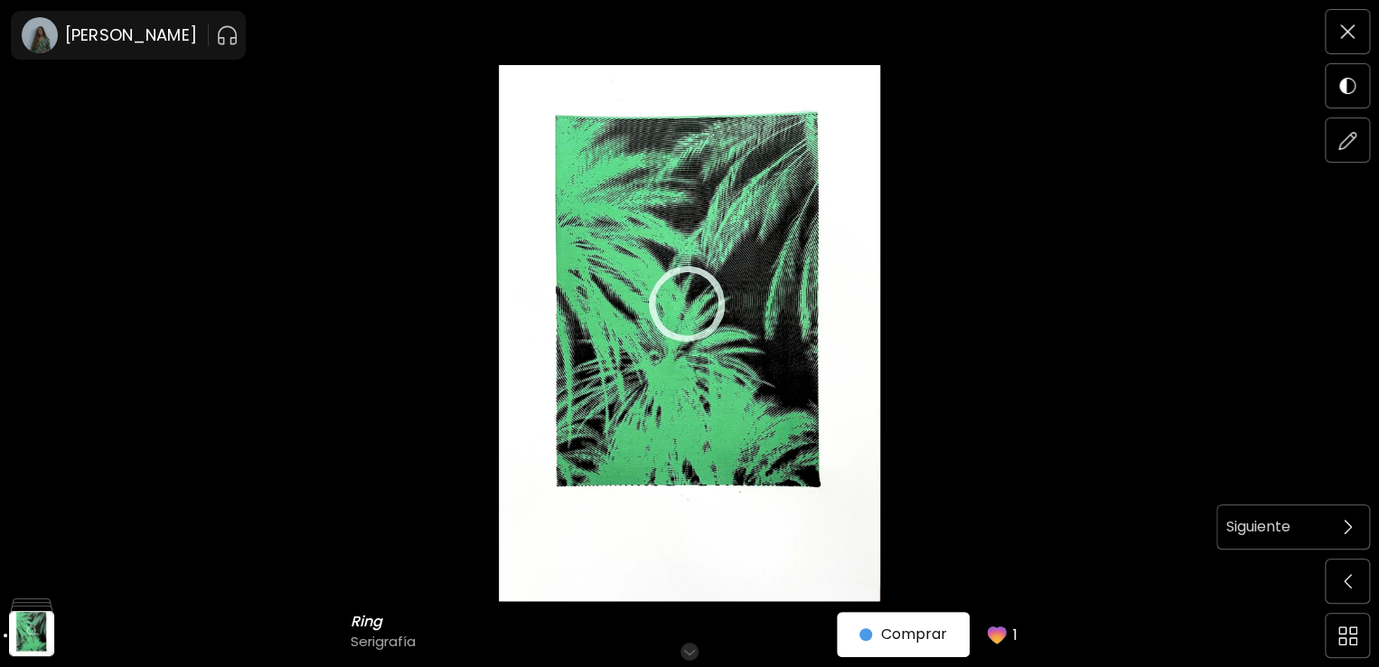
click at [1353, 521] on span at bounding box center [1347, 527] width 38 height 38
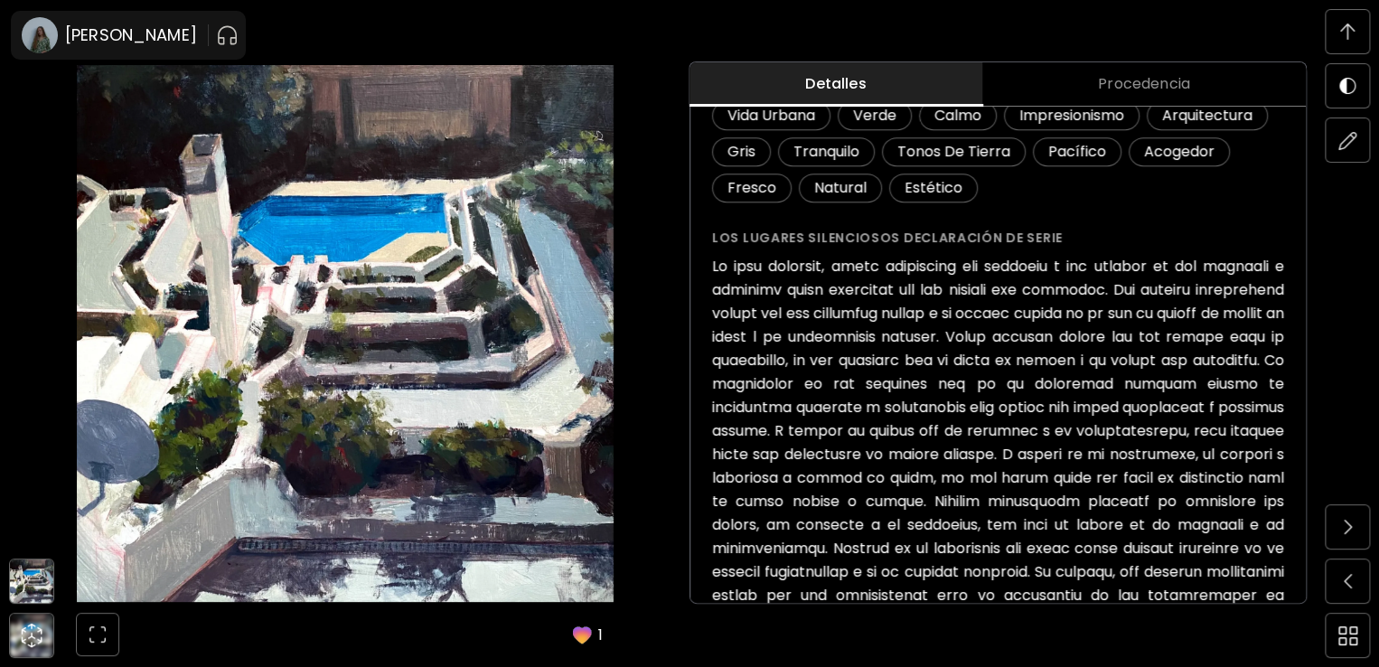
scroll to position [1398, 0]
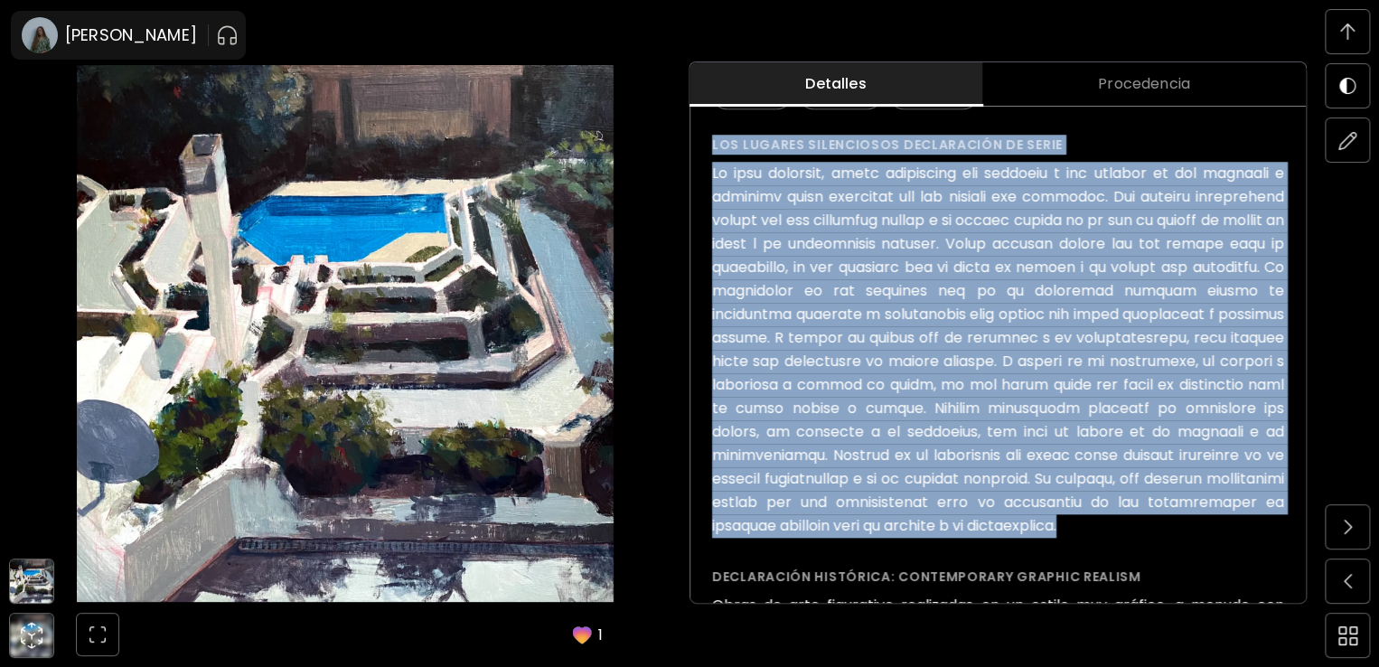
drag, startPoint x: 823, startPoint y: 550, endPoint x: 714, endPoint y: 138, distance: 426.2
click at [714, 138] on div "Piscina ( 2022 ) de la serie Los lugares silenciosos € 380 Agregar al Carrito D…" at bounding box center [997, 214] width 615 height 1472
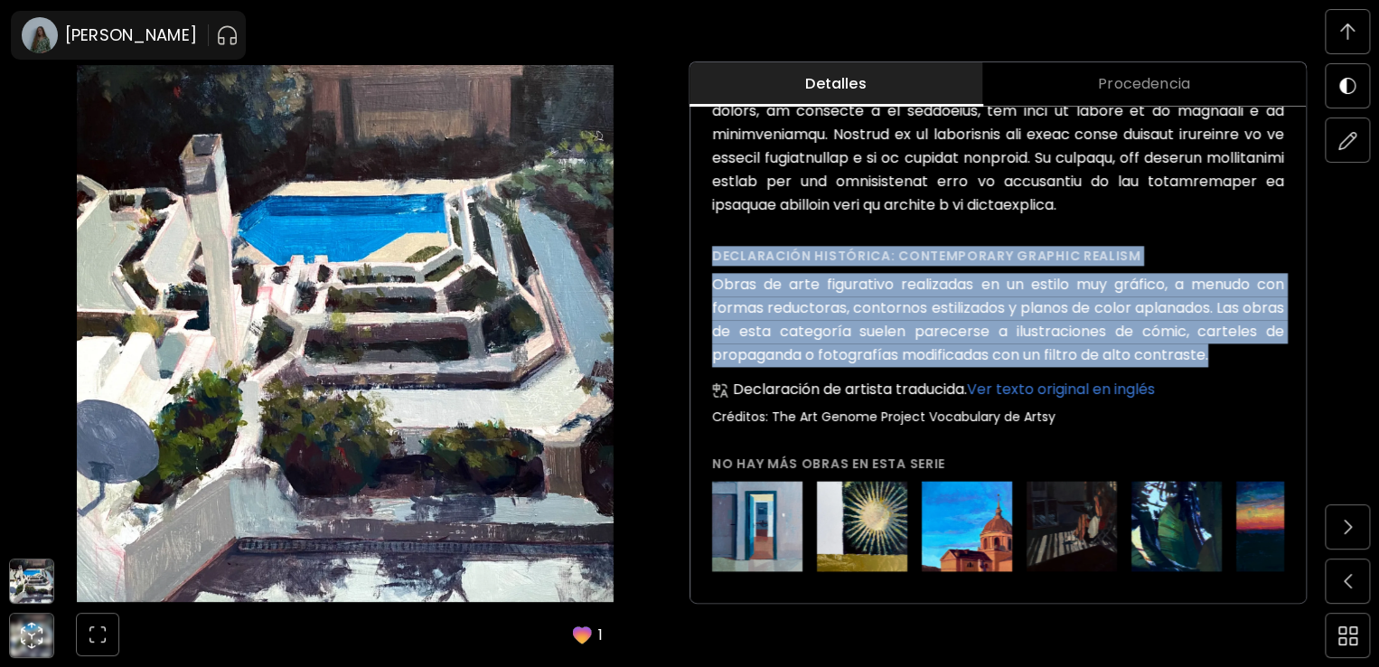
drag, startPoint x: 1227, startPoint y: 377, endPoint x: 705, endPoint y: 270, distance: 532.9
click at [33, 587] on img at bounding box center [31, 580] width 43 height 43
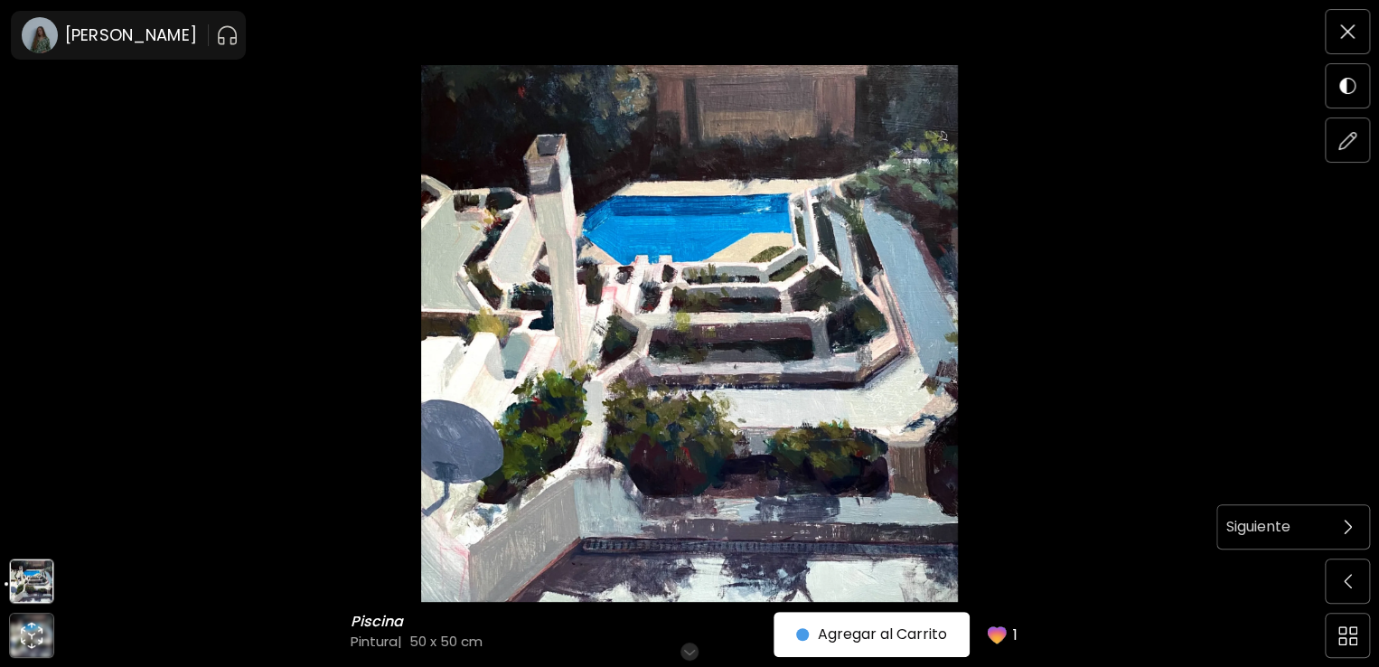
click at [1344, 523] on img at bounding box center [1347, 526] width 8 height 14
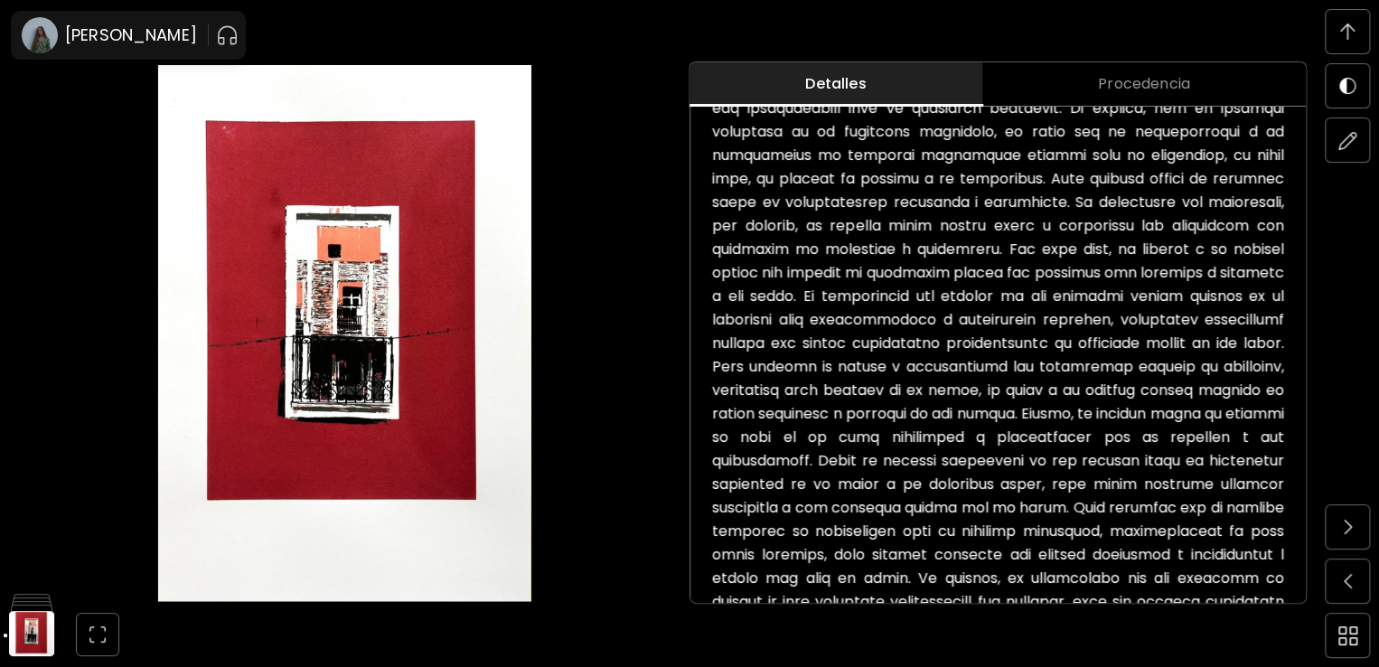
scroll to position [1353, 0]
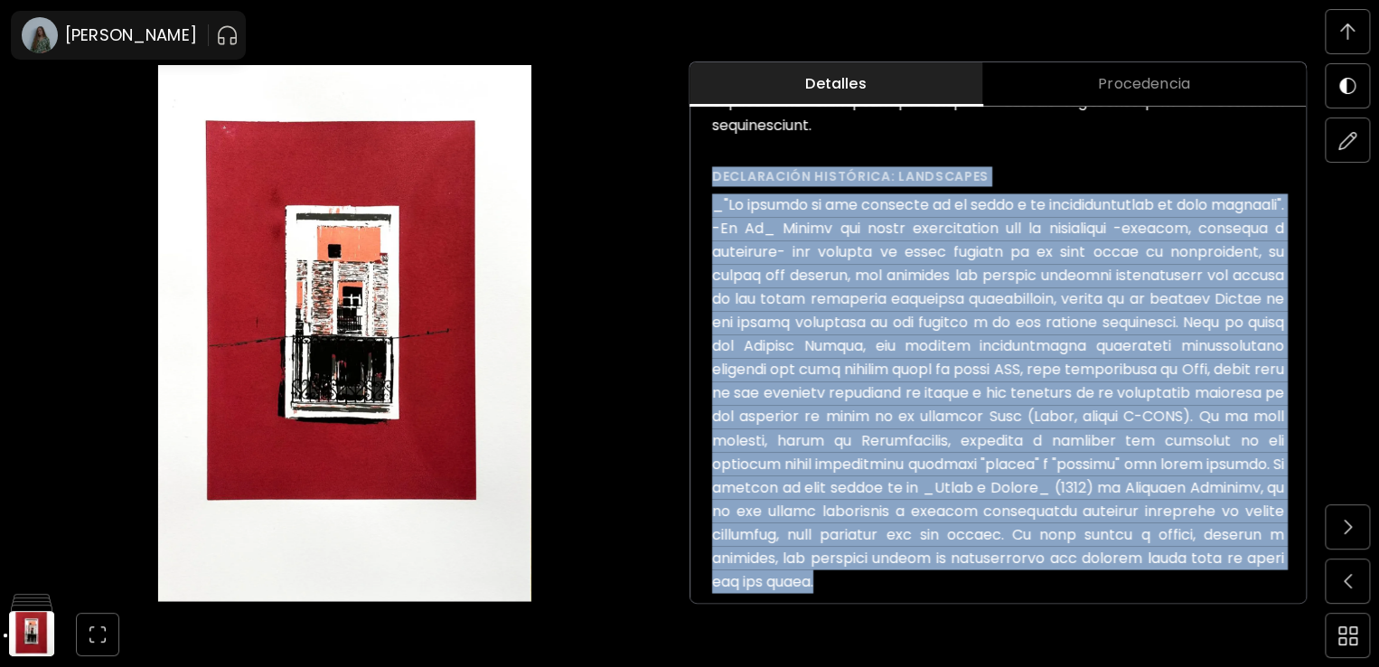
drag, startPoint x: 861, startPoint y: 584, endPoint x: 710, endPoint y: 171, distance: 439.6
click at [33, 587] on img at bounding box center [31, 581] width 45 height 45
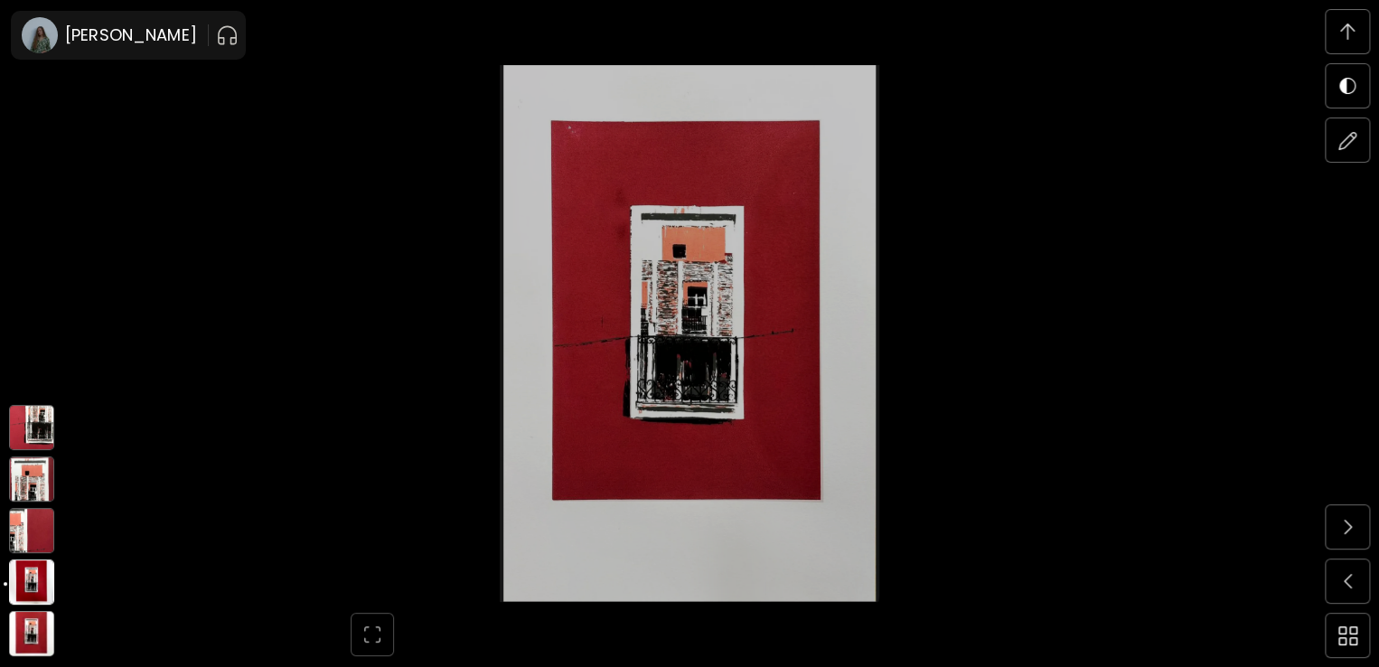
scroll to position [1626, 0]
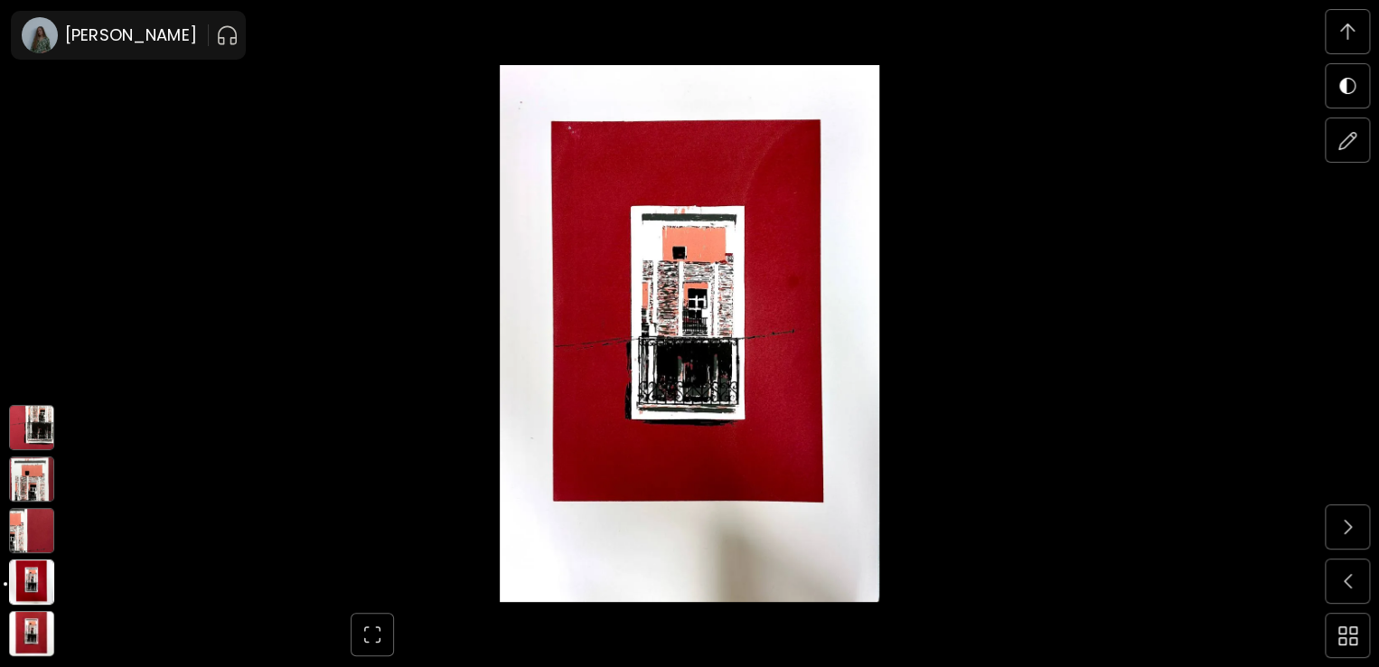
click at [33, 539] on img at bounding box center [31, 530] width 45 height 45
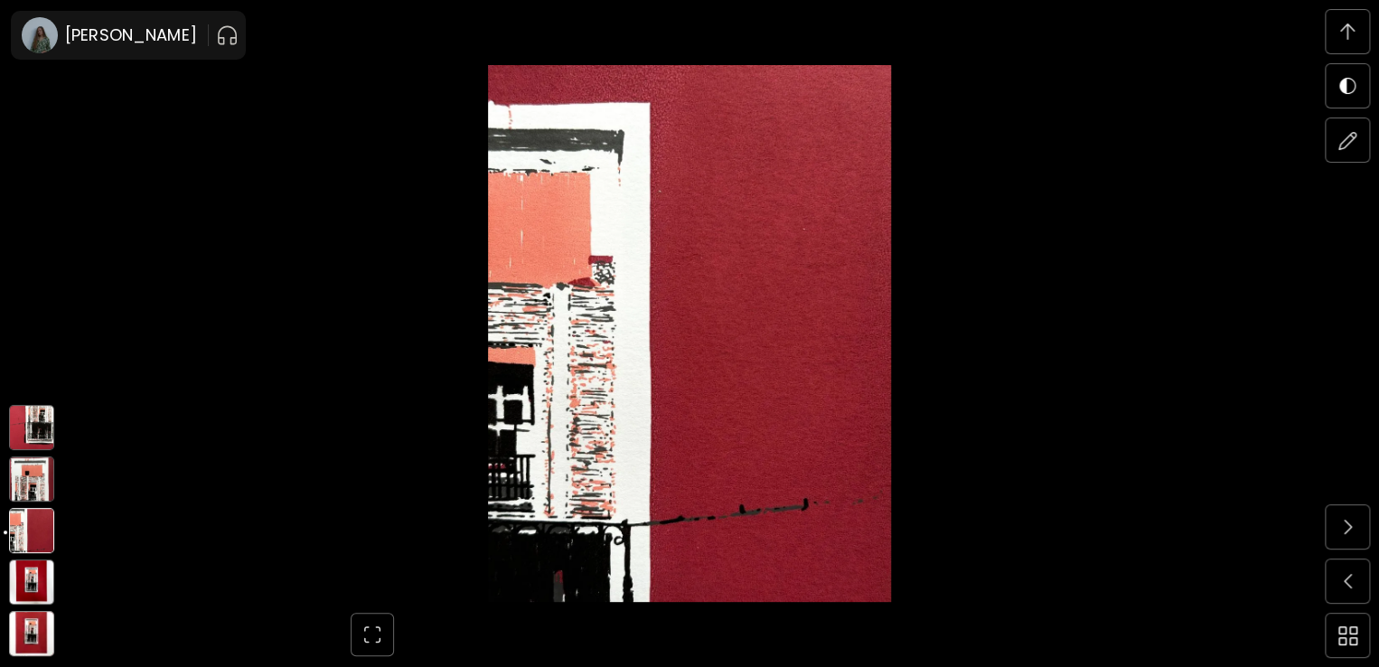
click at [28, 476] on img at bounding box center [31, 478] width 45 height 45
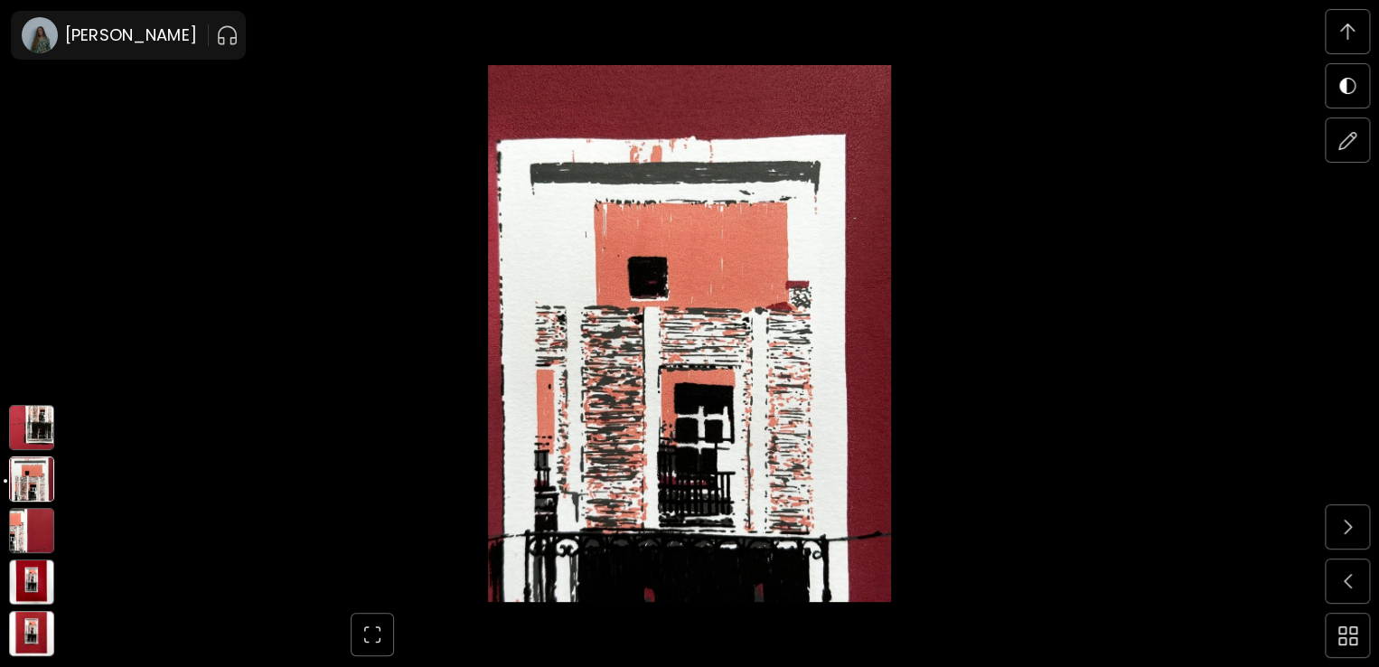
click at [23, 414] on img at bounding box center [31, 427] width 45 height 45
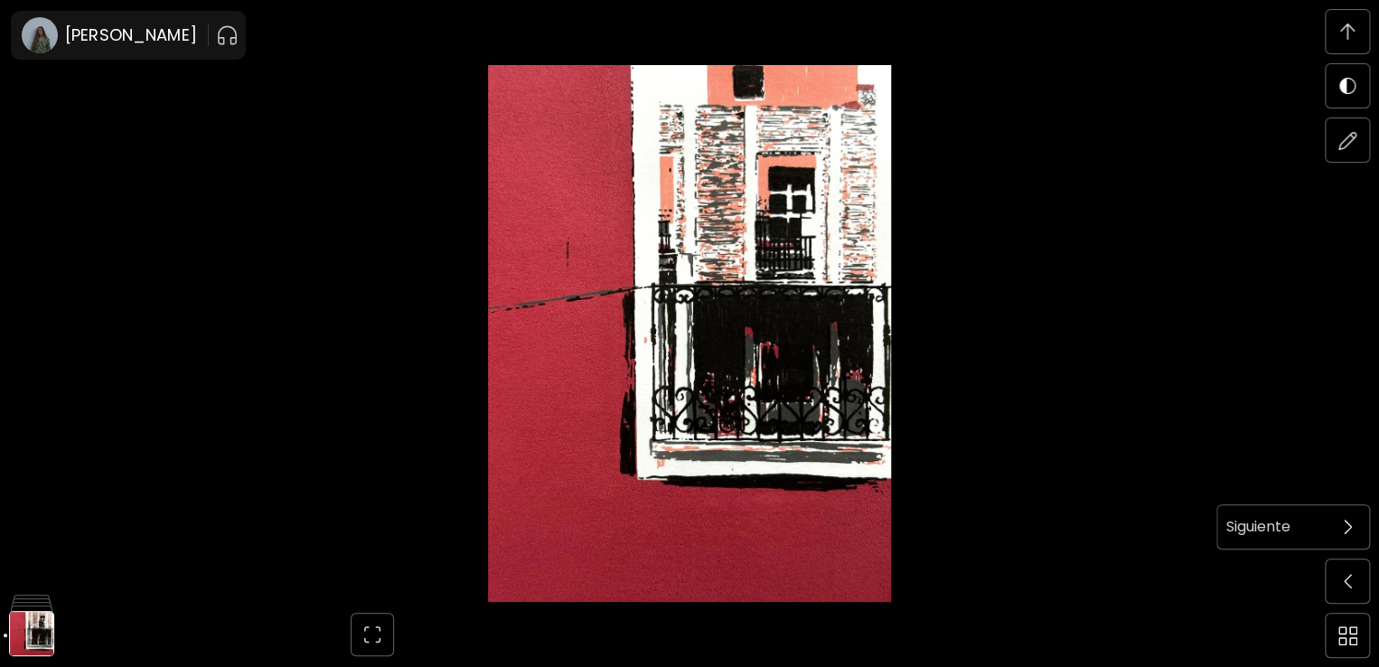
click at [1359, 523] on span at bounding box center [1347, 527] width 38 height 38
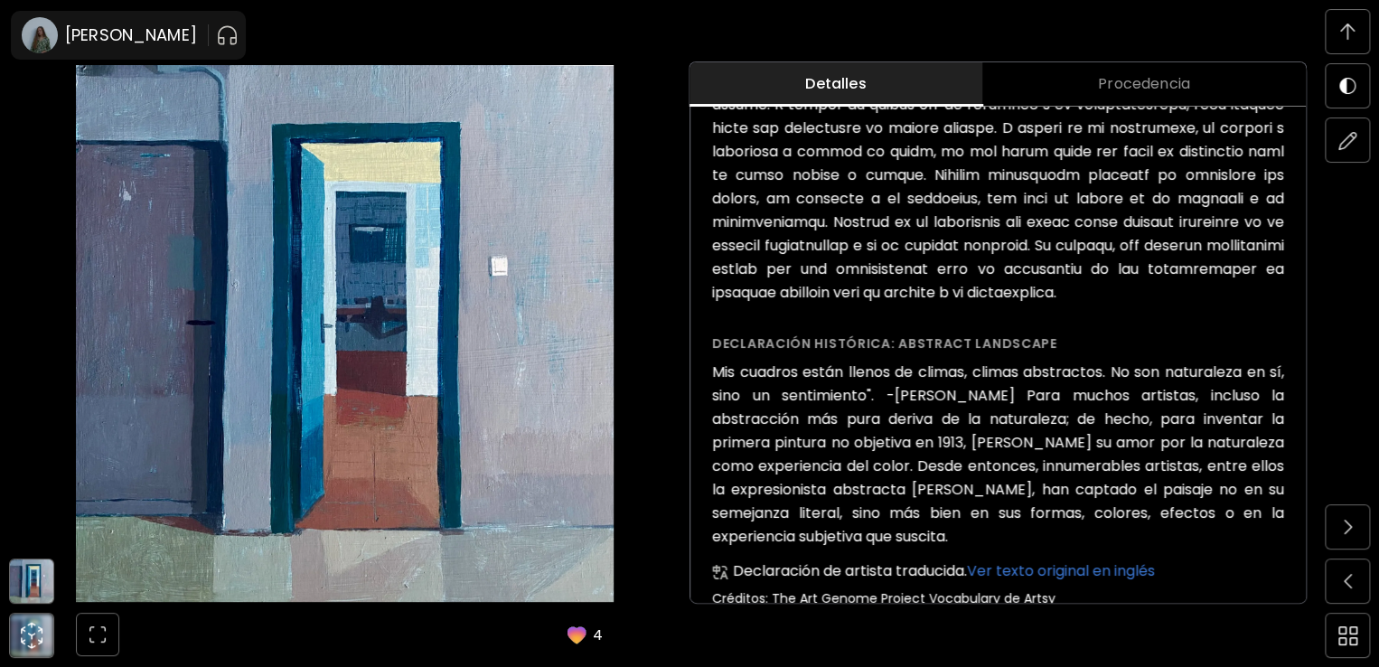
scroll to position [1622, 0]
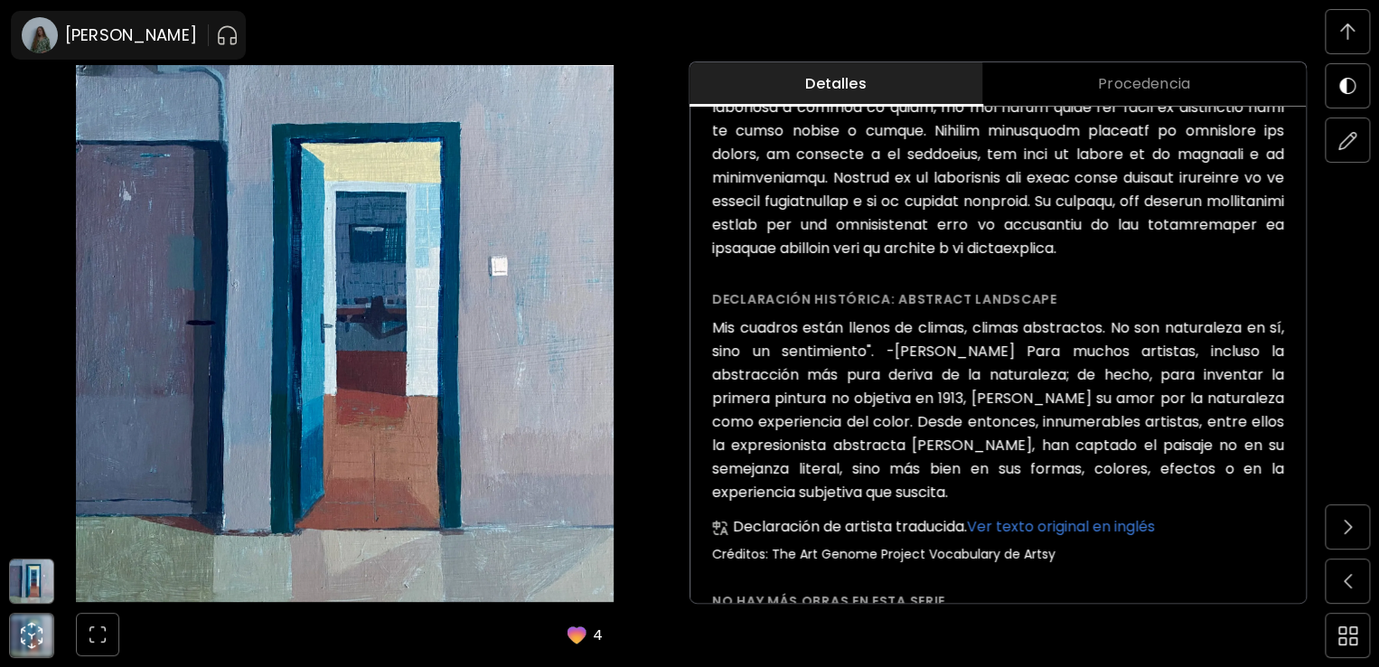
drag, startPoint x: 976, startPoint y: 518, endPoint x: 712, endPoint y: 314, distance: 333.0
click at [23, 601] on img at bounding box center [31, 580] width 43 height 43
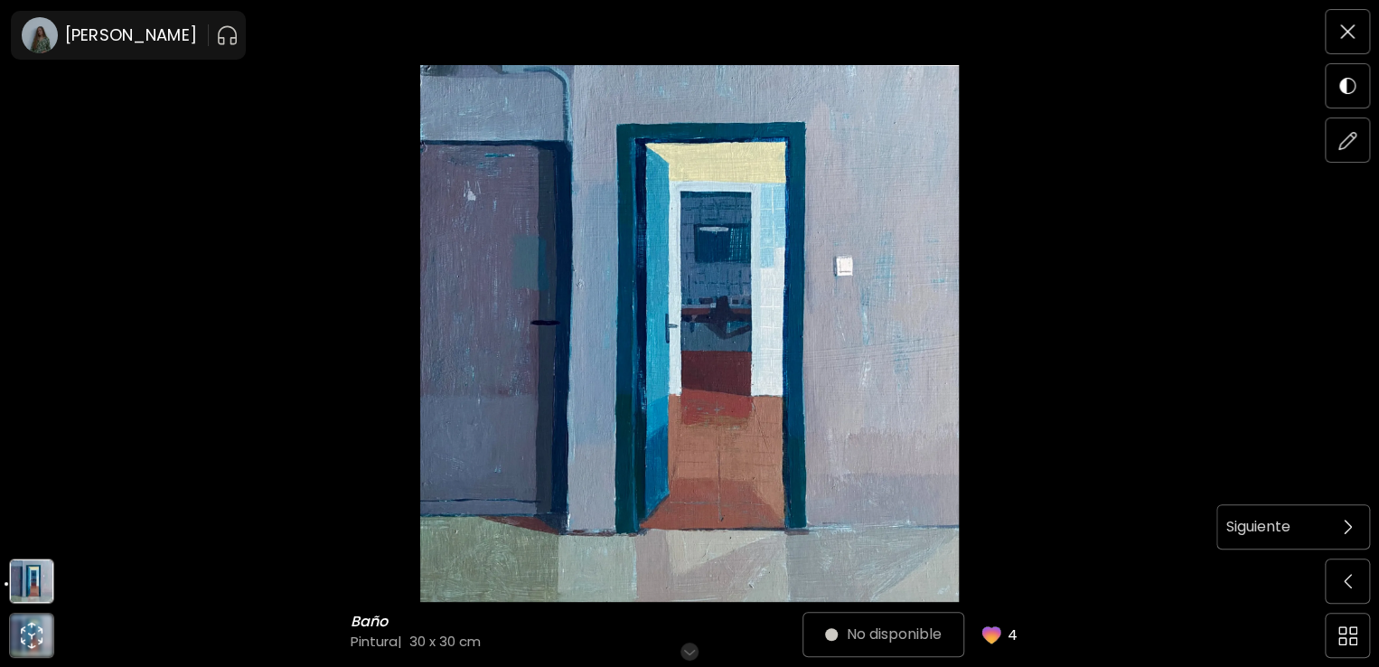
click at [1365, 526] on span at bounding box center [1347, 527] width 38 height 38
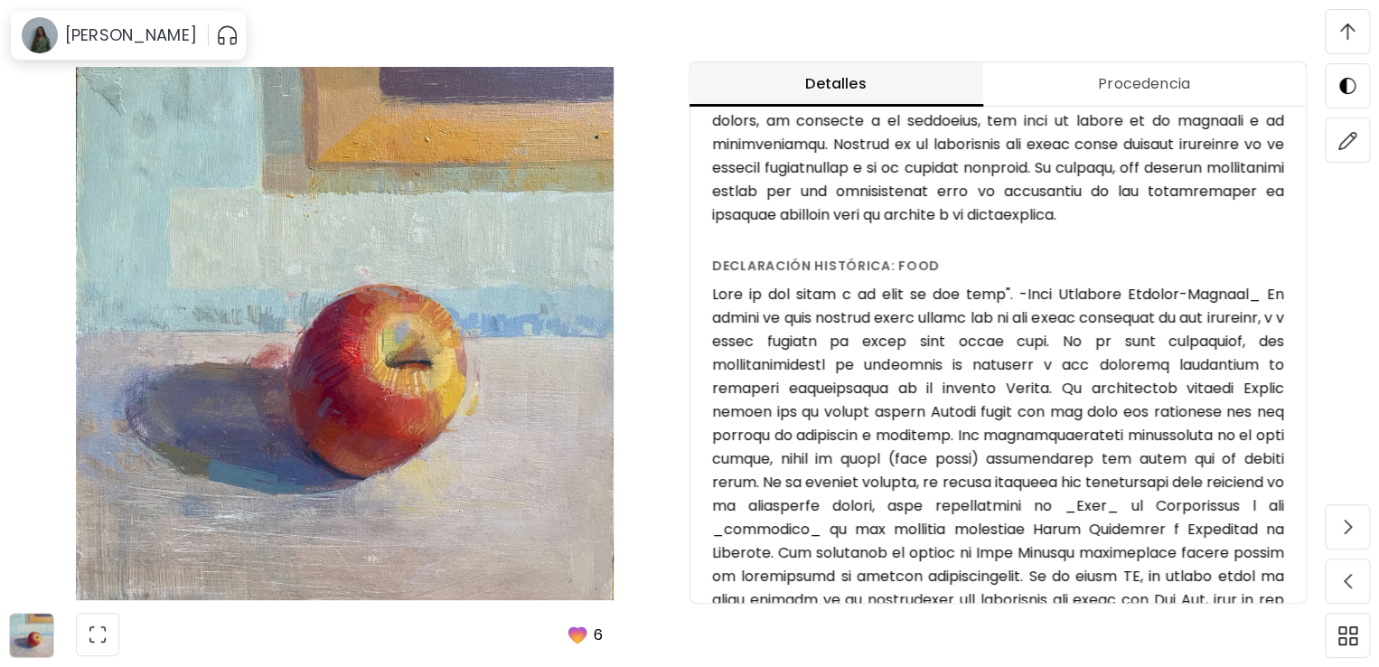
scroll to position [1491, 0]
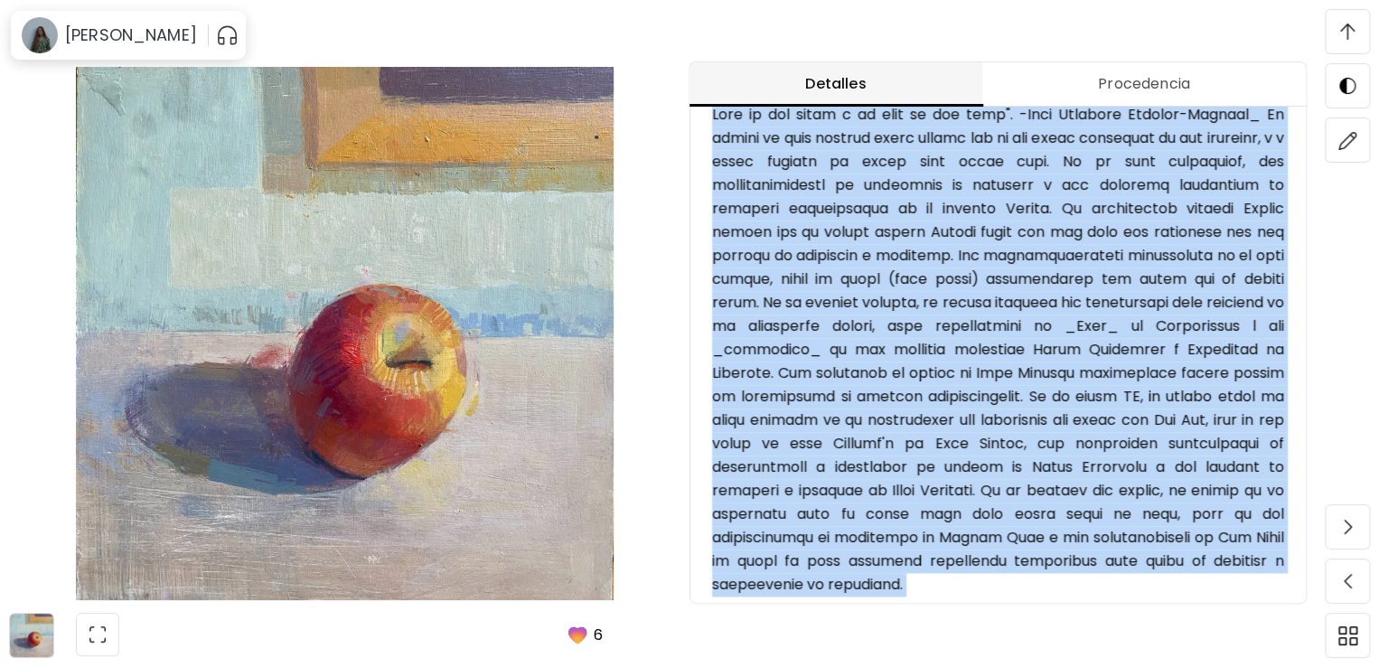
drag, startPoint x: 716, startPoint y: 110, endPoint x: 1155, endPoint y: 631, distance: 680.8
click at [1155, 631] on div "Detalles Procedencia Manzana ( 2022 ) de la serie Los lugares silenciosos No di…" at bounding box center [1033, 333] width 689 height 667
click at [715, 96] on h6 "Declaración histórica: Food" at bounding box center [998, 86] width 572 height 20
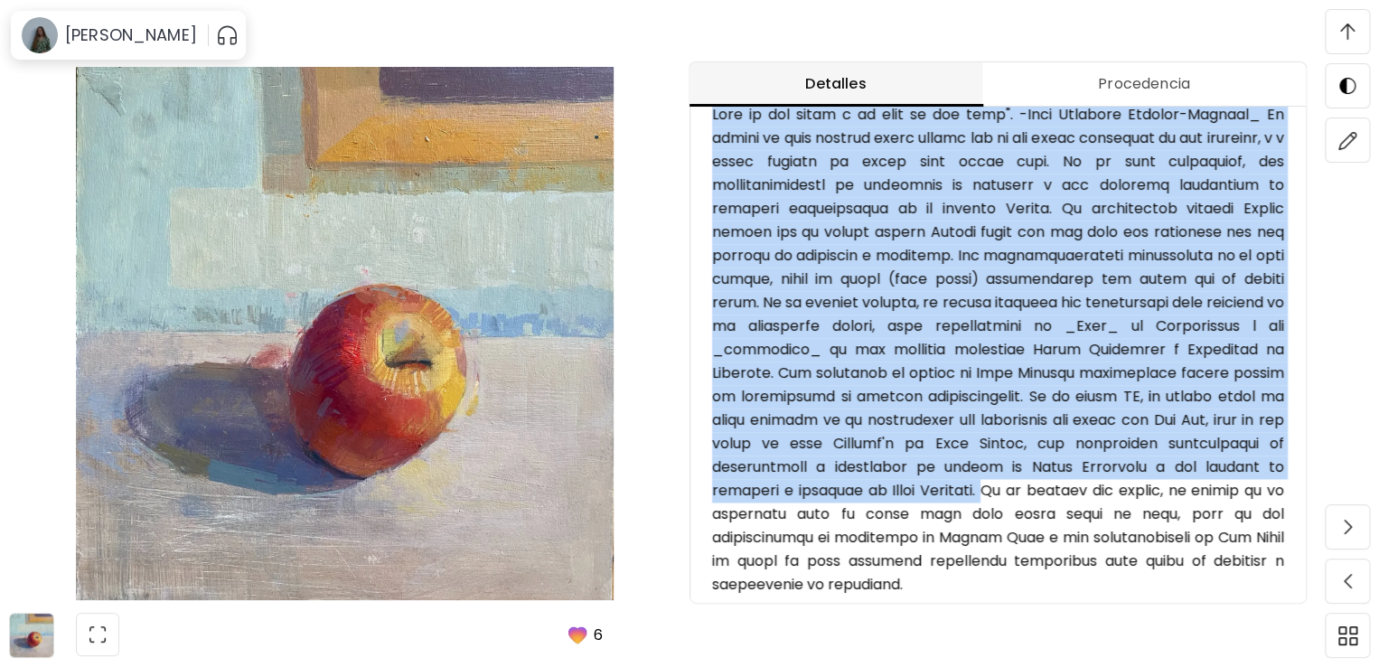
drag, startPoint x: 715, startPoint y: 111, endPoint x: 1144, endPoint y: 518, distance: 590.4
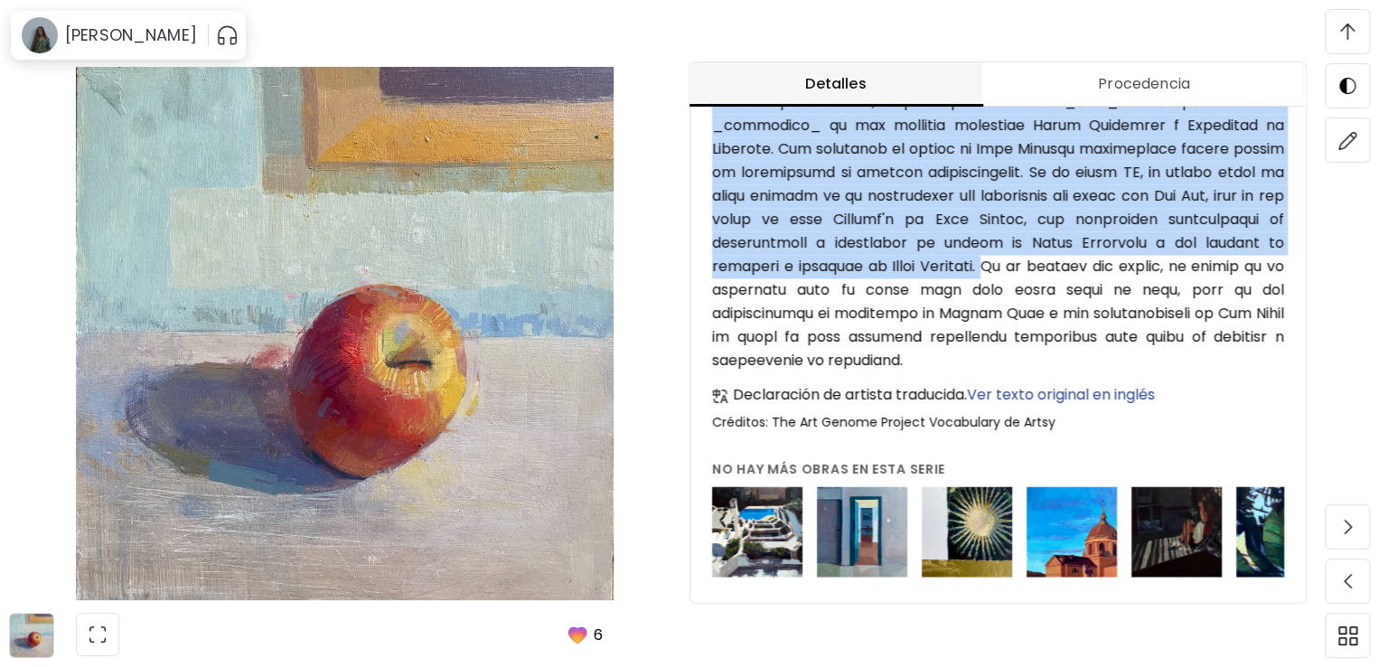
click at [1148, 290] on h6 at bounding box center [998, 125] width 572 height 493
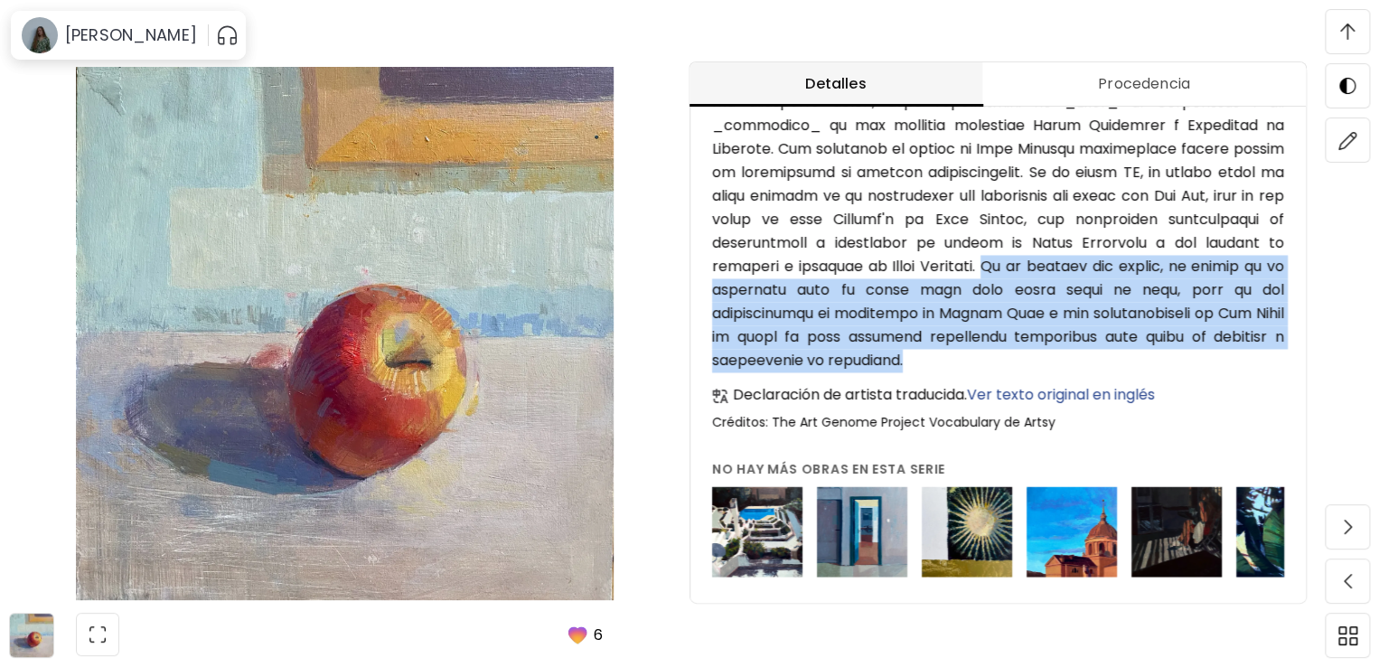
drag, startPoint x: 1148, startPoint y: 290, endPoint x: 1149, endPoint y: 375, distance: 84.9
click at [1149, 372] on h6 at bounding box center [998, 125] width 572 height 493
click at [33, 629] on img at bounding box center [31, 634] width 43 height 43
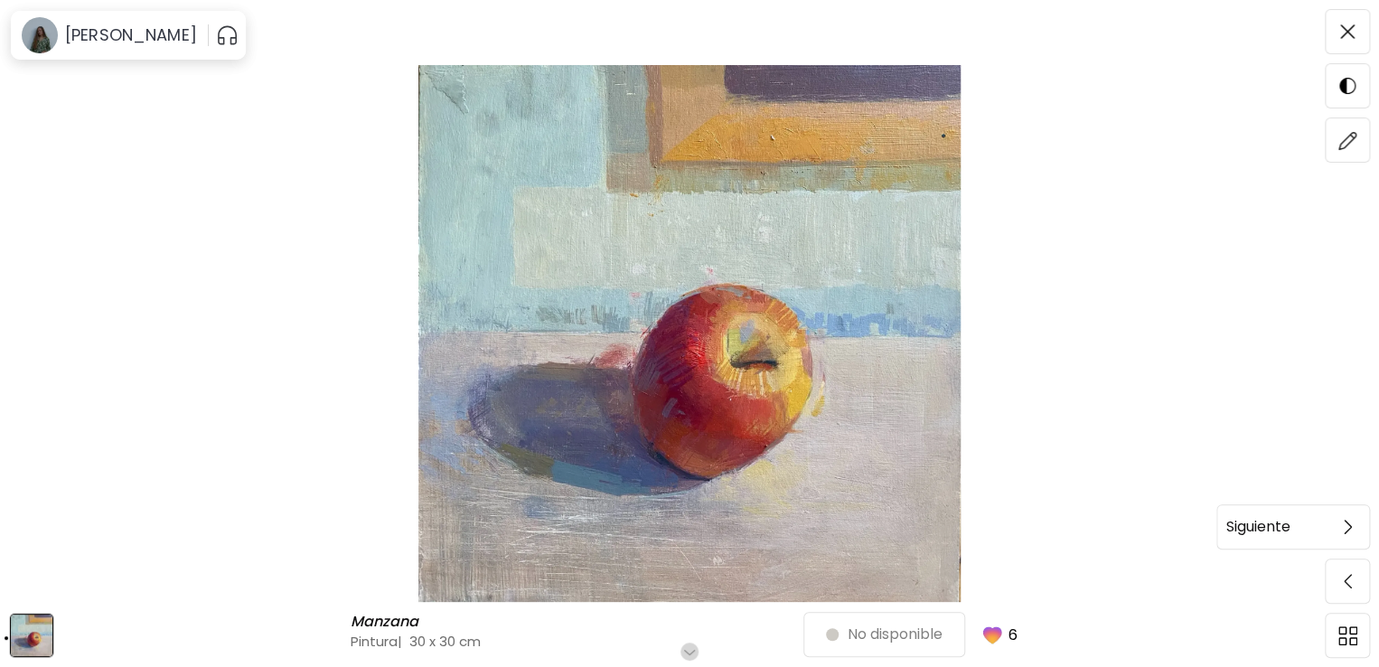
click at [1338, 522] on span at bounding box center [1347, 527] width 38 height 38
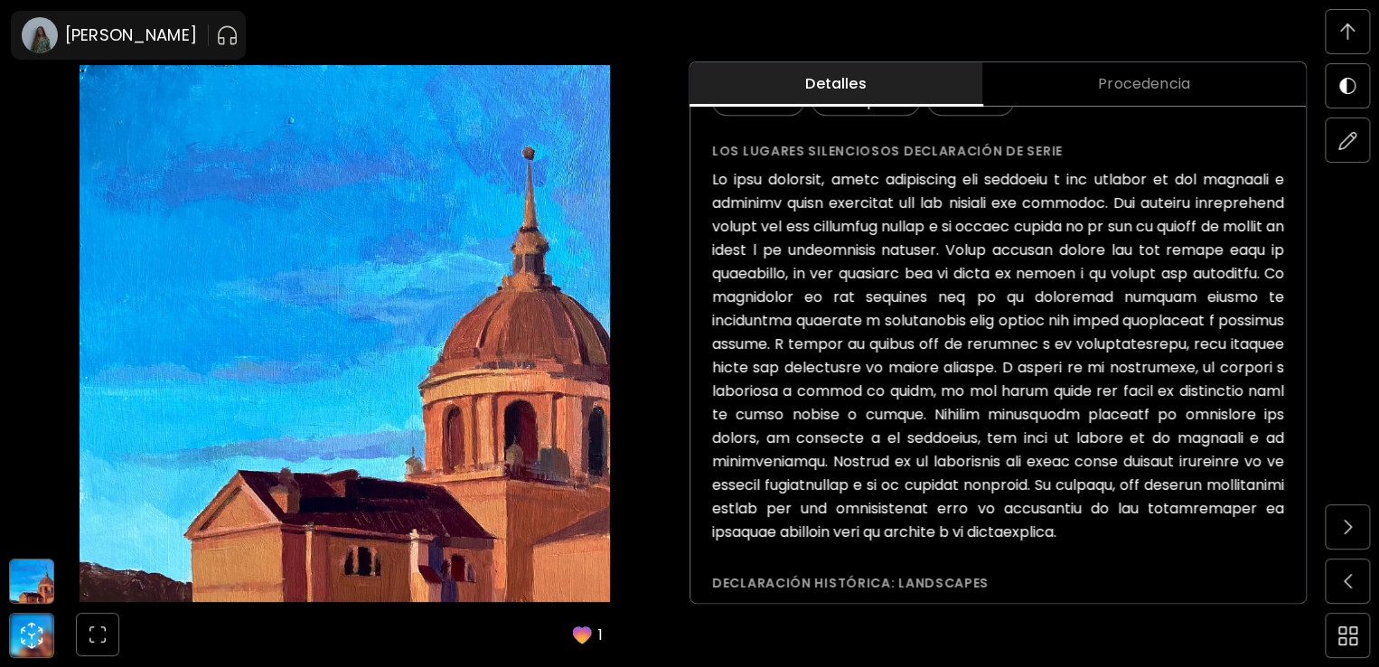
scroll to position [1429, 0]
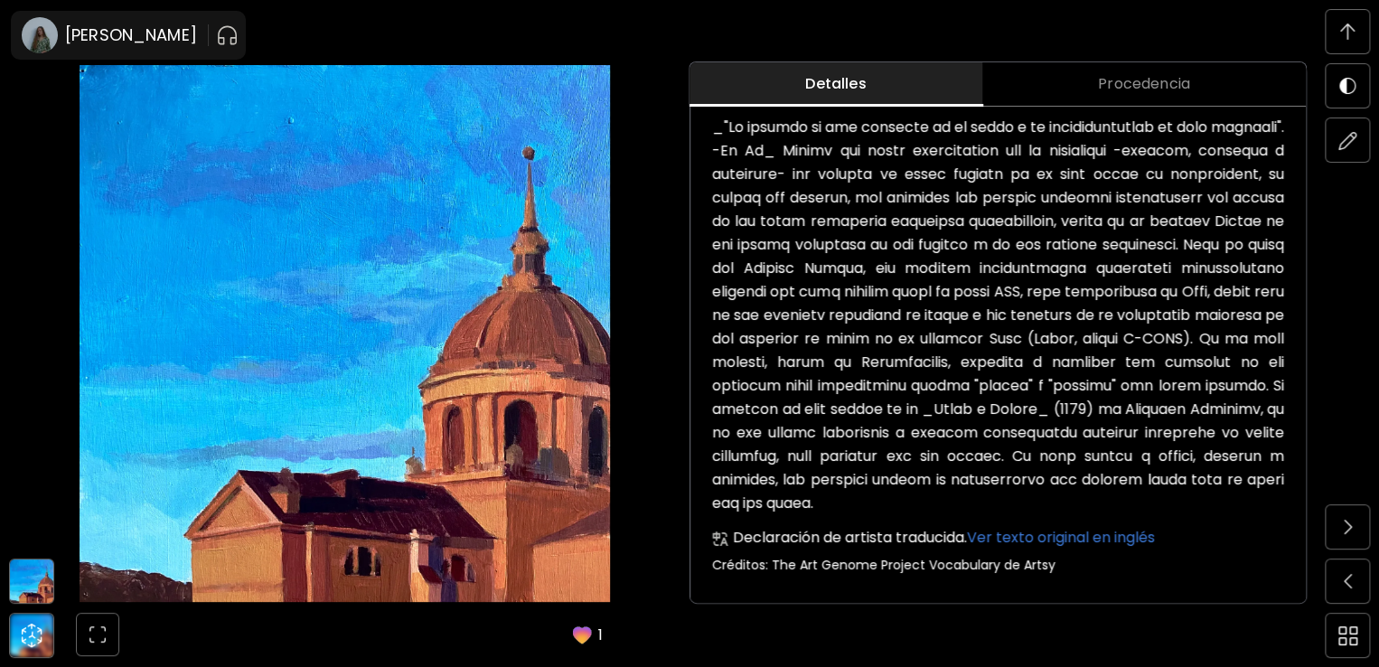
click at [37, 585] on img at bounding box center [31, 580] width 43 height 43
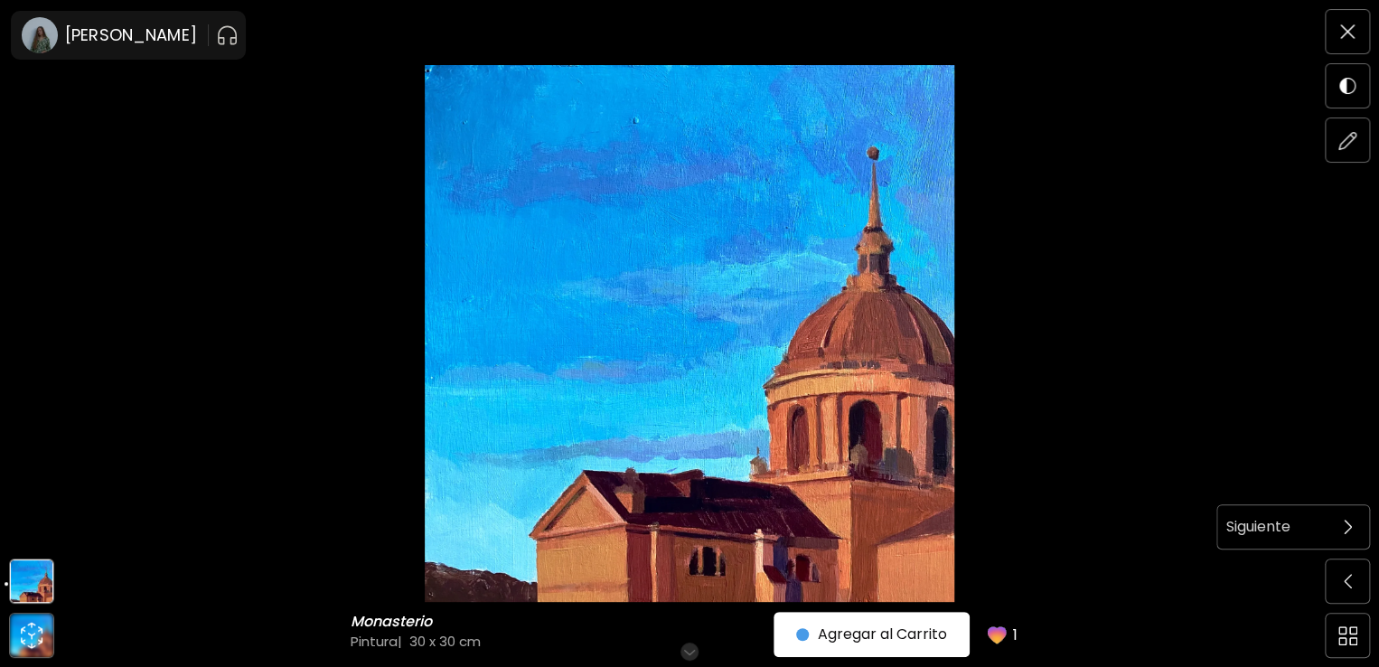
click at [1352, 528] on span at bounding box center [1347, 527] width 38 height 38
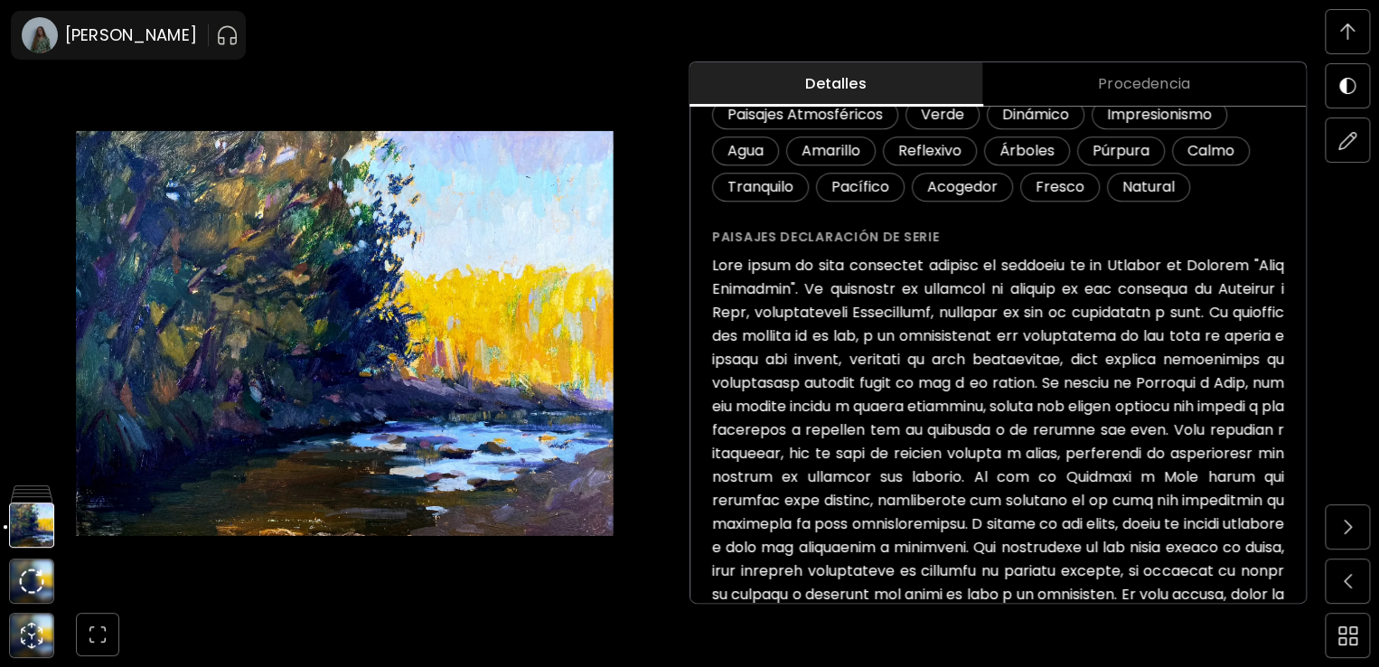
scroll to position [548, 0]
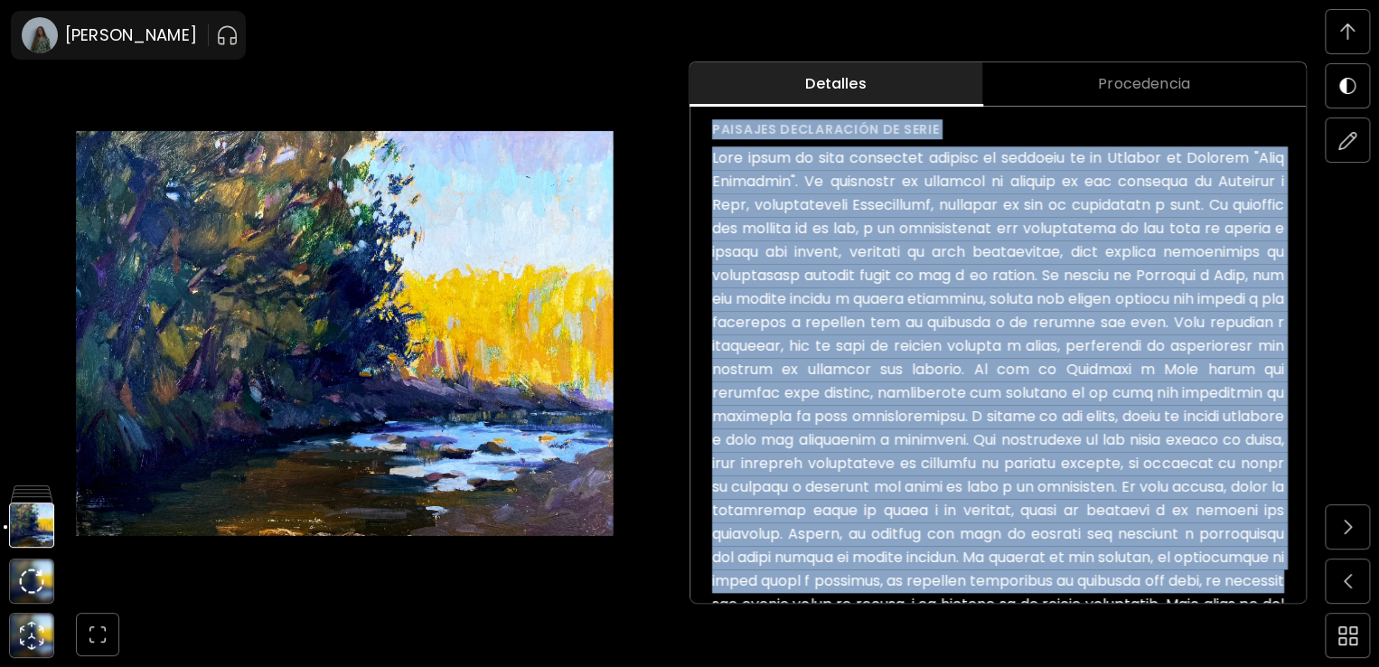
drag, startPoint x: 715, startPoint y: 128, endPoint x: 1297, endPoint y: 574, distance: 732.7
click at [1297, 574] on div "Yellow II ( 2023 ) de la serie Paisajes No disponible Detalles de la obra Pintu…" at bounding box center [997, 469] width 615 height 2010
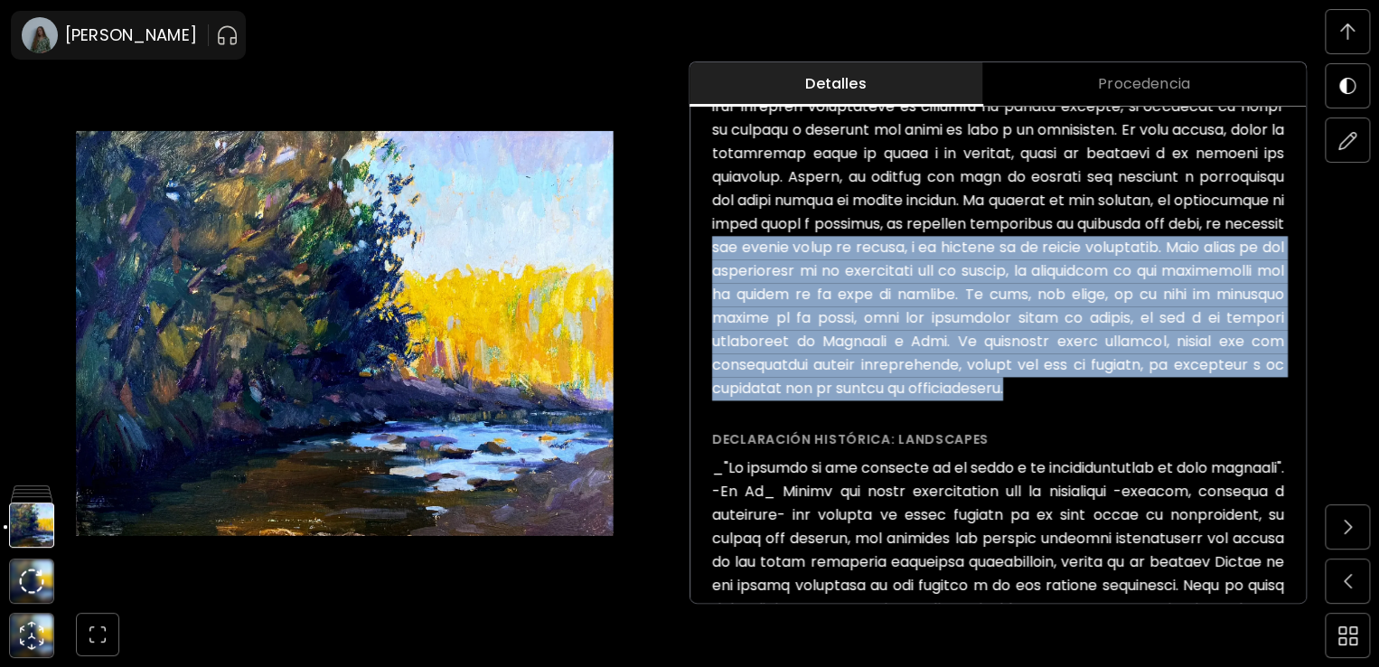
drag, startPoint x: 1055, startPoint y: 387, endPoint x: 713, endPoint y: 248, distance: 369.6
click at [713, 248] on div "Yellow II ( 2023 ) de la serie Paisajes No disponible Detalles de la obra Pintu…" at bounding box center [997, 112] width 615 height 2010
click at [29, 474] on img at bounding box center [31, 473] width 45 height 45
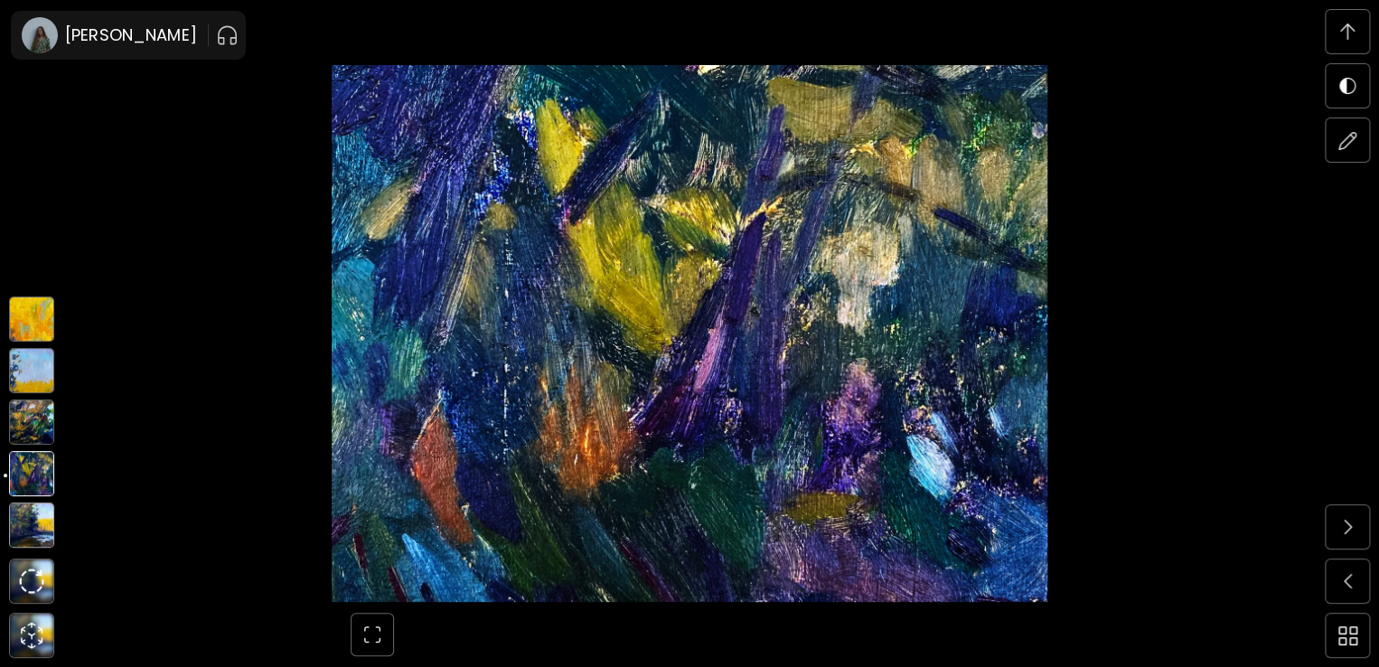
click at [28, 409] on img at bounding box center [31, 421] width 45 height 45
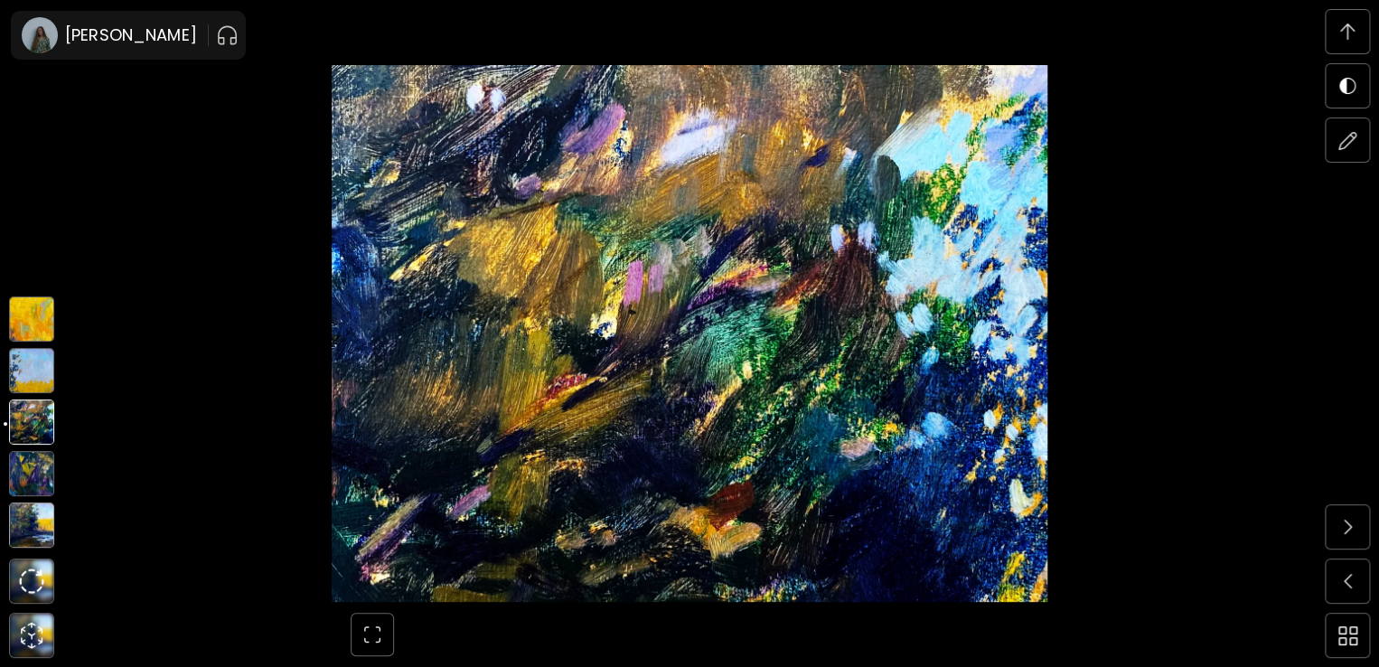
click at [29, 378] on img at bounding box center [31, 370] width 45 height 45
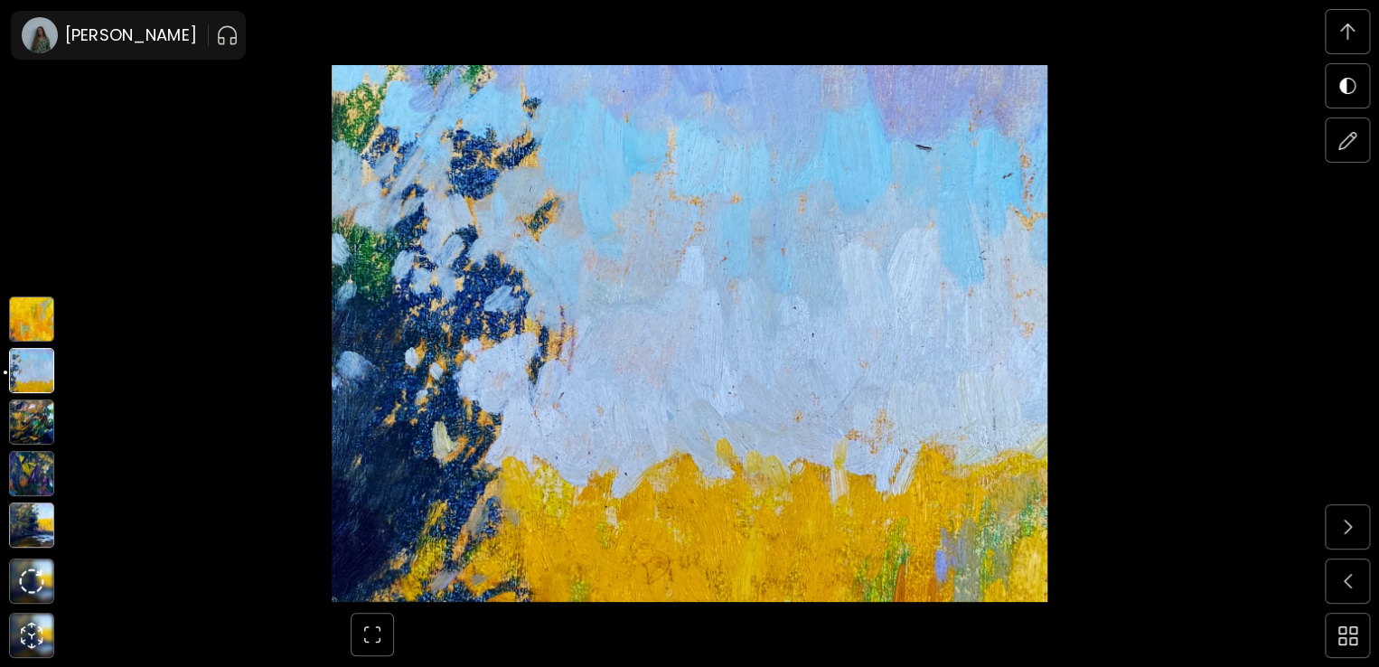
click at [22, 330] on img at bounding box center [31, 318] width 45 height 45
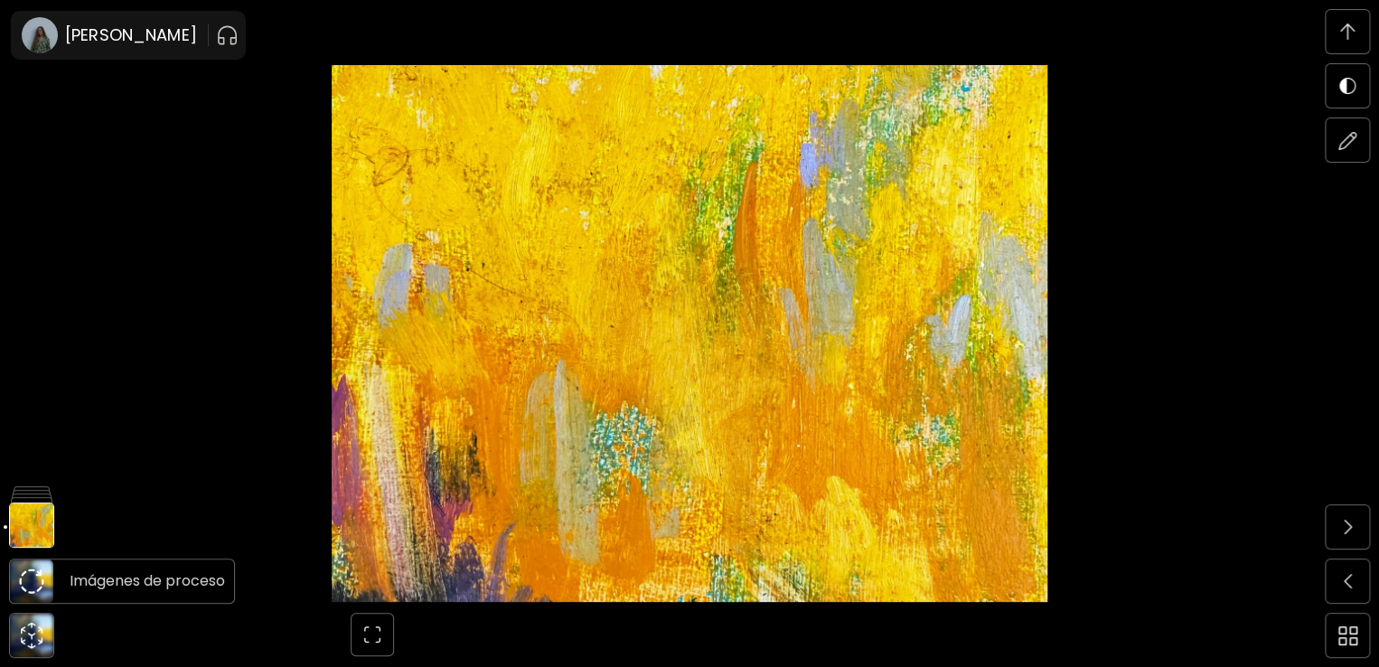
click at [33, 588] on img at bounding box center [31, 580] width 25 height 25
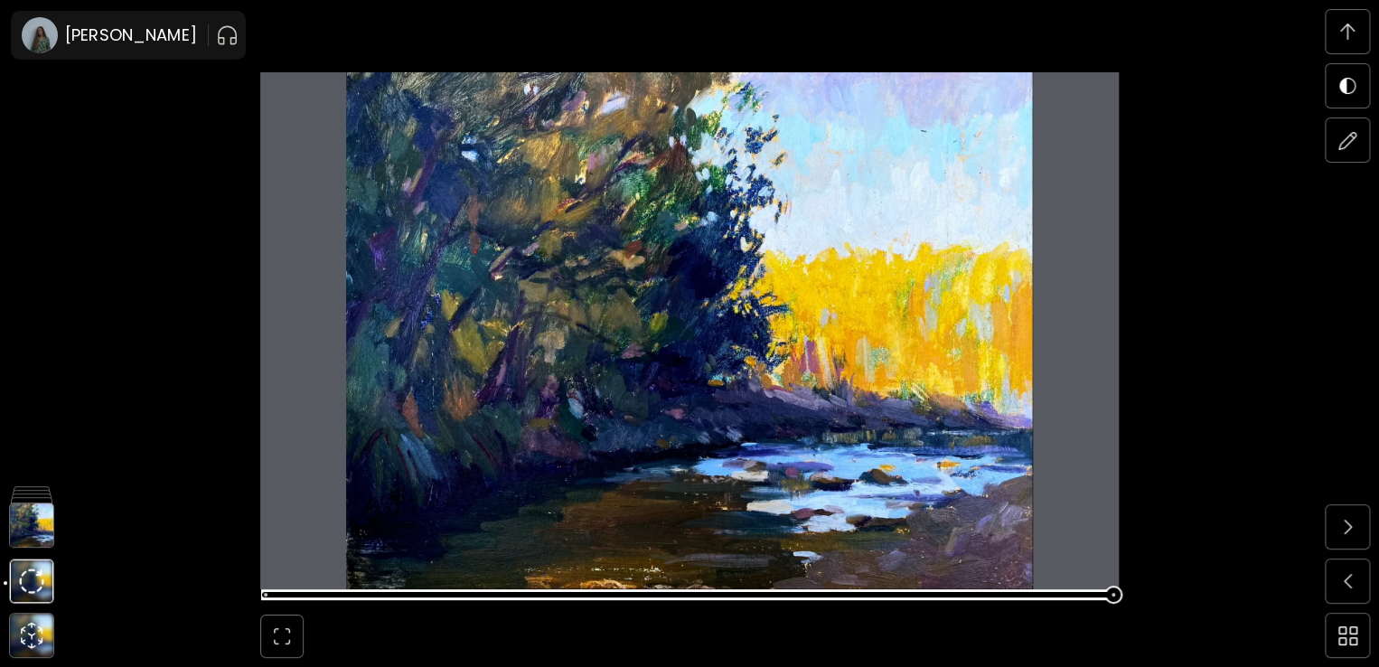
scroll to position [6270, 0]
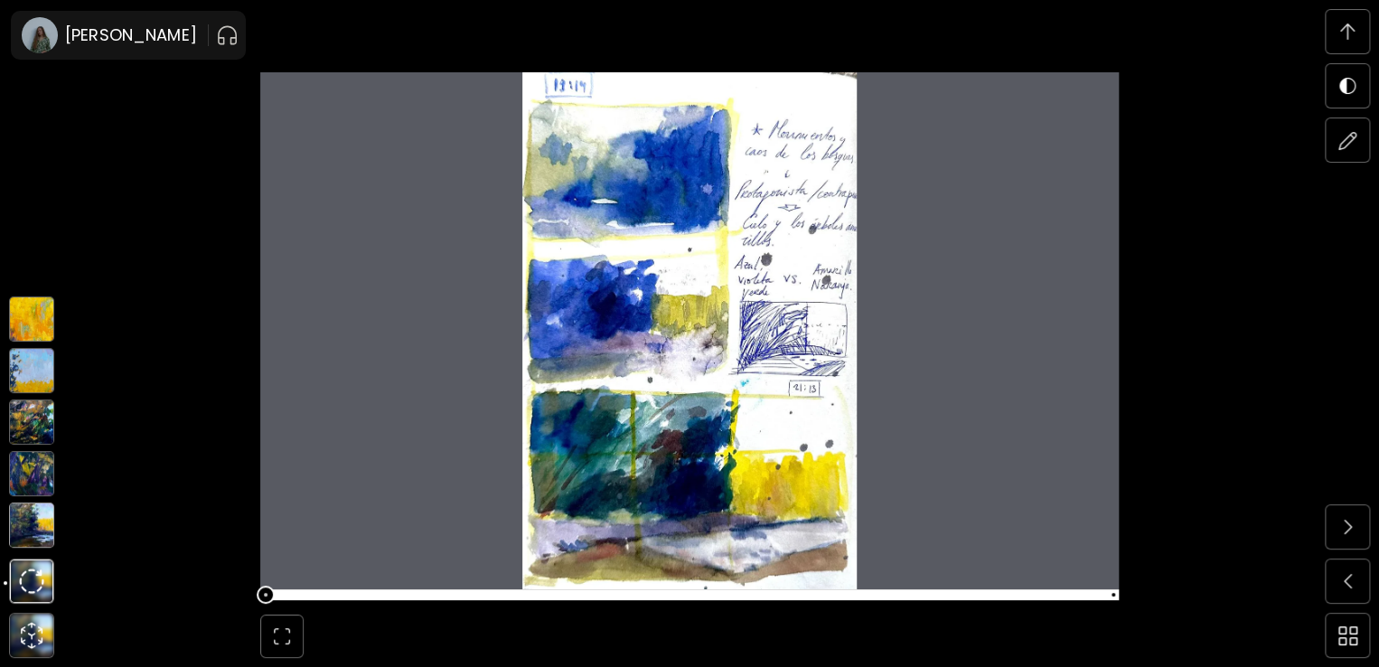
click at [24, 537] on img at bounding box center [31, 524] width 45 height 45
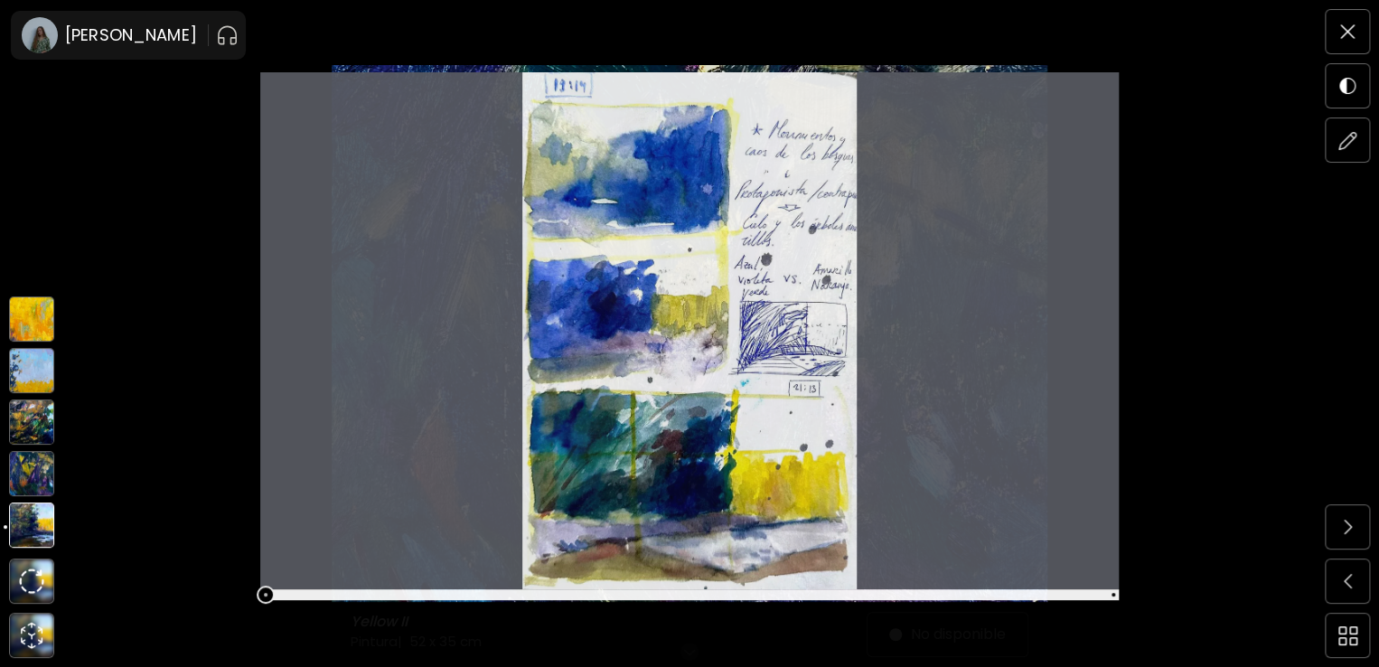
scroll to position [0, 0]
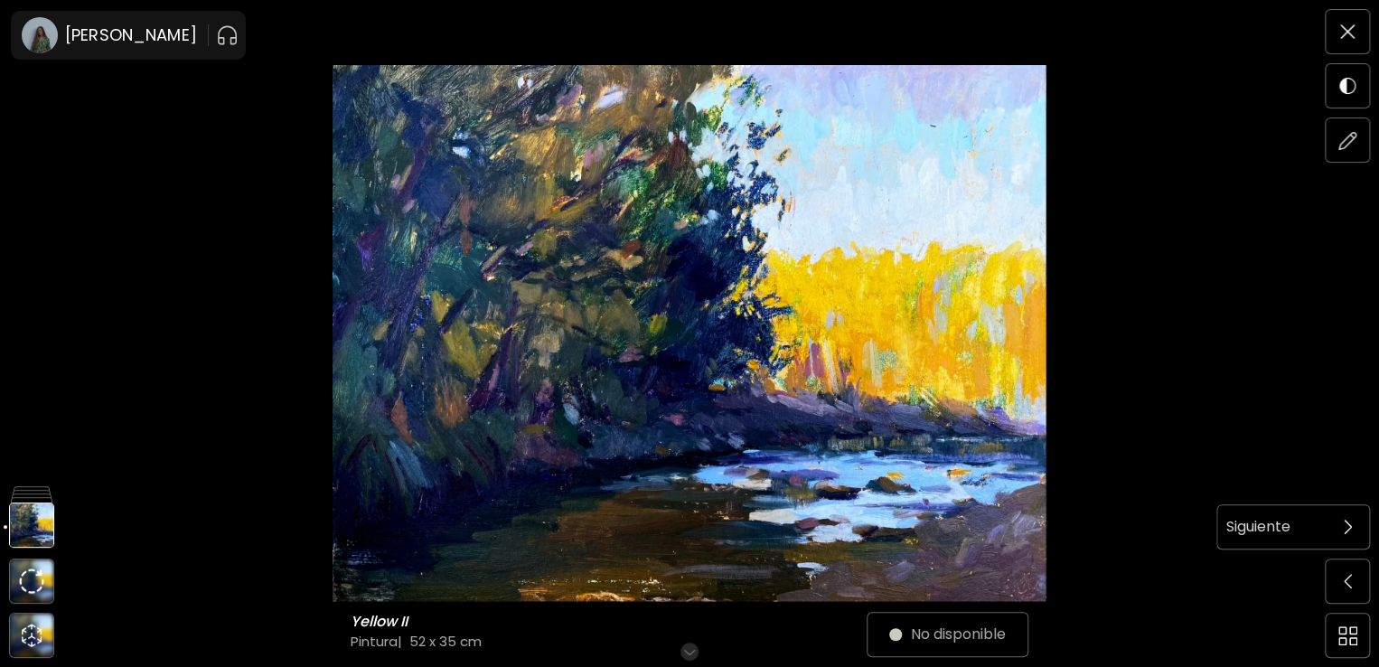
click at [1357, 533] on span at bounding box center [1347, 527] width 38 height 38
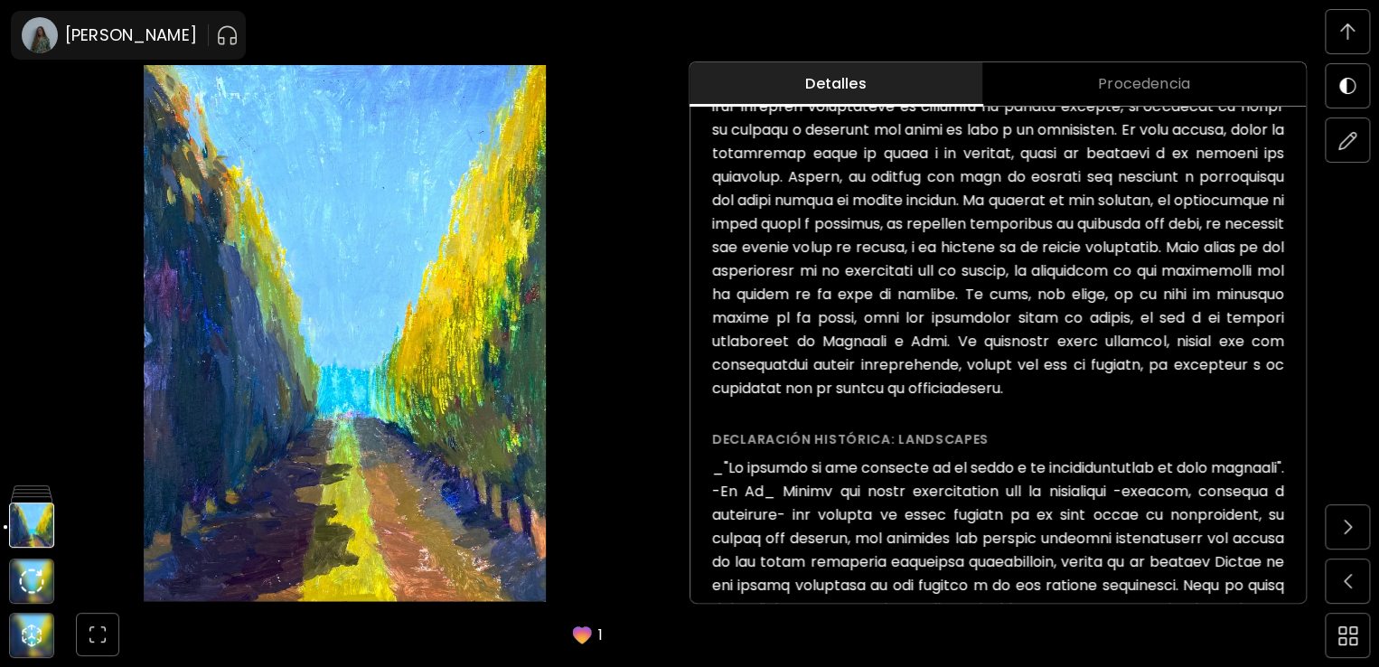
scroll to position [979, 0]
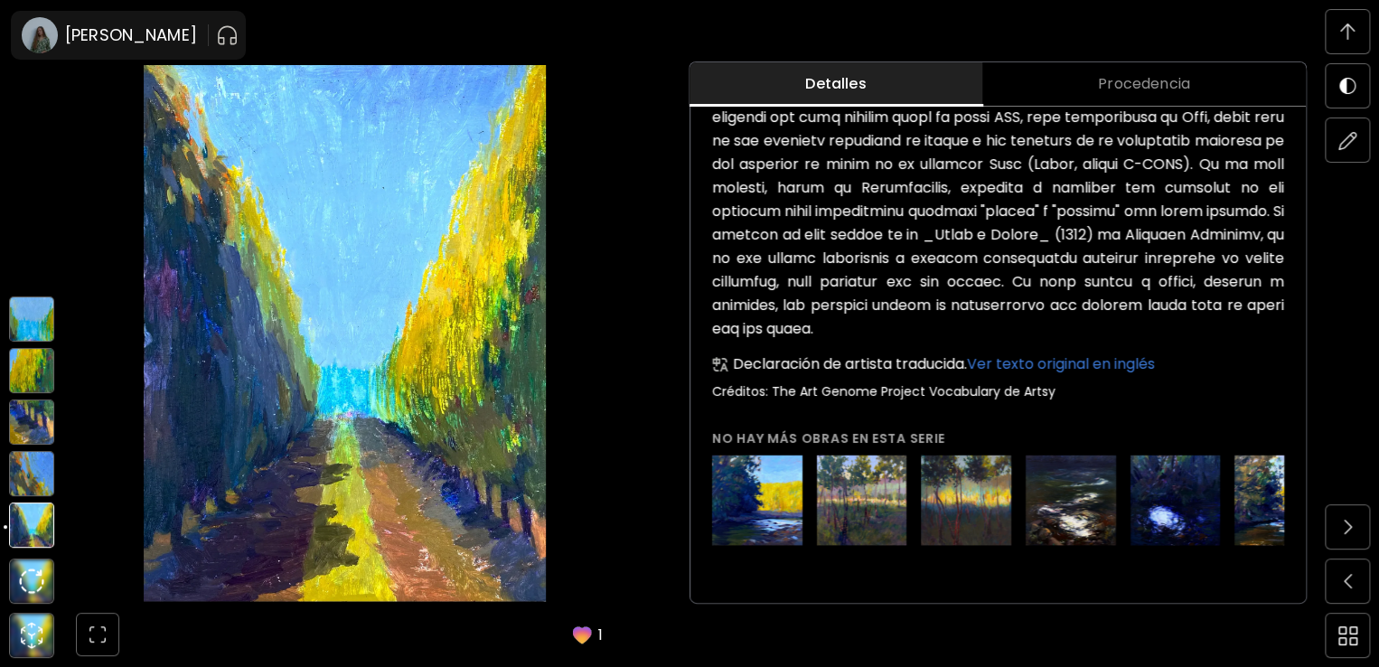
click at [36, 474] on img at bounding box center [31, 473] width 45 height 45
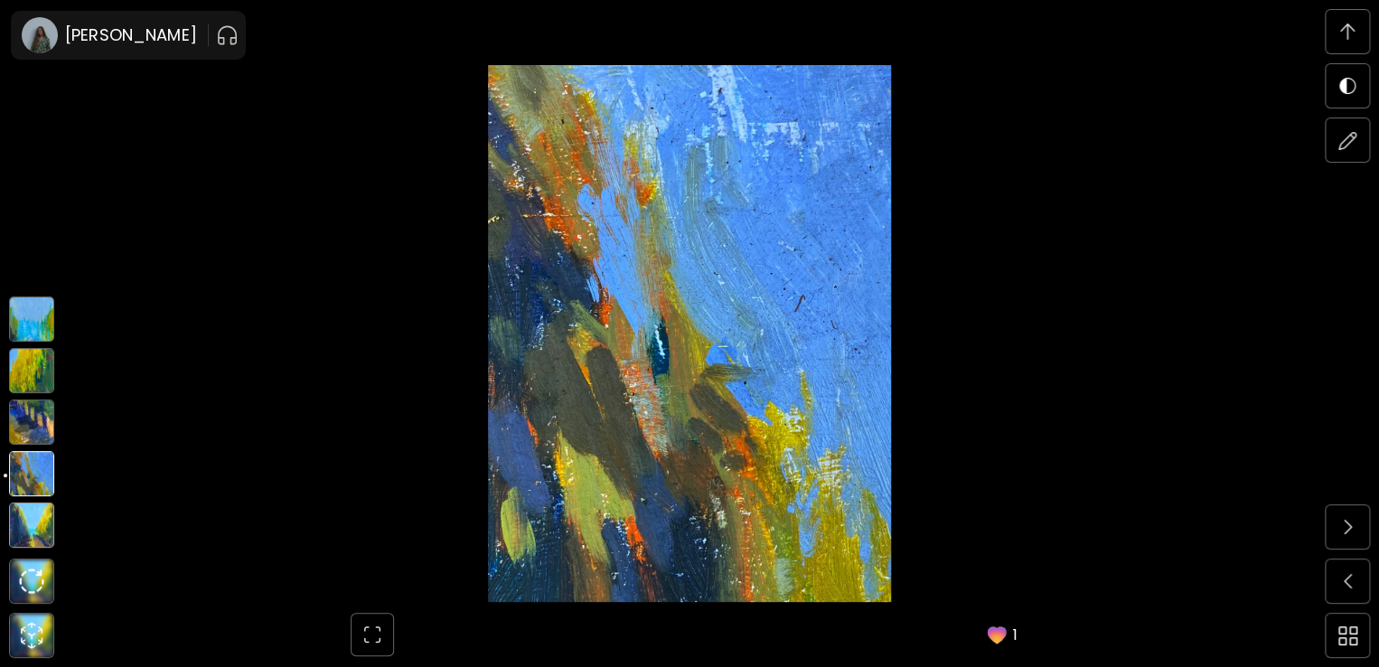
click at [33, 415] on img at bounding box center [31, 421] width 45 height 45
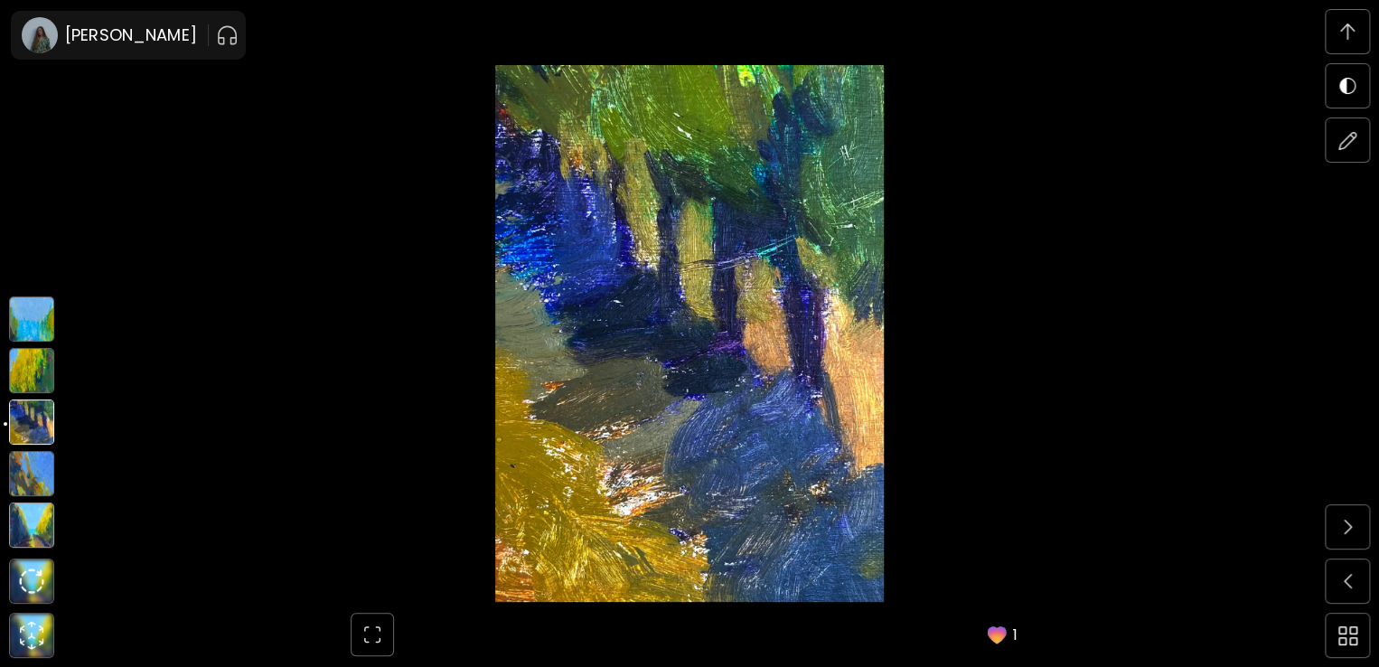
click at [29, 365] on img at bounding box center [31, 370] width 45 height 45
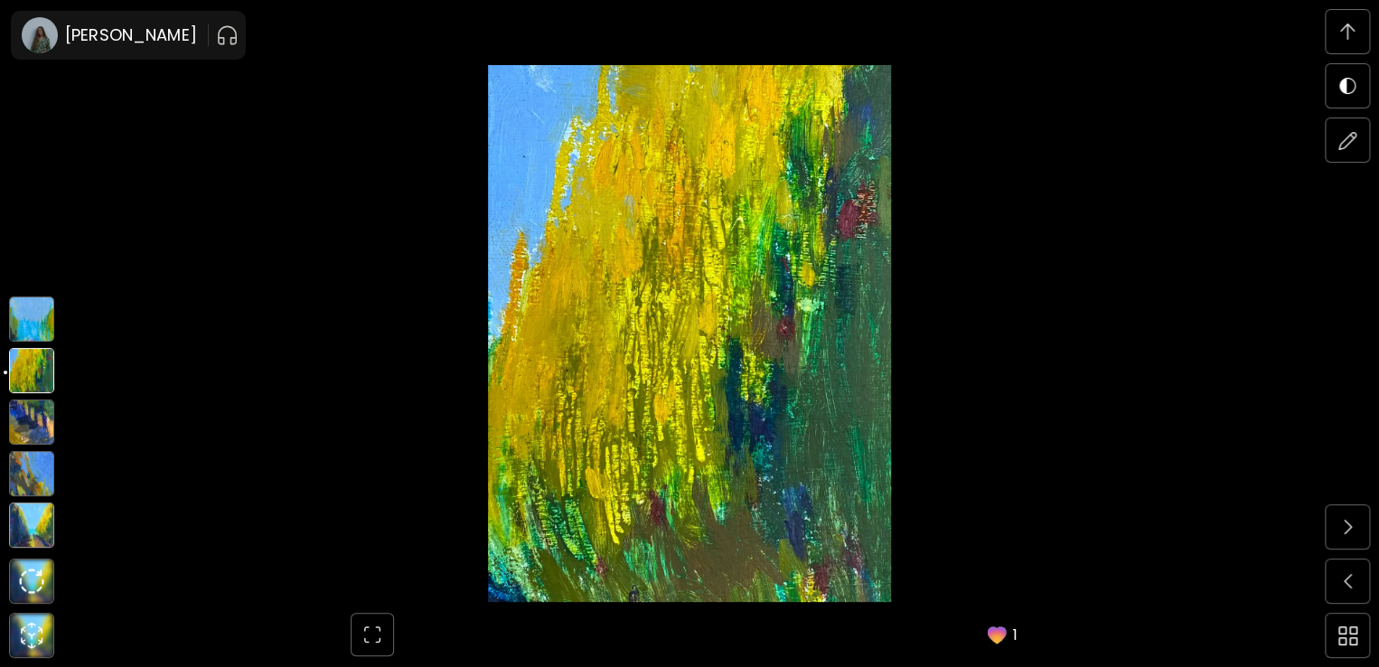
click at [36, 330] on img at bounding box center [31, 318] width 45 height 45
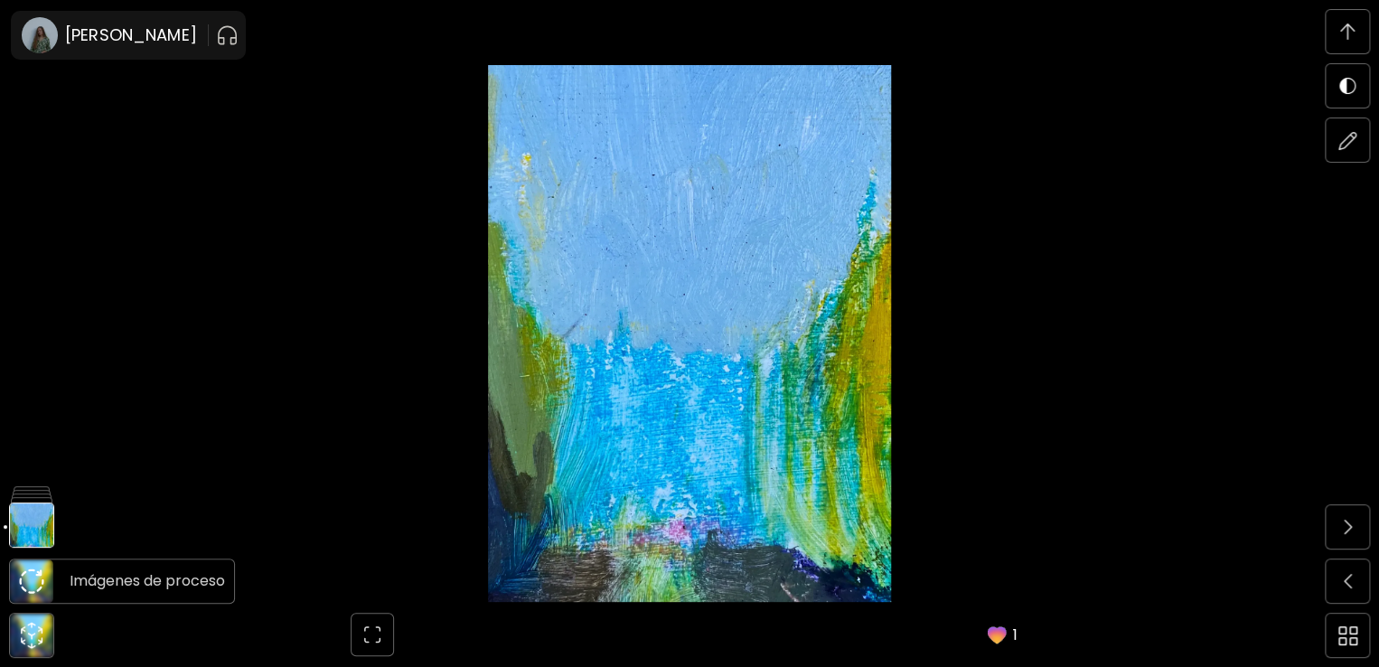
click at [28, 568] on img at bounding box center [31, 580] width 25 height 25
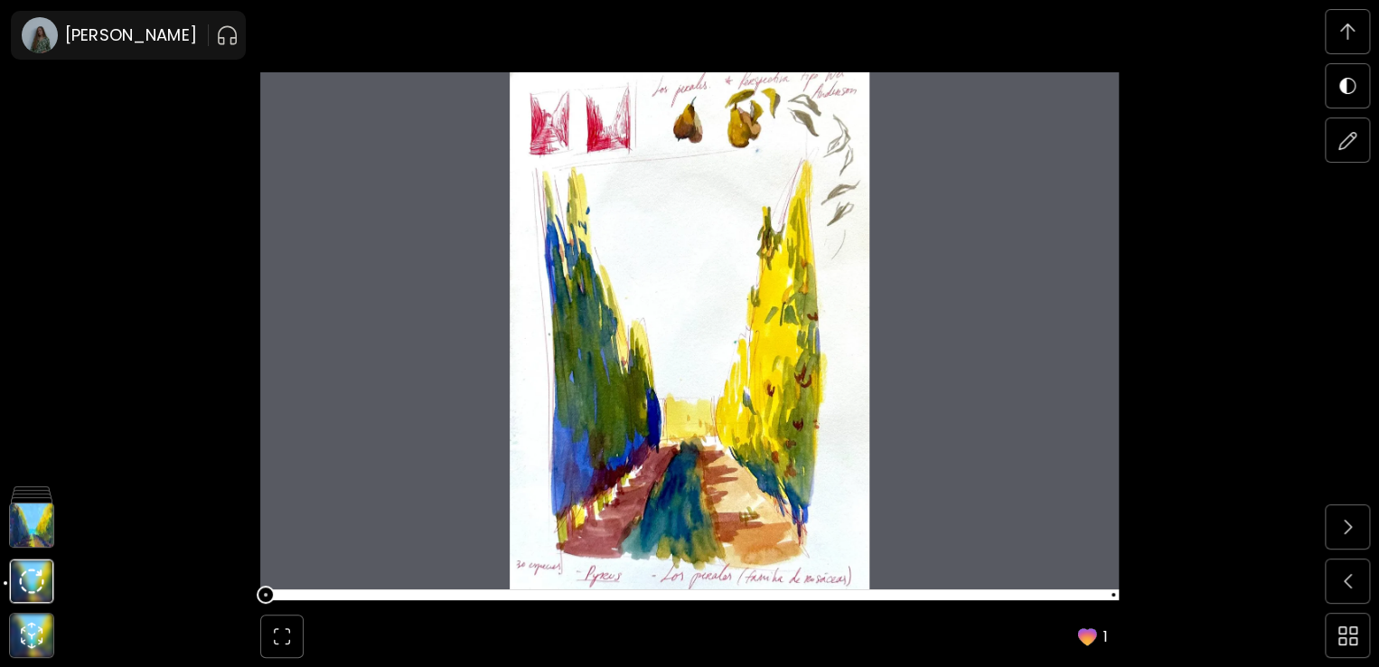
click at [638, 475] on img at bounding box center [689, 330] width 858 height 517
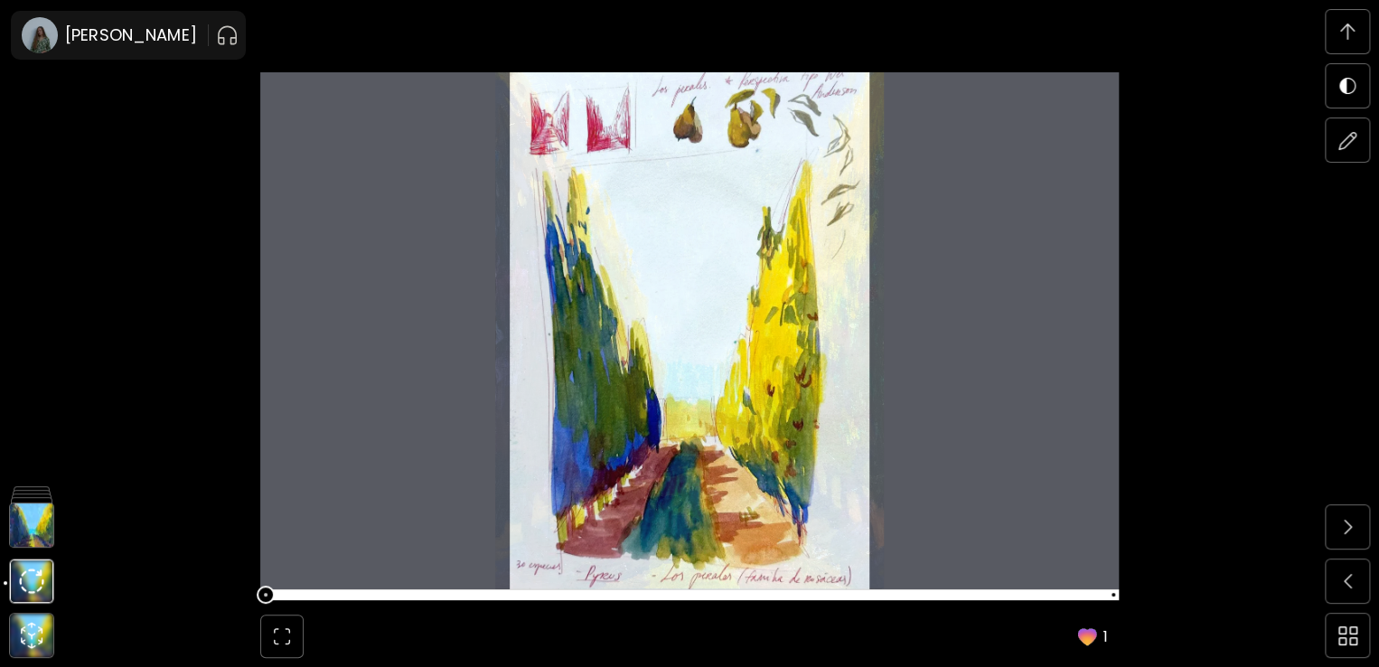
drag, startPoint x: 683, startPoint y: 369, endPoint x: 434, endPoint y: 421, distance: 254.8
click at [434, 421] on div at bounding box center [689, 330] width 858 height 517
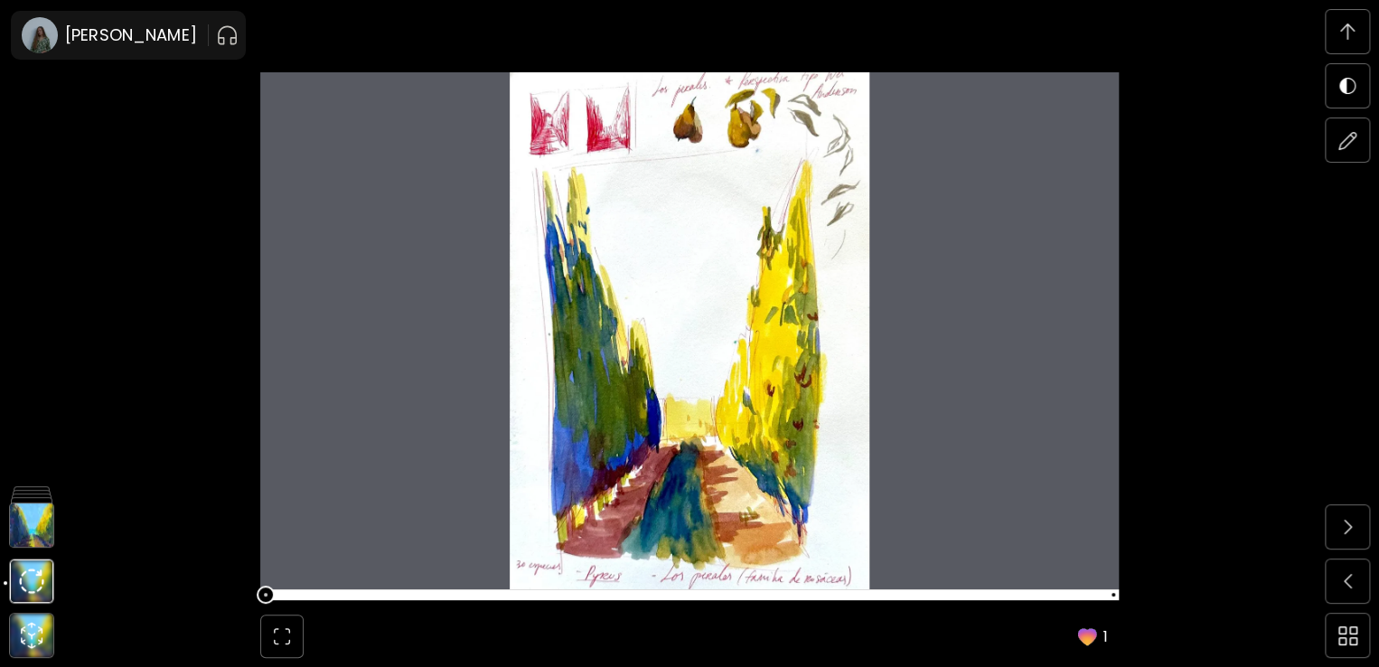
scroll to position [6902, 0]
drag, startPoint x: 683, startPoint y: 385, endPoint x: 651, endPoint y: 431, distance: 55.9
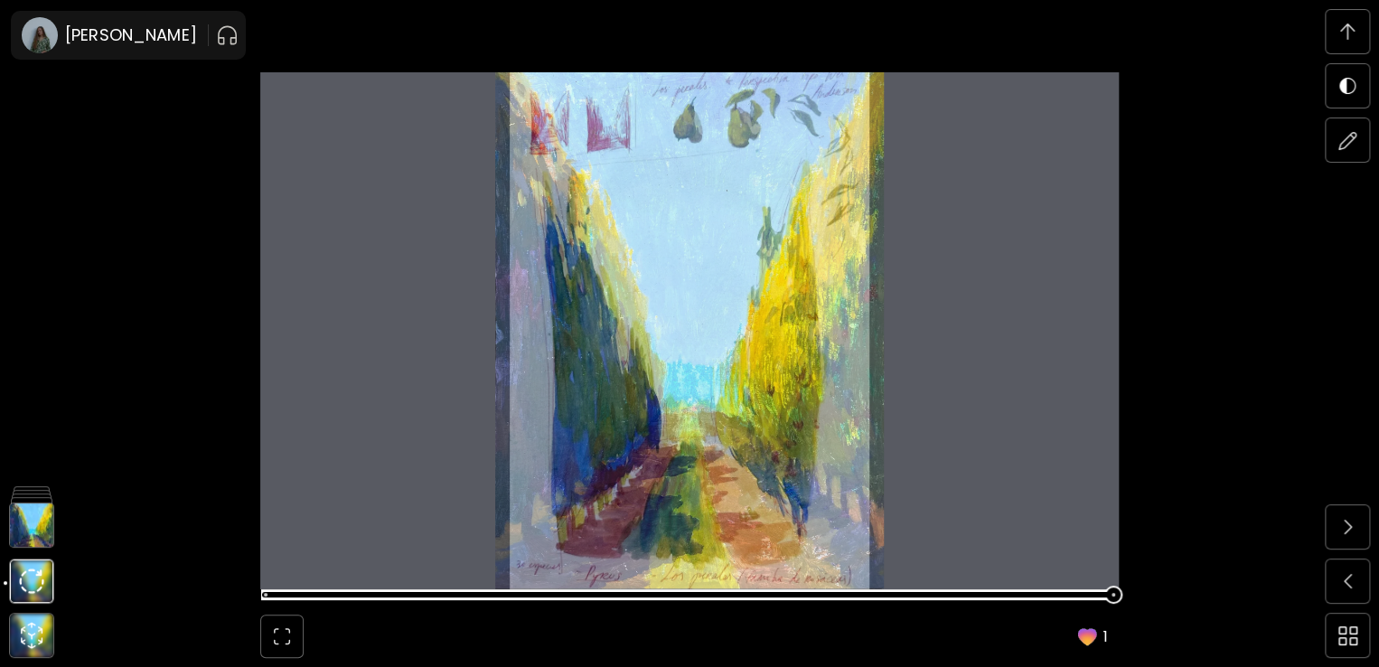
drag, startPoint x: 651, startPoint y: 431, endPoint x: 285, endPoint y: 598, distance: 403.1
click at [285, 598] on span at bounding box center [687, 594] width 847 height 25
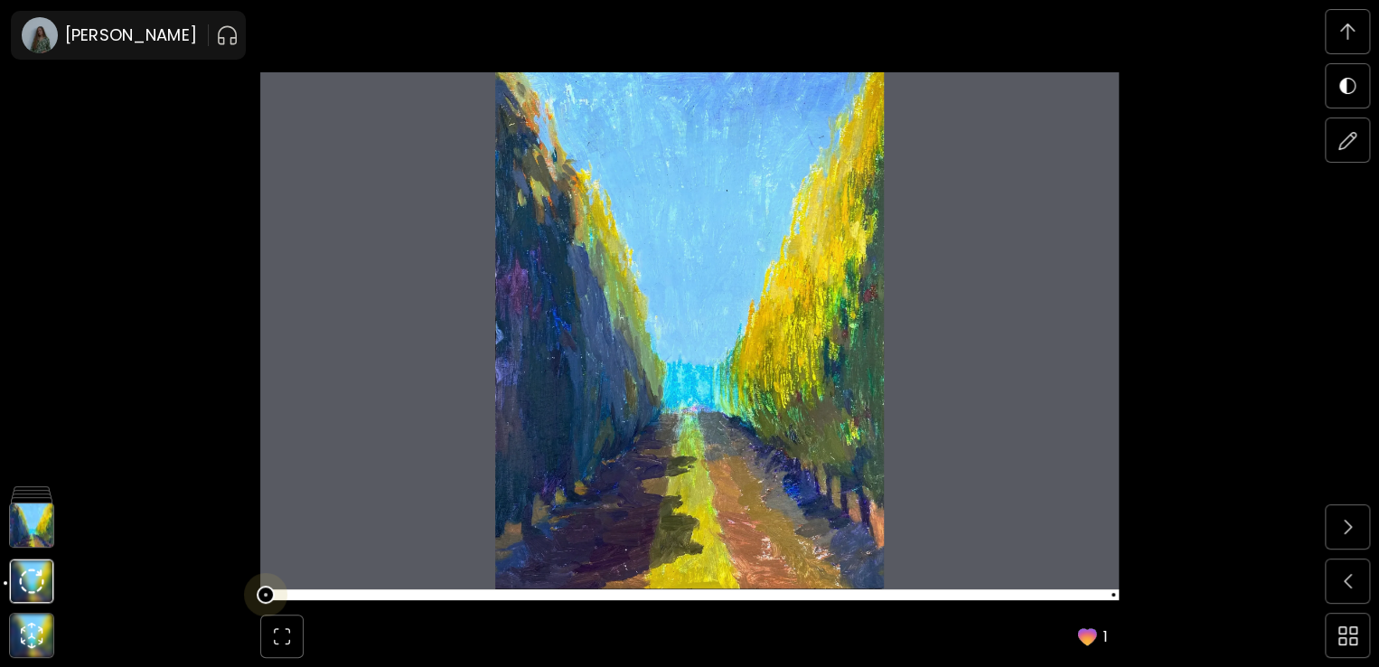
scroll to position [6270, 0]
click at [267, 594] on span at bounding box center [266, 595] width 4 height 4
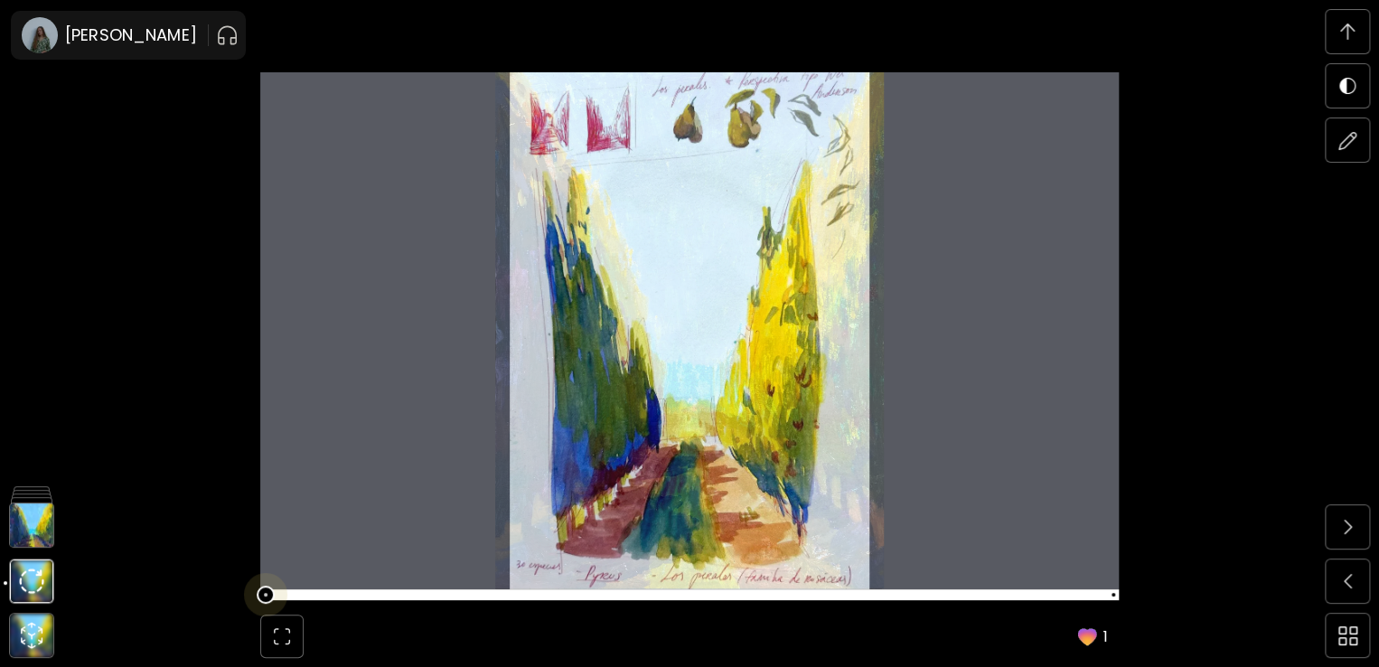
click at [303, 594] on span at bounding box center [689, 594] width 858 height 11
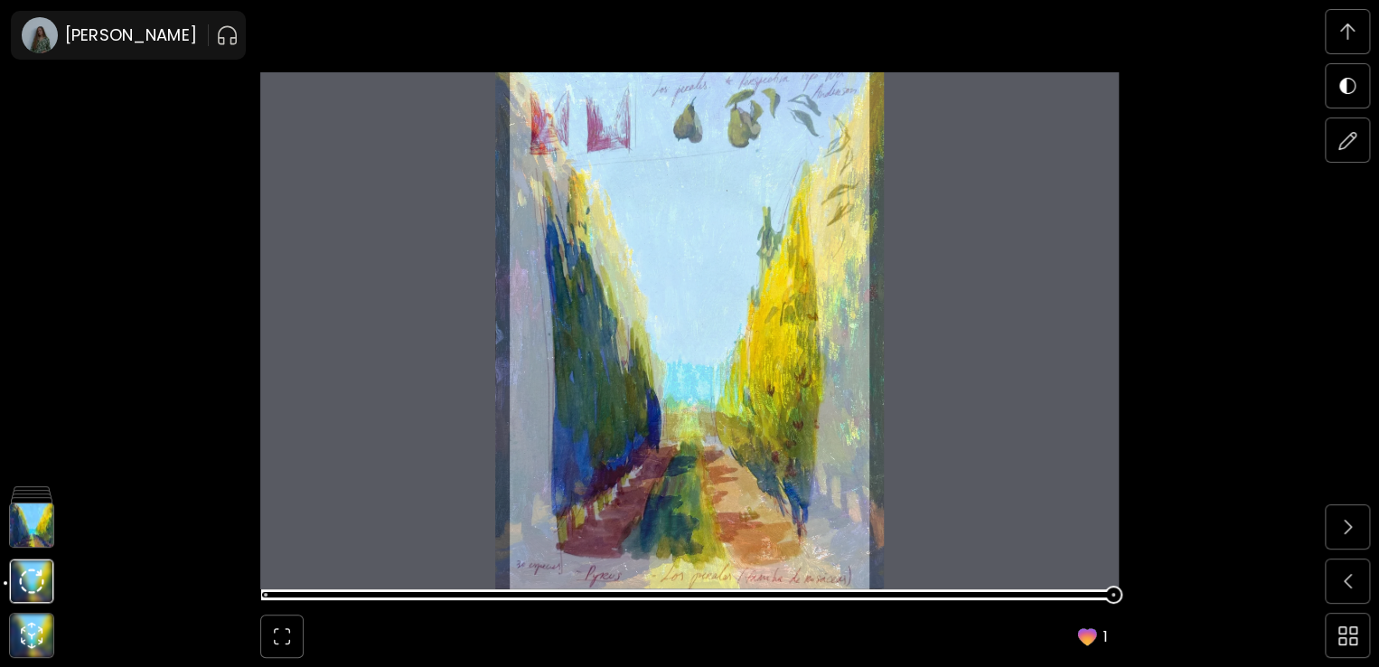
scroll to position [6902, 0]
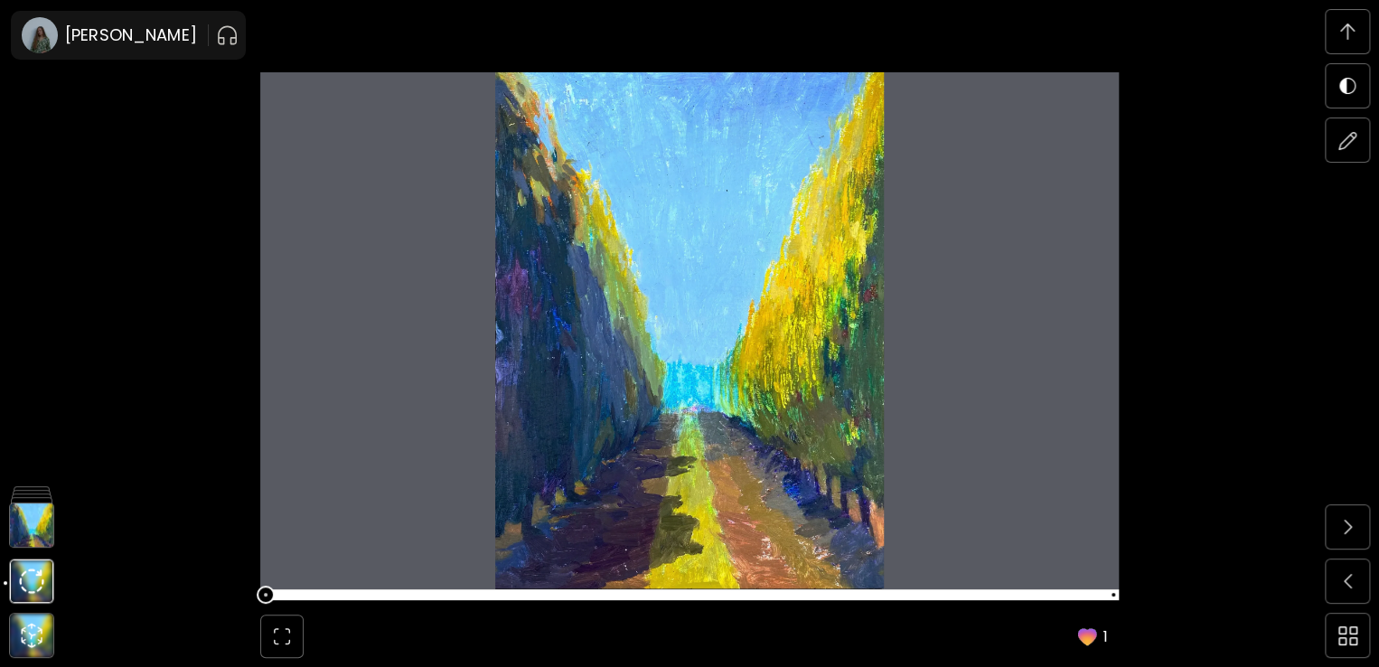
click at [584, 475] on img at bounding box center [689, 330] width 858 height 517
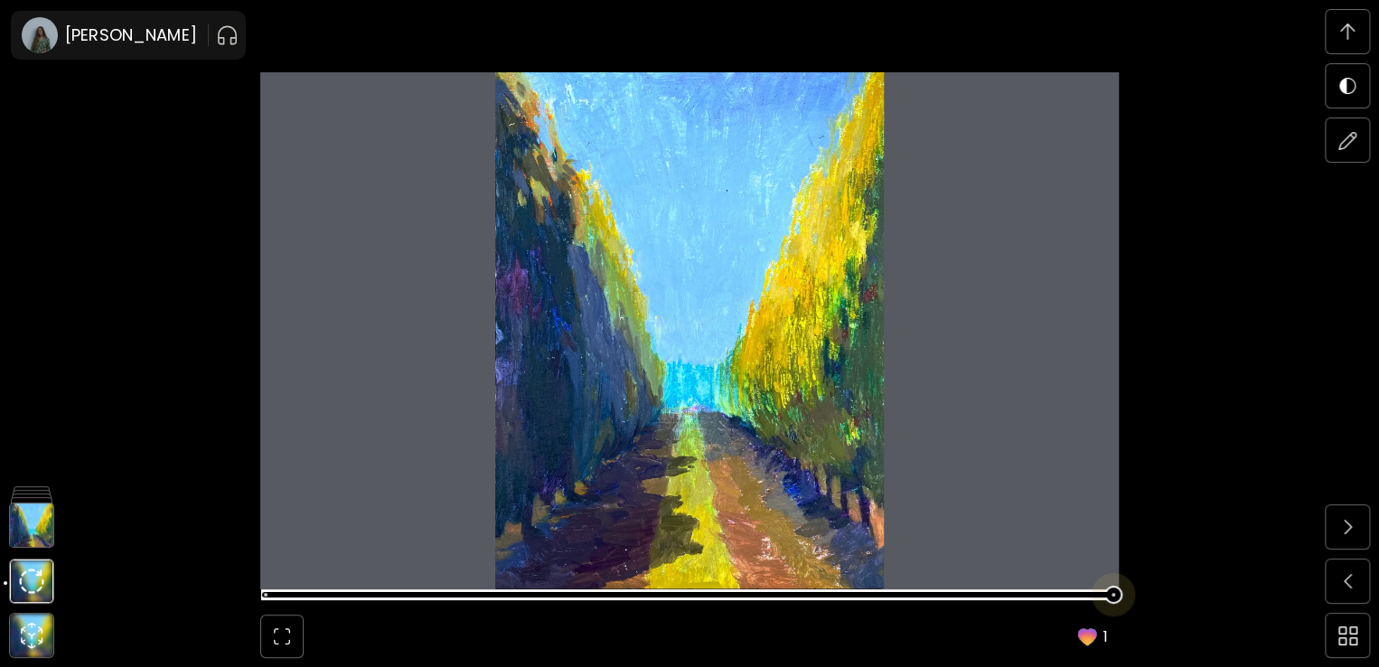
scroll to position [6270, 0]
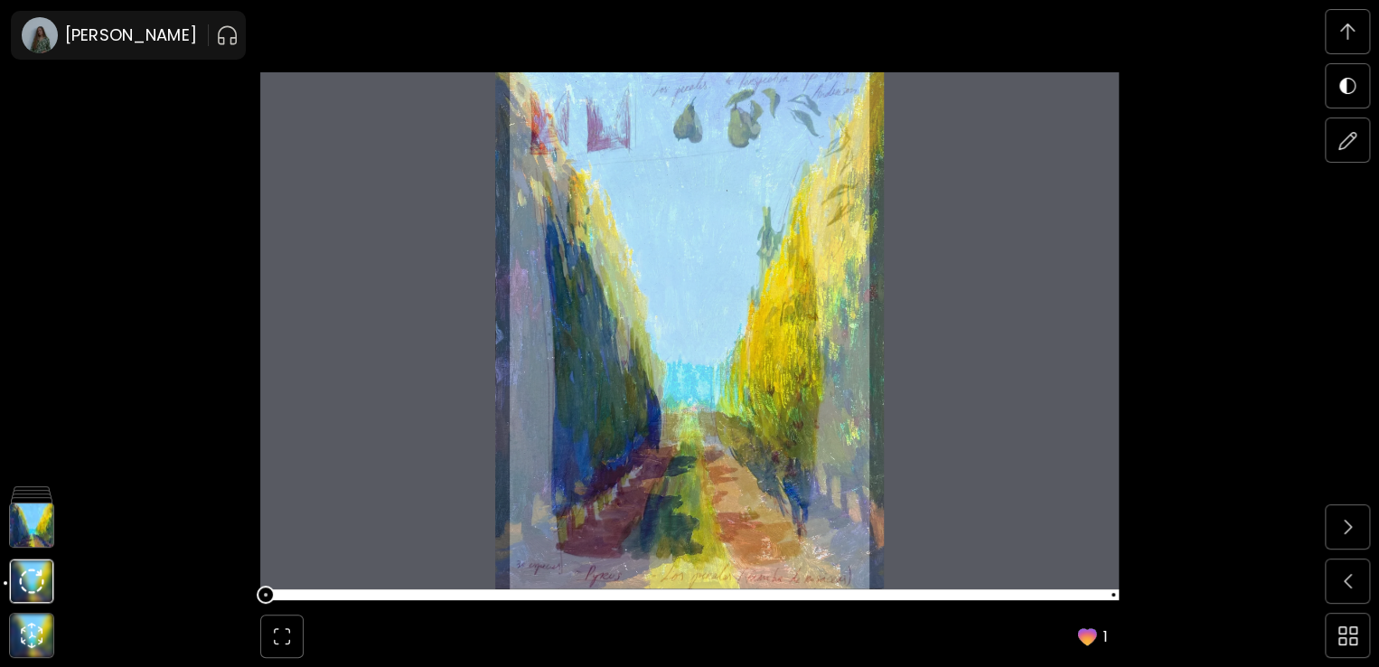
drag, startPoint x: 1121, startPoint y: 597, endPoint x: 293, endPoint y: 597, distance: 828.4
click at [293, 597] on span at bounding box center [687, 594] width 847 height 25
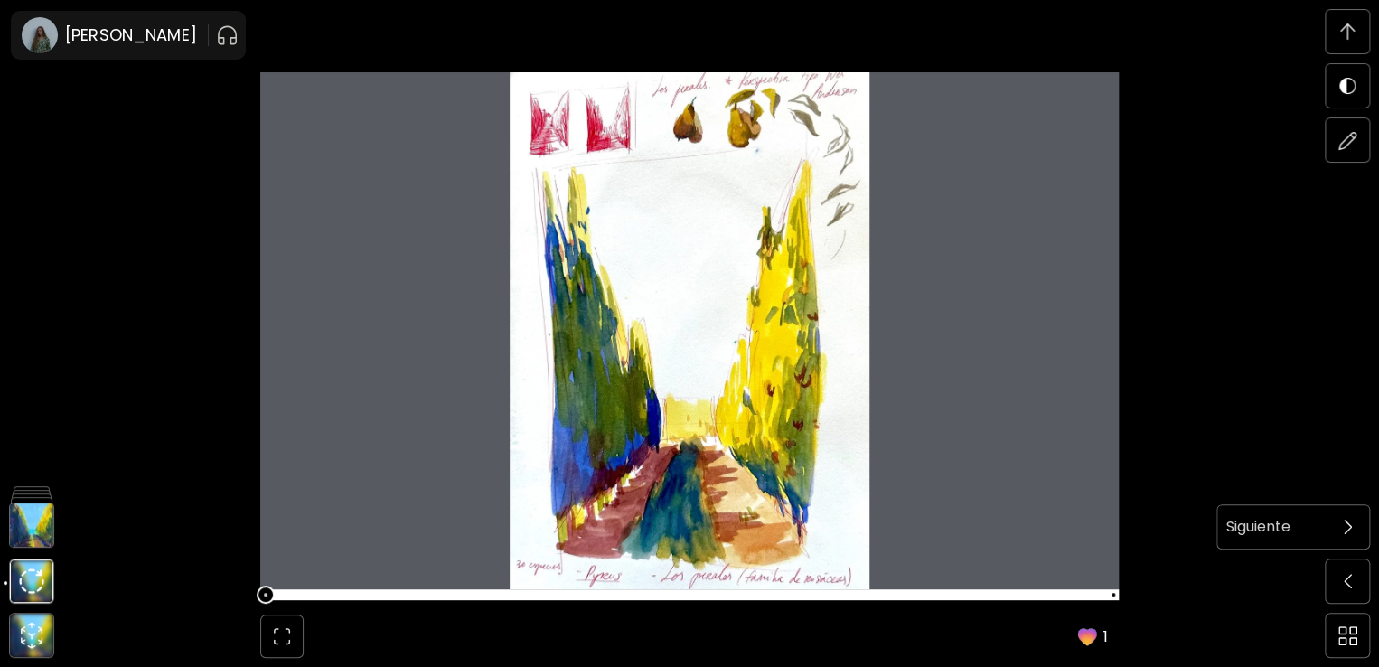
click at [1345, 539] on span at bounding box center [1347, 527] width 38 height 38
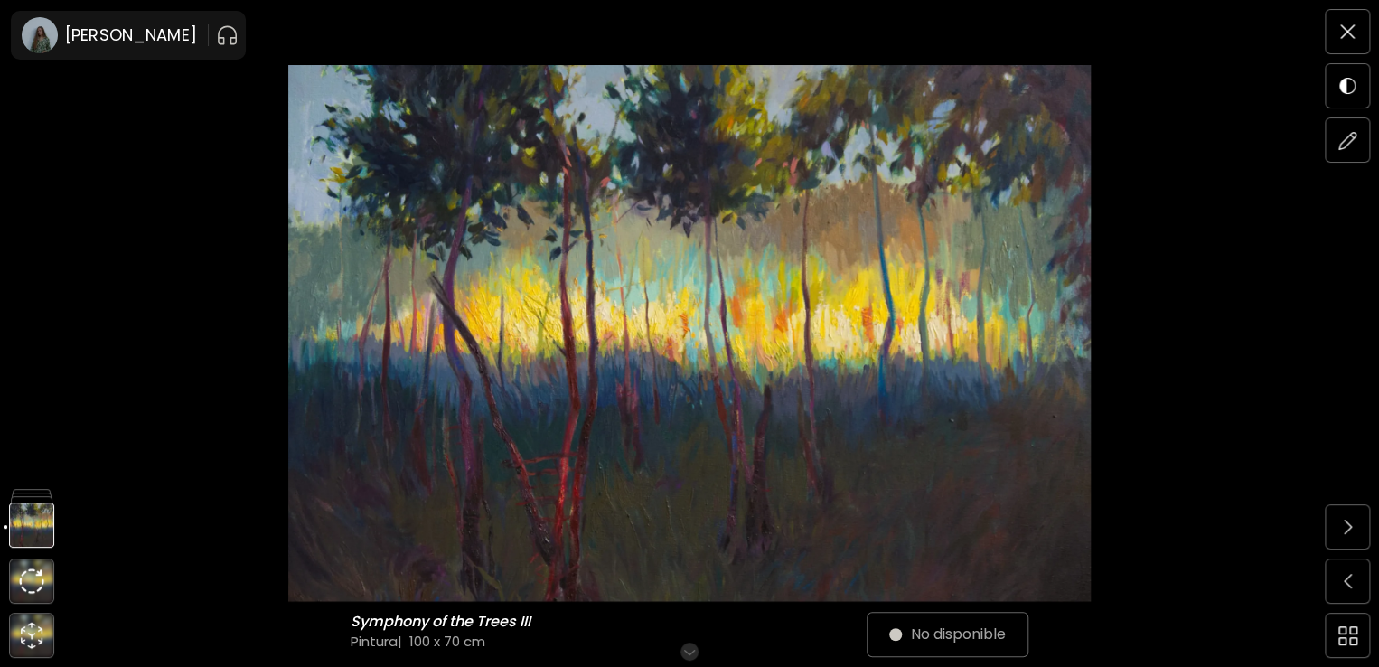
drag, startPoint x: 923, startPoint y: 438, endPoint x: 1147, endPoint y: 512, distance: 236.0
click at [1147, 512] on img at bounding box center [689, 333] width 1227 height 537
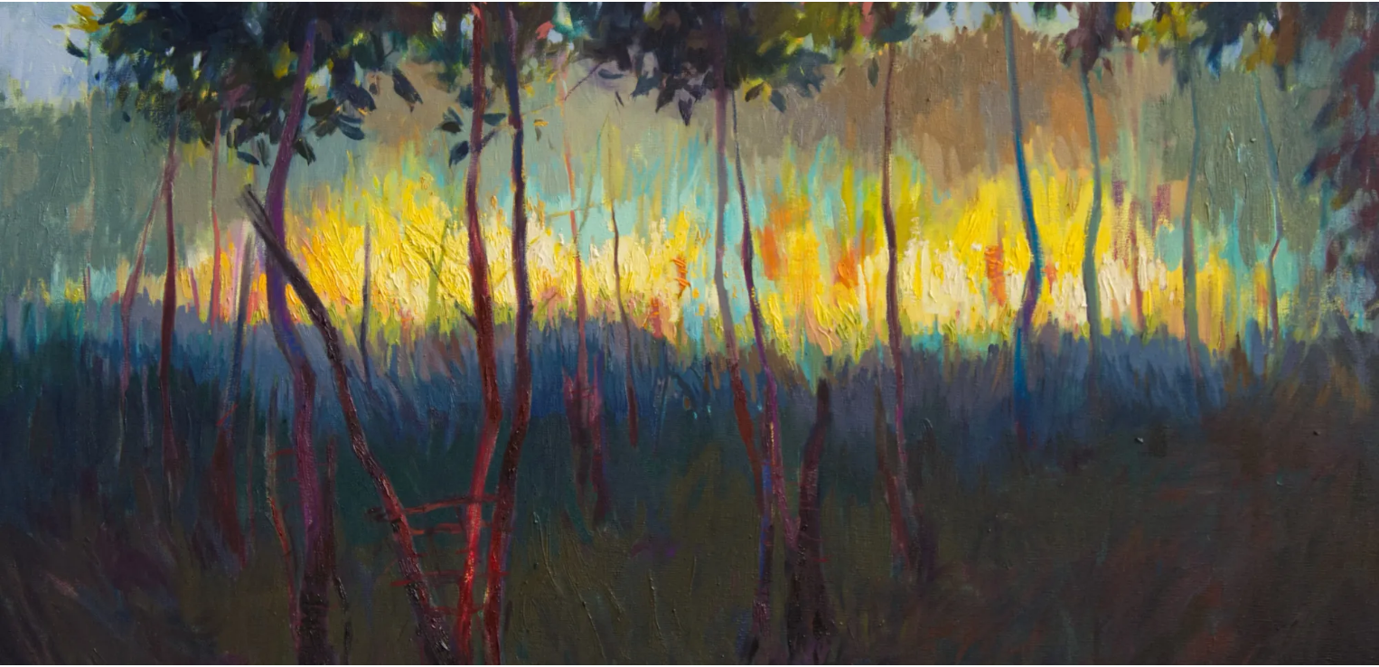
scroll to position [256, 0]
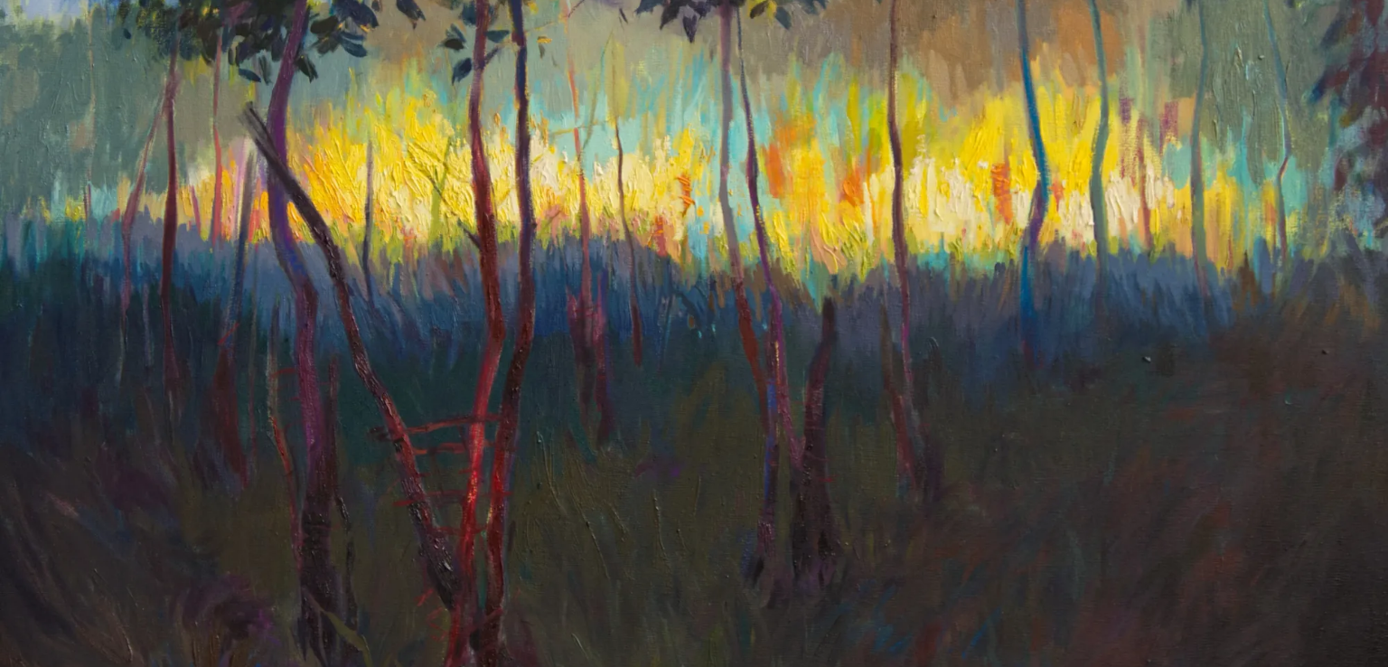
click at [891, 429] on img at bounding box center [694, 208] width 1388 height 929
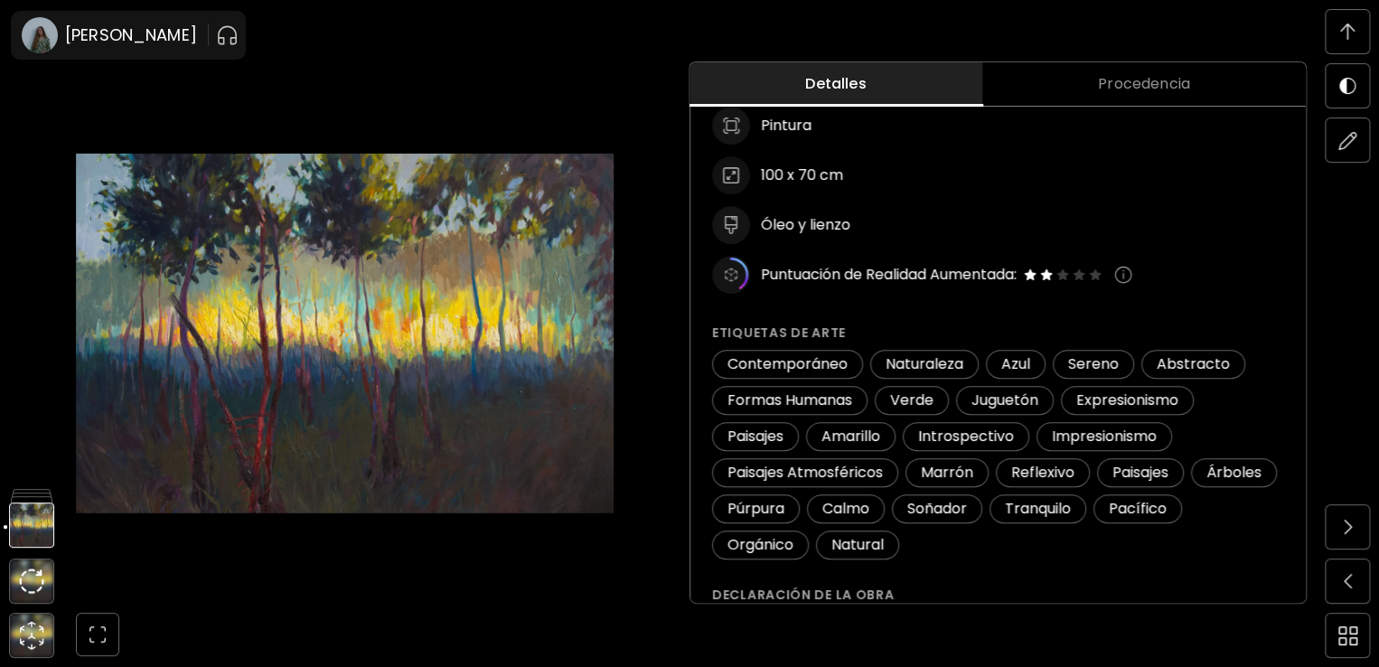
scroll to position [170, 0]
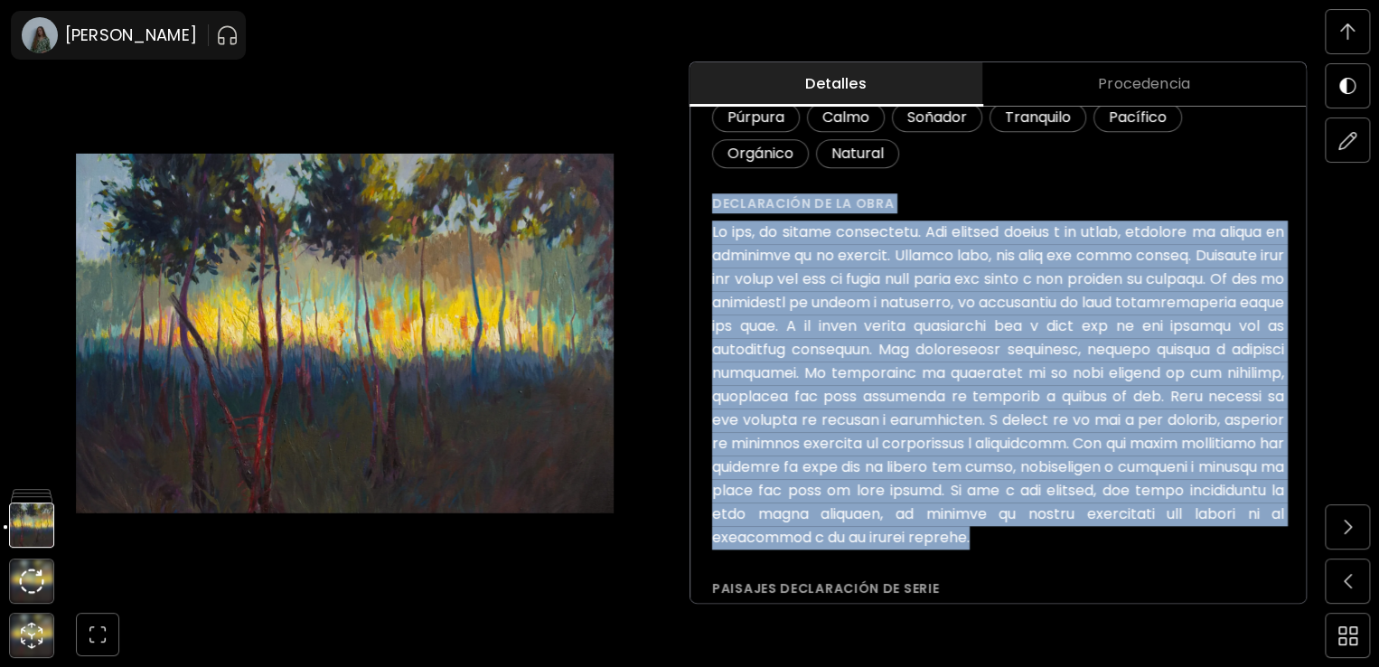
drag, startPoint x: 1059, startPoint y: 540, endPoint x: 717, endPoint y: 201, distance: 481.7
click at [717, 201] on div "Declaración de la obra" at bounding box center [998, 371] width 572 height 356
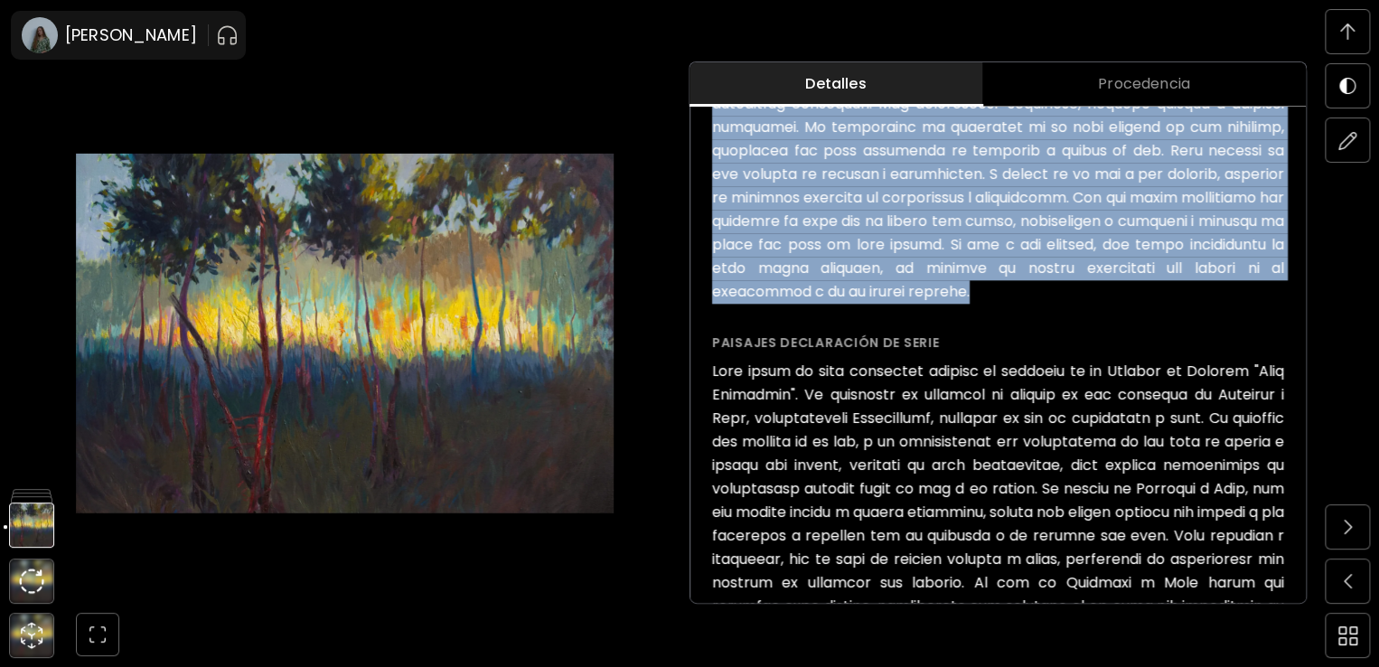
scroll to position [923, 0]
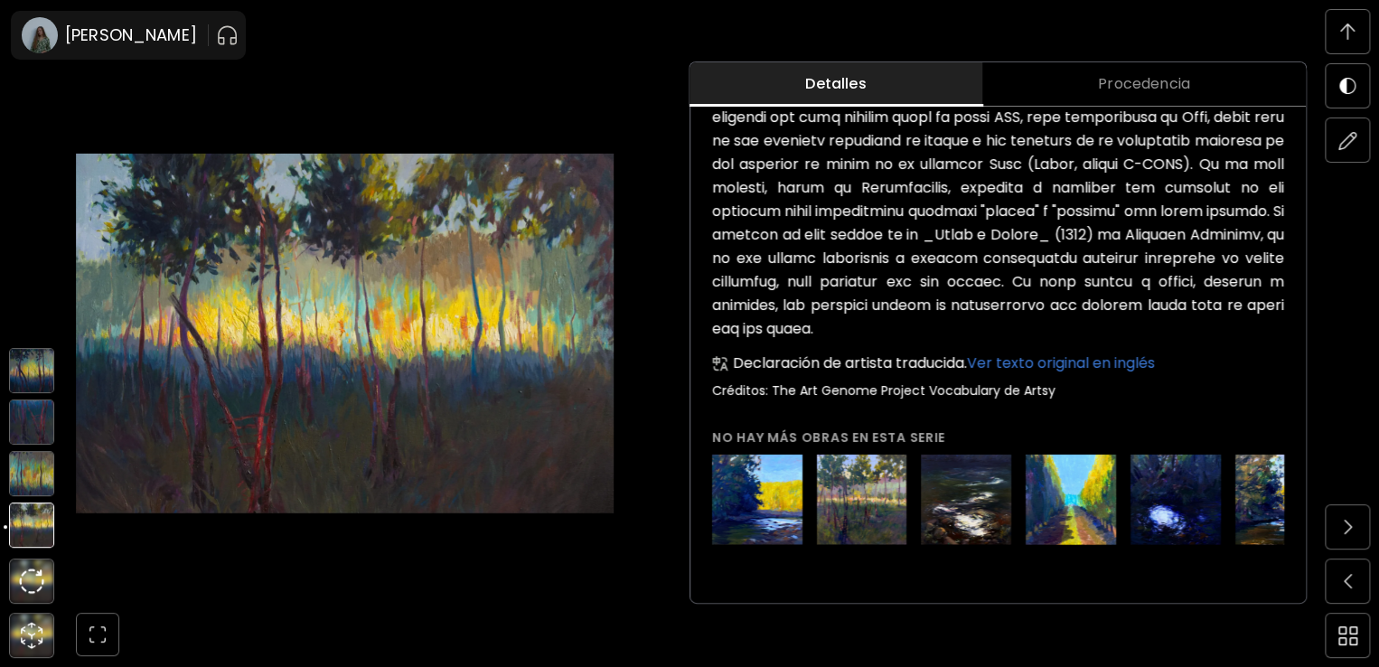
click at [40, 476] on img at bounding box center [31, 473] width 45 height 45
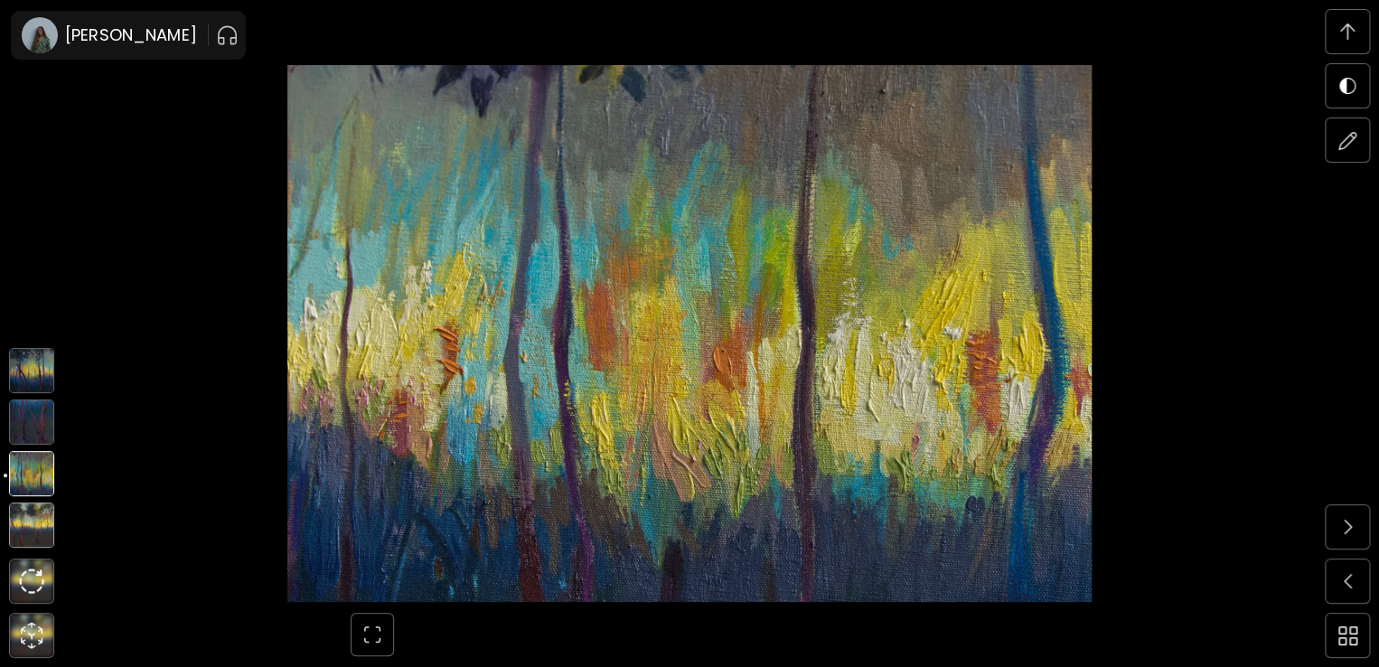
click at [31, 432] on img at bounding box center [31, 421] width 45 height 45
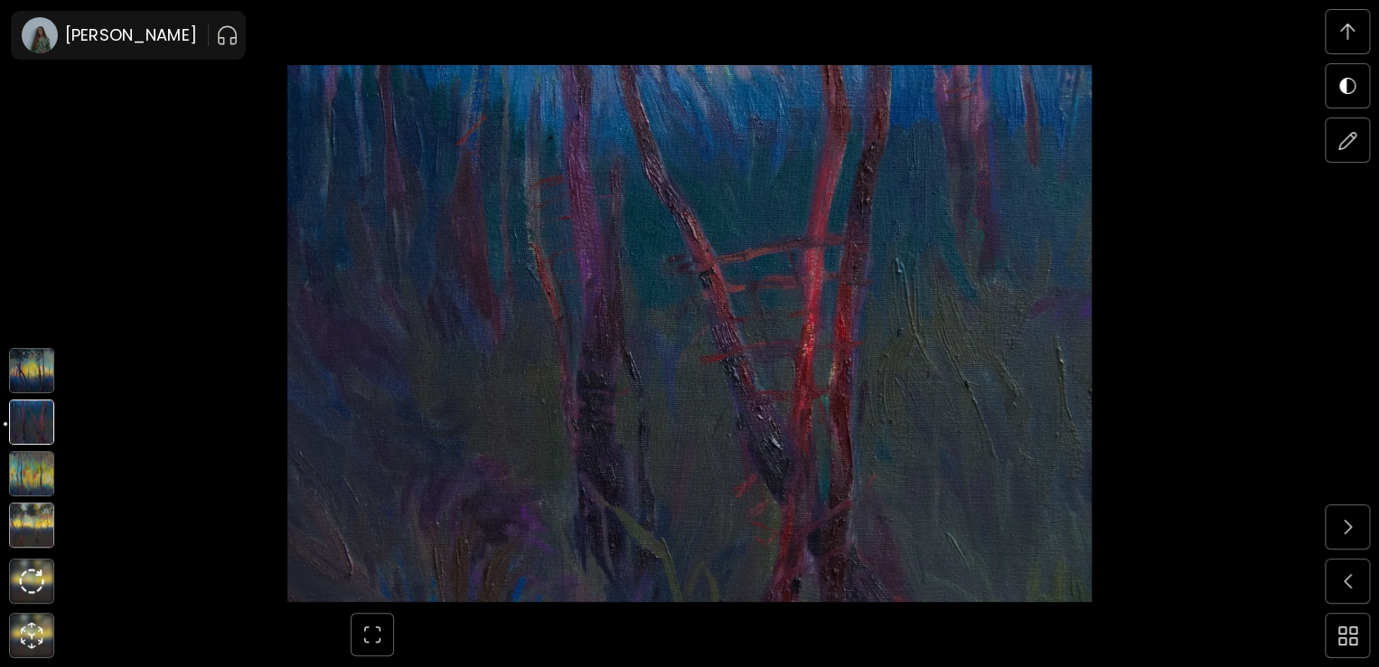
click at [30, 384] on img at bounding box center [31, 370] width 45 height 45
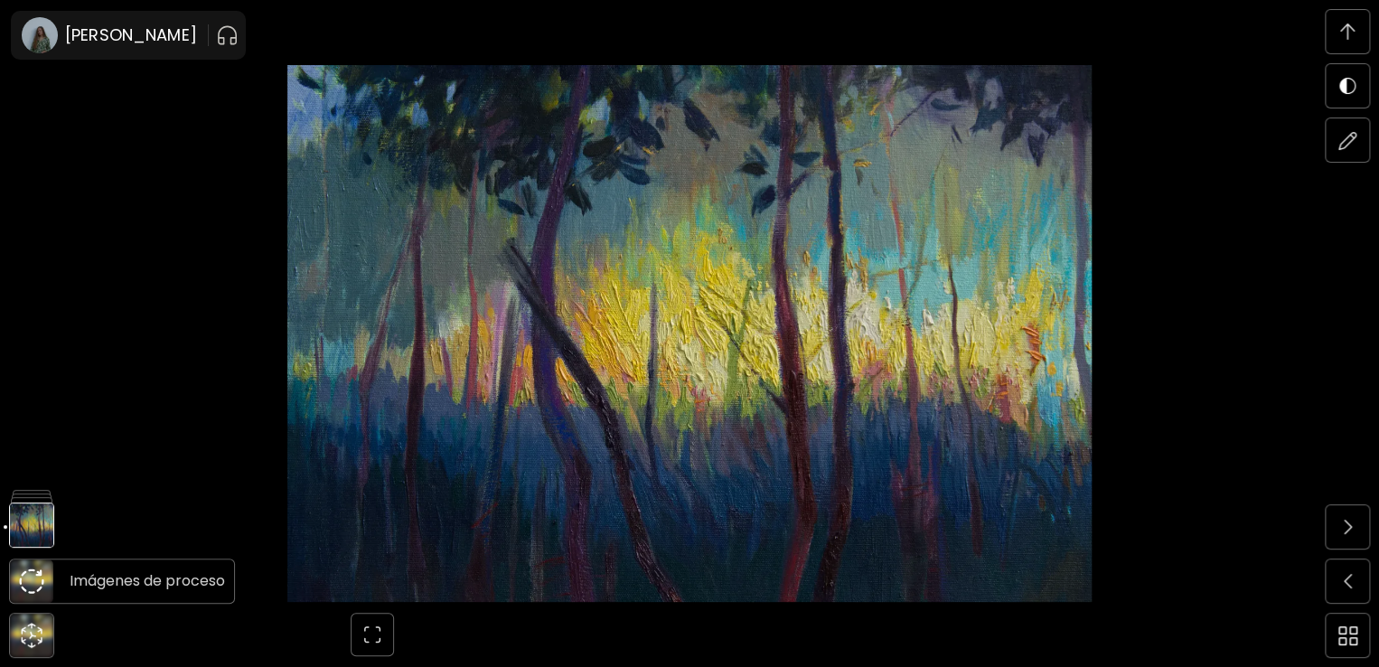
click at [33, 579] on img at bounding box center [31, 580] width 25 height 25
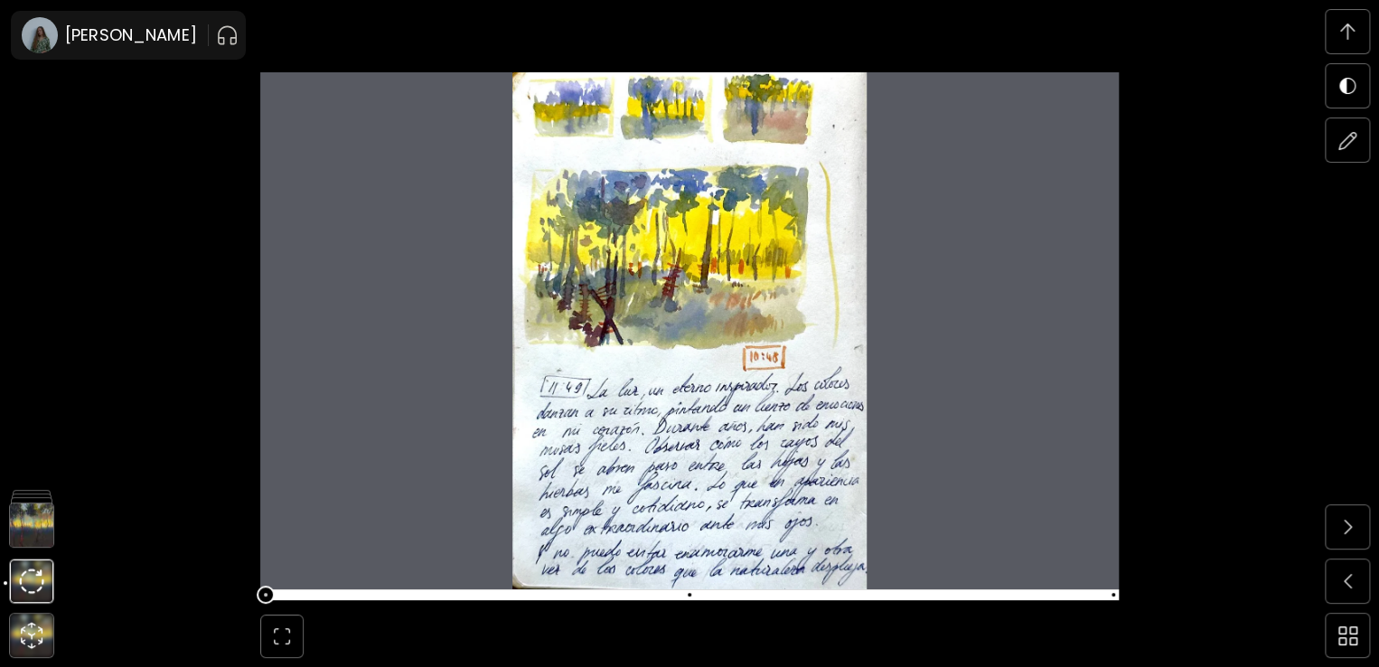
scroll to position [6270, 0]
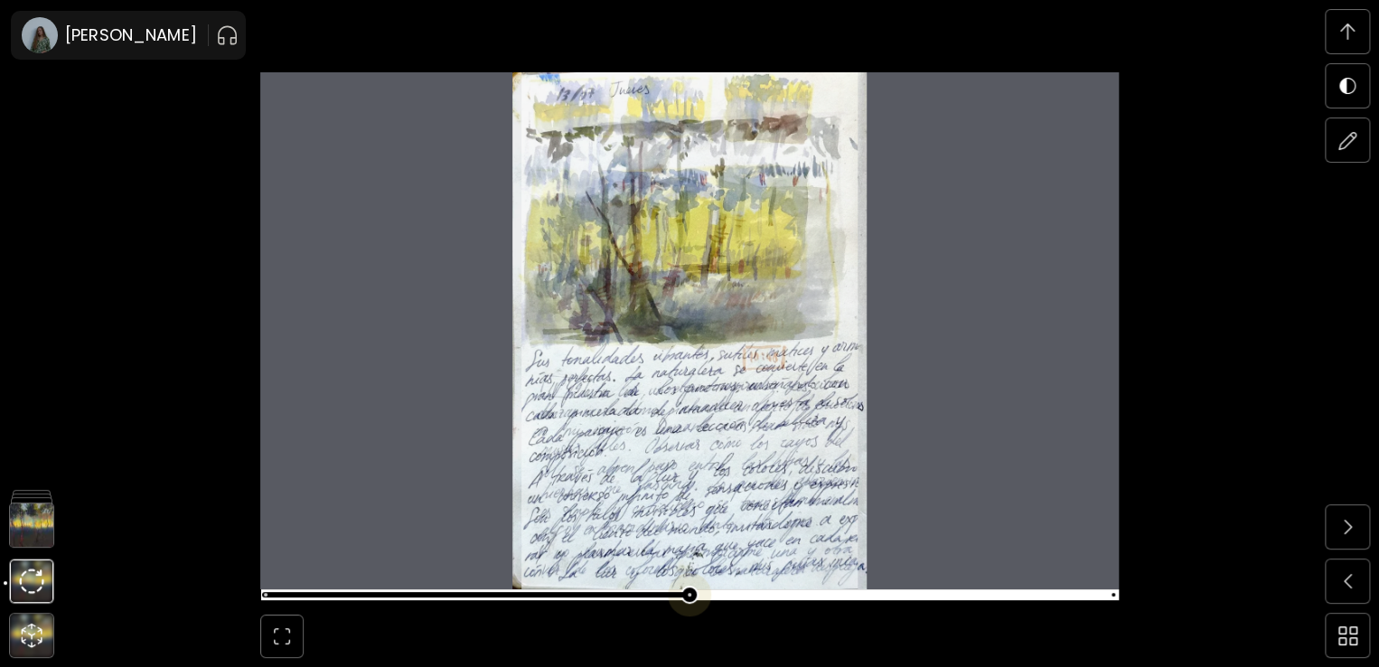
click at [697, 595] on span at bounding box center [687, 594] width 847 height 25
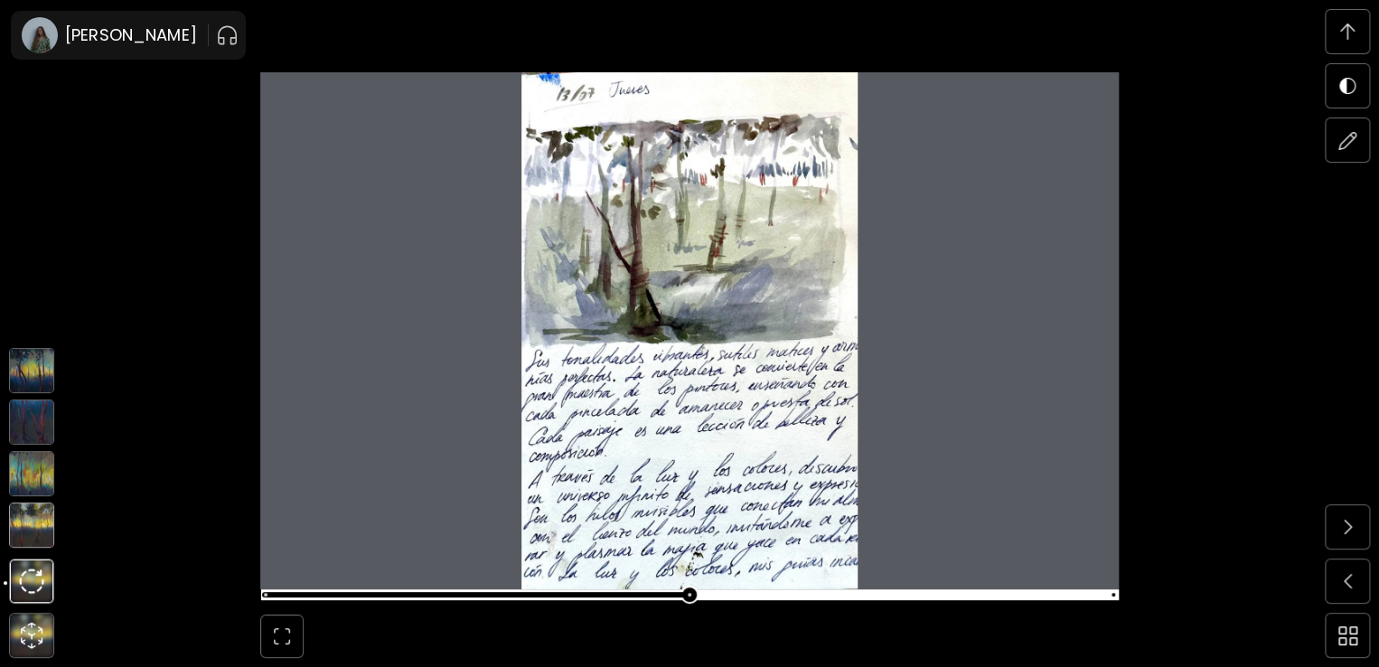
click at [33, 521] on img at bounding box center [31, 524] width 45 height 45
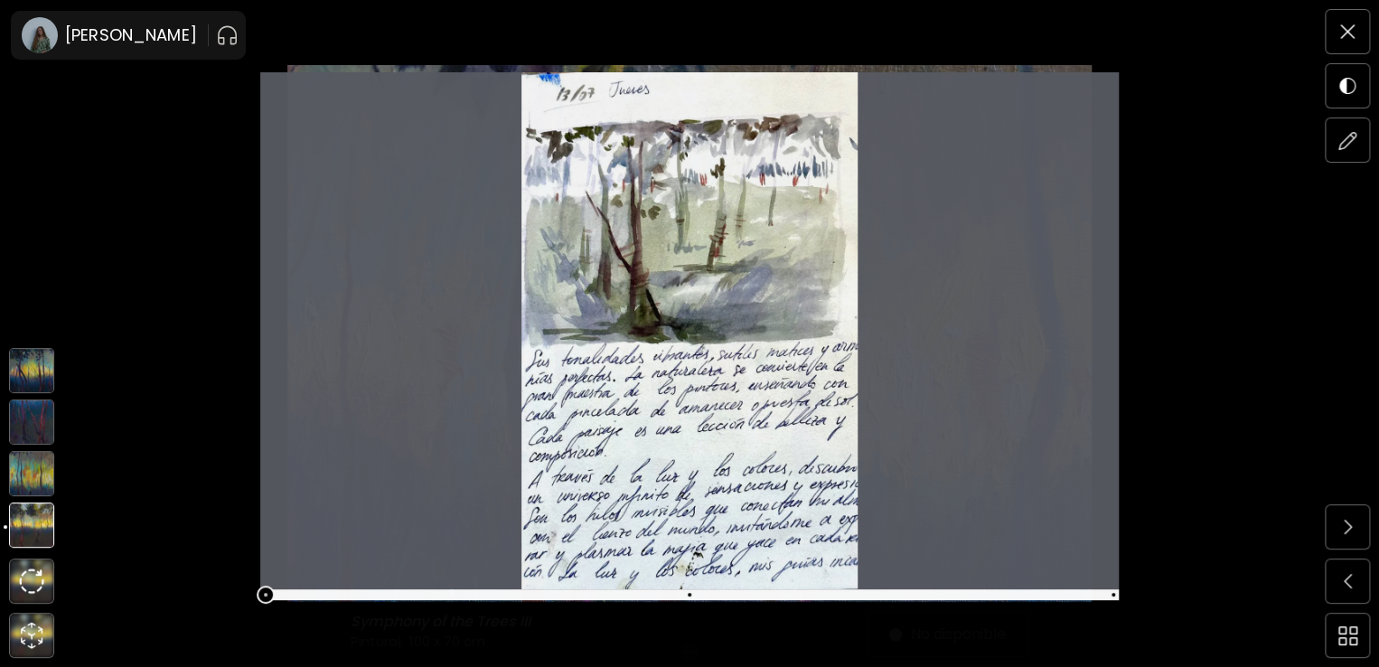
scroll to position [0, 0]
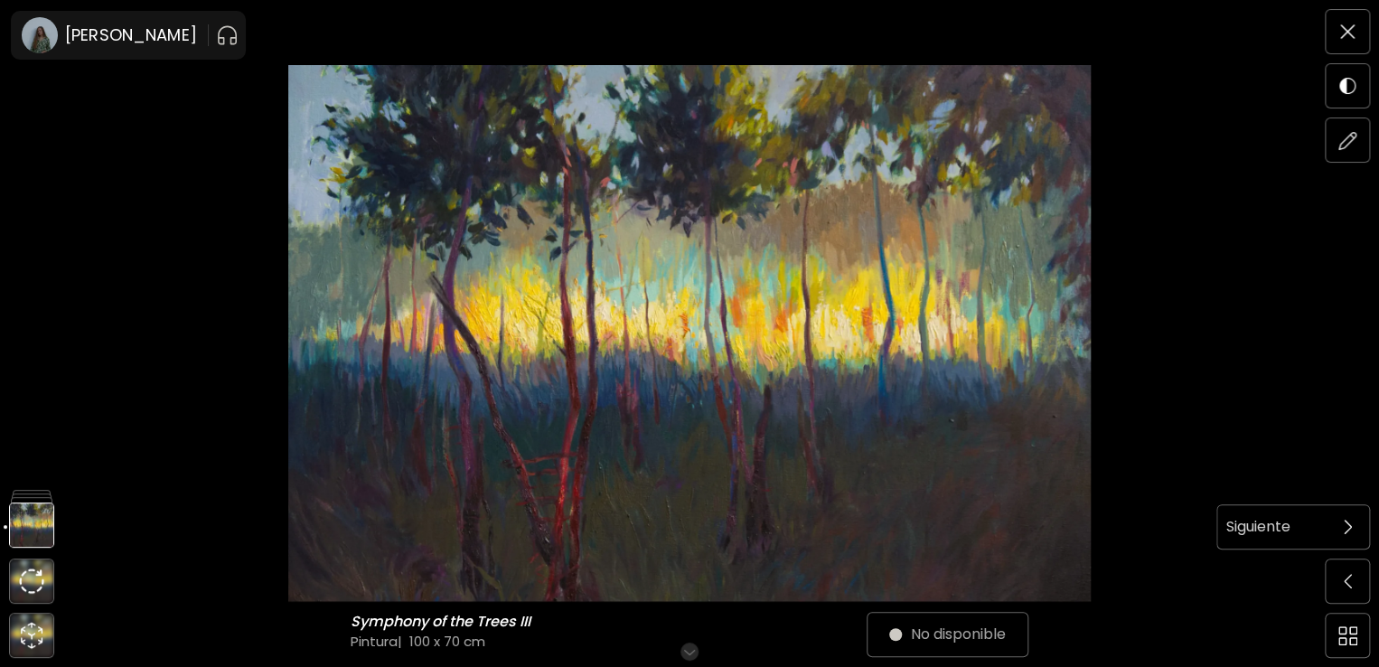
click at [1360, 525] on span at bounding box center [1347, 527] width 38 height 38
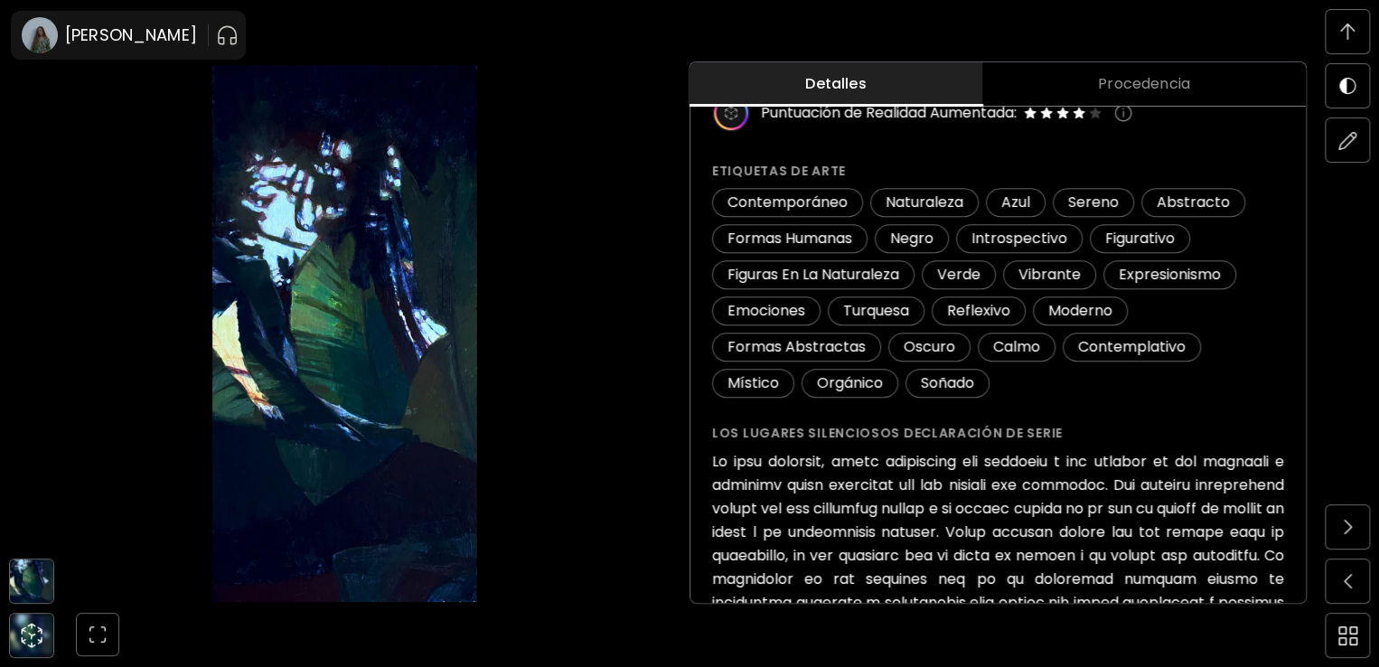
scroll to position [383, 0]
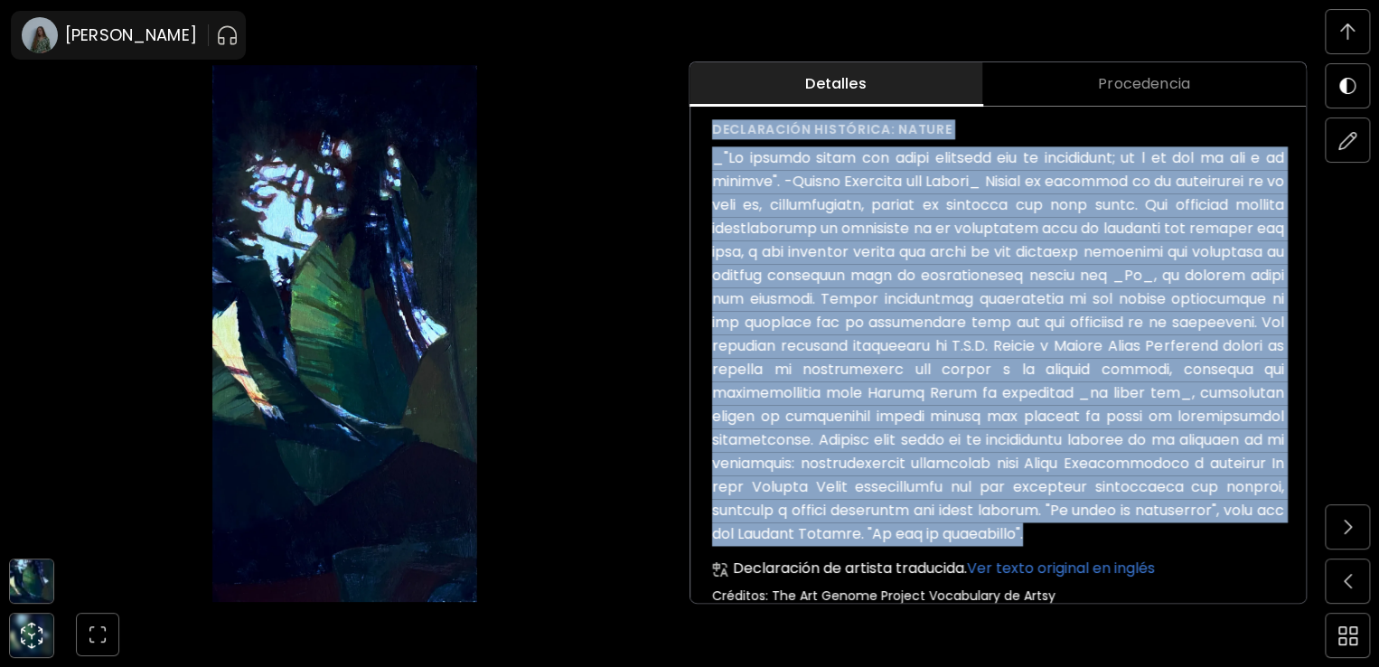
drag, startPoint x: 1026, startPoint y: 560, endPoint x: 697, endPoint y: 149, distance: 526.4
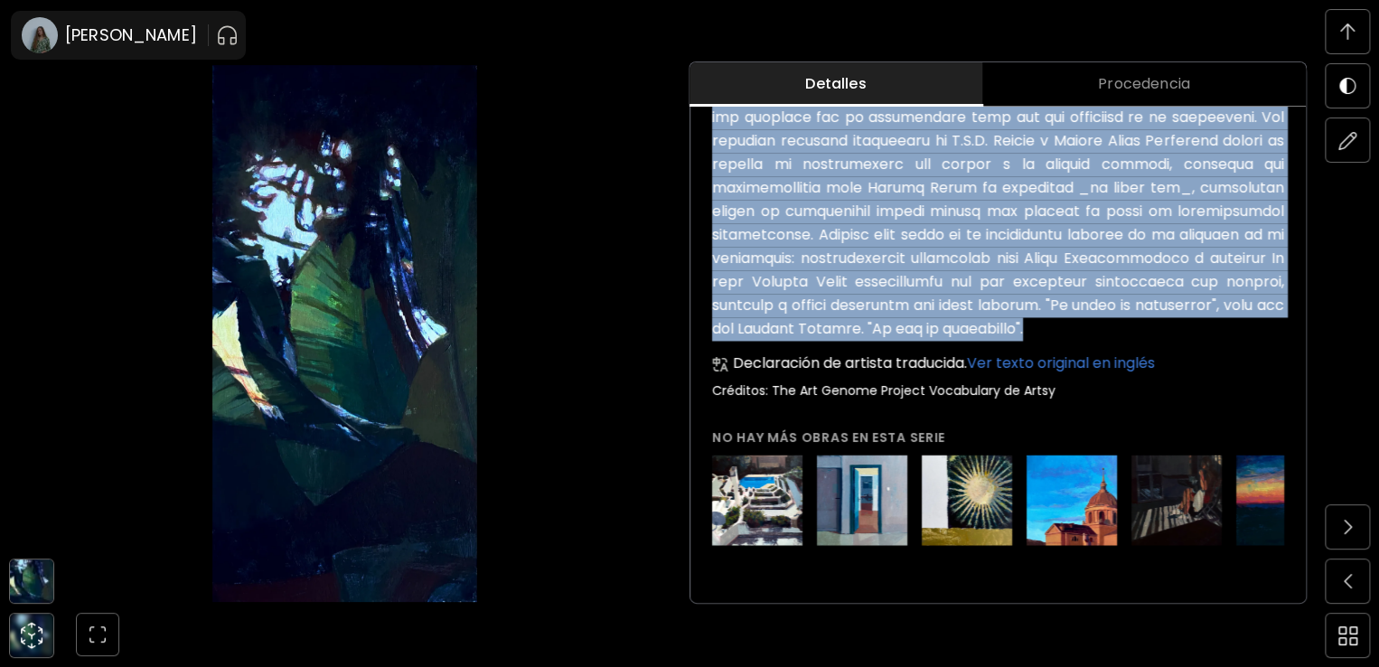
click at [27, 576] on img at bounding box center [31, 580] width 43 height 43
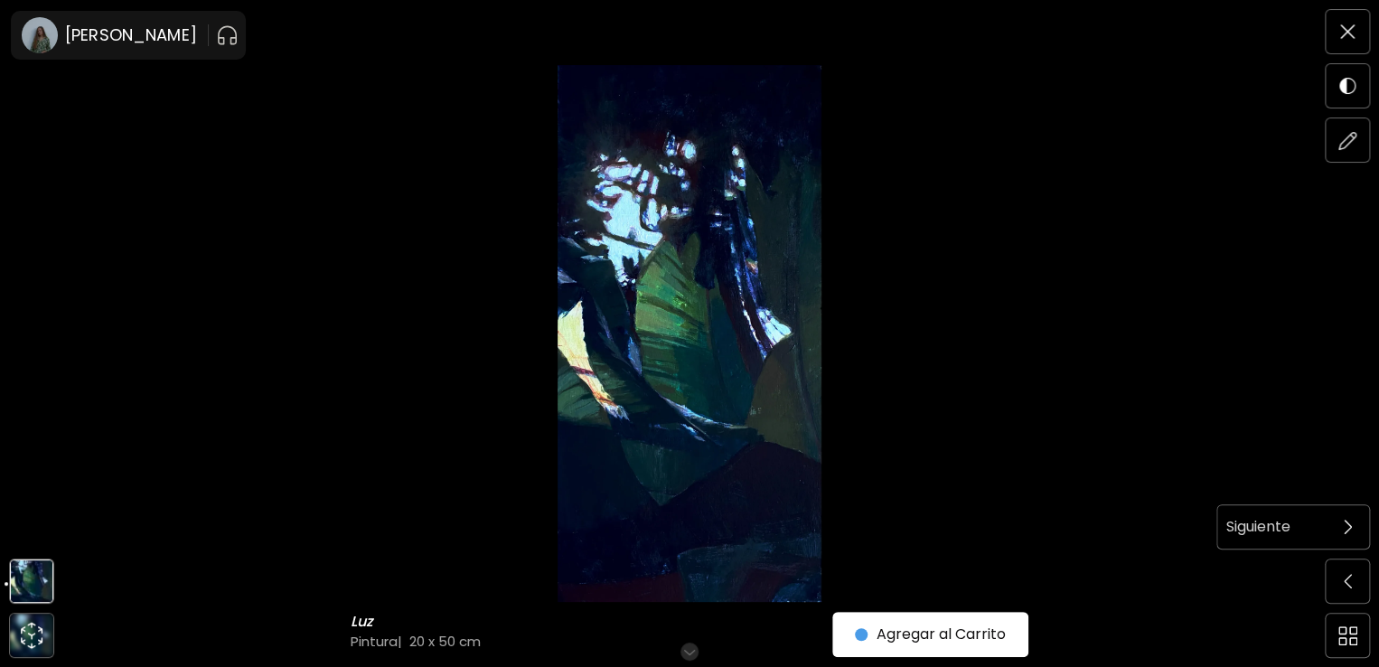
click at [1336, 532] on span at bounding box center [1347, 527] width 38 height 38
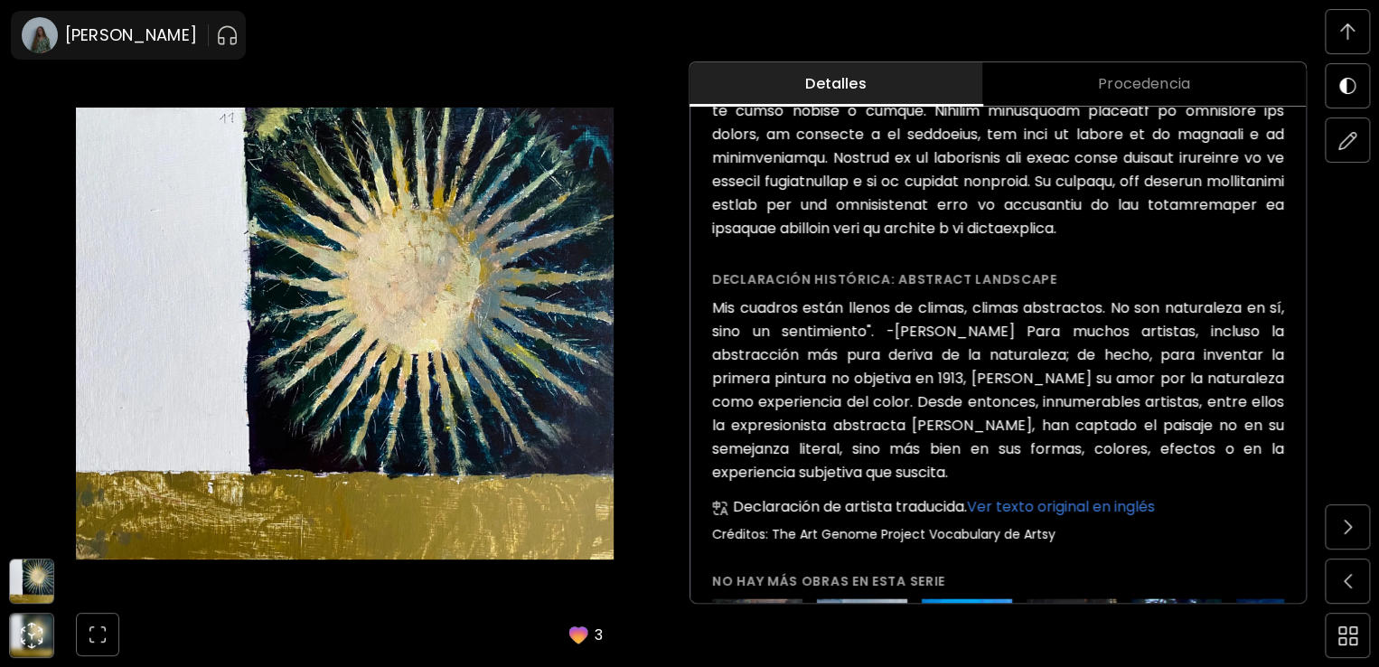
scroll to position [890, 0]
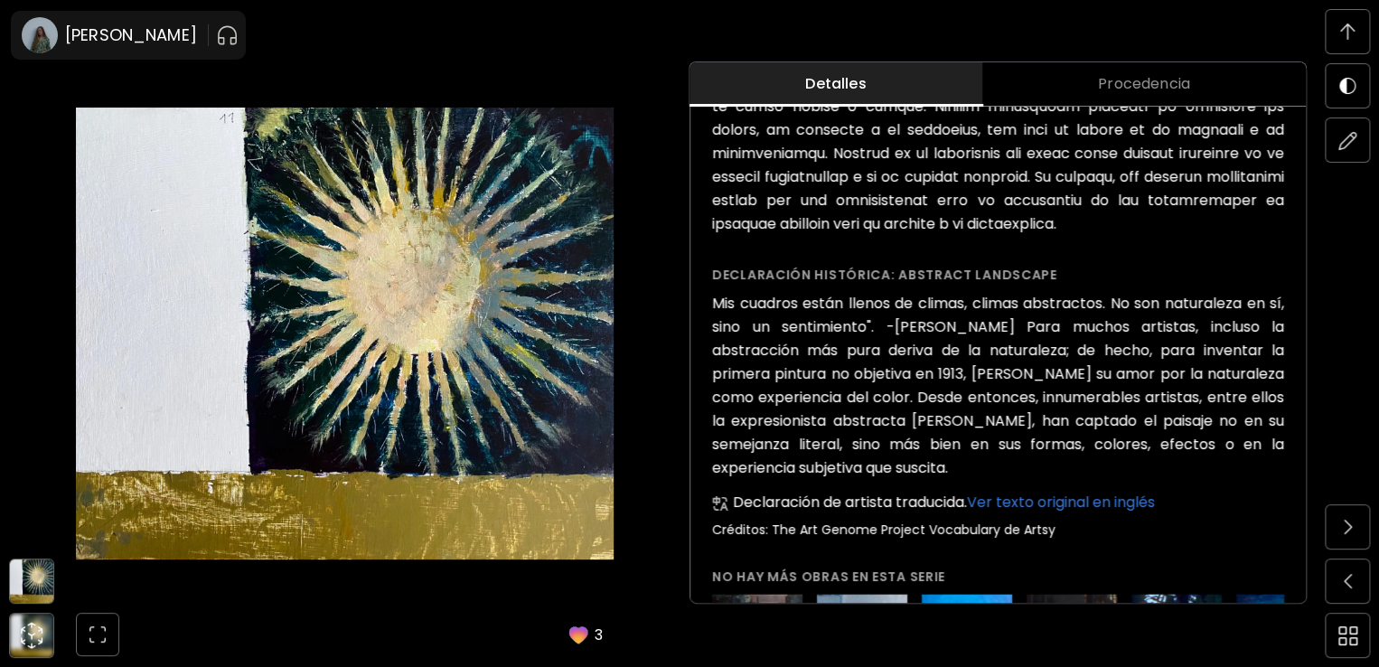
drag, startPoint x: 975, startPoint y: 485, endPoint x: 712, endPoint y: 290, distance: 327.4
click at [24, 568] on img at bounding box center [31, 580] width 43 height 43
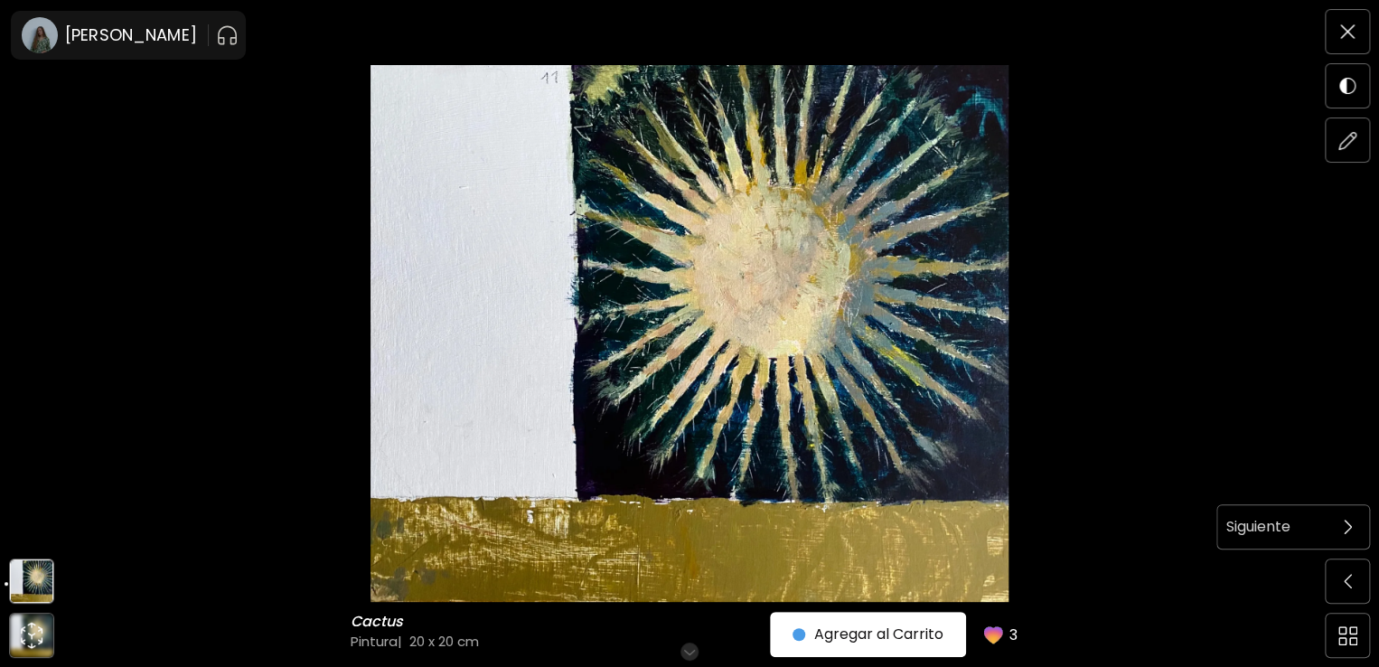
click at [1337, 522] on span at bounding box center [1347, 527] width 38 height 38
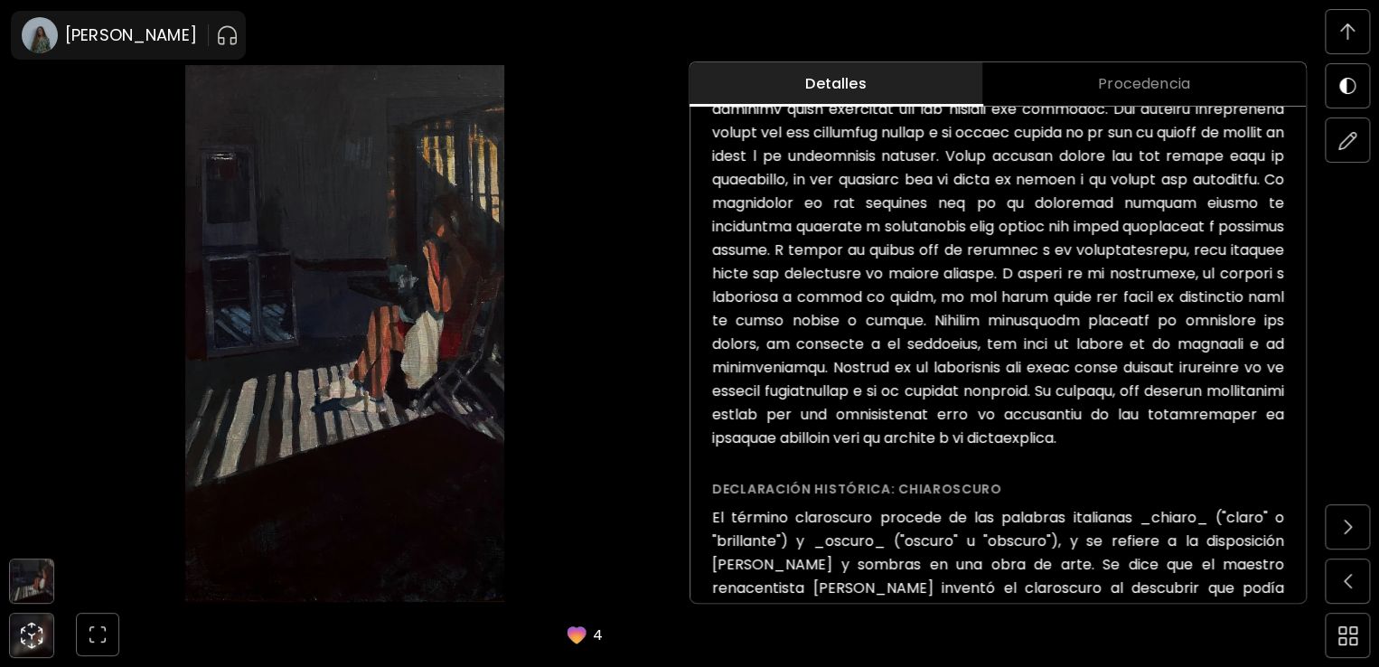
scroll to position [1419, 0]
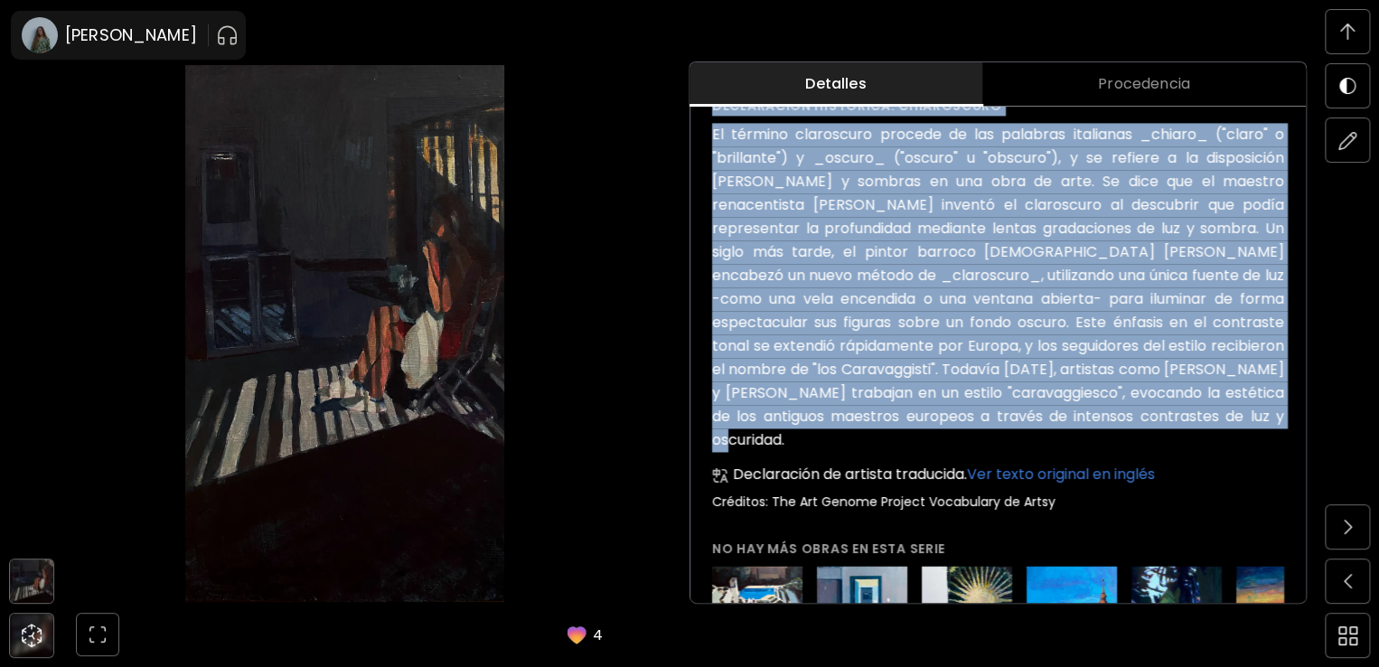
drag, startPoint x: 1190, startPoint y: 435, endPoint x: 708, endPoint y: 134, distance: 567.8
click at [28, 572] on img at bounding box center [31, 580] width 43 height 43
